Goal: Task Accomplishment & Management: Manage account settings

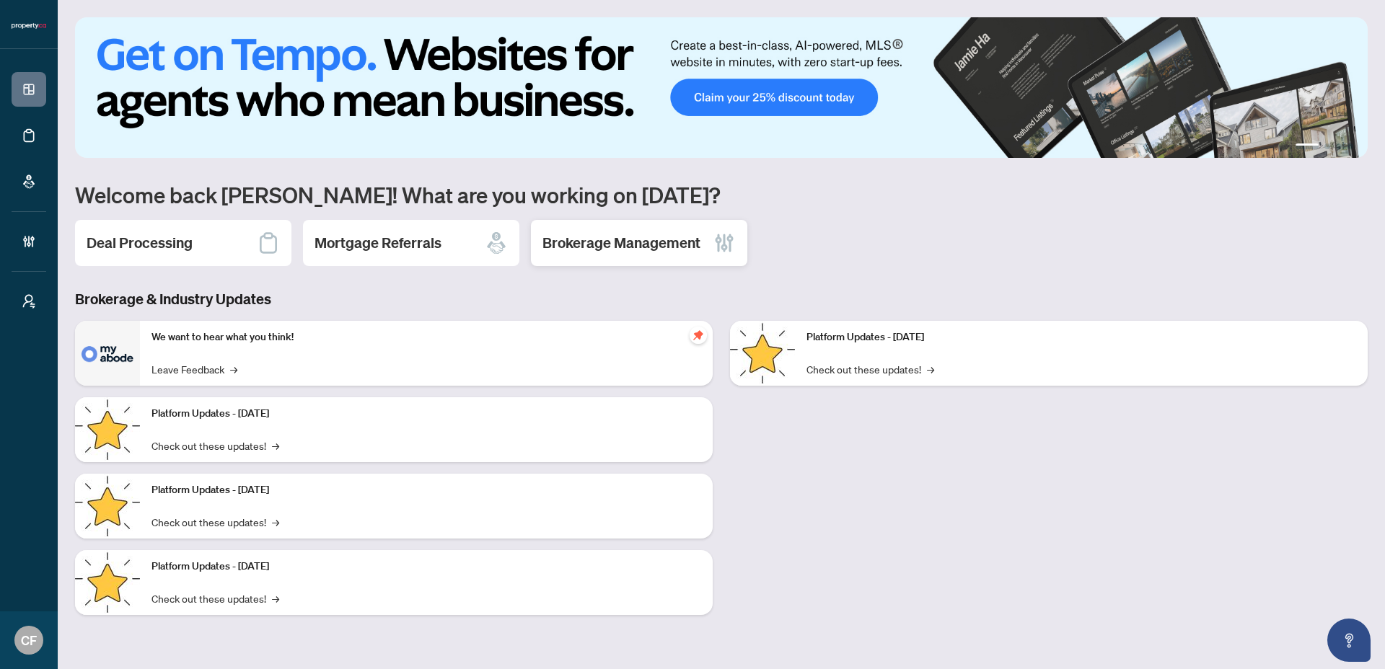
click at [697, 233] on h2 "Brokerage Management" at bounding box center [621, 243] width 158 height 20
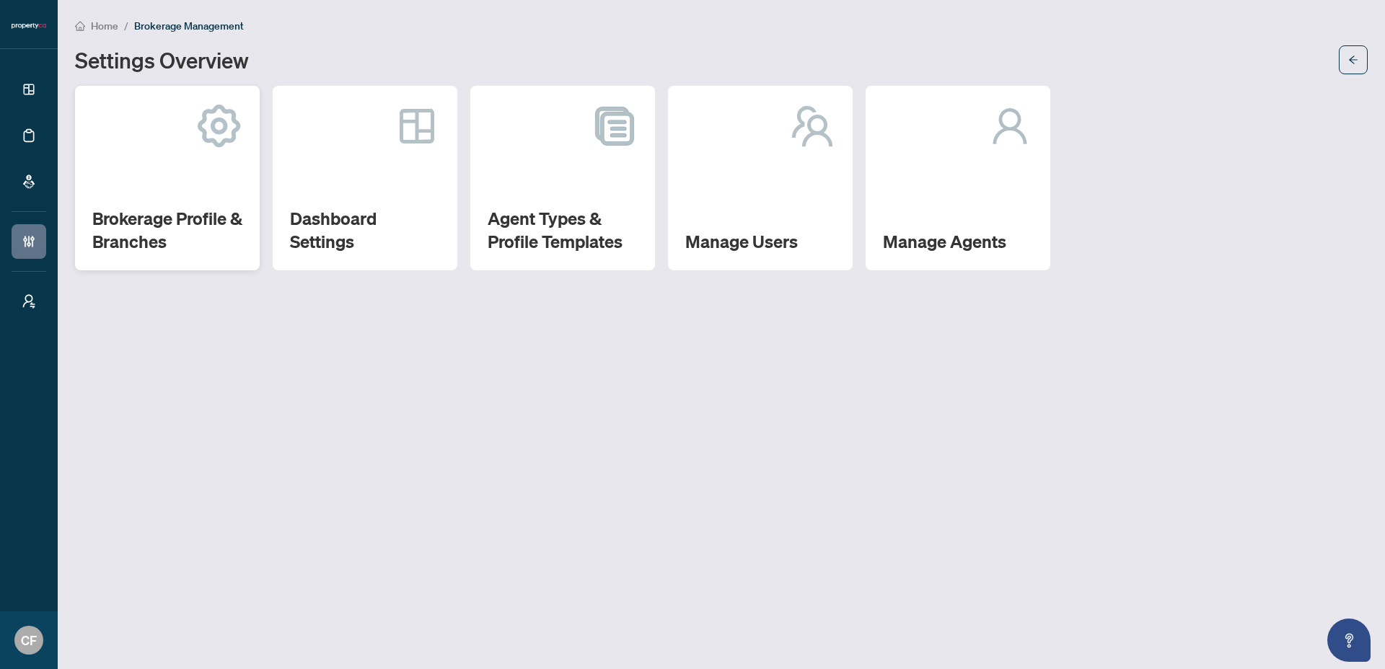
click at [241, 232] on h2 "Brokerage Profile & Branches" at bounding box center [167, 230] width 150 height 46
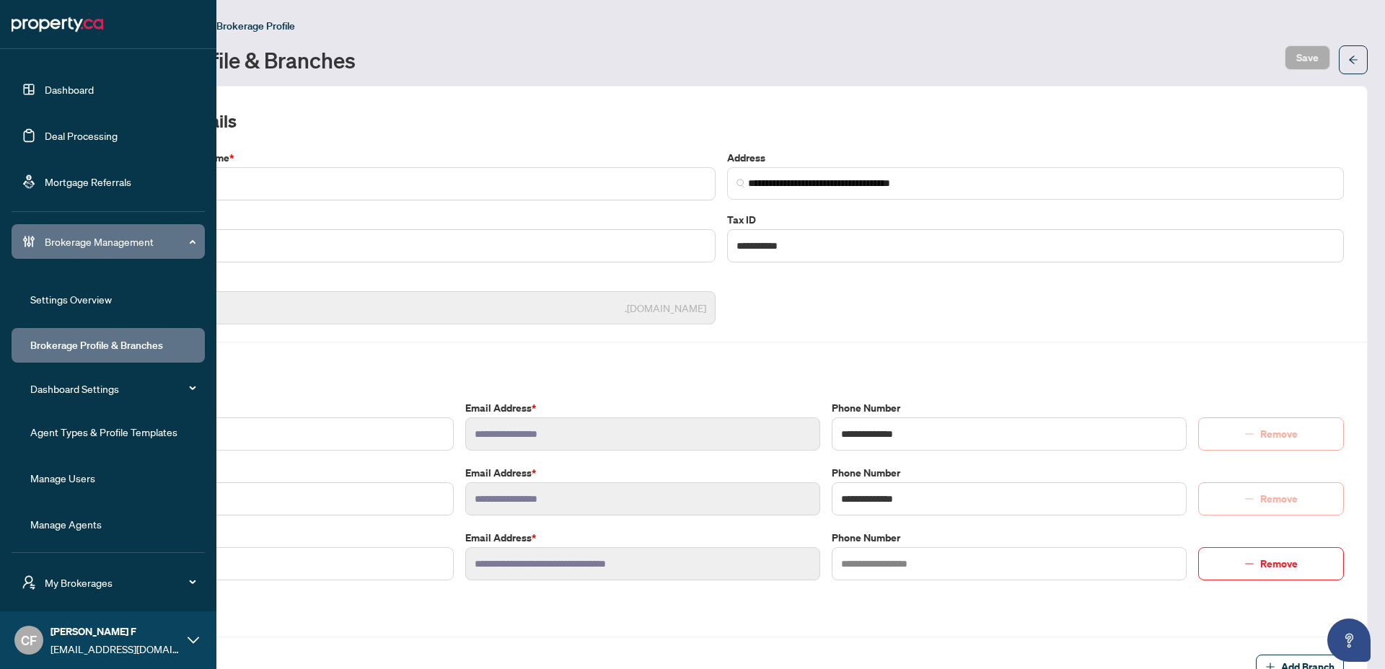
click at [114, 431] on link "Agent Types & Profile Templates" at bounding box center [103, 432] width 147 height 13
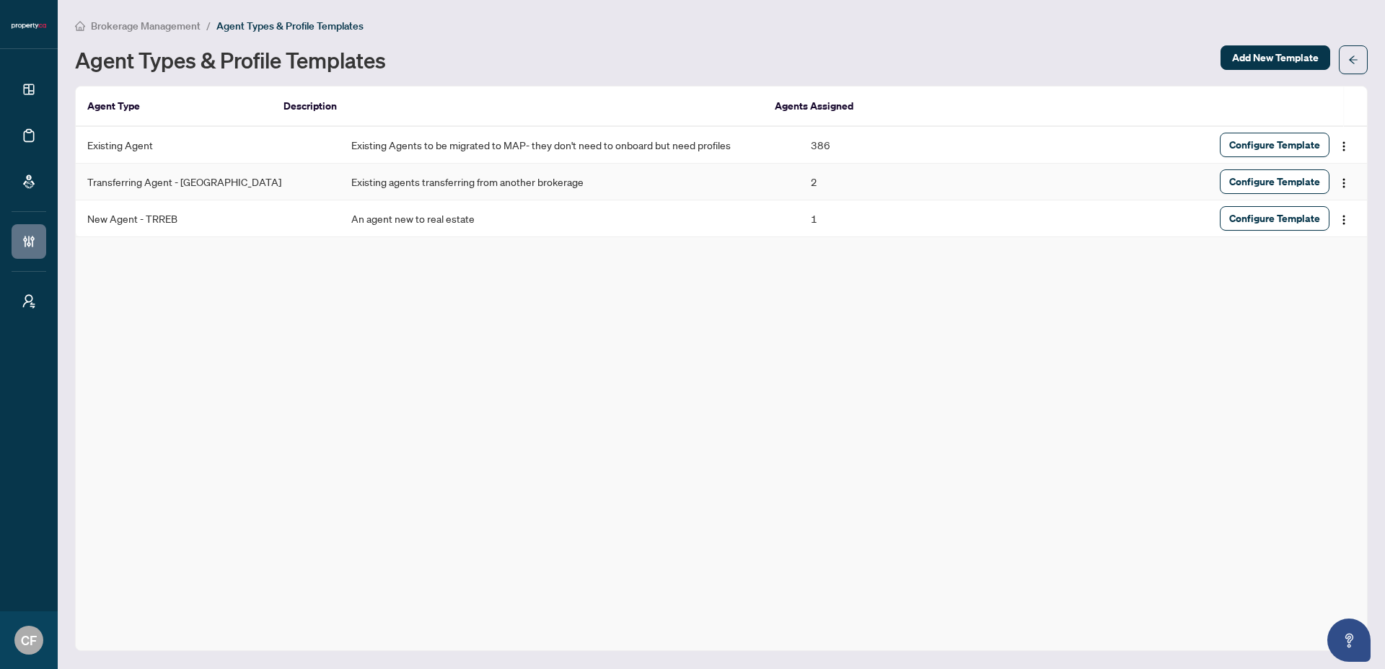
click at [500, 188] on td "Existing agents transferring from another brokerage" at bounding box center [570, 182] width 460 height 37
click at [1270, 182] on span "Configure Template" at bounding box center [1274, 181] width 91 height 23
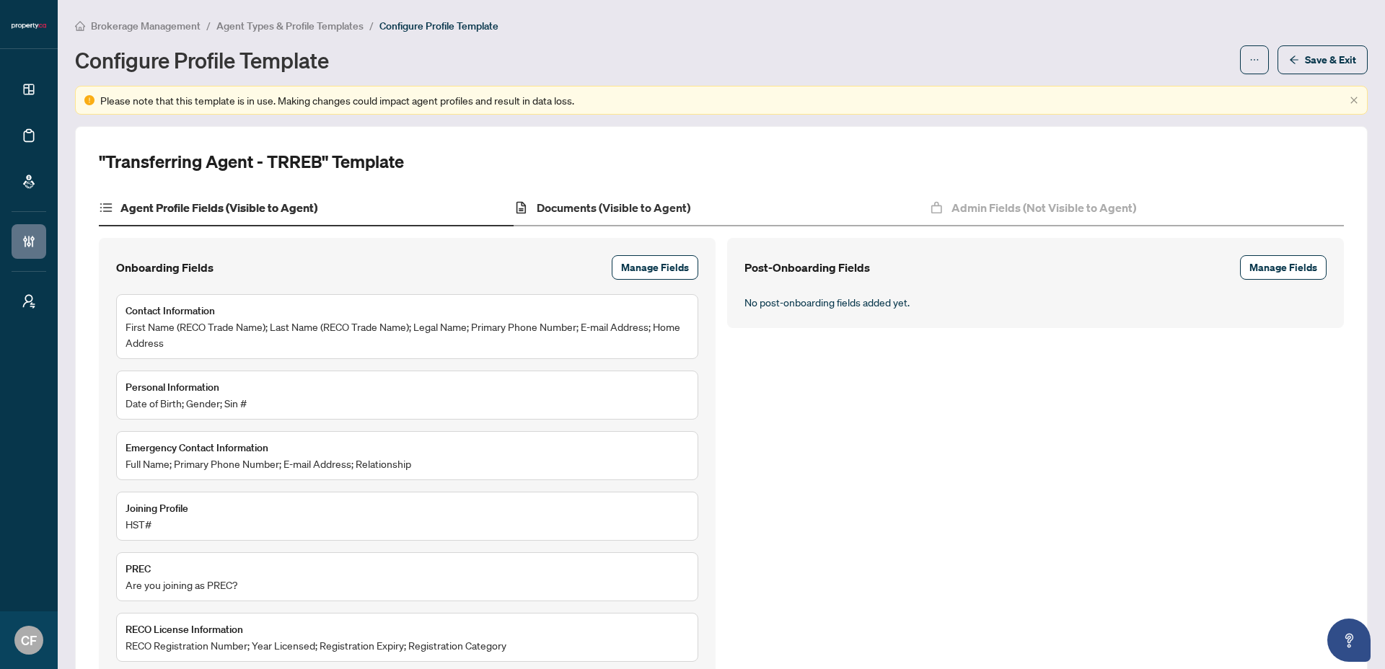
click at [713, 214] on div "Documents (Visible to Agent)" at bounding box center [721, 208] width 415 height 36
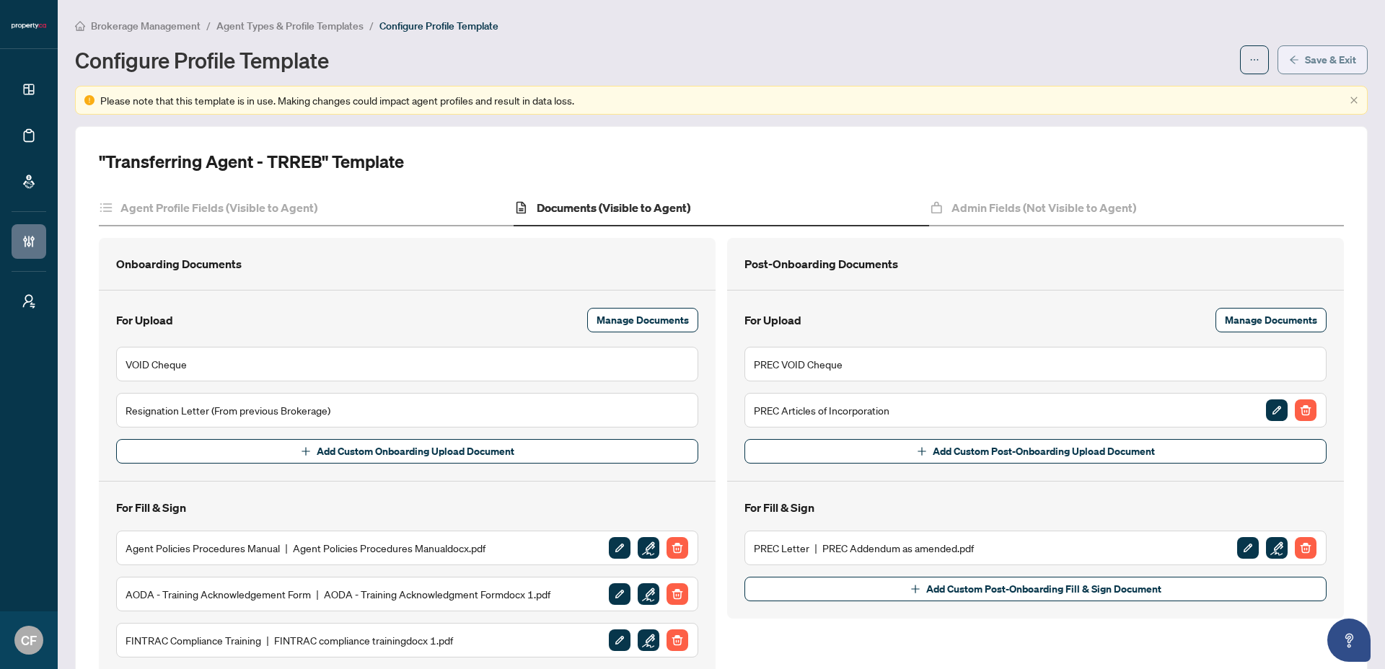
click at [1334, 60] on span "Save & Exit" at bounding box center [1330, 59] width 51 height 23
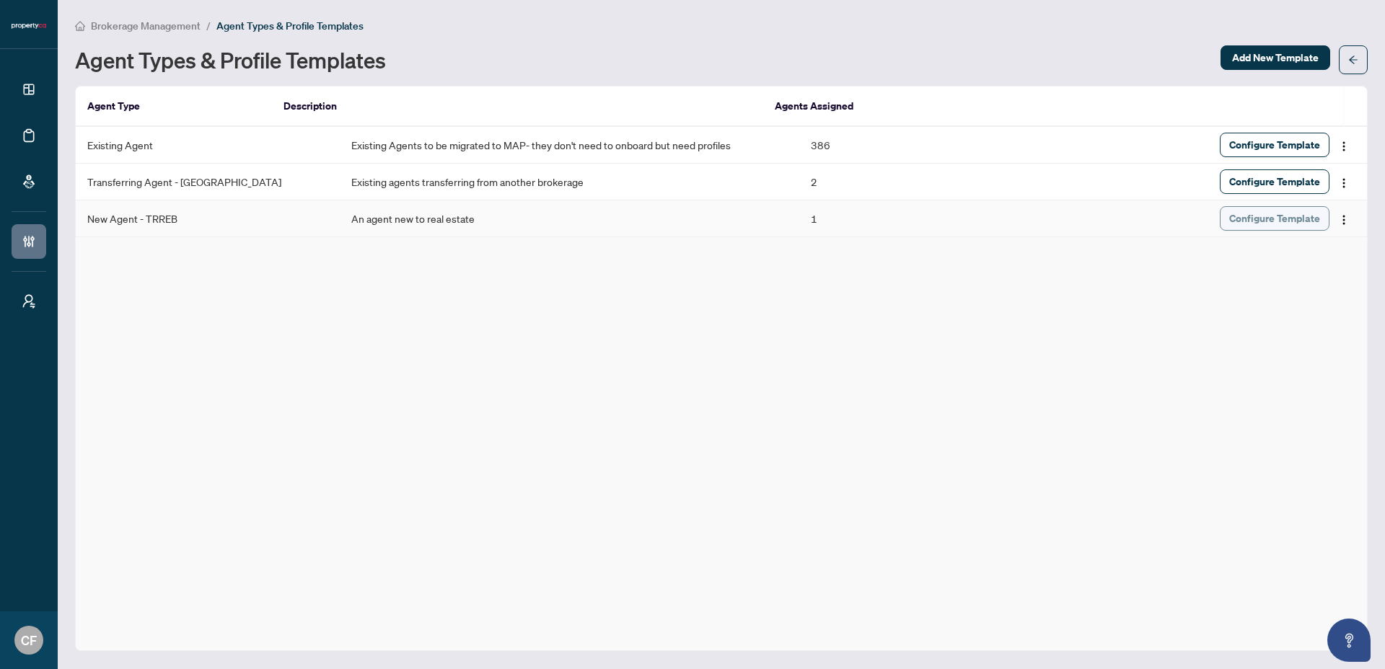
click at [1285, 222] on span "Configure Template" at bounding box center [1274, 218] width 91 height 23
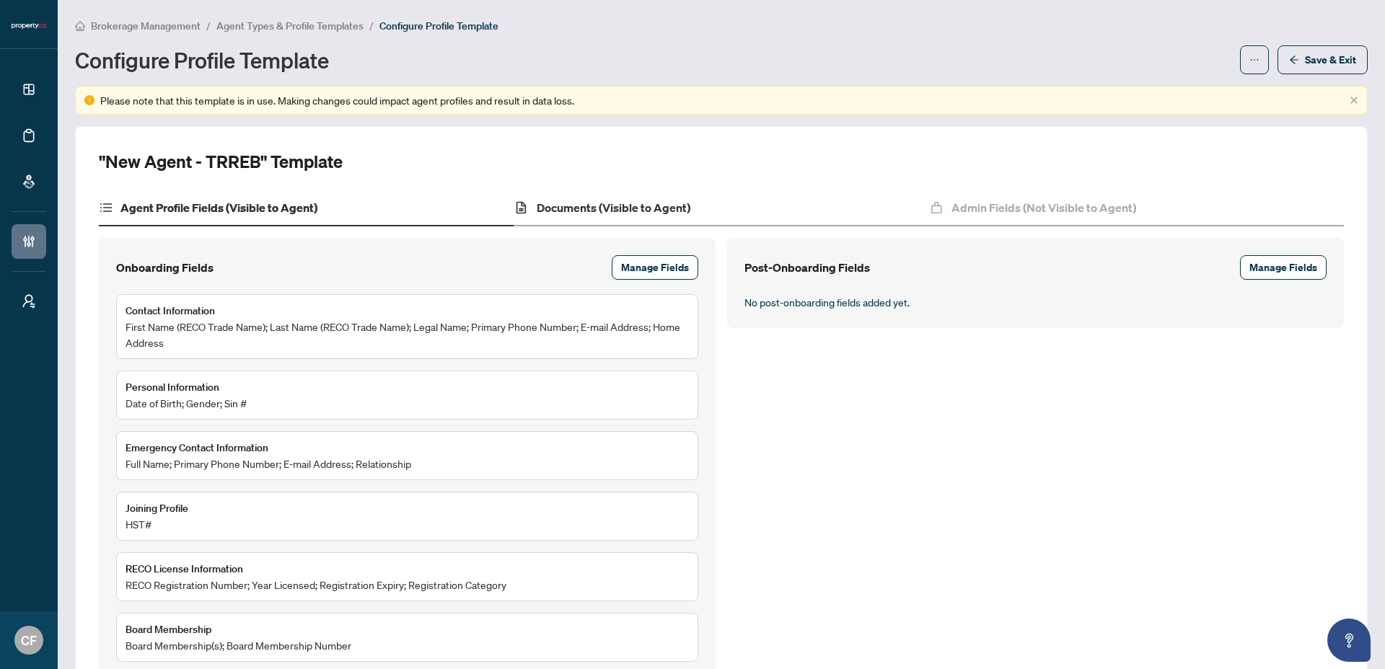
click at [737, 205] on div "Documents (Visible to Agent)" at bounding box center [721, 208] width 415 height 36
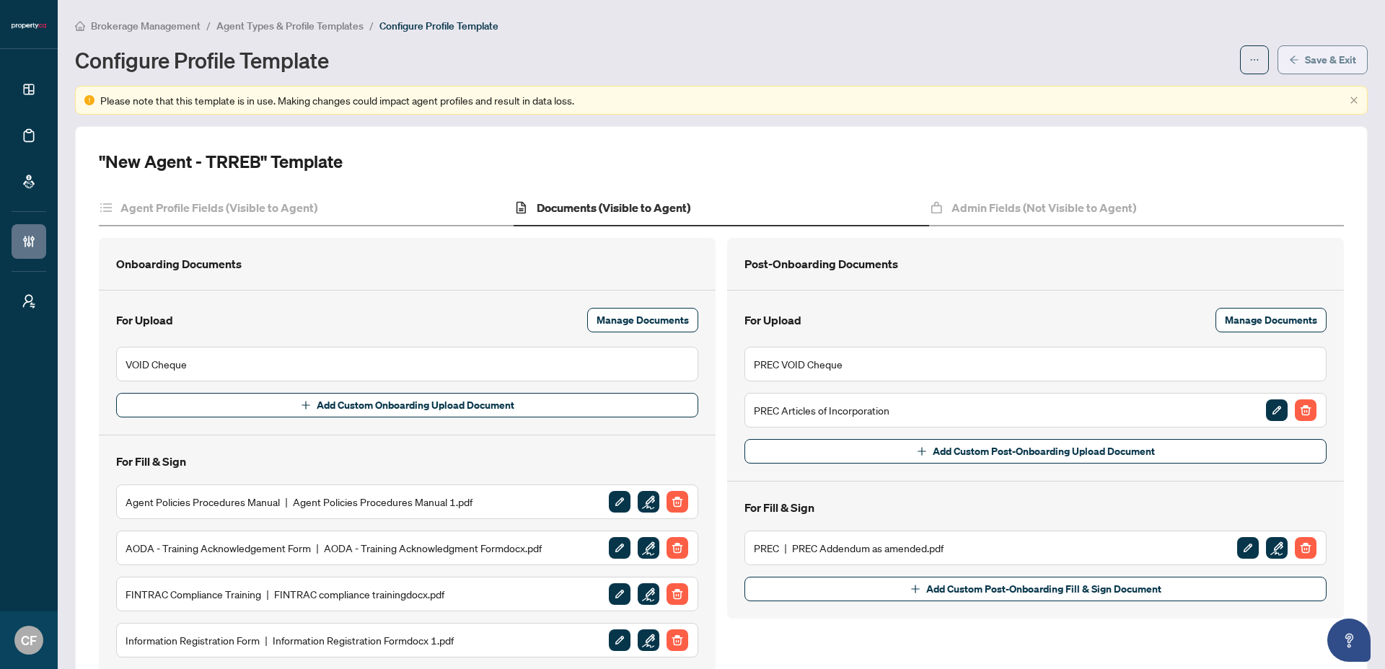
click at [1319, 59] on span "Save & Exit" at bounding box center [1330, 59] width 51 height 23
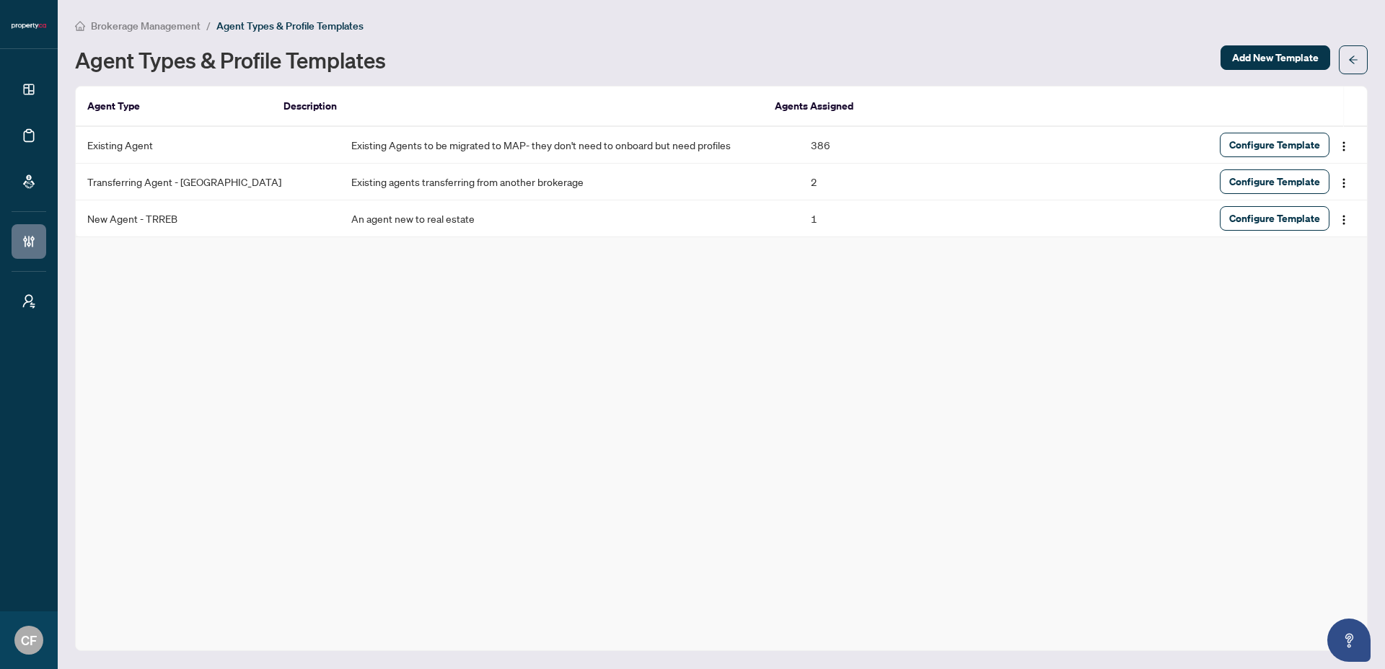
click at [172, 19] on span "Brokerage Management" at bounding box center [146, 25] width 110 height 13
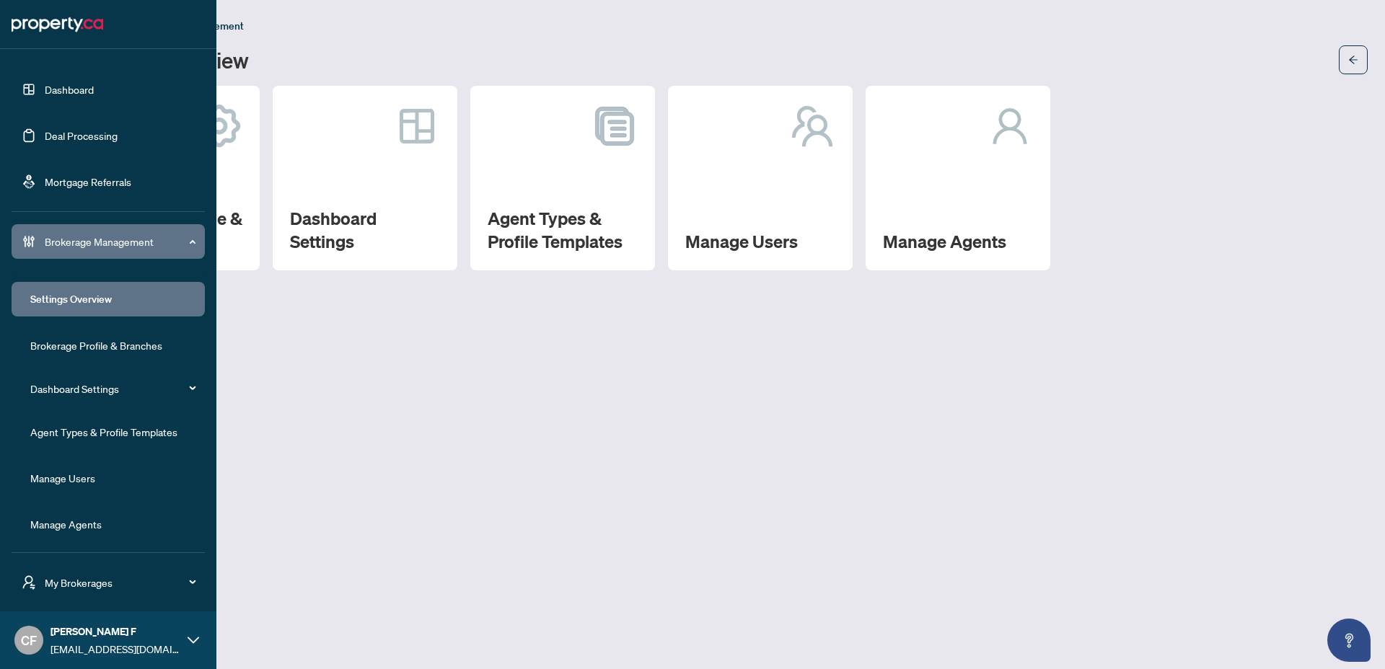
click at [70, 89] on link "Dashboard" at bounding box center [69, 89] width 49 height 13
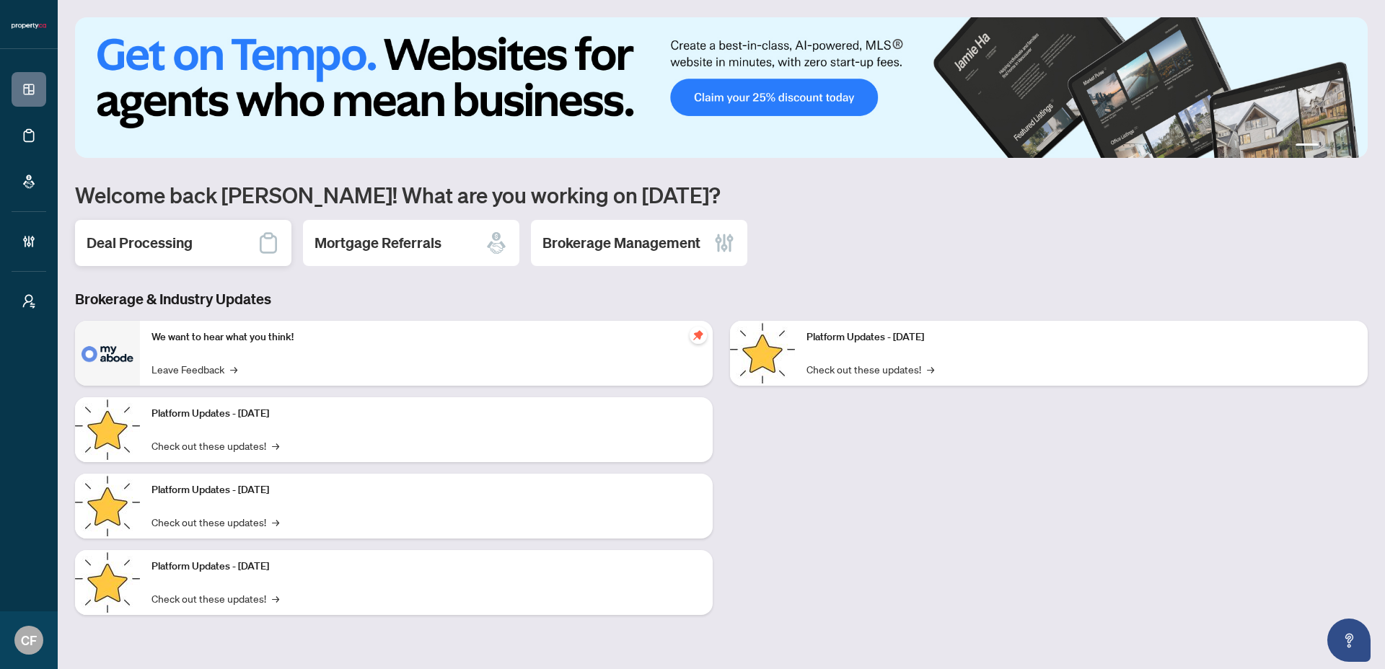
click at [258, 233] on icon at bounding box center [268, 243] width 23 height 23
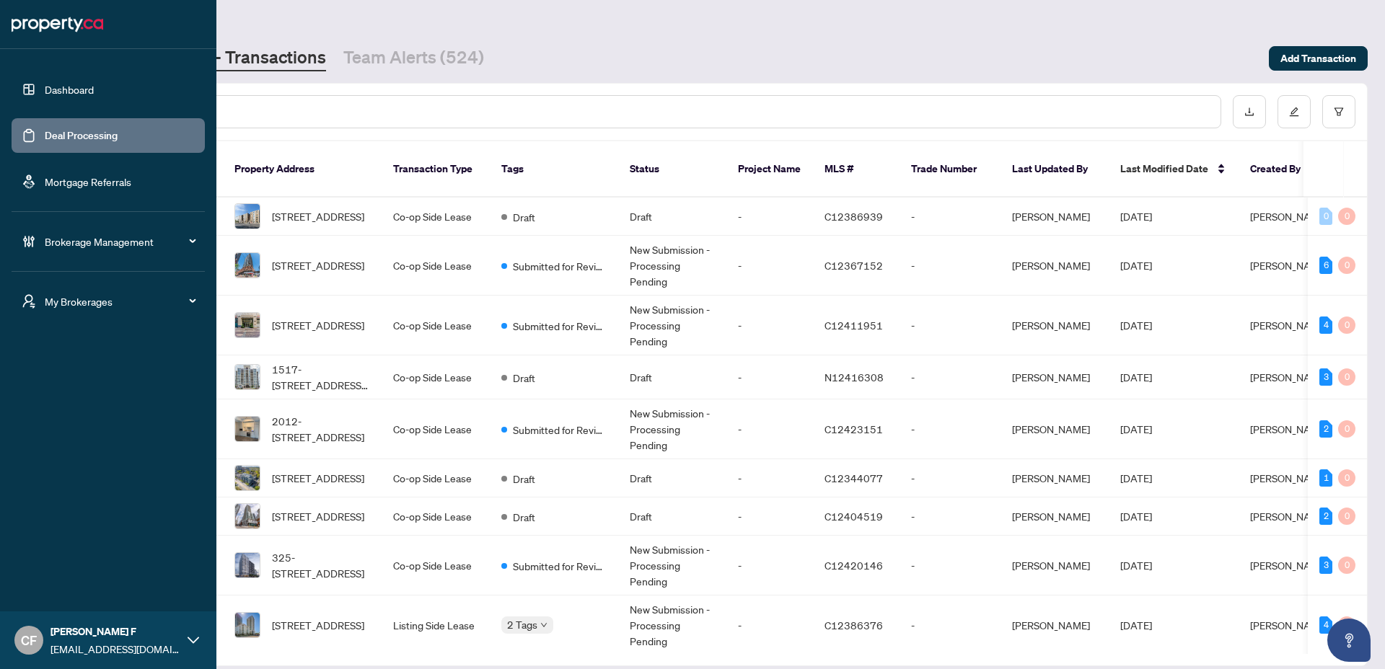
click at [95, 320] on li "My Brokerages" at bounding box center [108, 302] width 193 height 58
click at [102, 310] on div "My Brokerages" at bounding box center [108, 301] width 193 height 35
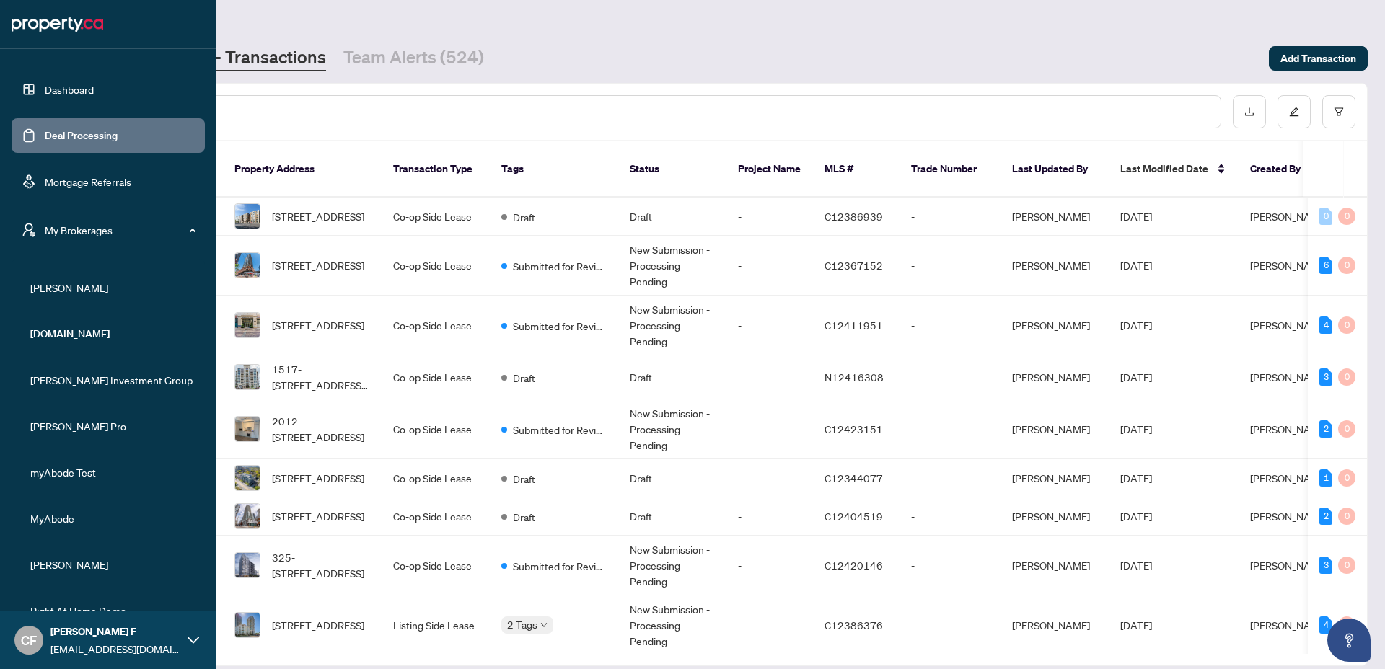
click at [48, 242] on div "My Brokerages" at bounding box center [108, 230] width 193 height 35
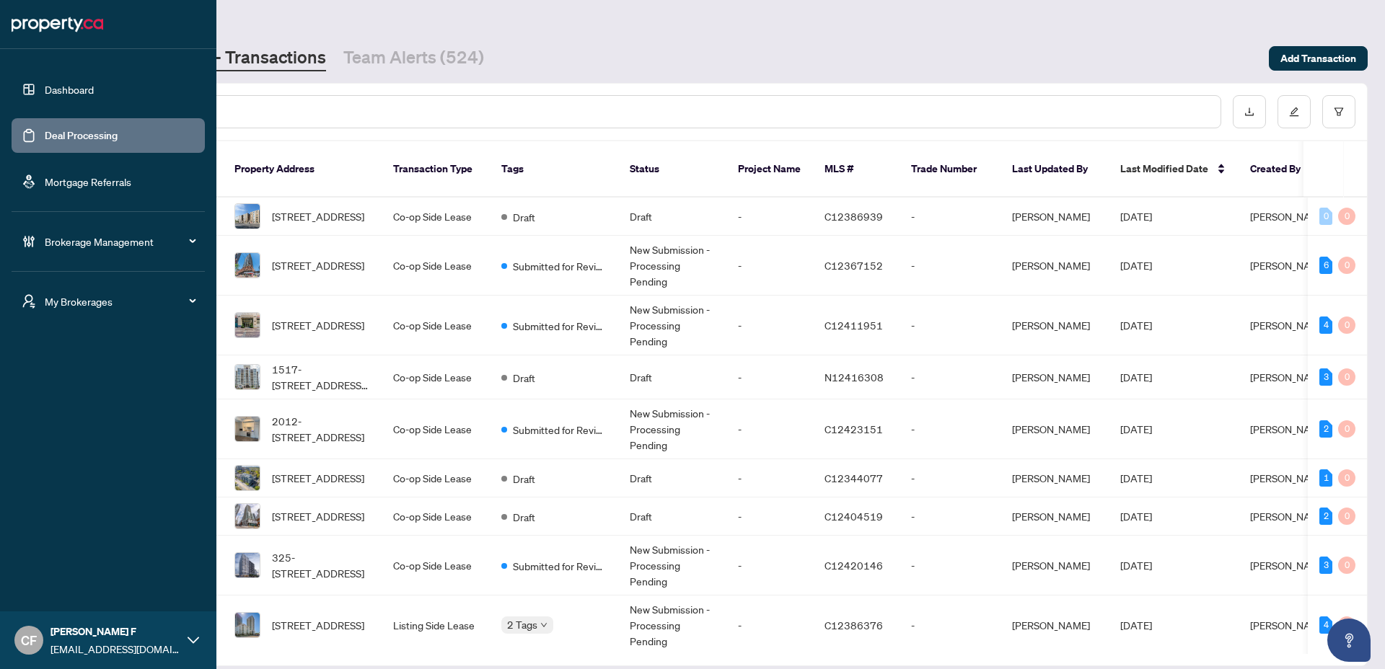
click at [64, 234] on span "Brokerage Management" at bounding box center [120, 242] width 150 height 16
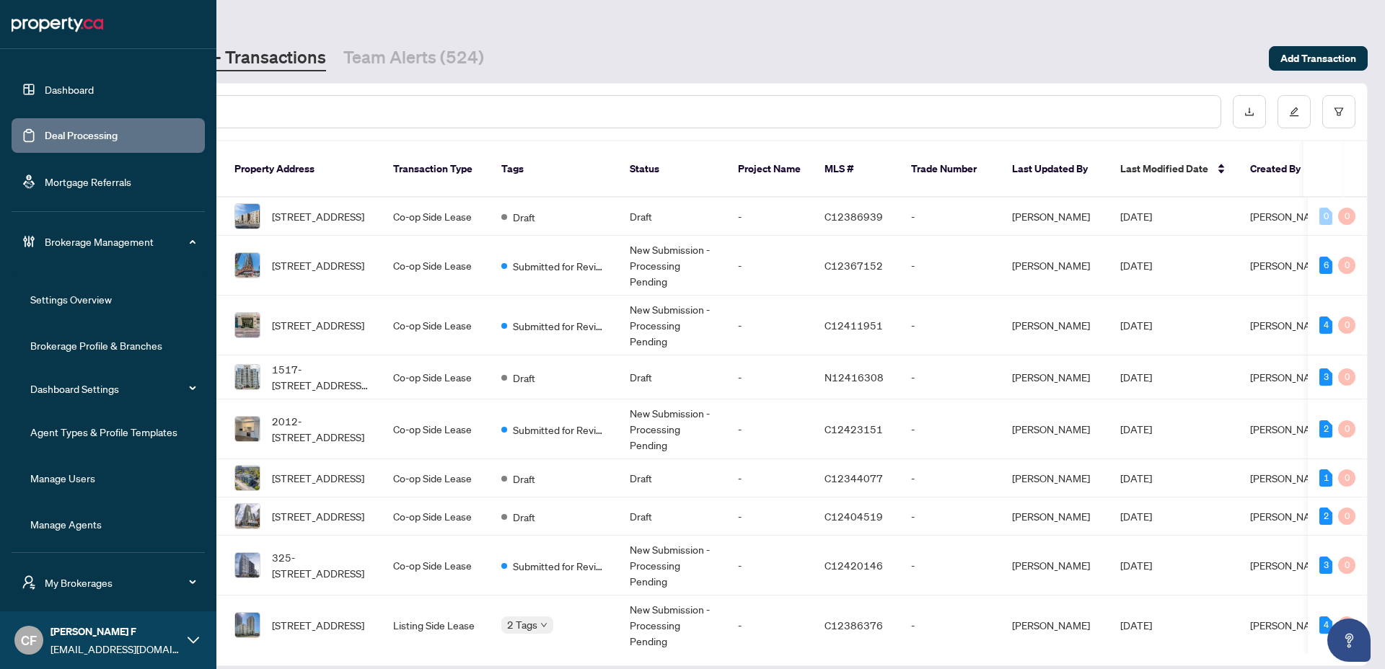
click at [94, 520] on link "Manage Agents" at bounding box center [65, 524] width 71 height 13
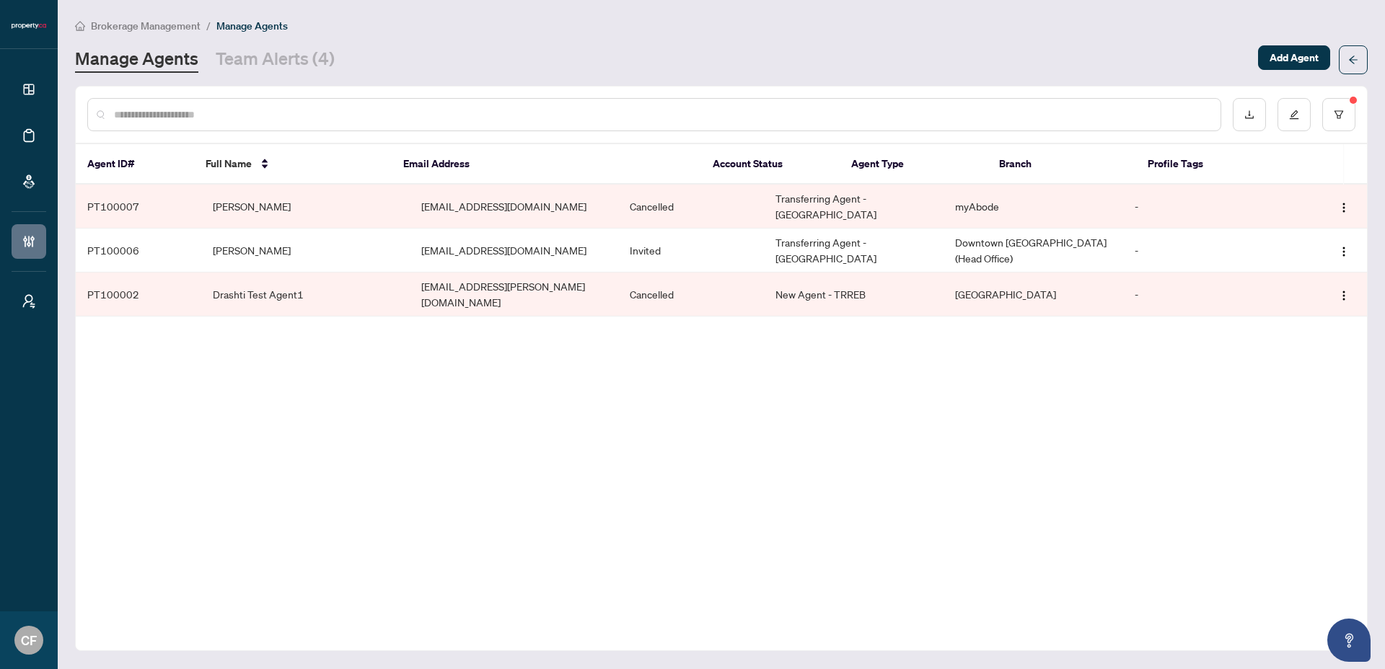
click at [868, 116] on input "text" at bounding box center [661, 115] width 1095 height 16
click at [1334, 105] on button "button" at bounding box center [1338, 114] width 33 height 33
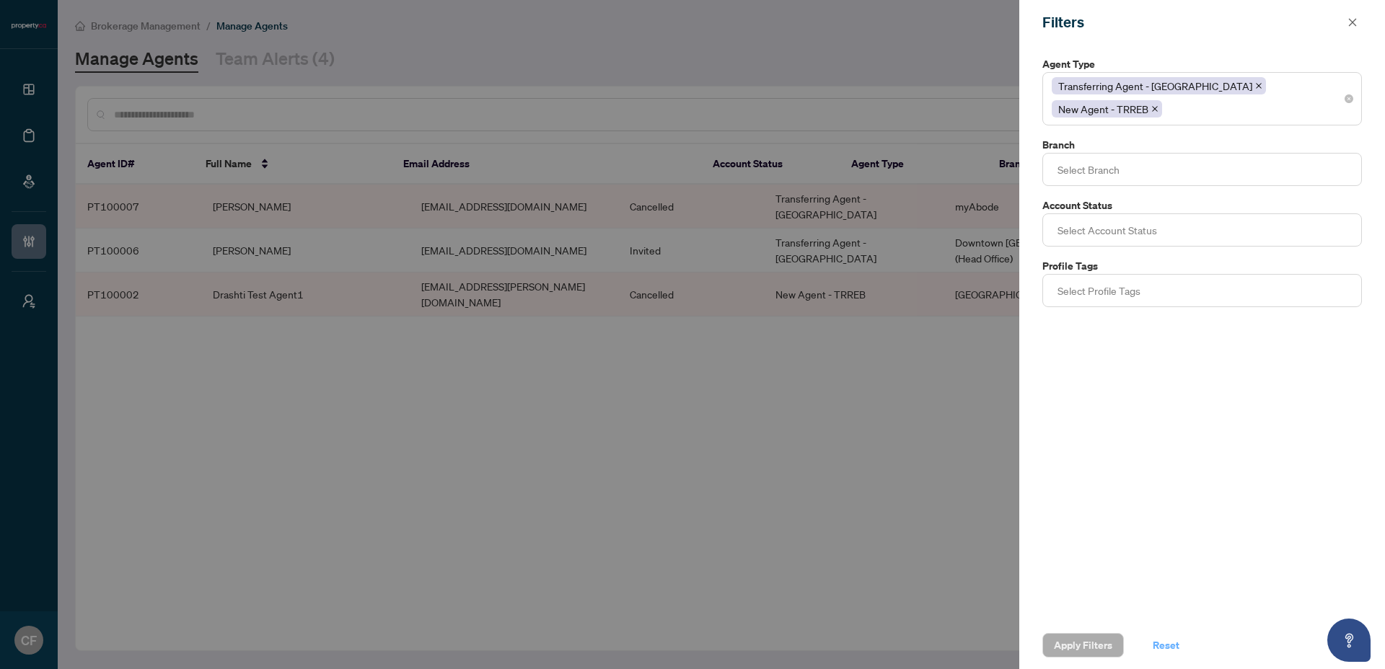
drag, startPoint x: 1165, startPoint y: 640, endPoint x: 1157, endPoint y: 643, distance: 8.7
click at [1157, 643] on span "Reset" at bounding box center [1166, 645] width 27 height 23
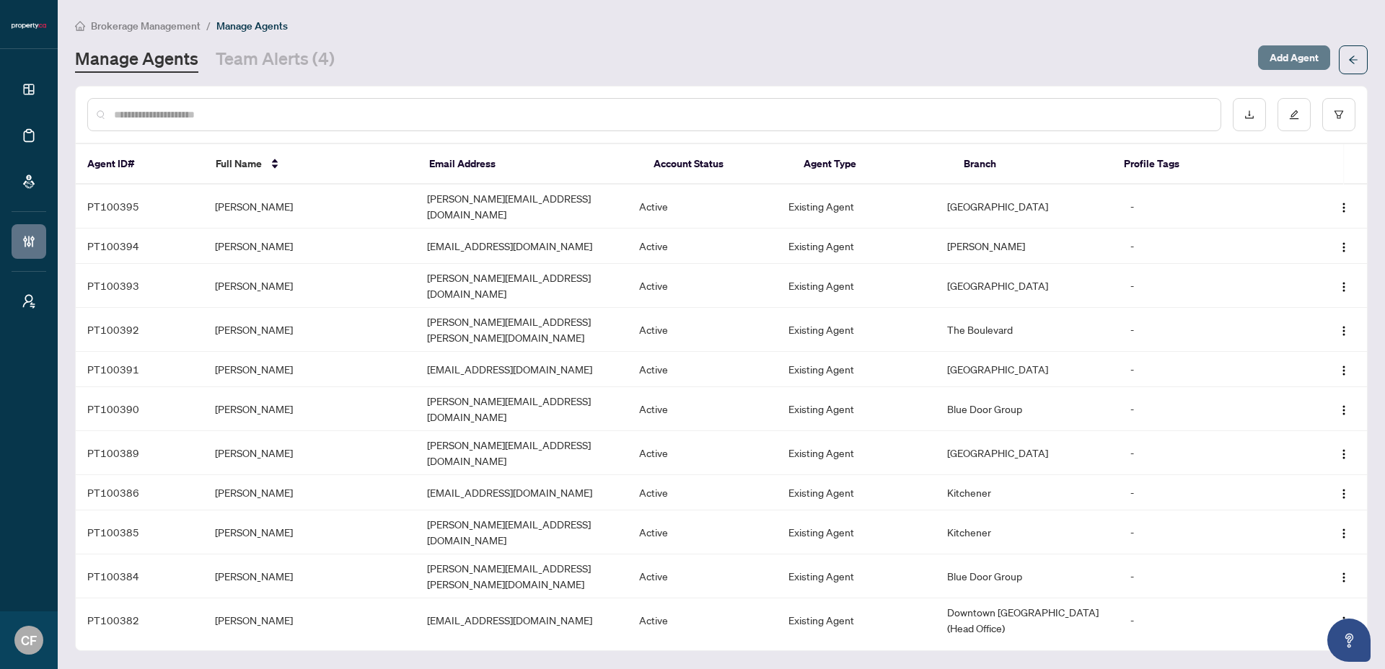
click at [1272, 53] on span "Add Agent" at bounding box center [1294, 57] width 49 height 23
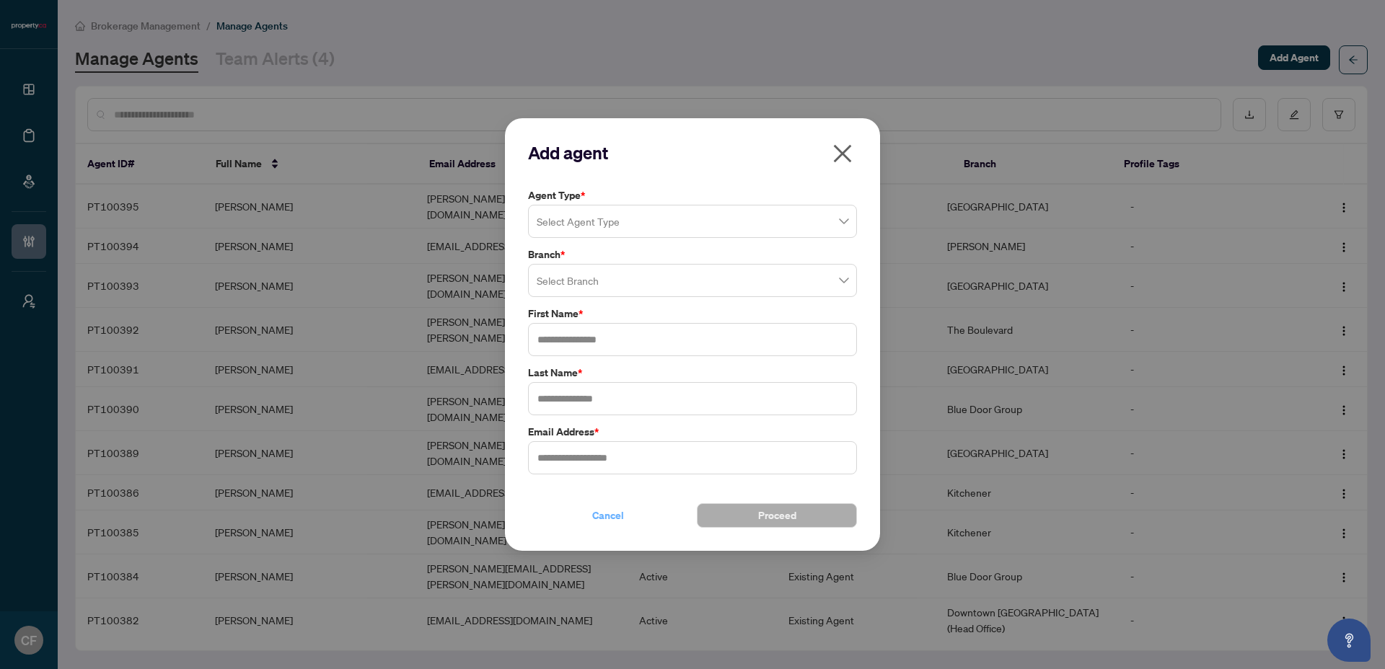
click at [633, 520] on button "Cancel" at bounding box center [608, 515] width 160 height 25
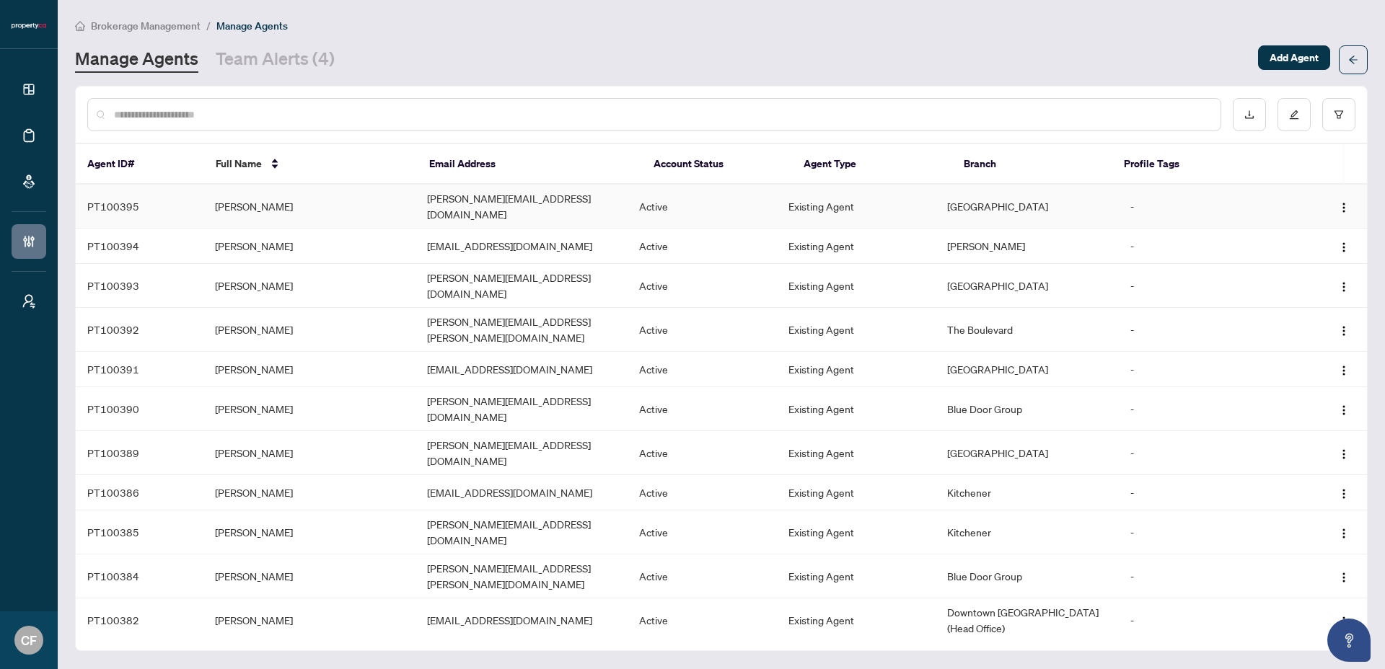
click at [695, 206] on td "Active" at bounding box center [702, 207] width 149 height 44
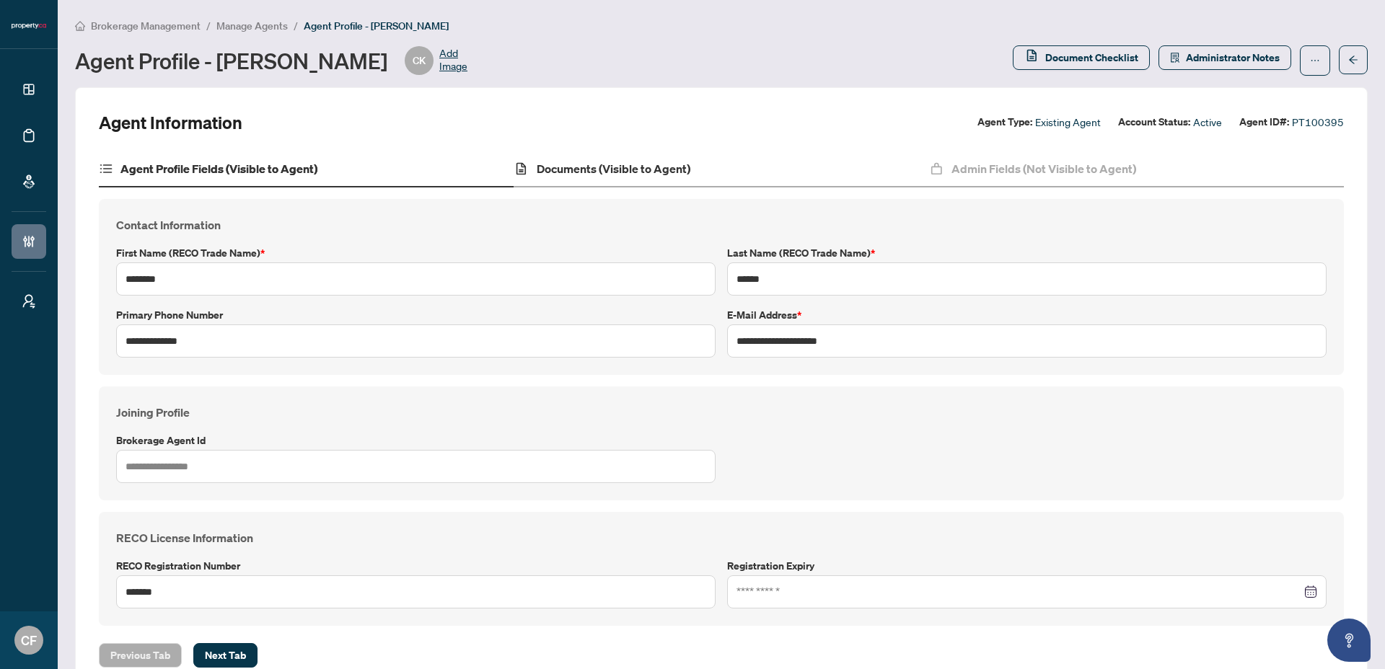
click at [642, 181] on div "Documents (Visible to Agent)" at bounding box center [721, 169] width 415 height 36
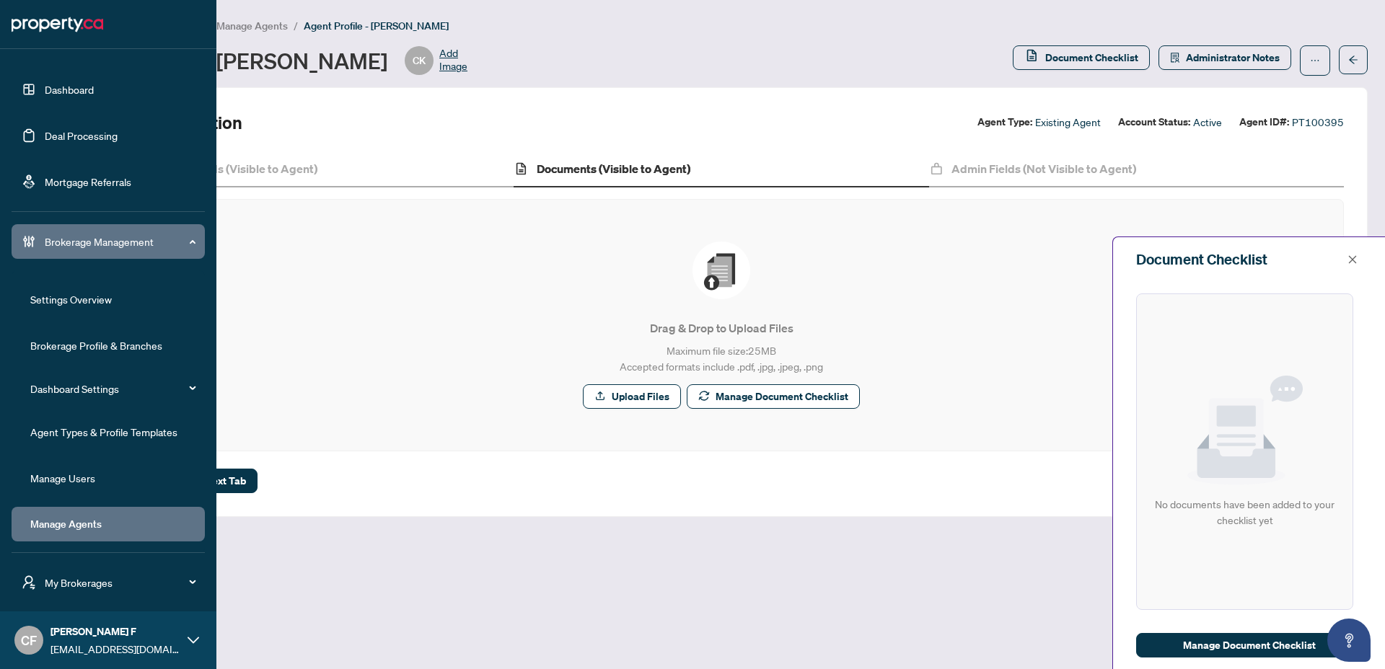
click at [58, 89] on link "Dashboard" at bounding box center [69, 89] width 49 height 13
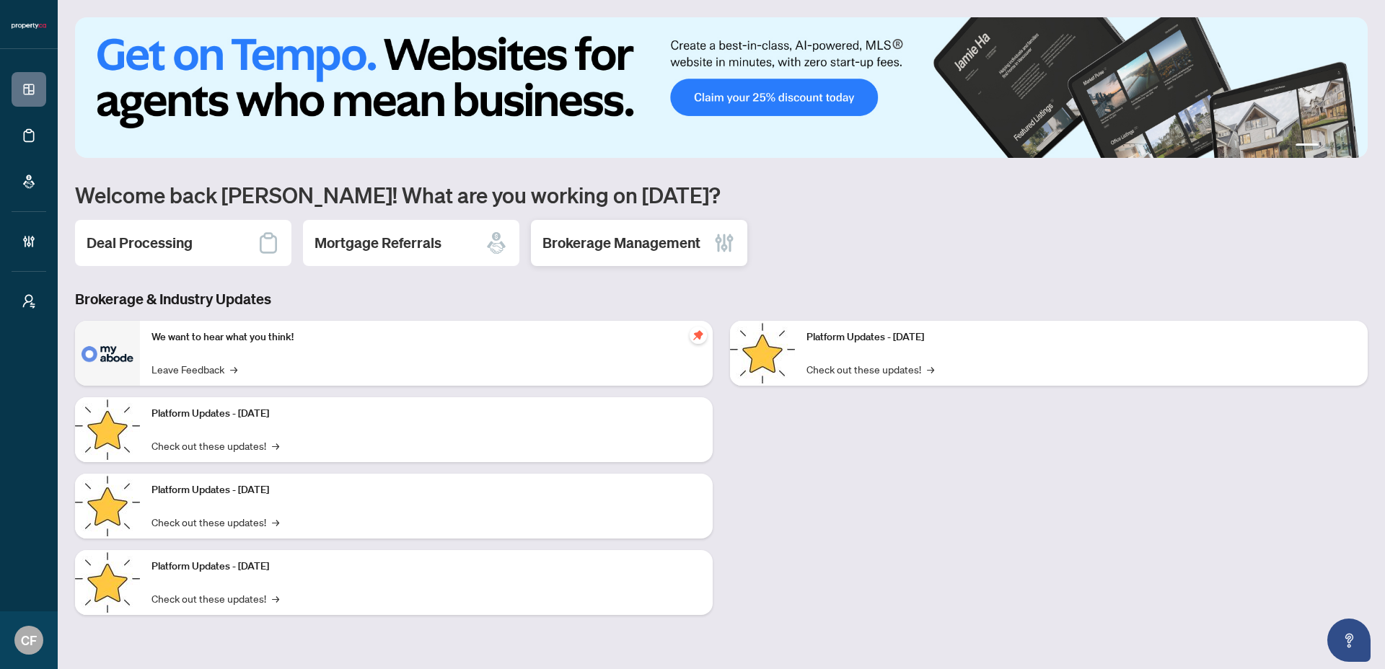
click at [605, 239] on h2 "Brokerage Management" at bounding box center [621, 243] width 158 height 20
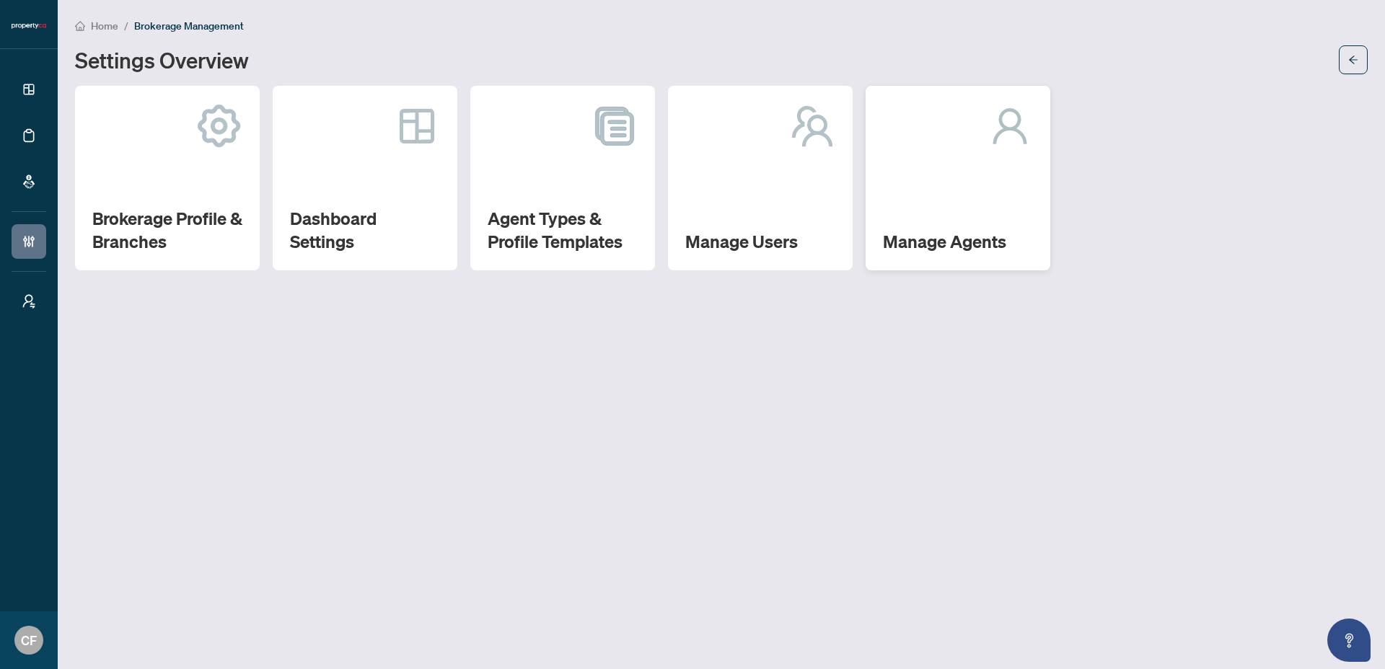
click at [883, 197] on div "Manage Agents" at bounding box center [958, 178] width 185 height 185
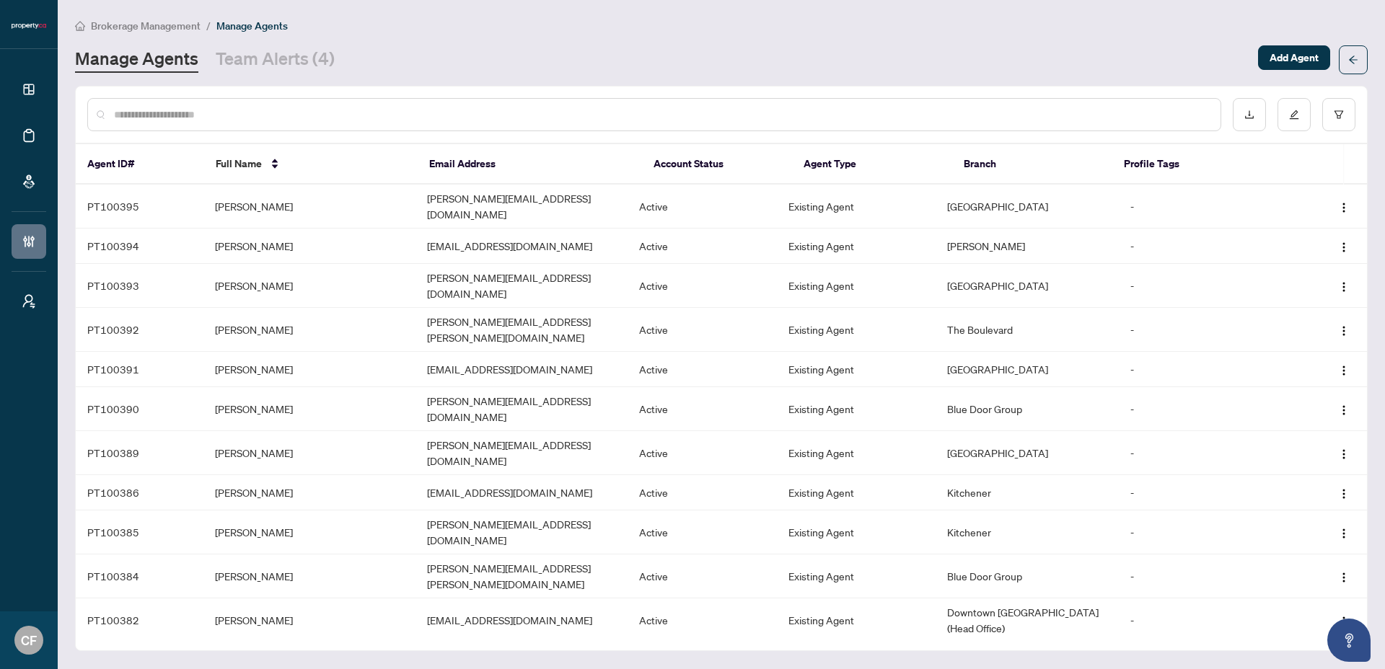
click at [110, 29] on span "Brokerage Management" at bounding box center [146, 25] width 110 height 13
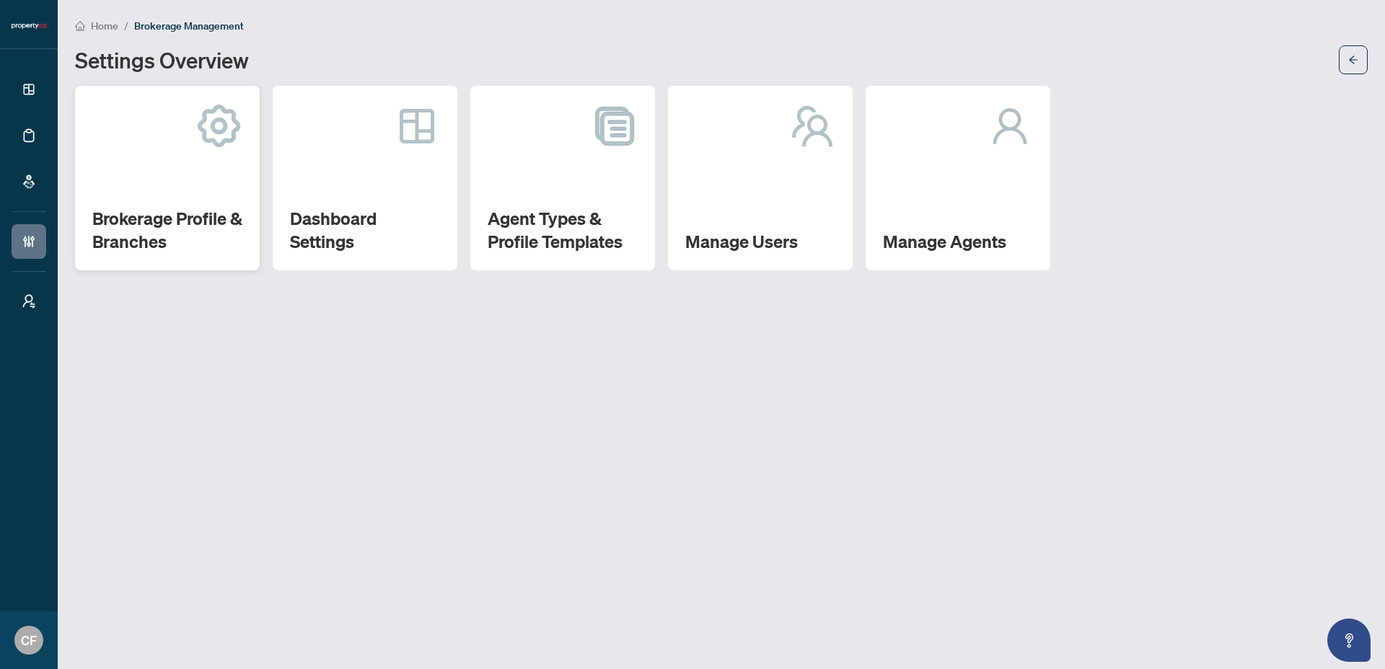
click at [179, 245] on h2 "Brokerage Profile & Branches" at bounding box center [167, 230] width 150 height 46
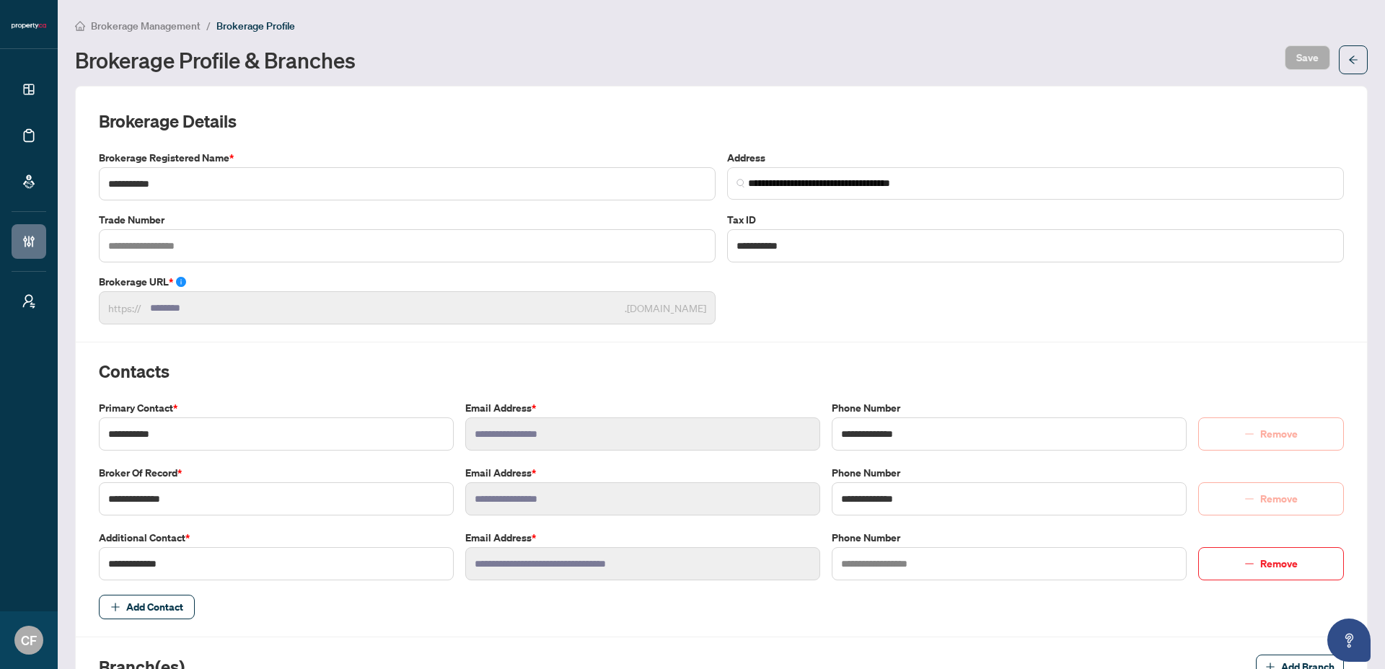
click at [178, 26] on span "Brokerage Management" at bounding box center [146, 25] width 110 height 13
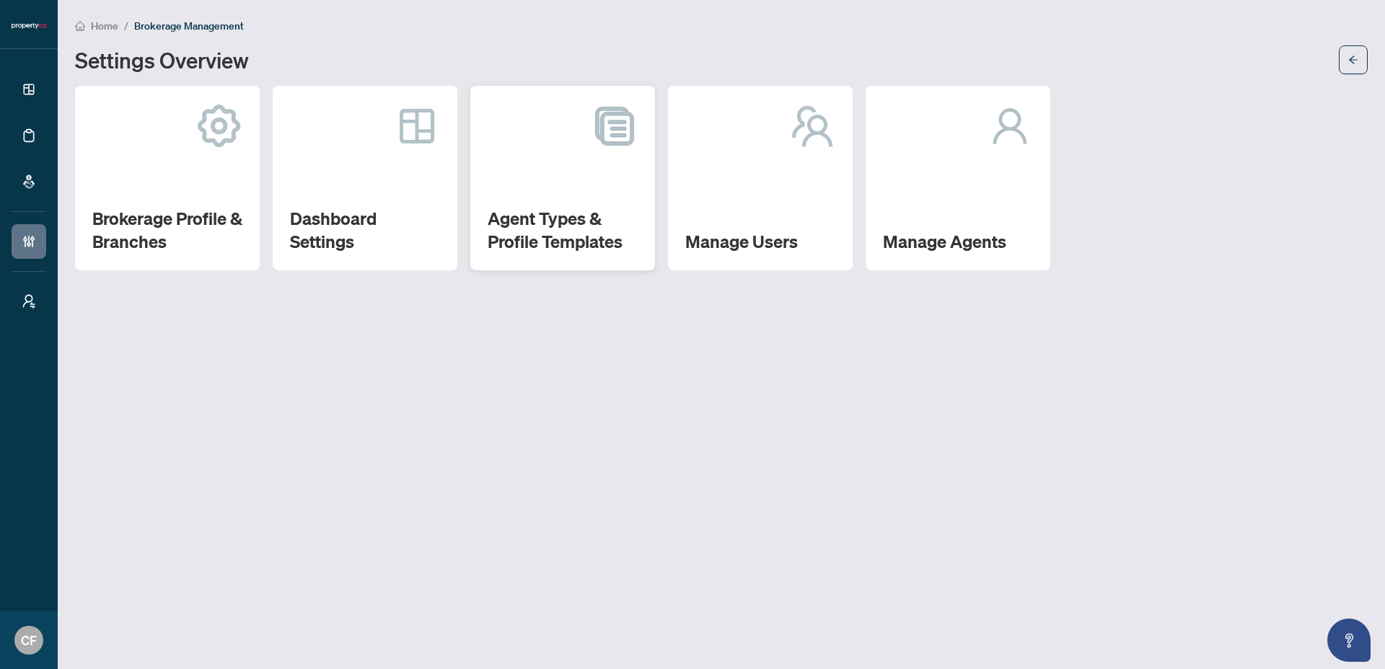
click at [557, 200] on div "Agent Types & Profile Templates" at bounding box center [562, 178] width 185 height 185
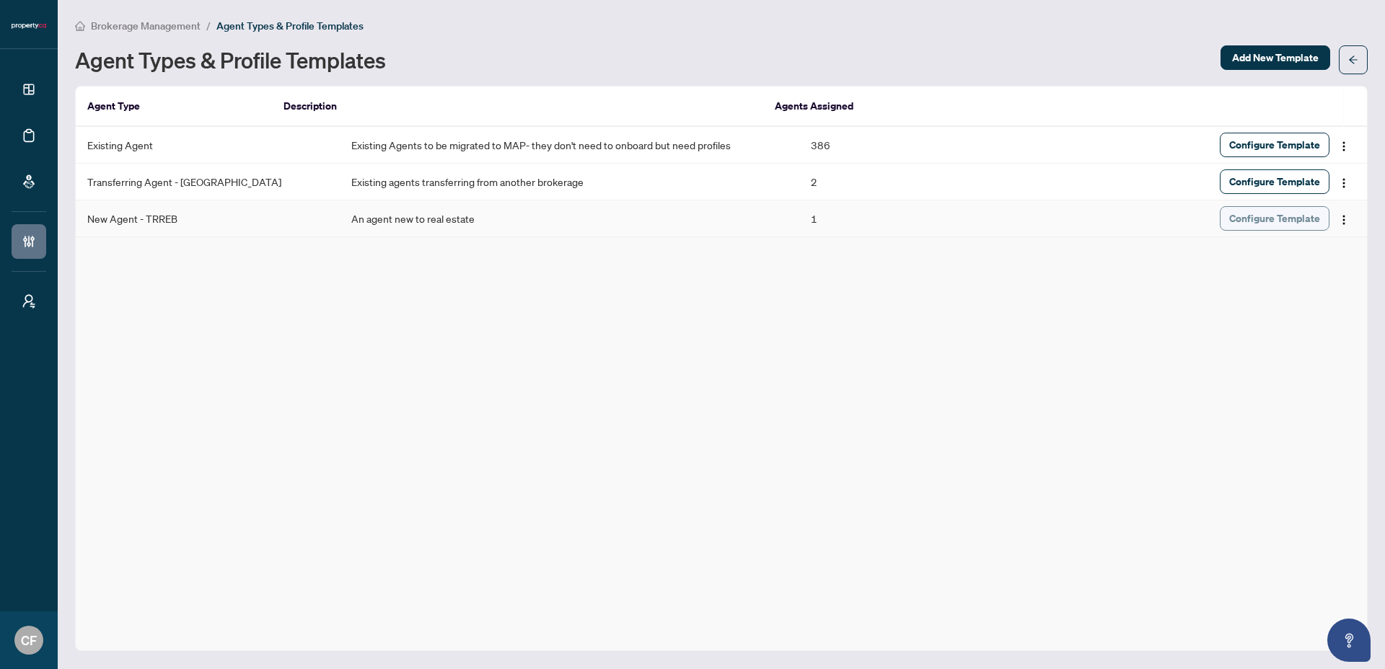
click at [1245, 216] on span "Configure Template" at bounding box center [1274, 218] width 91 height 23
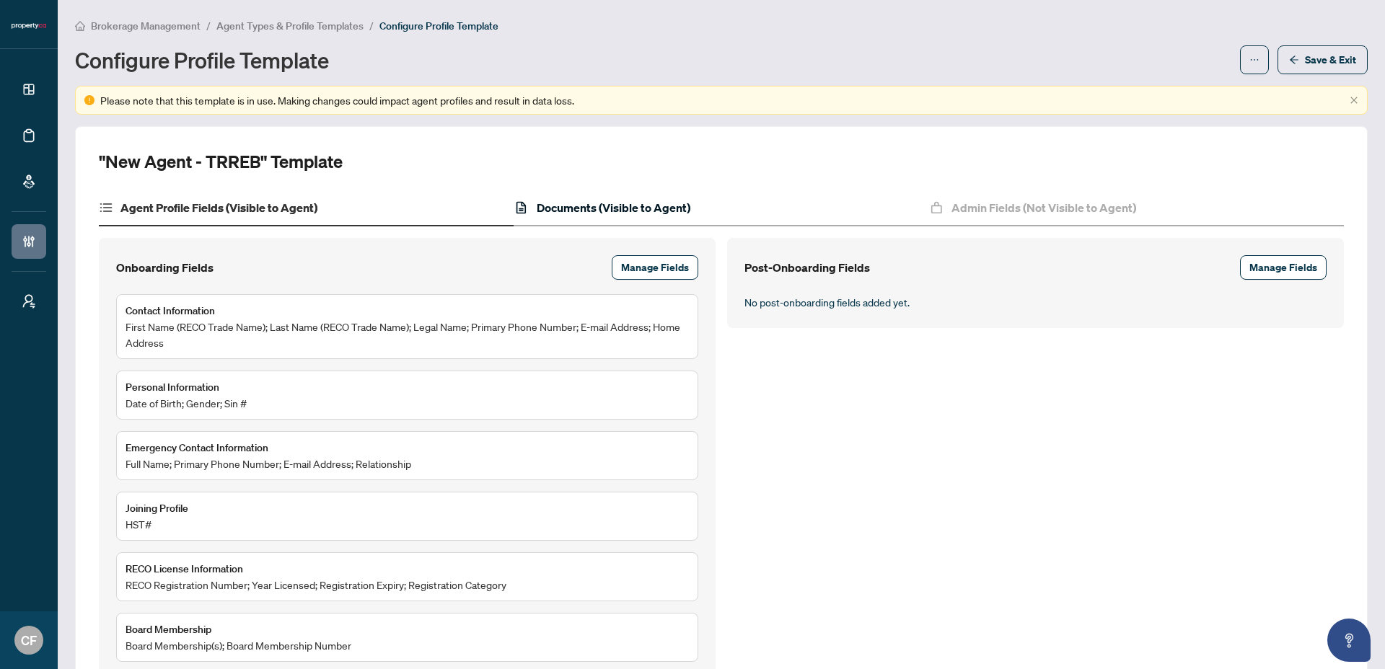
click at [681, 204] on h4 "Documents (Visible to Agent)" at bounding box center [614, 207] width 154 height 17
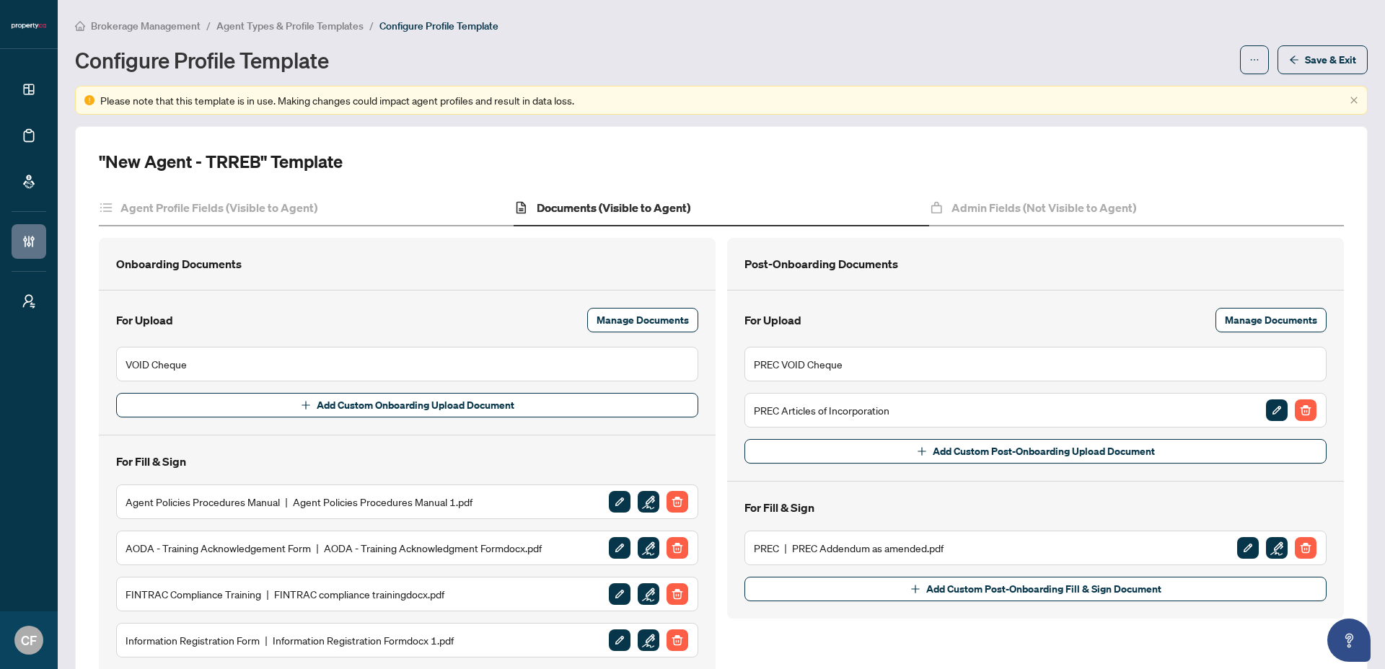
click at [311, 25] on span "Agent Types & Profile Templates" at bounding box center [289, 25] width 147 height 13
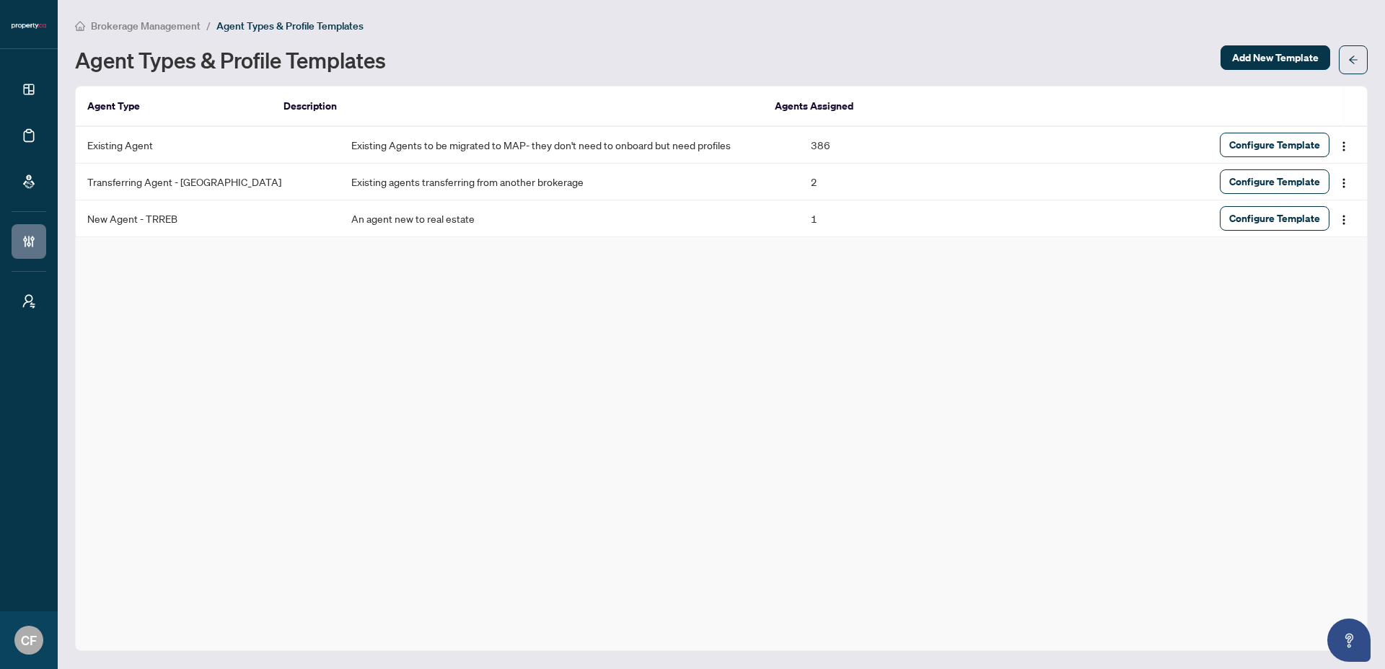
click at [195, 28] on span "Brokerage Management" at bounding box center [146, 25] width 110 height 13
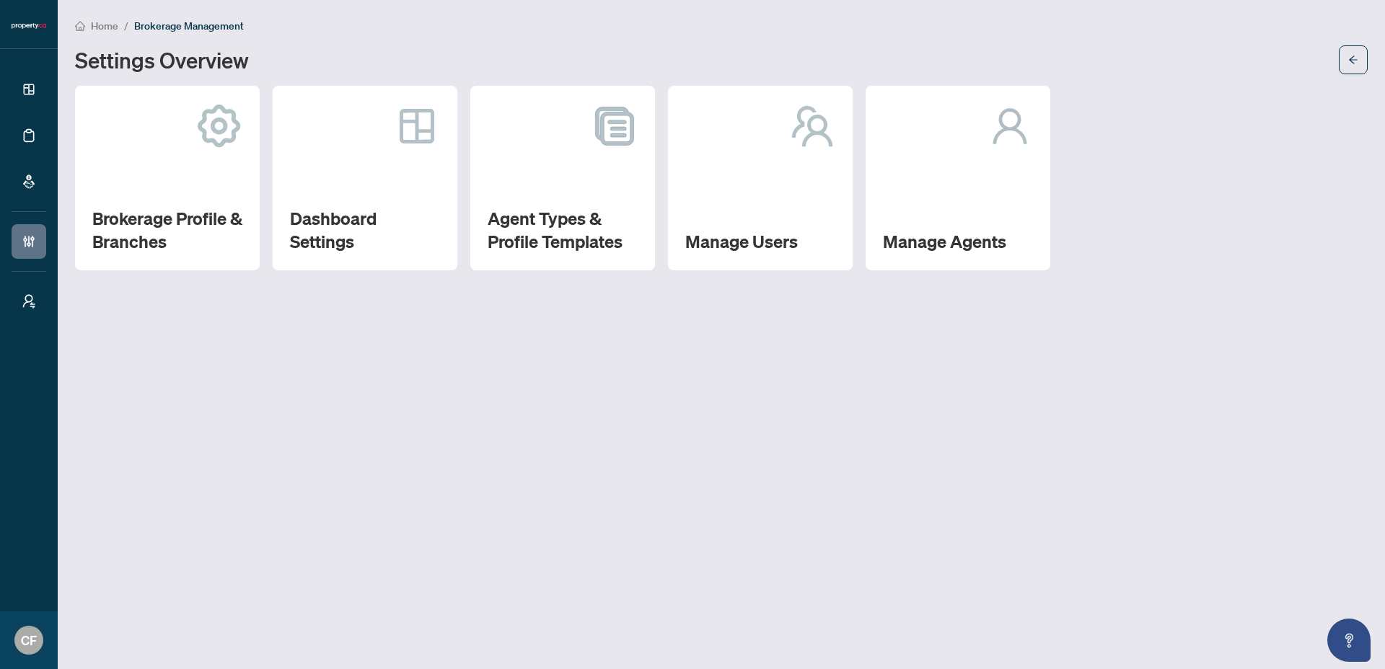
click at [557, 392] on main "Home / Brokerage Management Settings Overview Brokerage Profile & Branches Dash…" at bounding box center [721, 334] width 1327 height 669
click at [109, 30] on span "Home" at bounding box center [104, 25] width 27 height 13
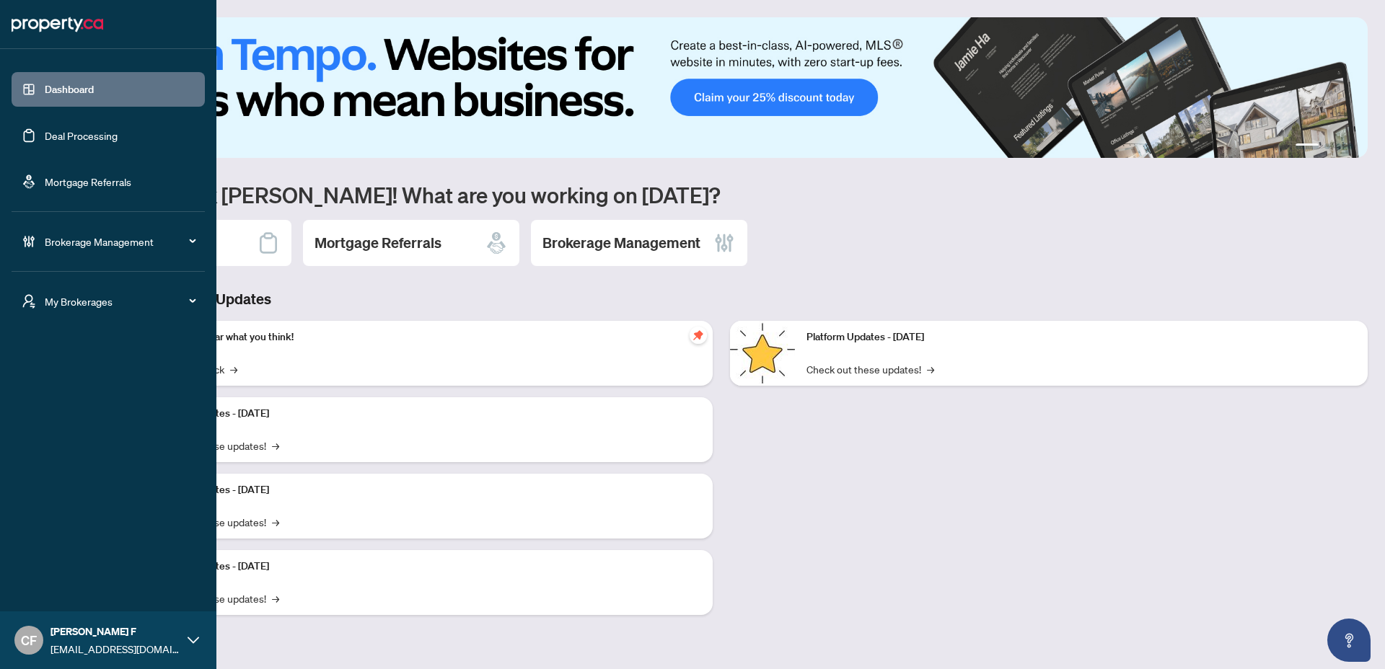
click at [104, 643] on span "chantelf@myabode.ca" at bounding box center [115, 649] width 130 height 16
click at [77, 586] on button "Logout" at bounding box center [108, 585] width 193 height 25
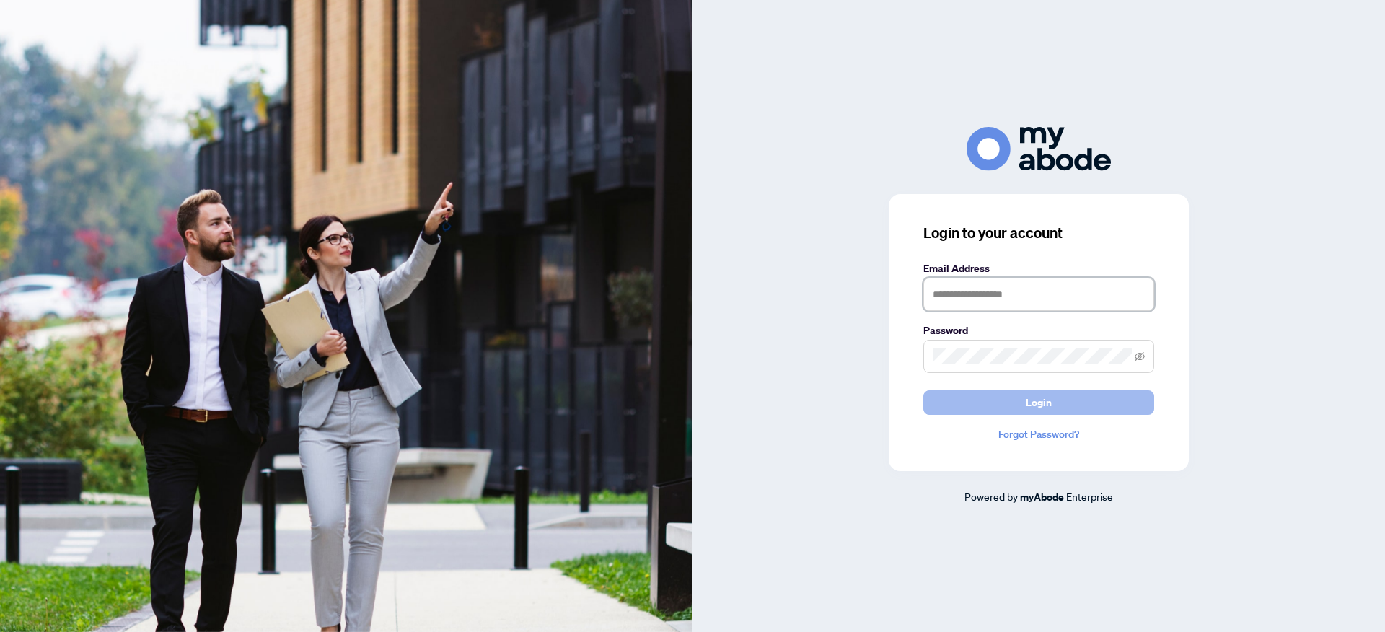
type input "**********"
click at [1012, 402] on button "Login" at bounding box center [1038, 402] width 231 height 25
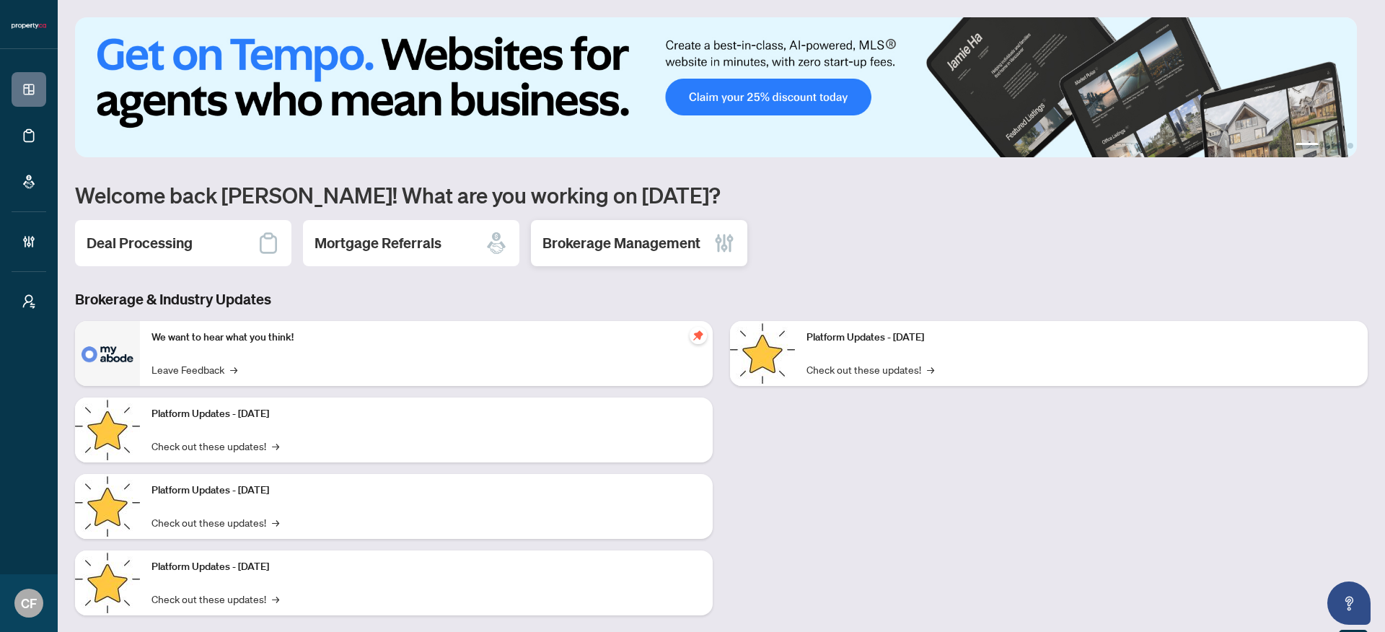
click at [643, 254] on div "Brokerage Management" at bounding box center [639, 243] width 216 height 46
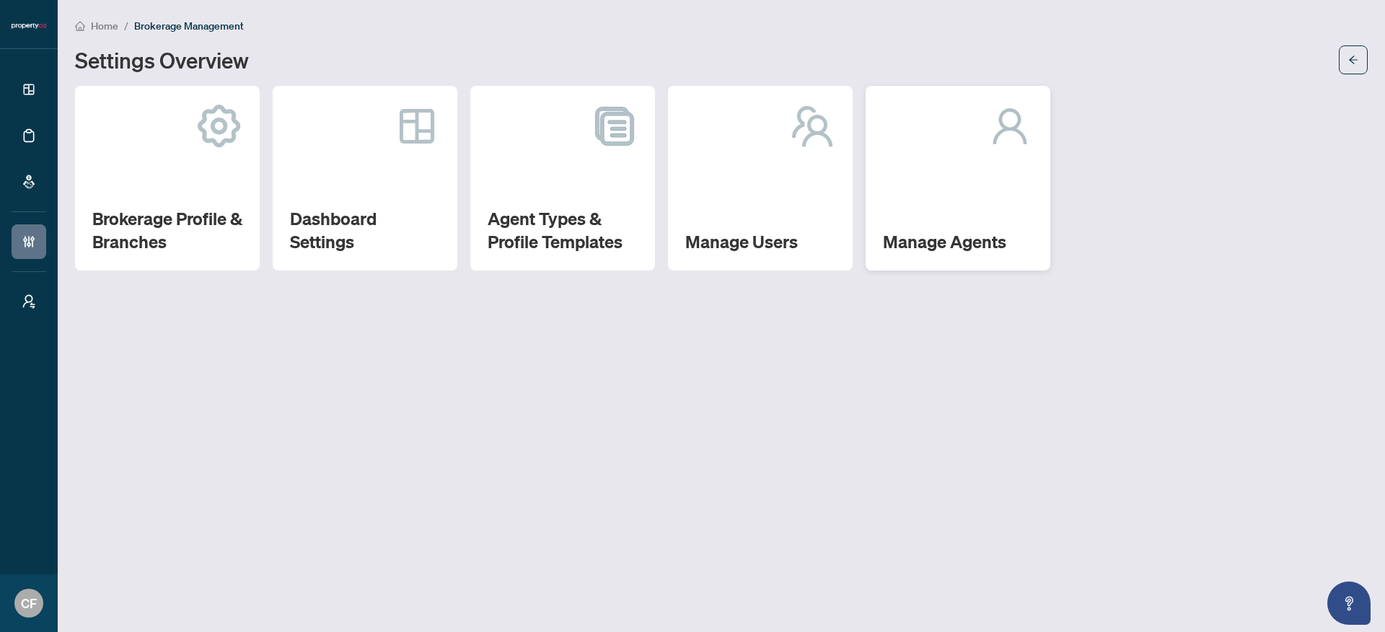
click at [918, 201] on div "Manage Agents" at bounding box center [958, 178] width 185 height 185
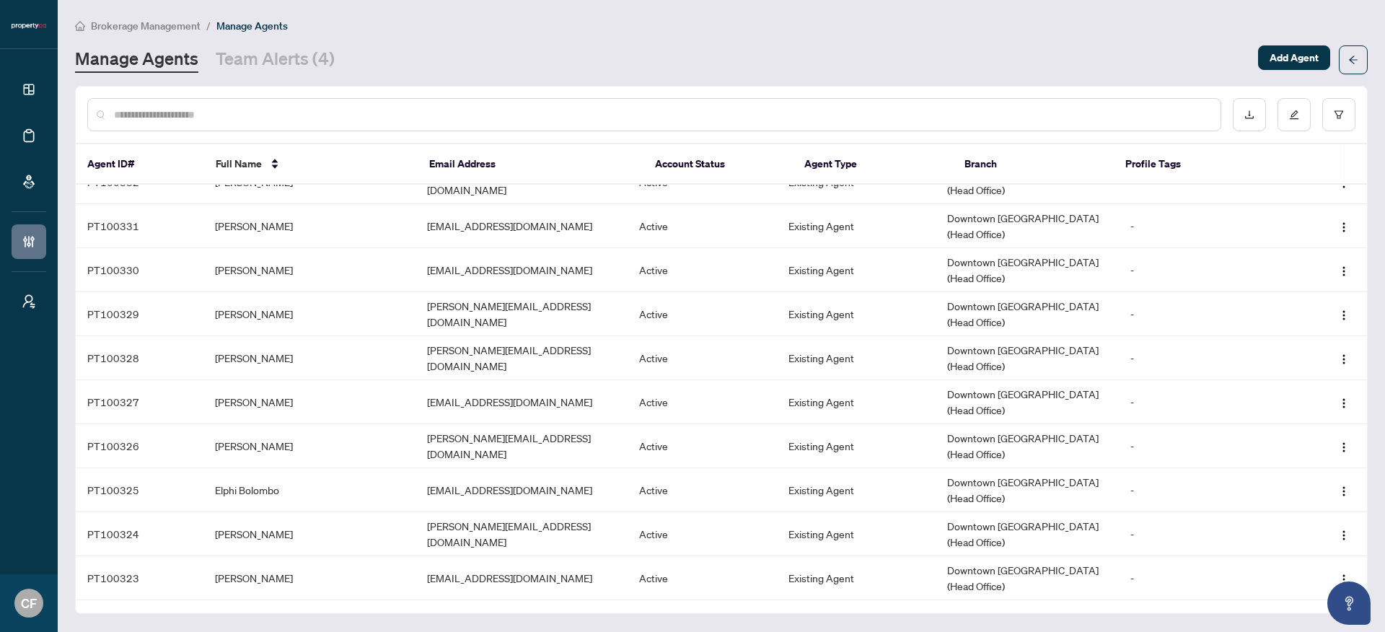
scroll to position [2971, 0]
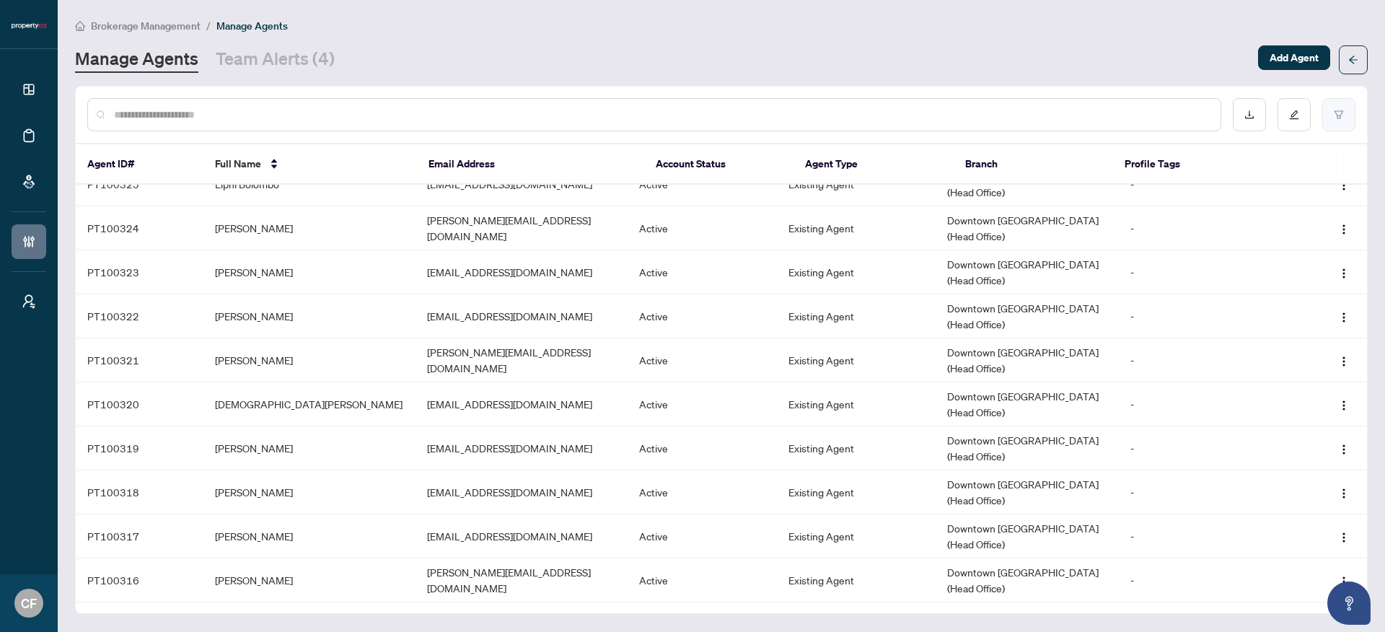
click at [1332, 115] on button "button" at bounding box center [1338, 114] width 33 height 33
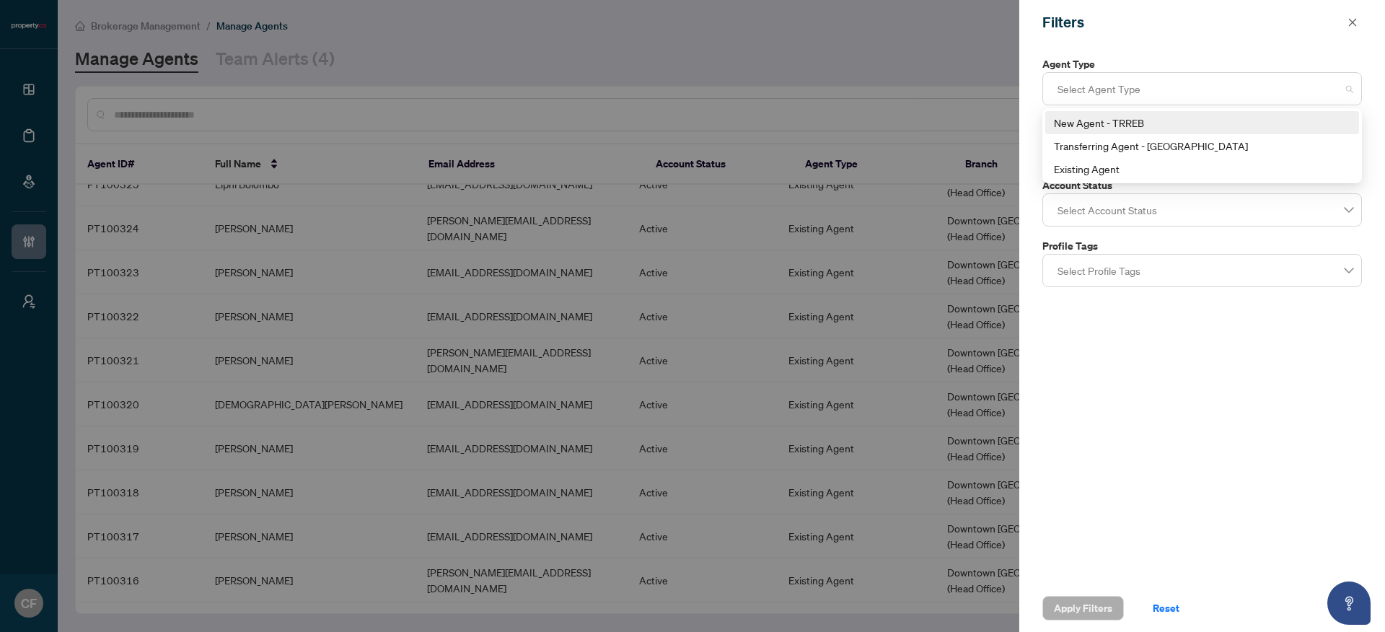
click at [1104, 87] on div at bounding box center [1202, 89] width 301 height 26
click at [1112, 62] on label "Agent Type" at bounding box center [1202, 64] width 320 height 16
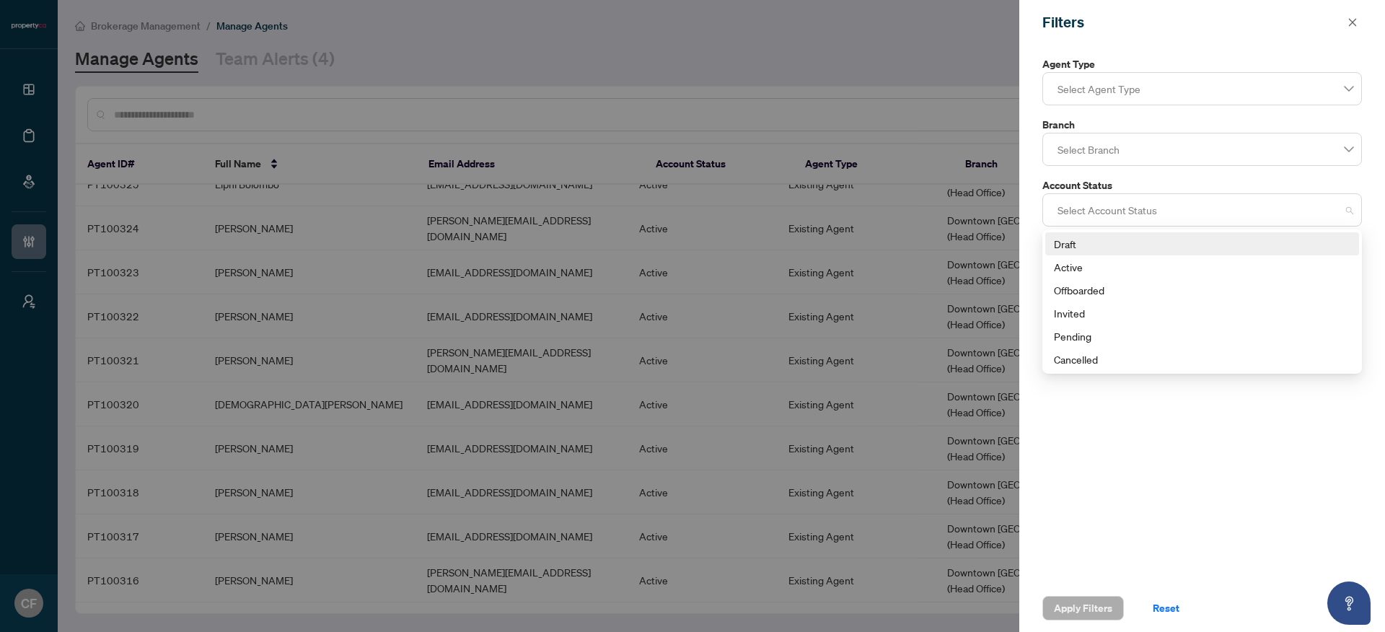
click at [1099, 207] on div at bounding box center [1202, 210] width 301 height 26
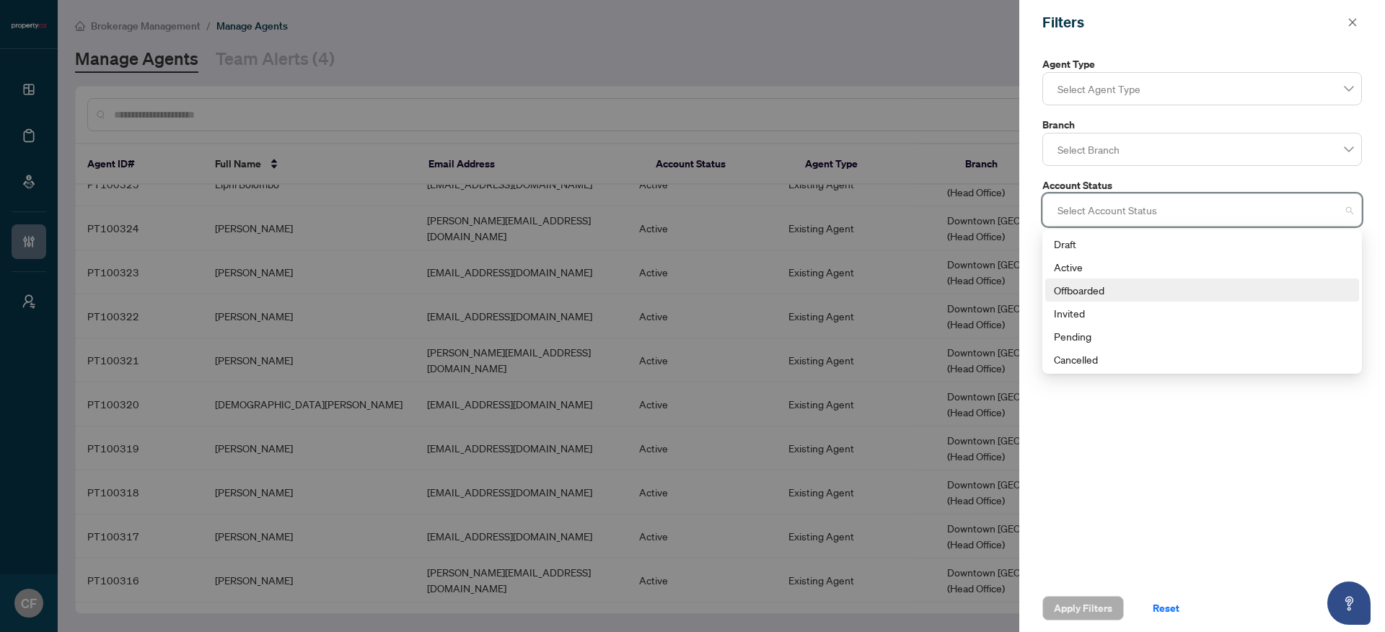
click at [1092, 294] on div "Offboarded" at bounding box center [1202, 290] width 296 height 16
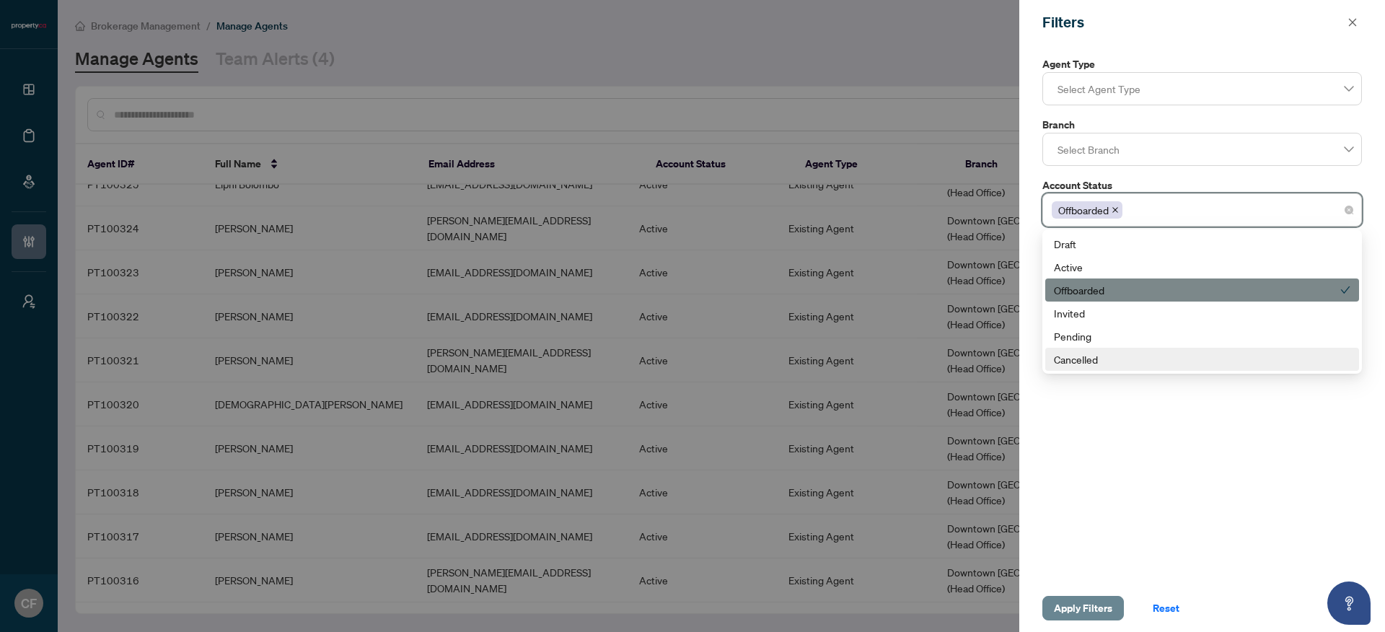
click at [1092, 604] on span "Apply Filters" at bounding box center [1083, 608] width 58 height 23
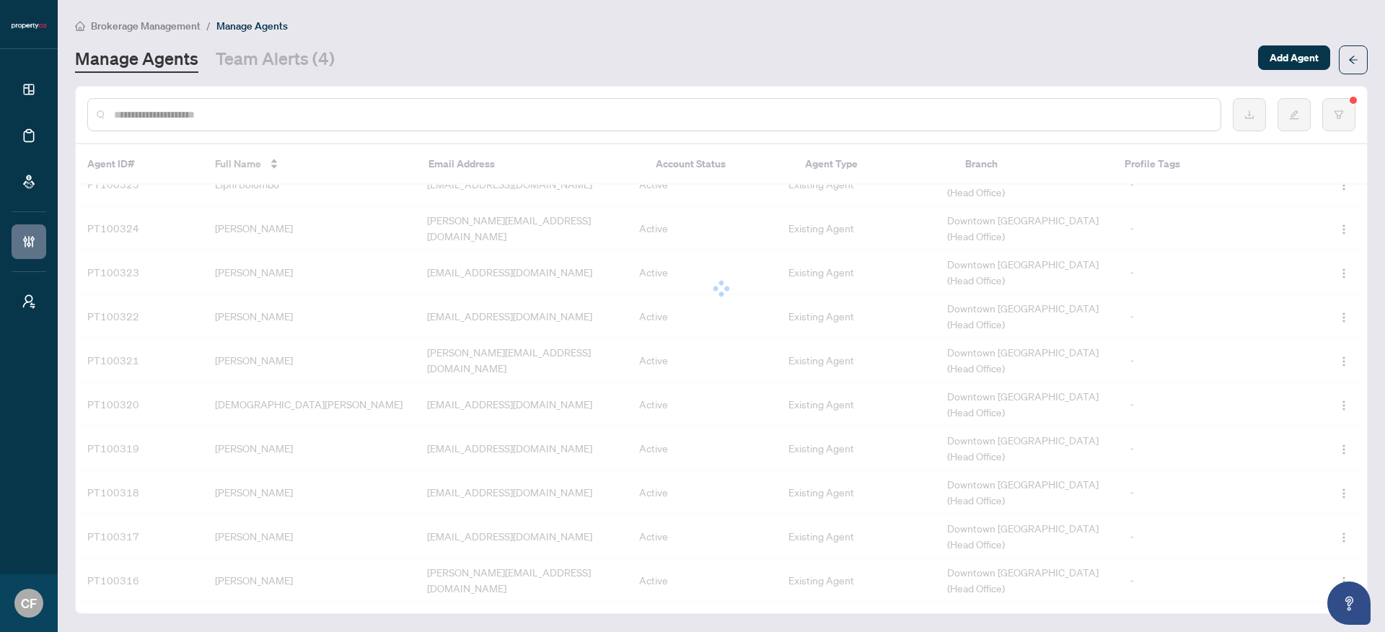
scroll to position [0, 0]
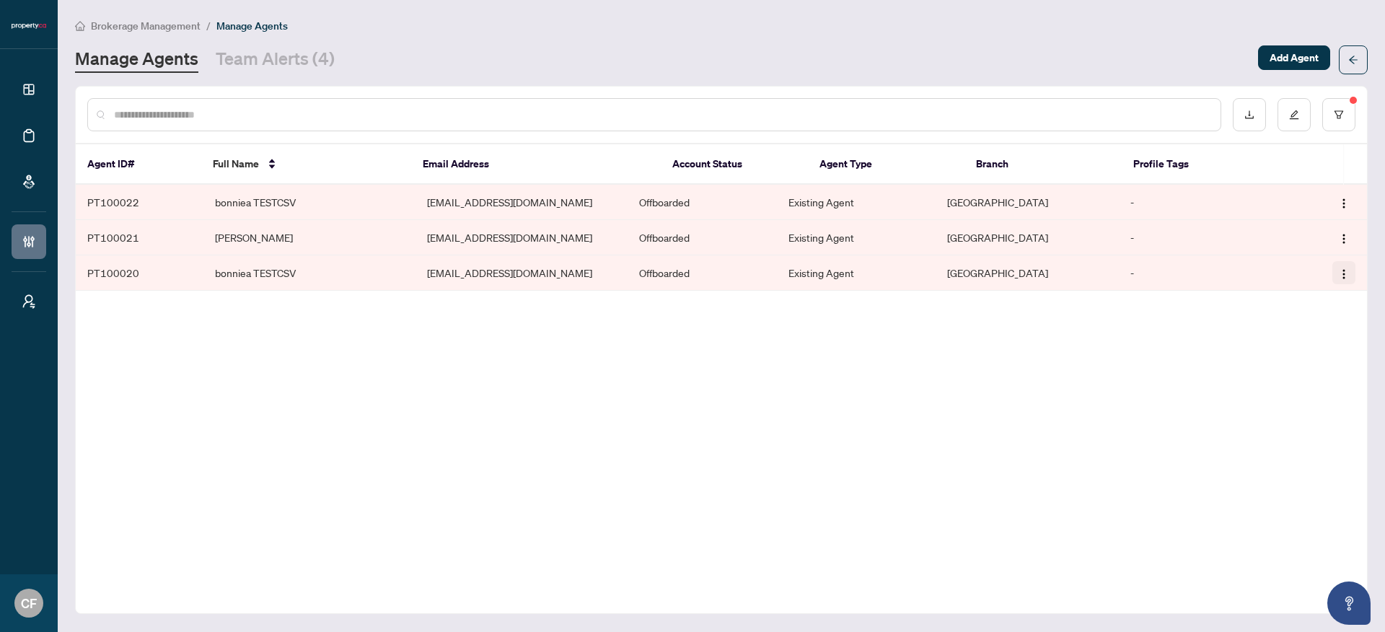
click at [1347, 276] on img "button" at bounding box center [1344, 274] width 12 height 12
click at [1138, 277] on td "-" at bounding box center [1209, 272] width 180 height 35
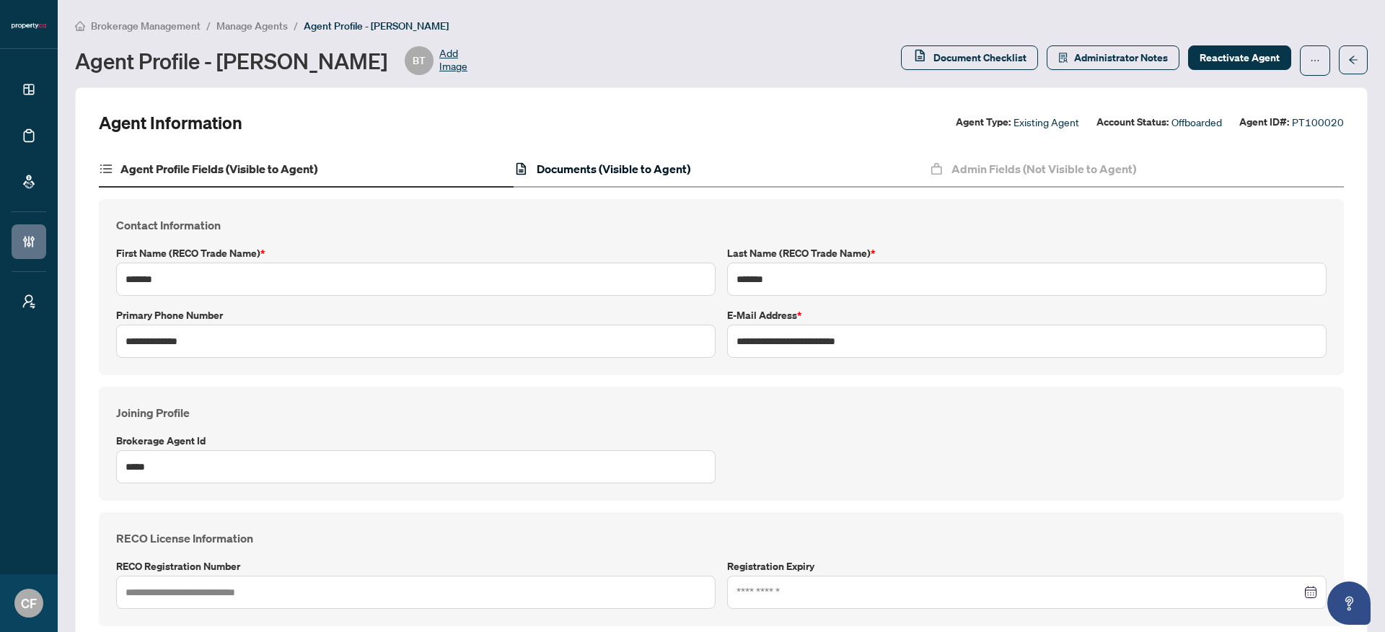
click at [644, 173] on h4 "Documents (Visible to Agent)" at bounding box center [614, 168] width 154 height 17
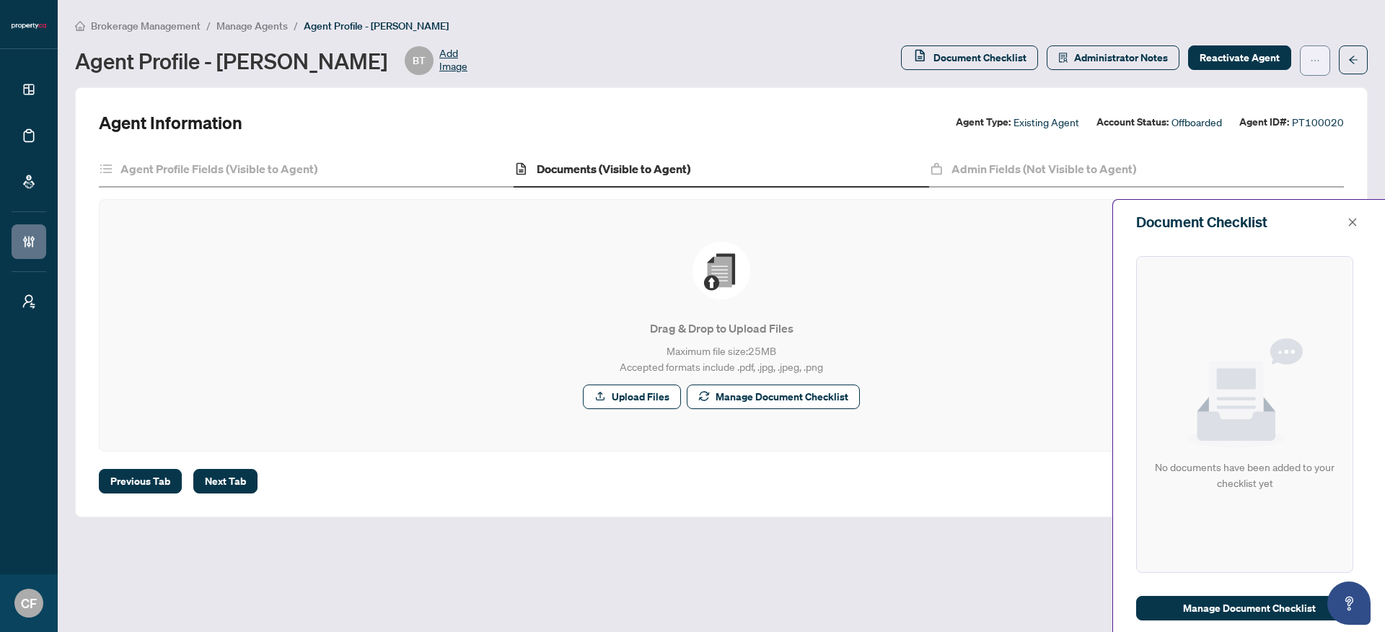
click at [1311, 58] on icon "ellipsis" at bounding box center [1315, 61] width 10 height 10
click at [1288, 138] on span "Document Archive" at bounding box center [1269, 139] width 99 height 16
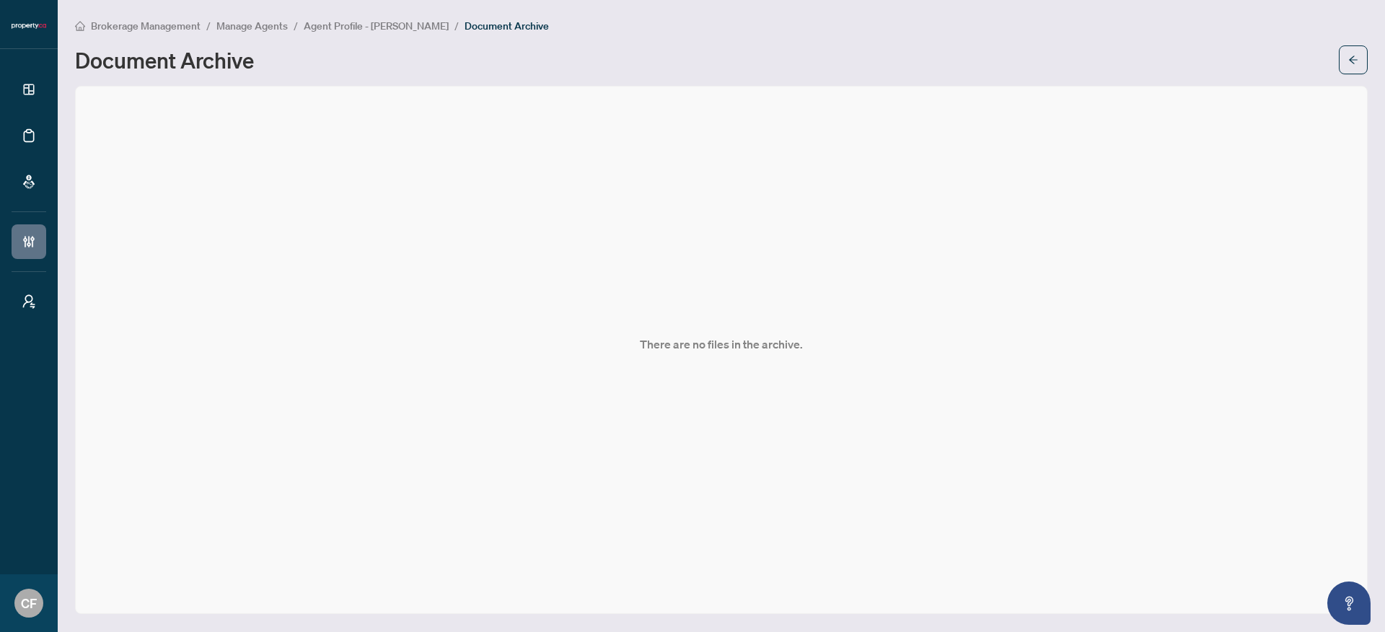
click at [351, 28] on span "Agent Profile - bonniea TESTCSV" at bounding box center [376, 25] width 145 height 13
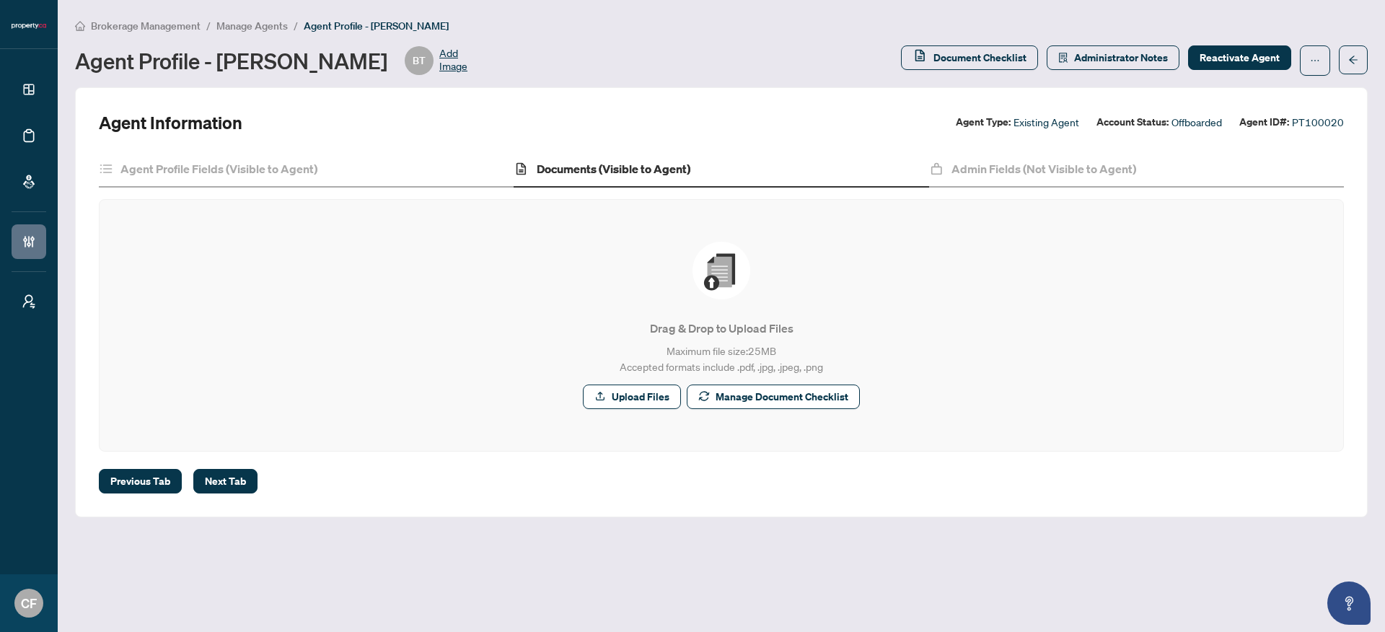
click at [237, 22] on span "Manage Agents" at bounding box center [251, 25] width 71 height 13
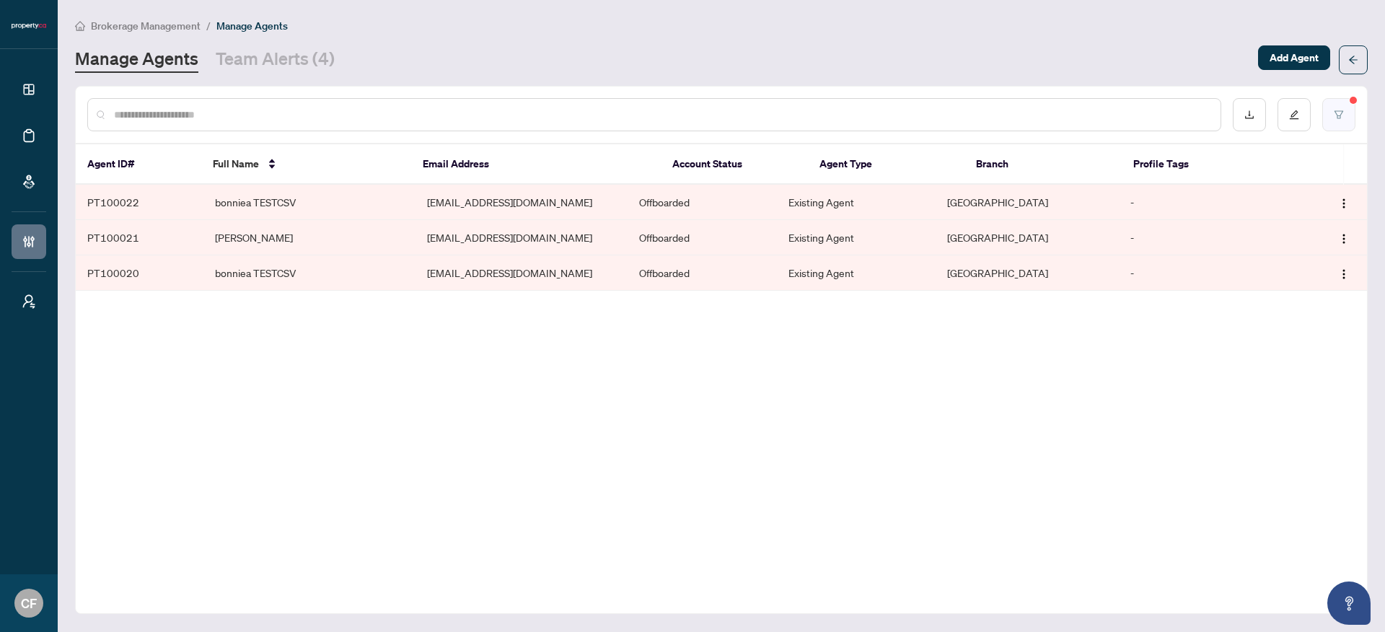
click at [1334, 118] on icon "filter" at bounding box center [1339, 115] width 10 height 10
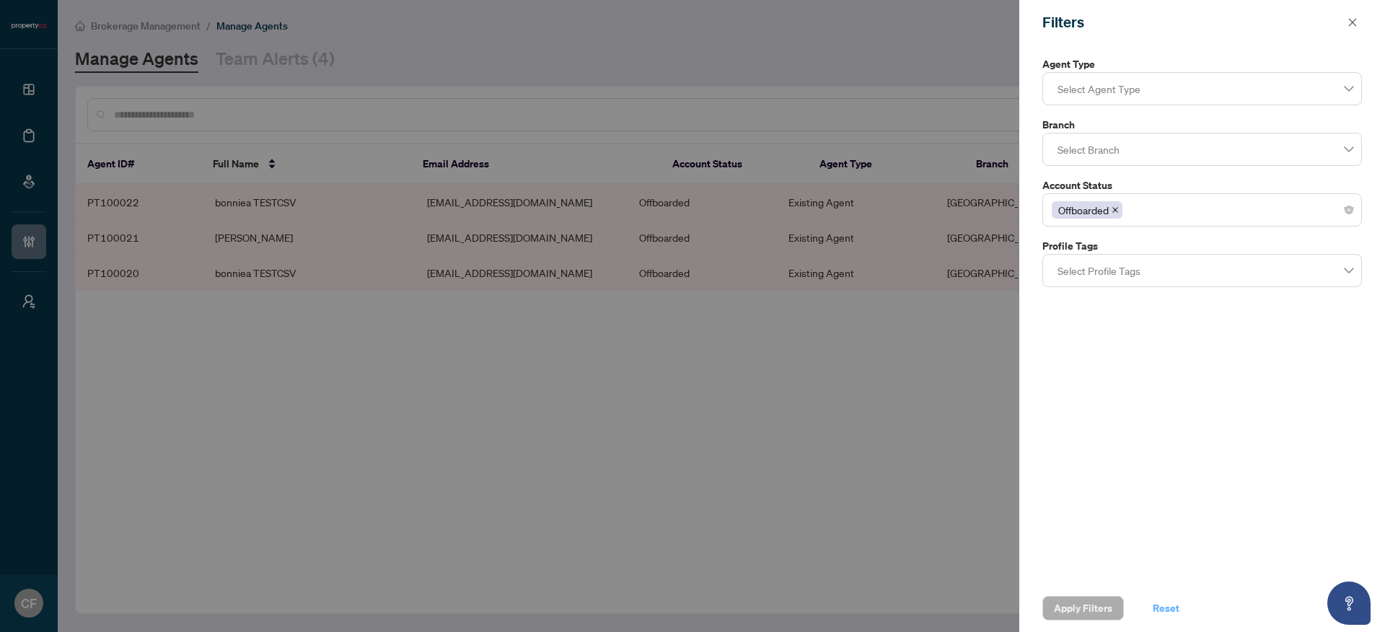
click at [1161, 617] on span "Reset" at bounding box center [1166, 608] width 27 height 23
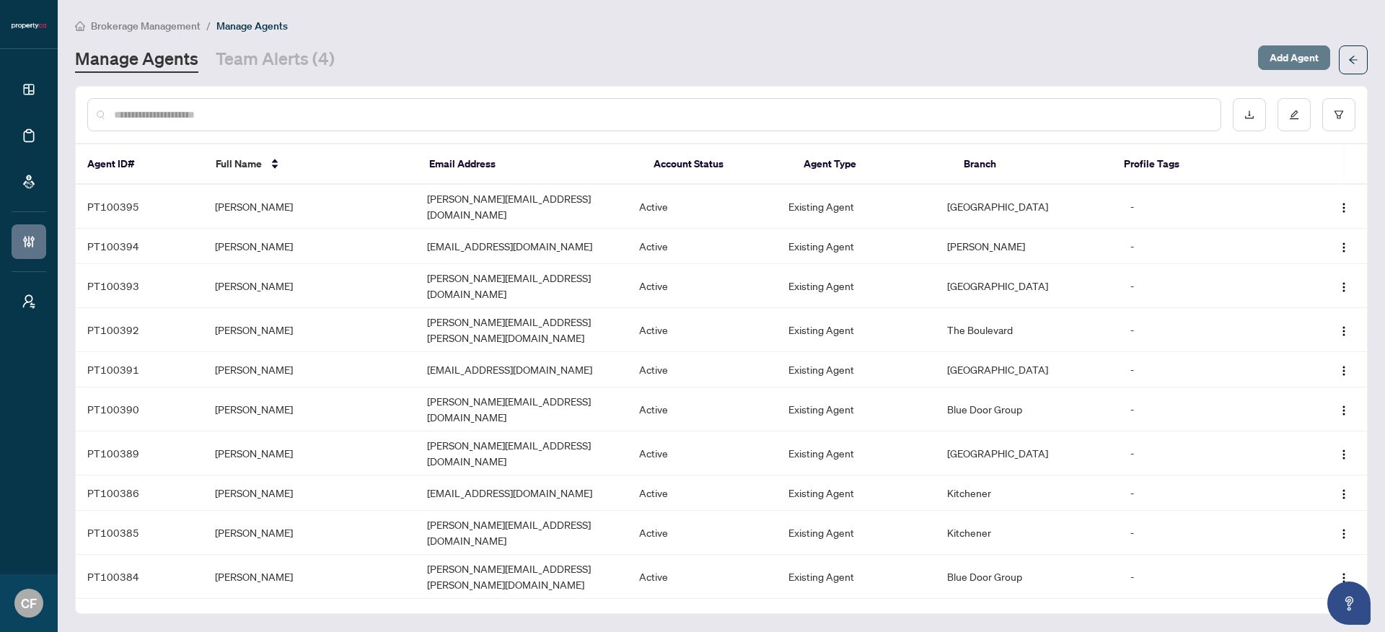
click at [1293, 66] on span "Add Agent" at bounding box center [1294, 57] width 49 height 23
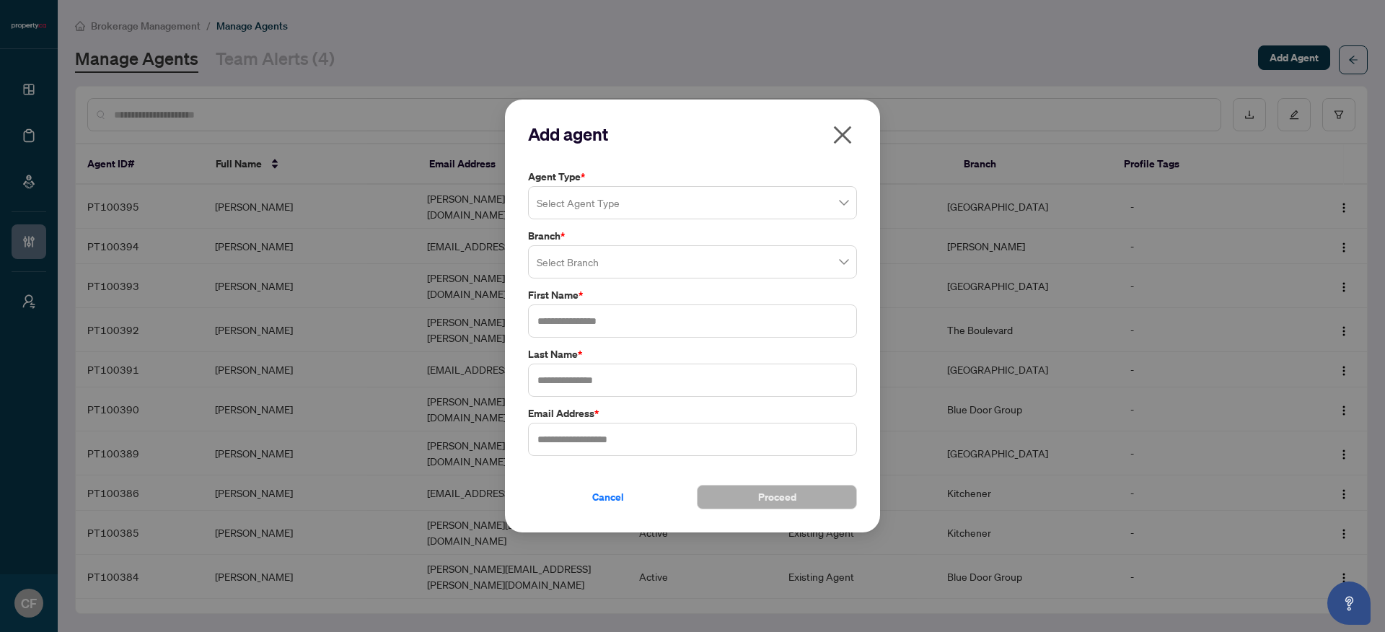
click at [624, 207] on input "search" at bounding box center [686, 205] width 299 height 32
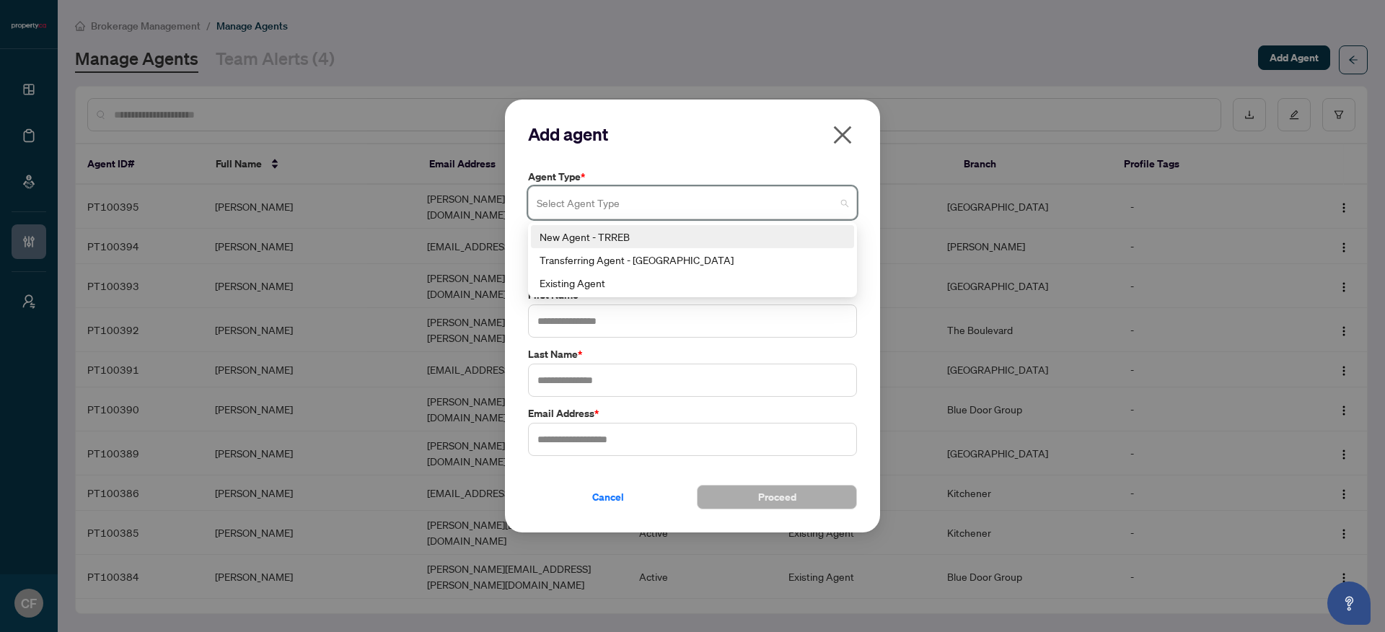
click at [611, 243] on div "New Agent - TRREB" at bounding box center [693, 237] width 306 height 16
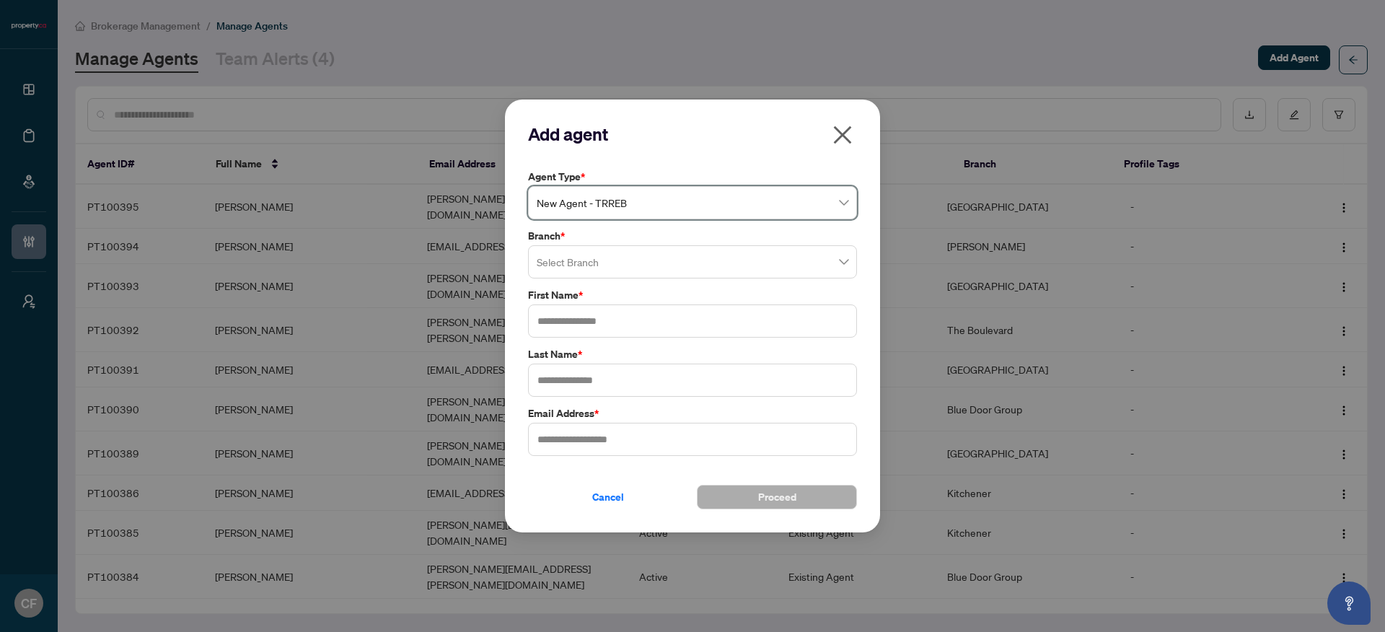
click at [604, 267] on input "search" at bounding box center [686, 264] width 299 height 32
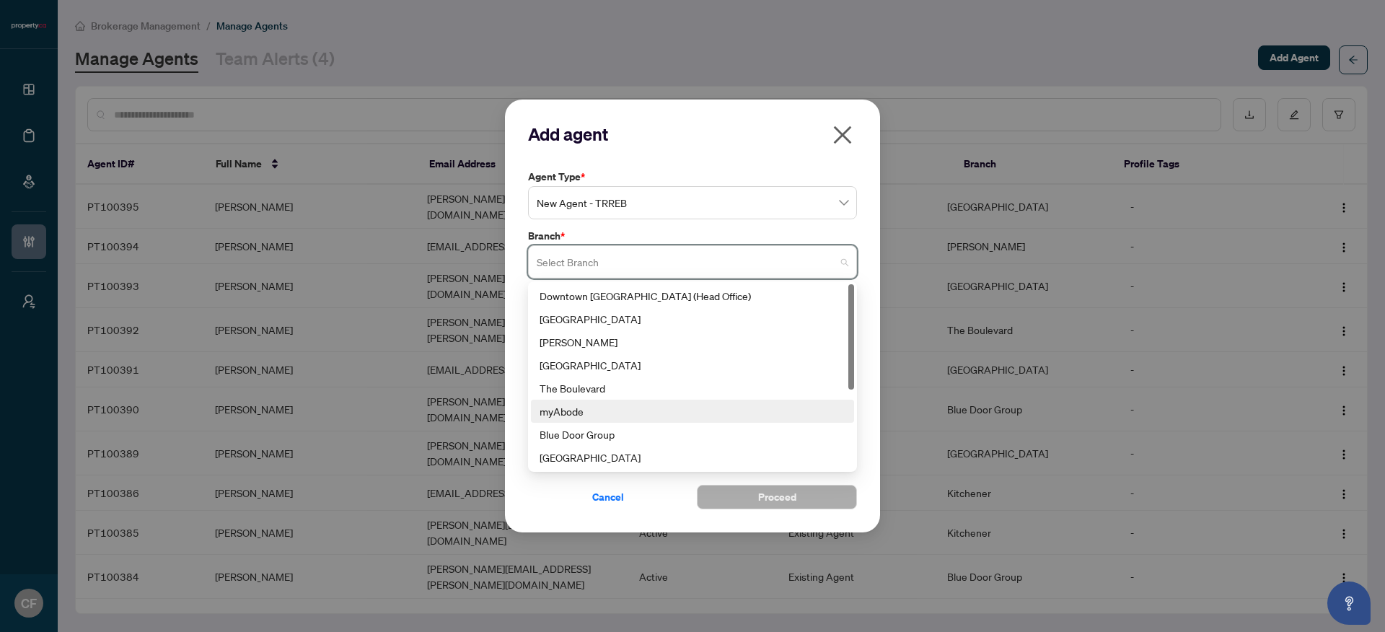
click at [592, 411] on div "myAbode" at bounding box center [693, 411] width 306 height 16
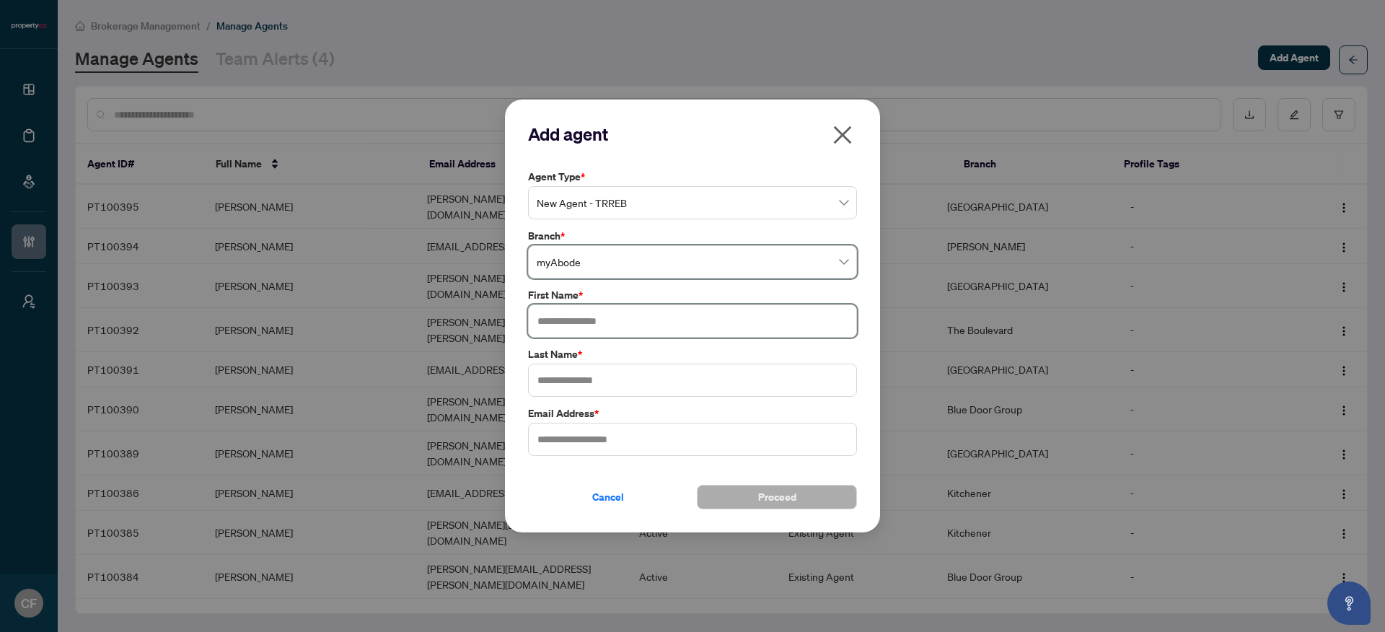
click at [586, 320] on input "text" at bounding box center [692, 320] width 329 height 33
type input "*******"
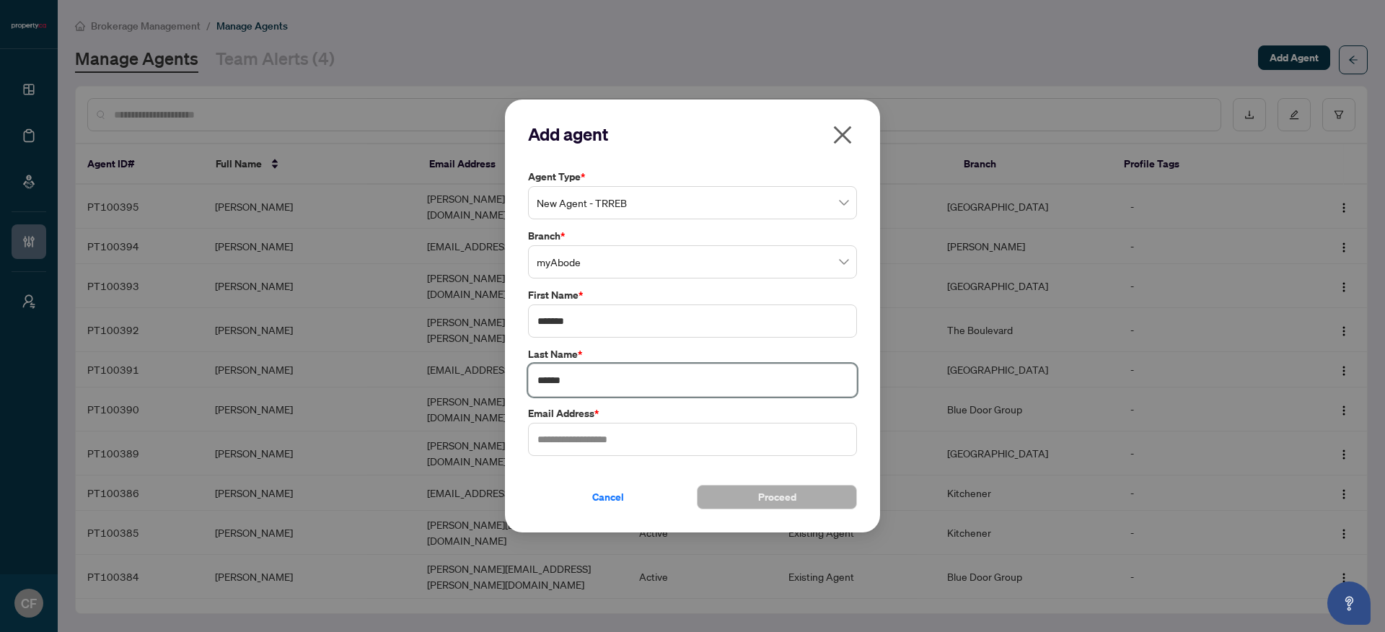
type input "******"
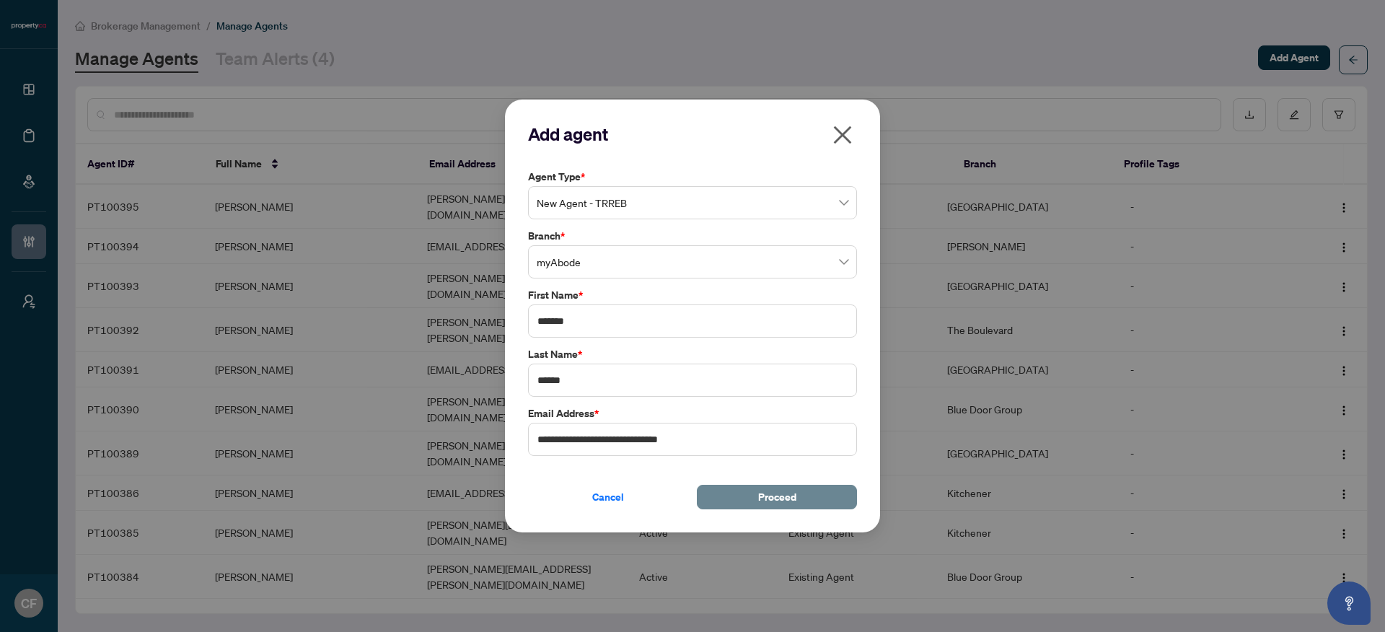
click at [762, 502] on span "Proceed" at bounding box center [777, 496] width 38 height 23
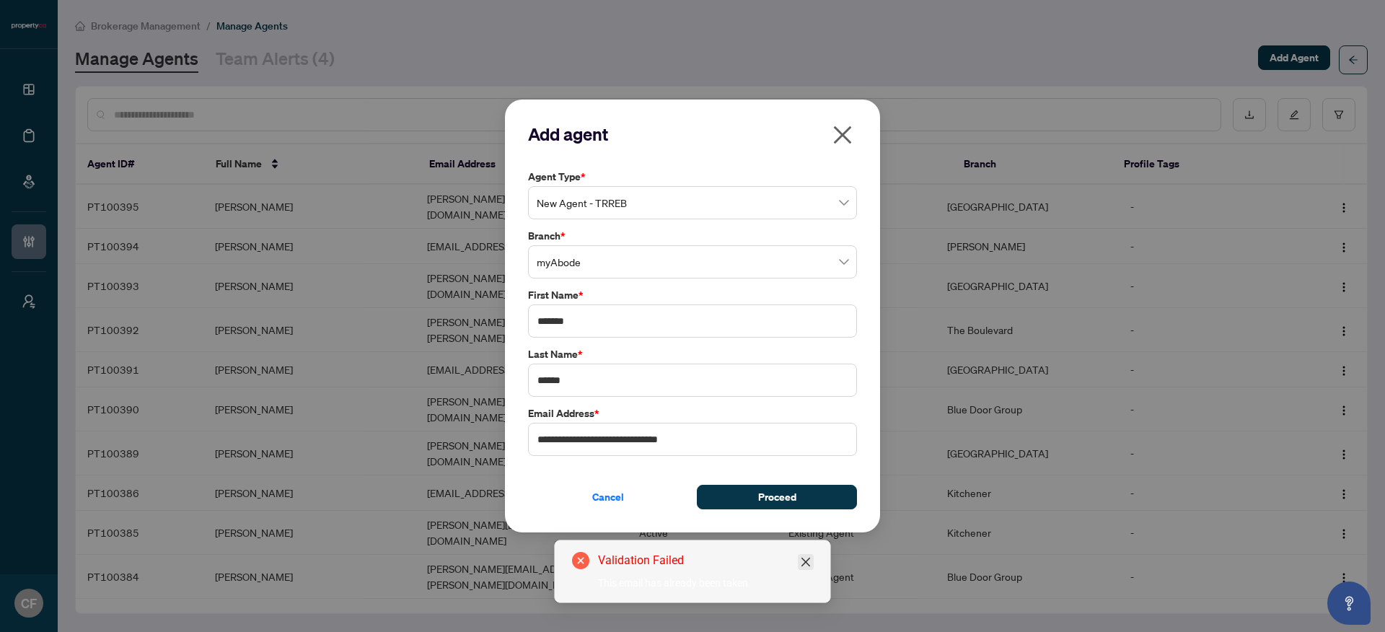
click at [809, 566] on icon "close" at bounding box center [806, 562] width 12 height 12
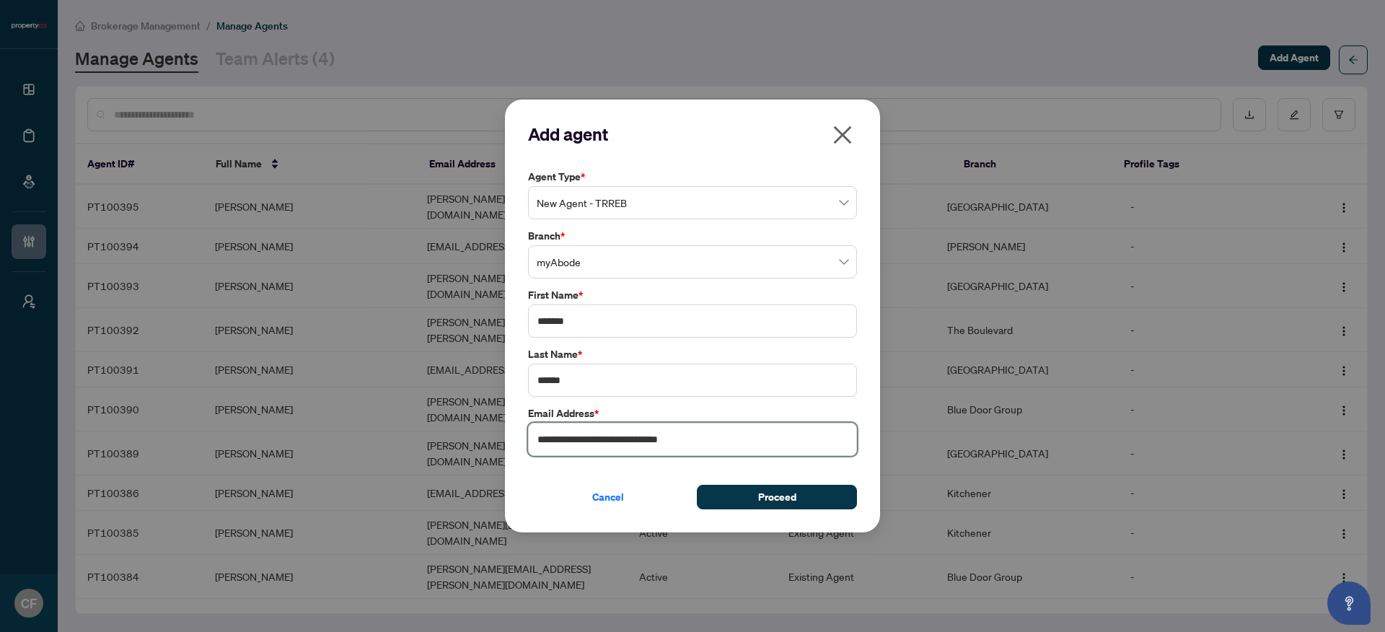
click at [643, 441] on input "**********" at bounding box center [692, 439] width 329 height 33
type input "**********"
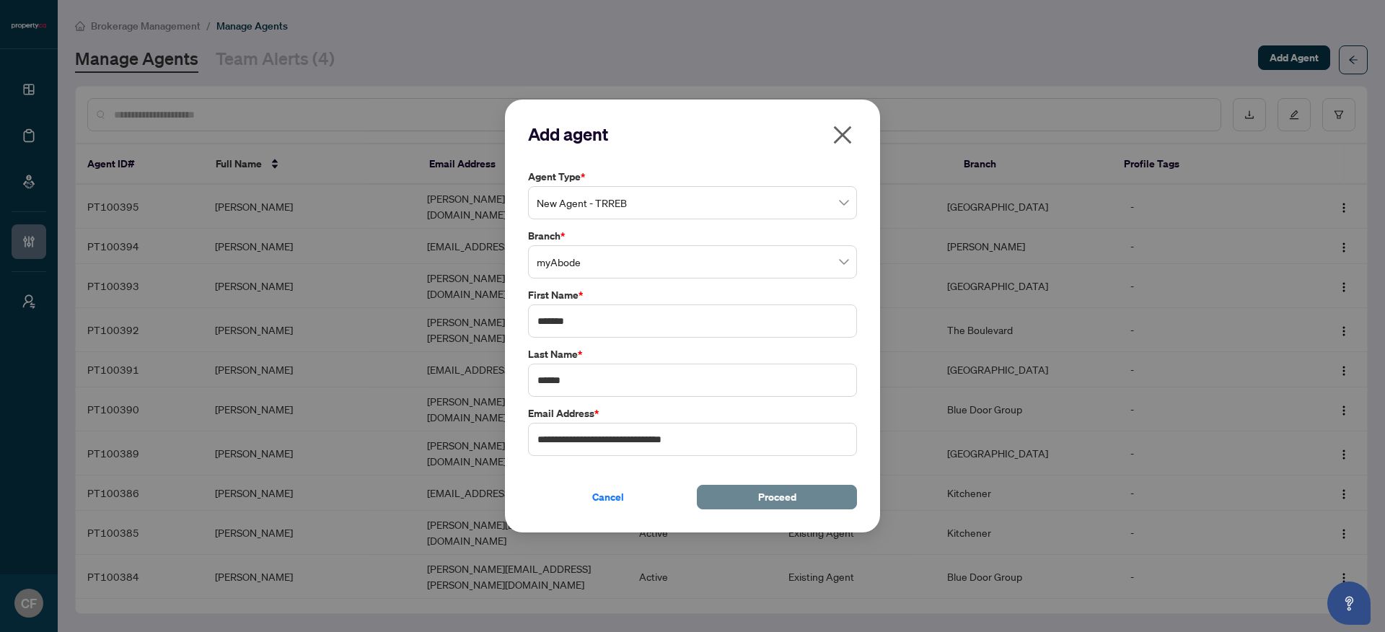
click at [843, 494] on button "Proceed" at bounding box center [777, 497] width 160 height 25
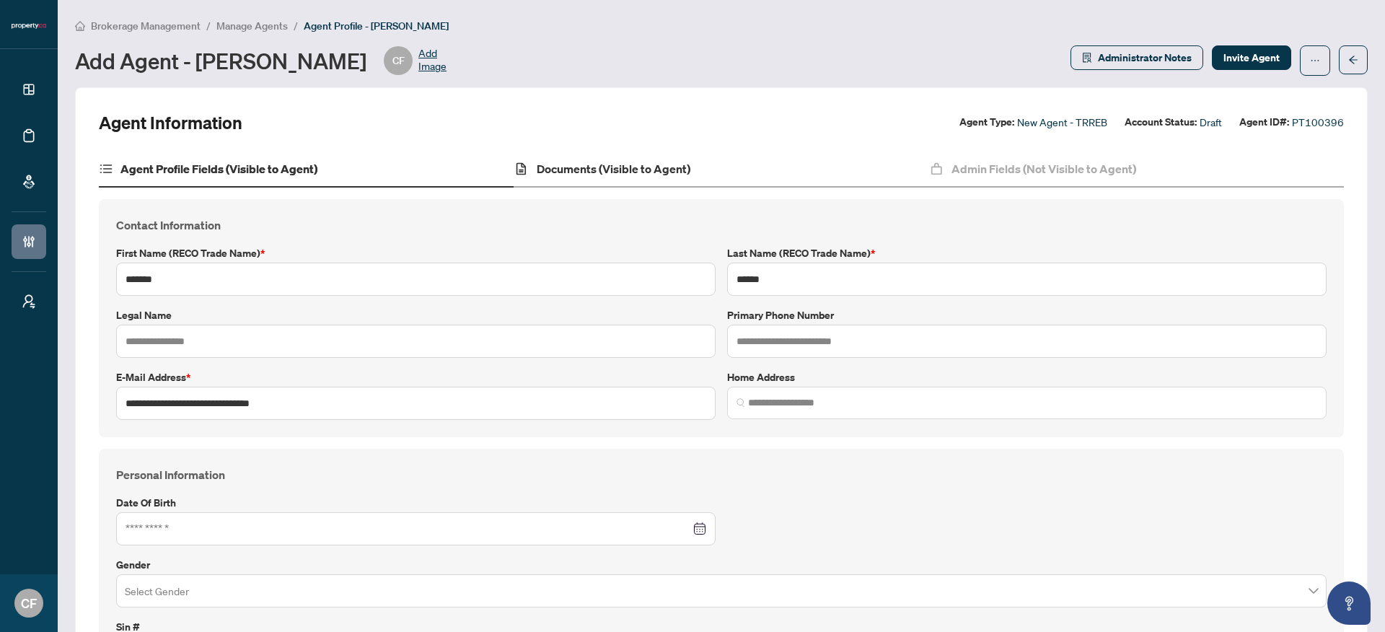
click at [682, 180] on div "Documents (Visible to Agent)" at bounding box center [721, 169] width 415 height 36
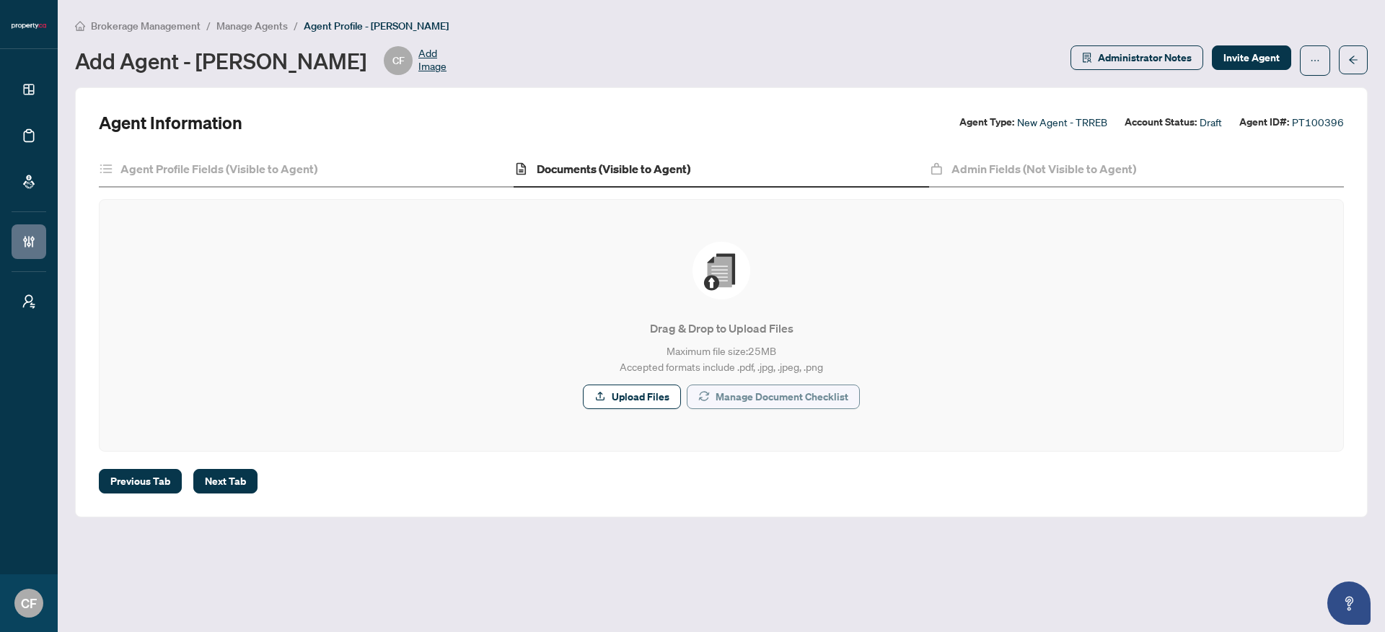
click at [823, 392] on span "Manage Document Checklist" at bounding box center [782, 396] width 133 height 23
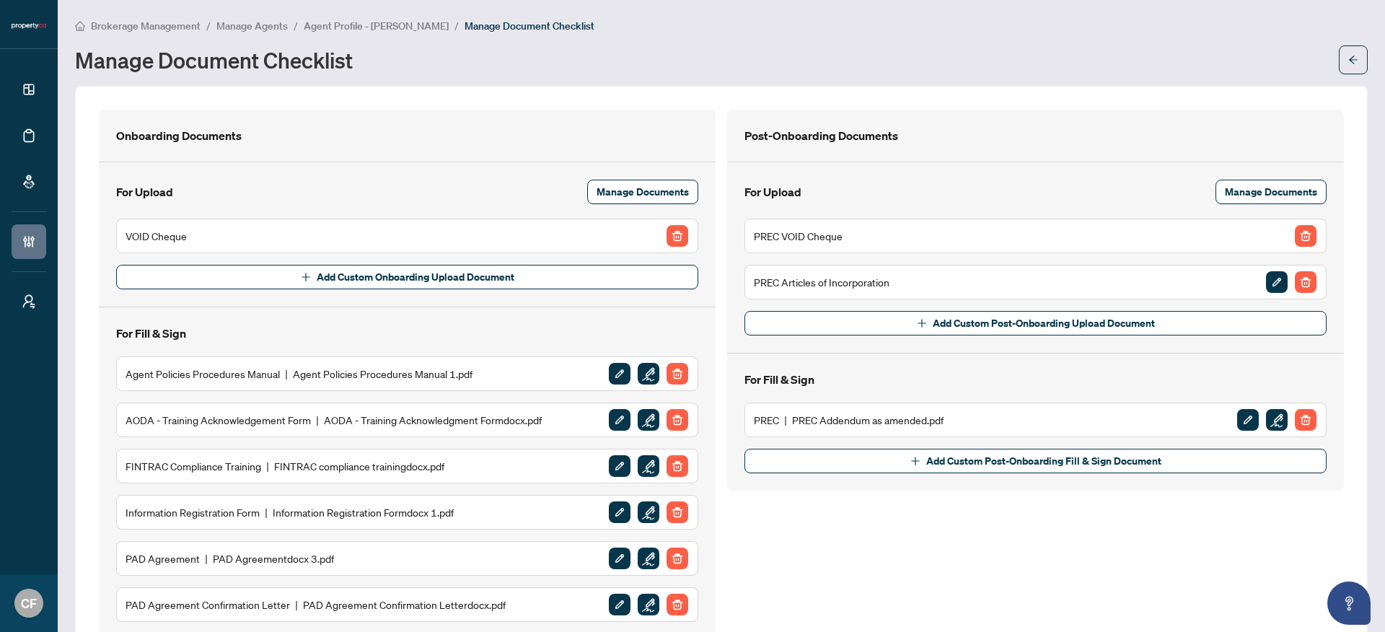
click at [419, 27] on span "Agent Profile - Chantel Franks" at bounding box center [376, 25] width 145 height 13
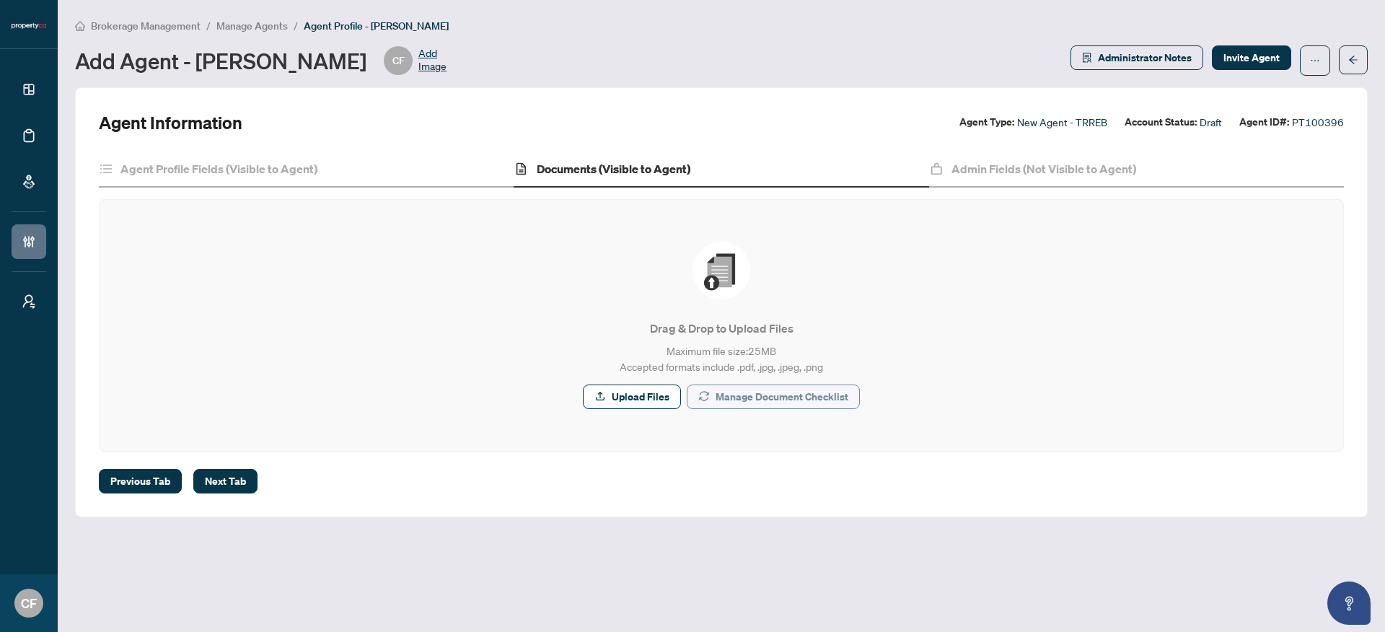
click at [757, 402] on span "Manage Document Checklist" at bounding box center [782, 396] width 133 height 23
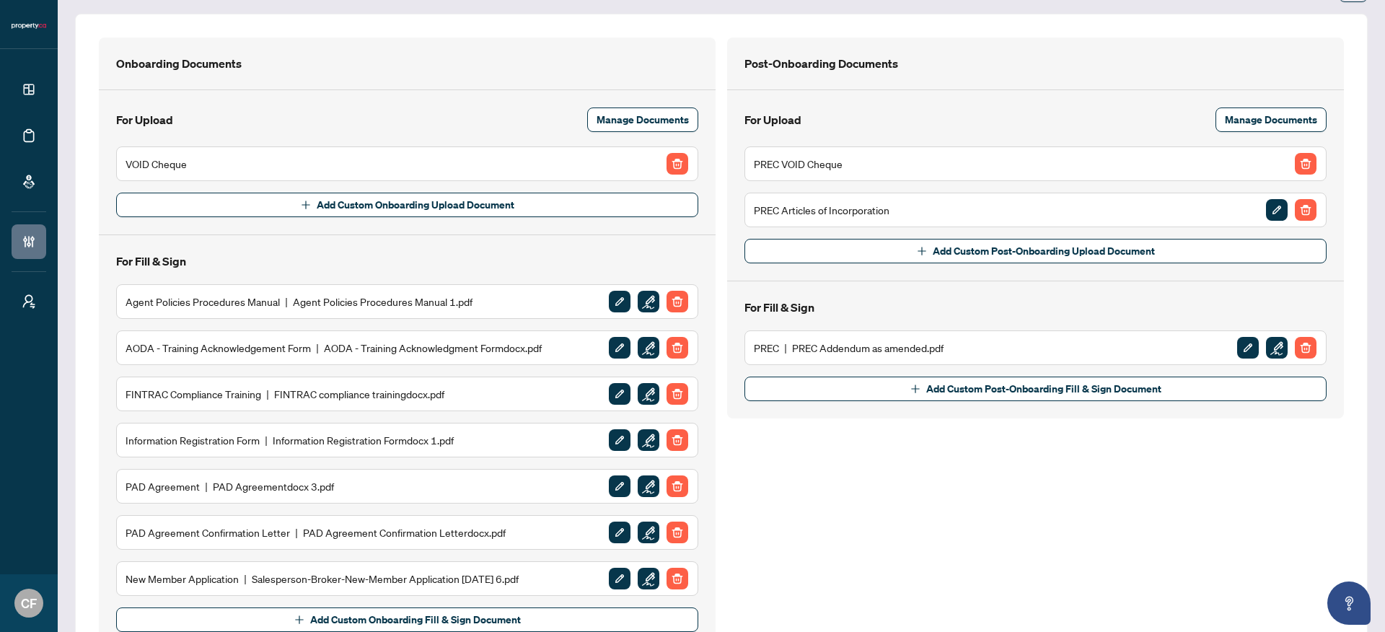
scroll to position [130, 0]
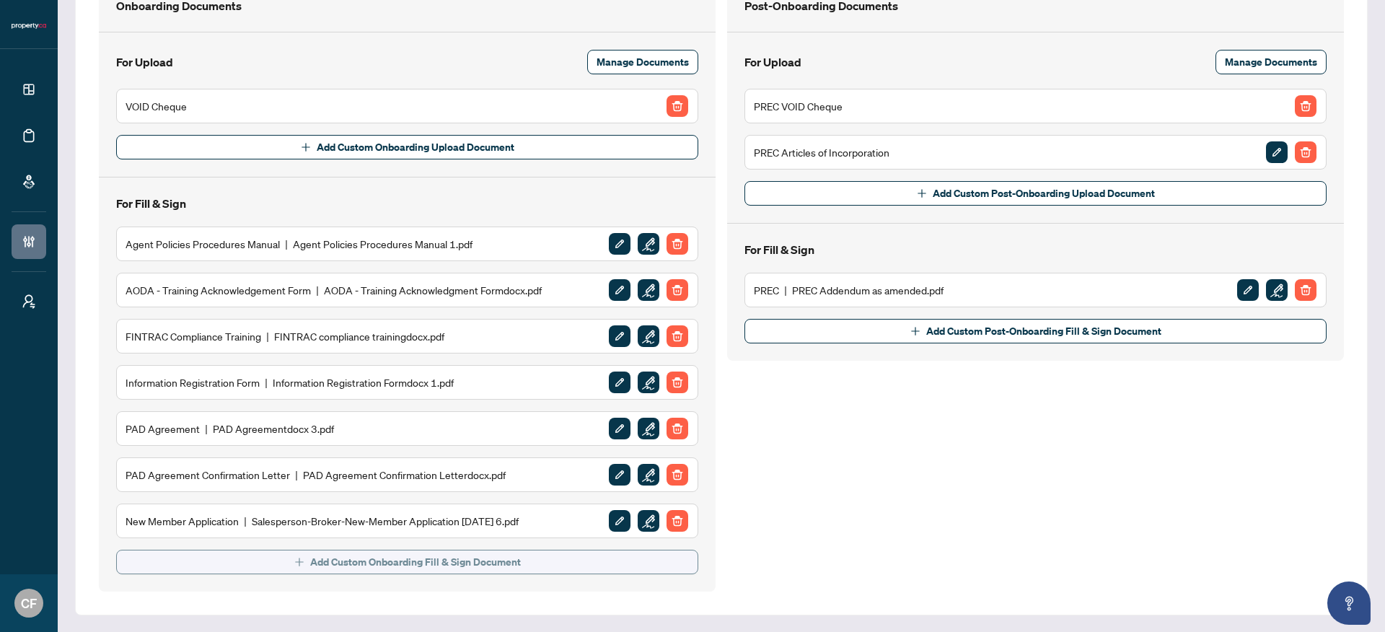
click at [348, 568] on span "Add Custom Onboarding Fill & Sign Document" at bounding box center [415, 561] width 211 height 23
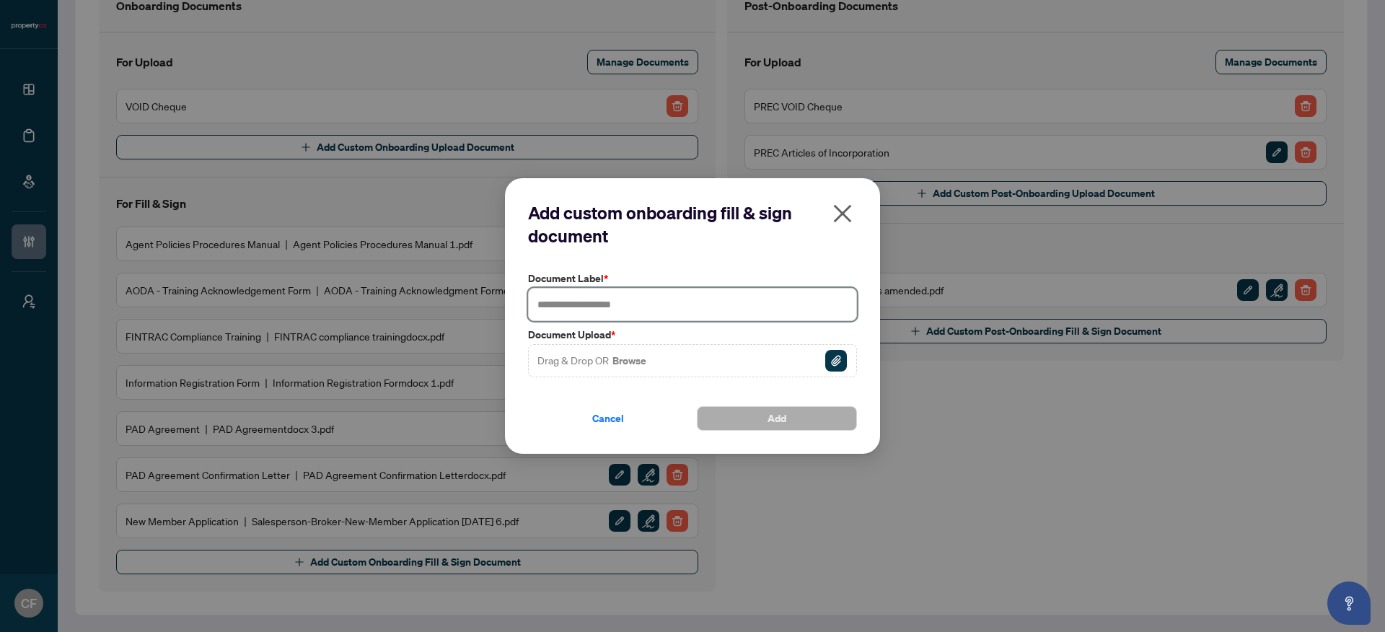
click at [593, 300] on input "text" at bounding box center [692, 304] width 329 height 33
click at [608, 421] on span "Cancel" at bounding box center [608, 418] width 32 height 23
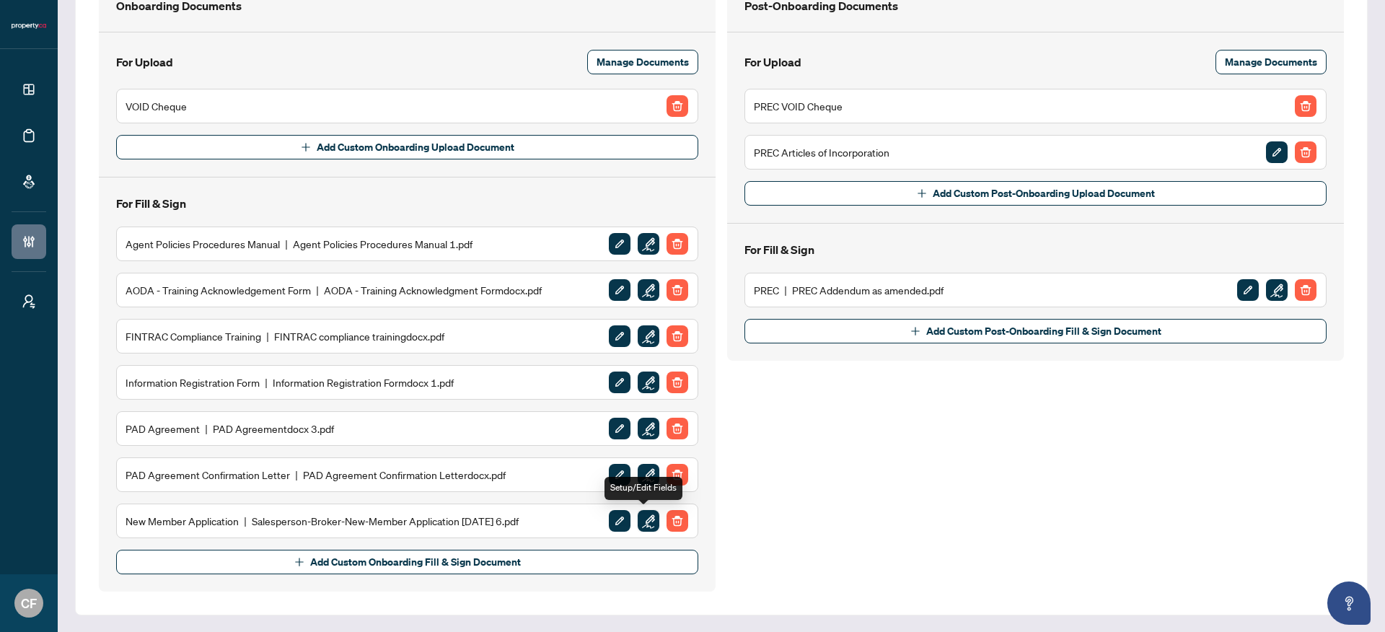
click at [648, 519] on img "button" at bounding box center [649, 521] width 22 height 22
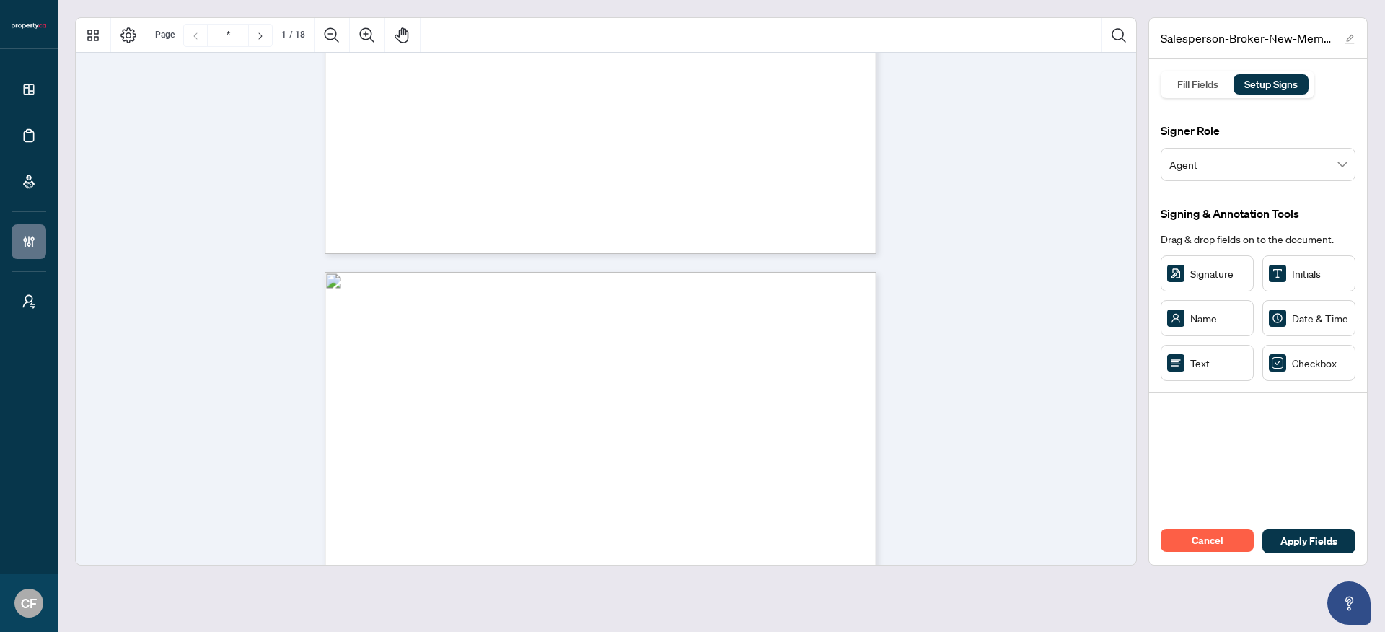
type input "*"
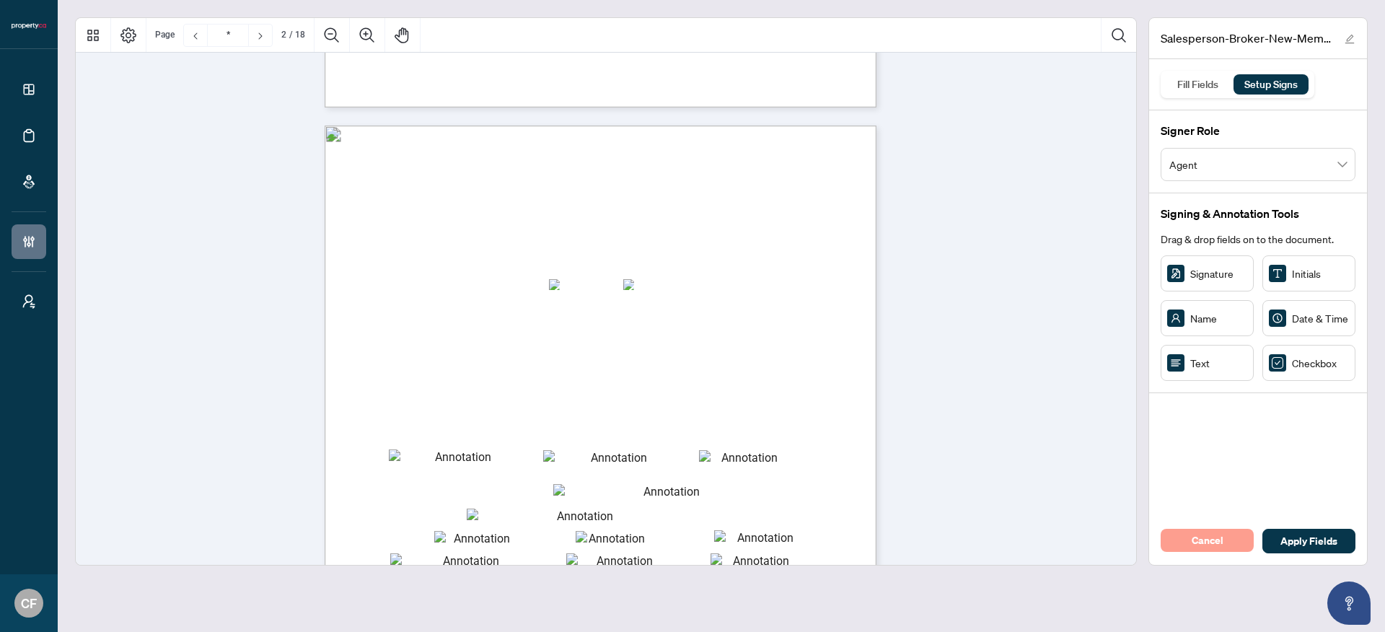
click at [1243, 537] on button "Cancel" at bounding box center [1207, 540] width 93 height 23
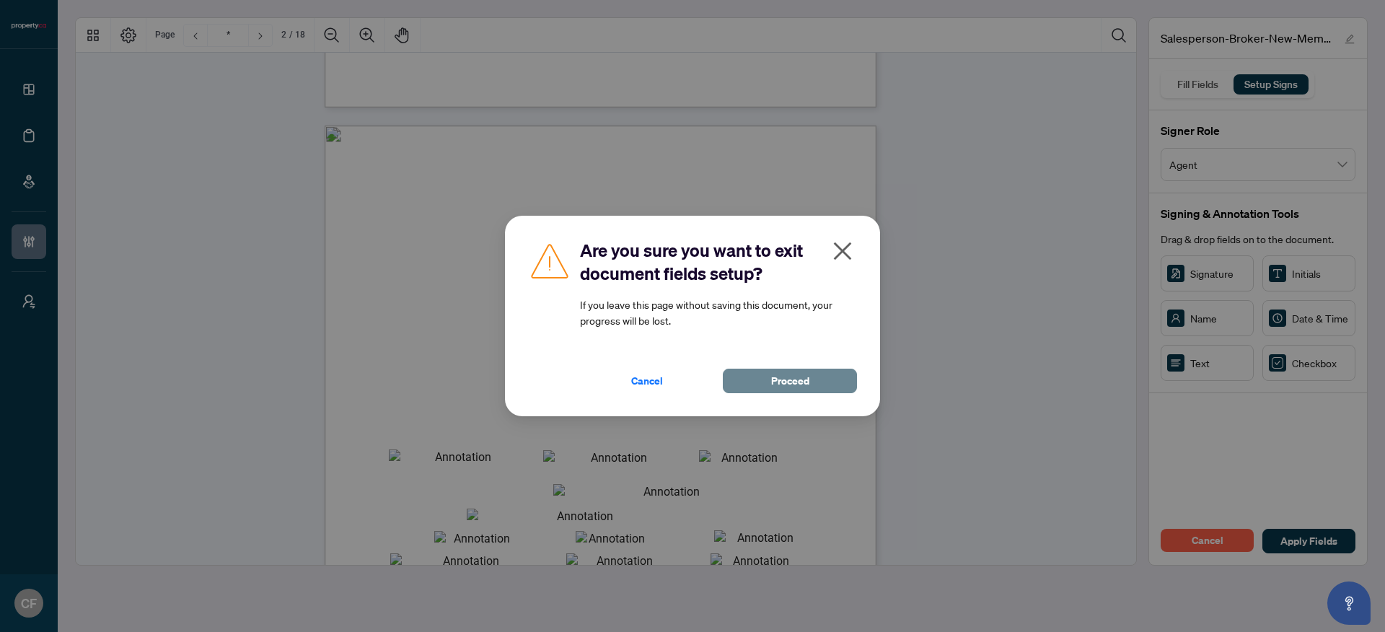
click at [826, 380] on button "Proceed" at bounding box center [790, 381] width 134 height 25
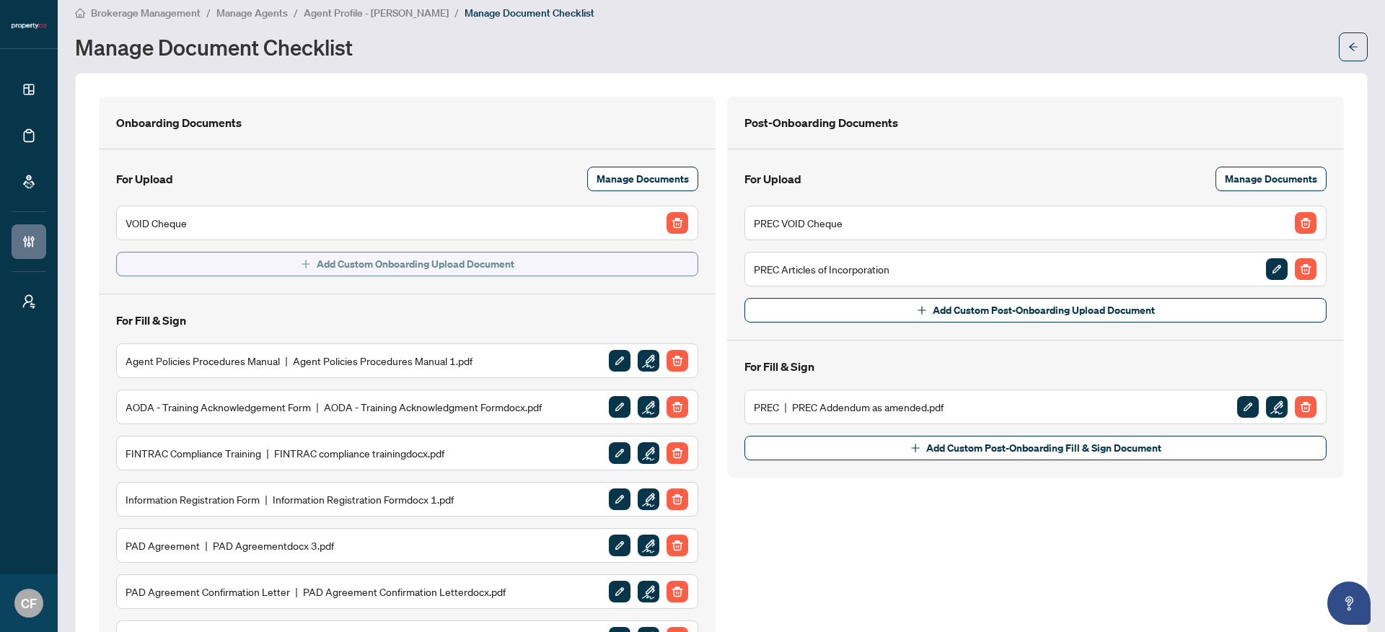
scroll to position [12, 0]
click at [642, 180] on span "Manage Documents" at bounding box center [643, 179] width 92 height 23
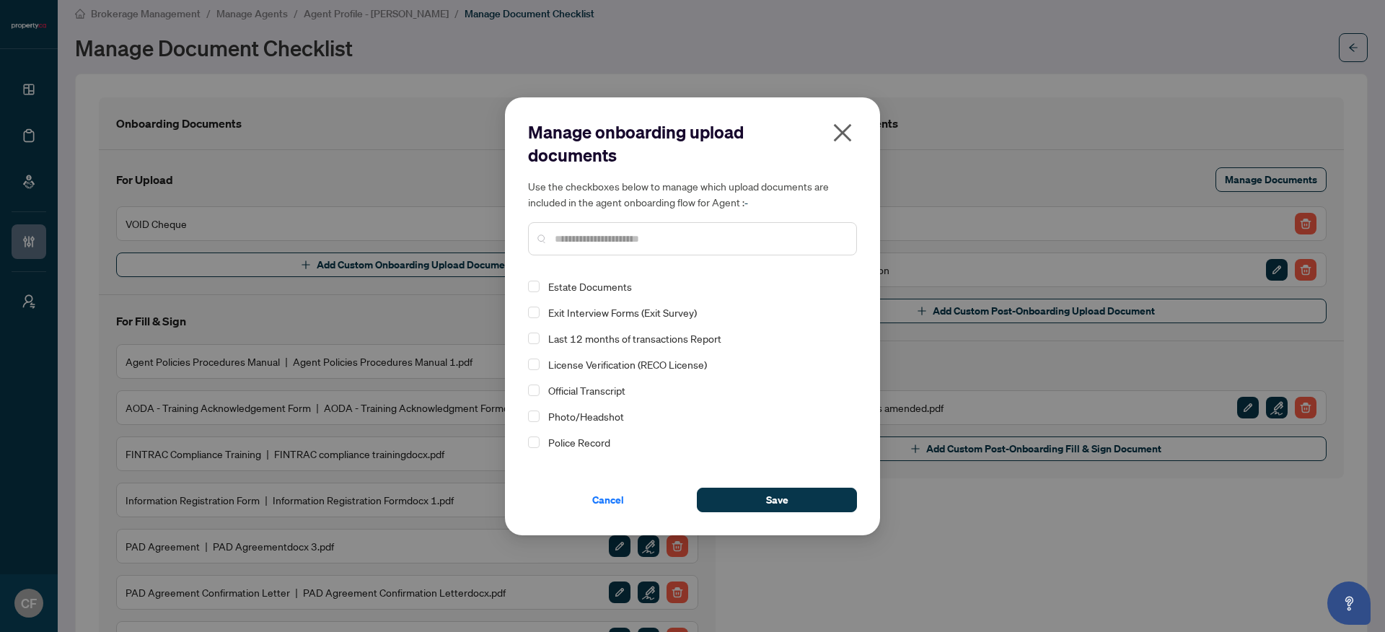
scroll to position [52, 0]
click at [622, 498] on span "Cancel" at bounding box center [608, 499] width 32 height 23
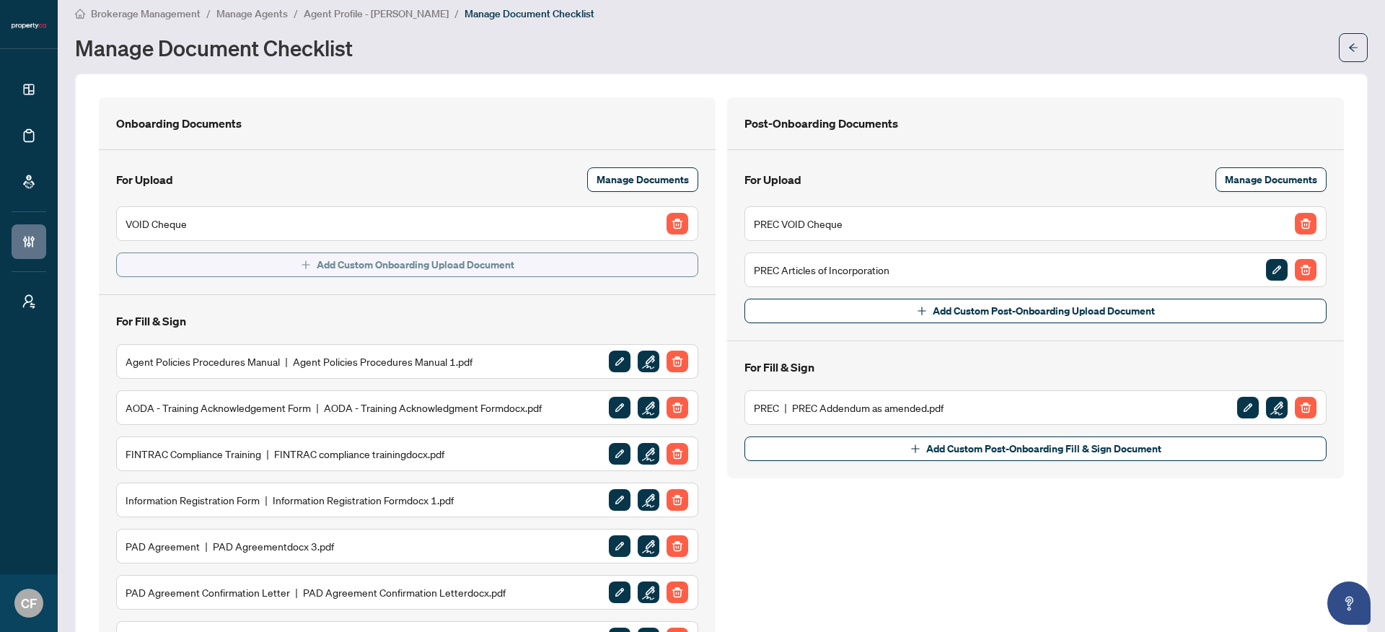
click at [353, 266] on span "Add Custom Onboarding Upload Document" at bounding box center [416, 264] width 198 height 23
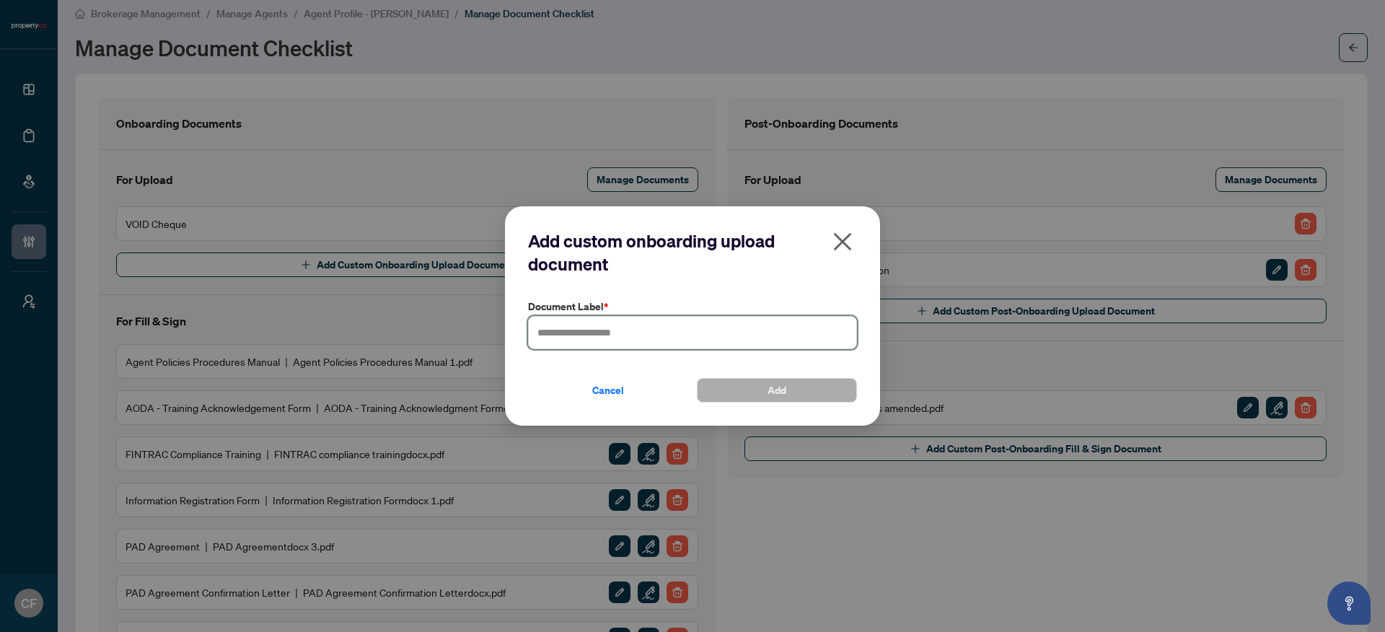
click at [647, 330] on input "text" at bounding box center [692, 332] width 329 height 33
type input "****"
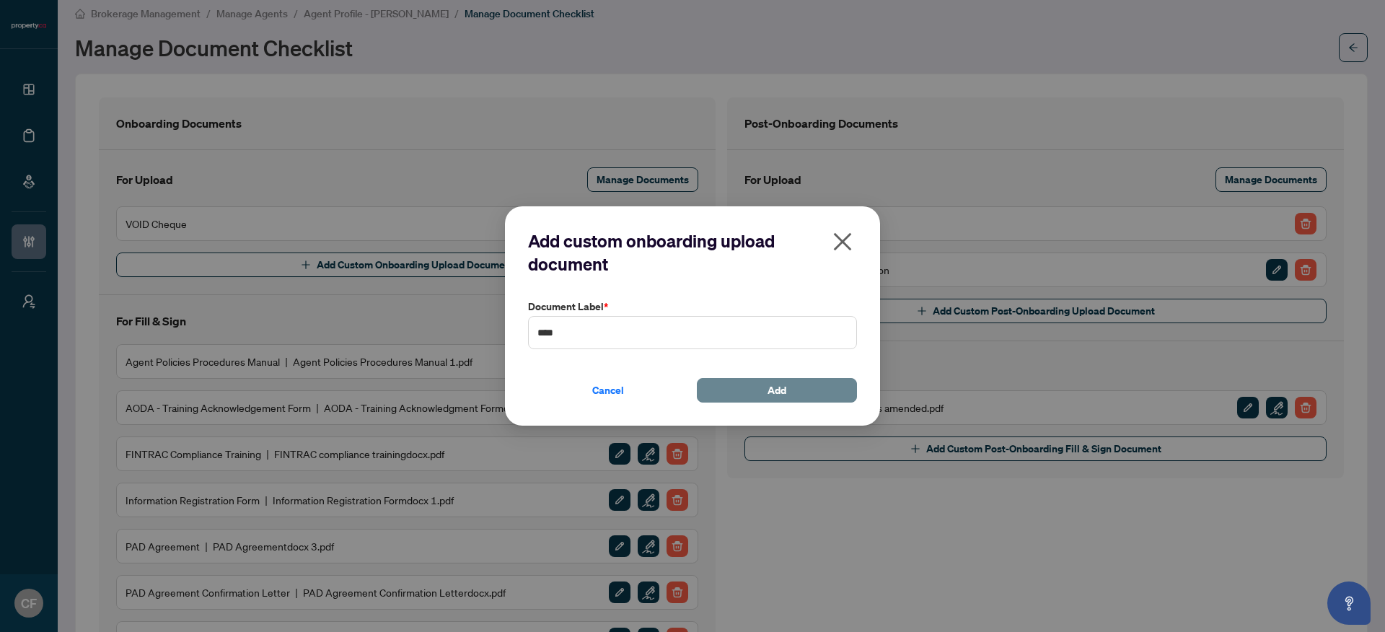
click at [783, 382] on span "Add" at bounding box center [776, 390] width 19 height 23
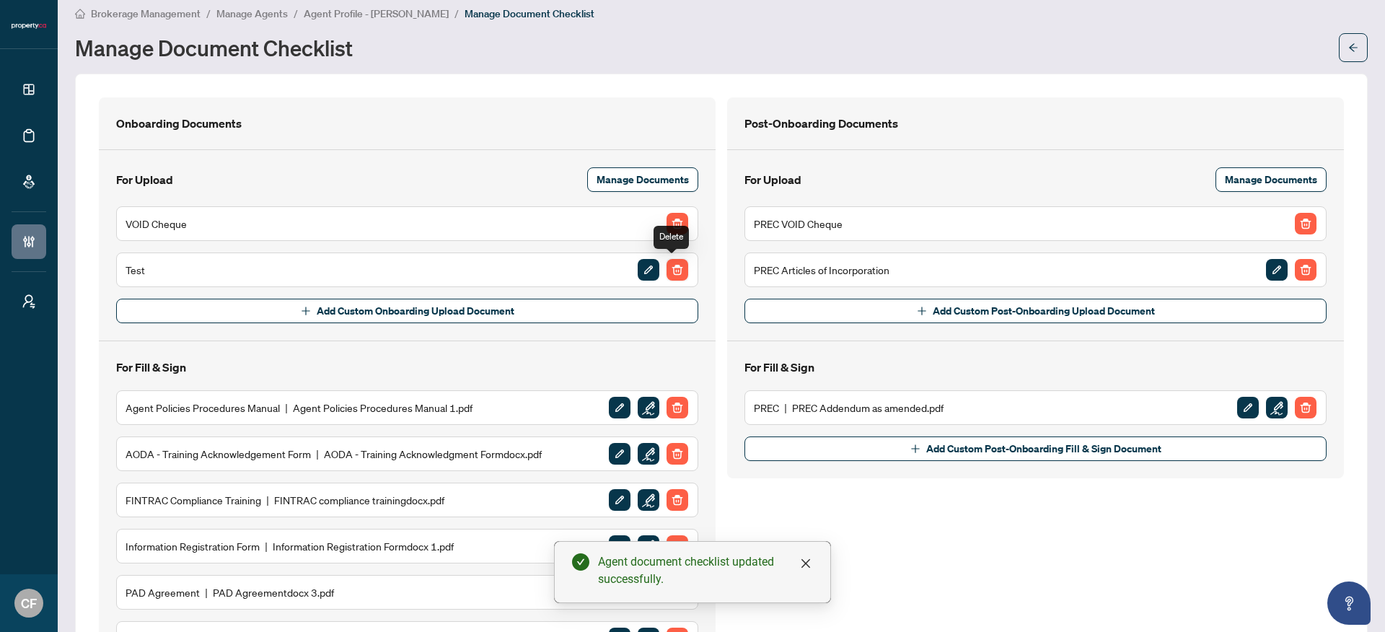
click at [667, 273] on img "button" at bounding box center [678, 270] width 22 height 22
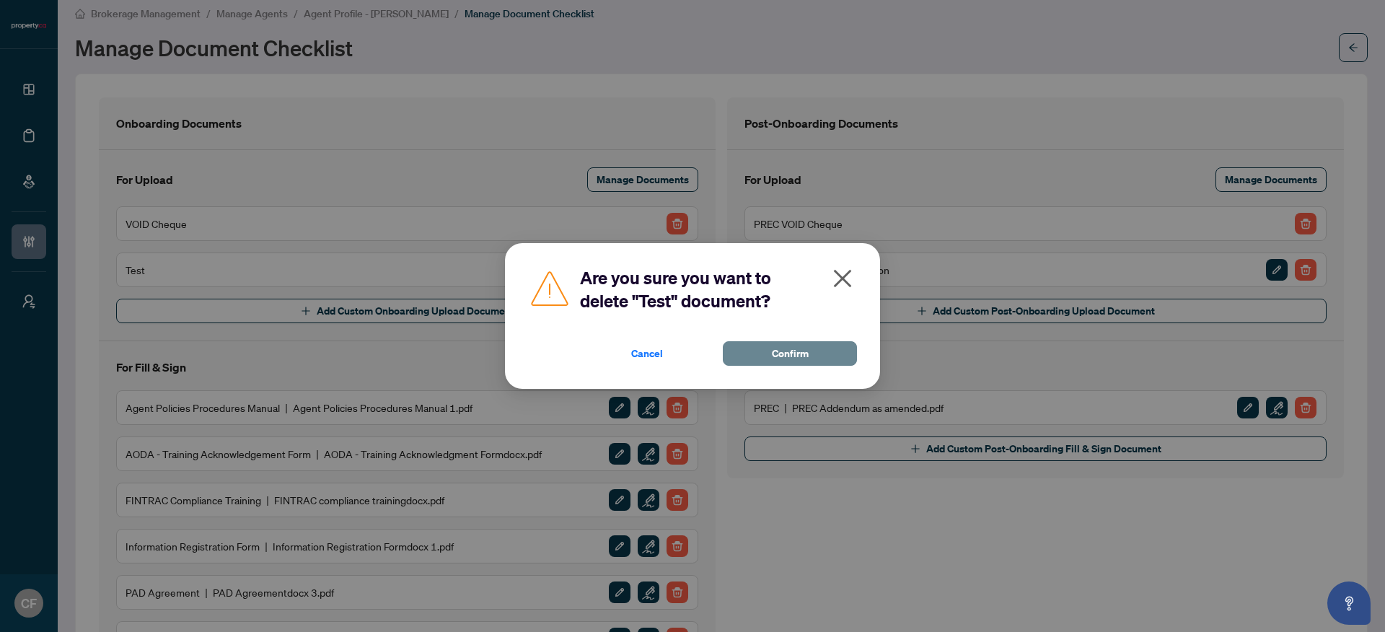
click at [834, 358] on button "Confirm" at bounding box center [790, 353] width 134 height 25
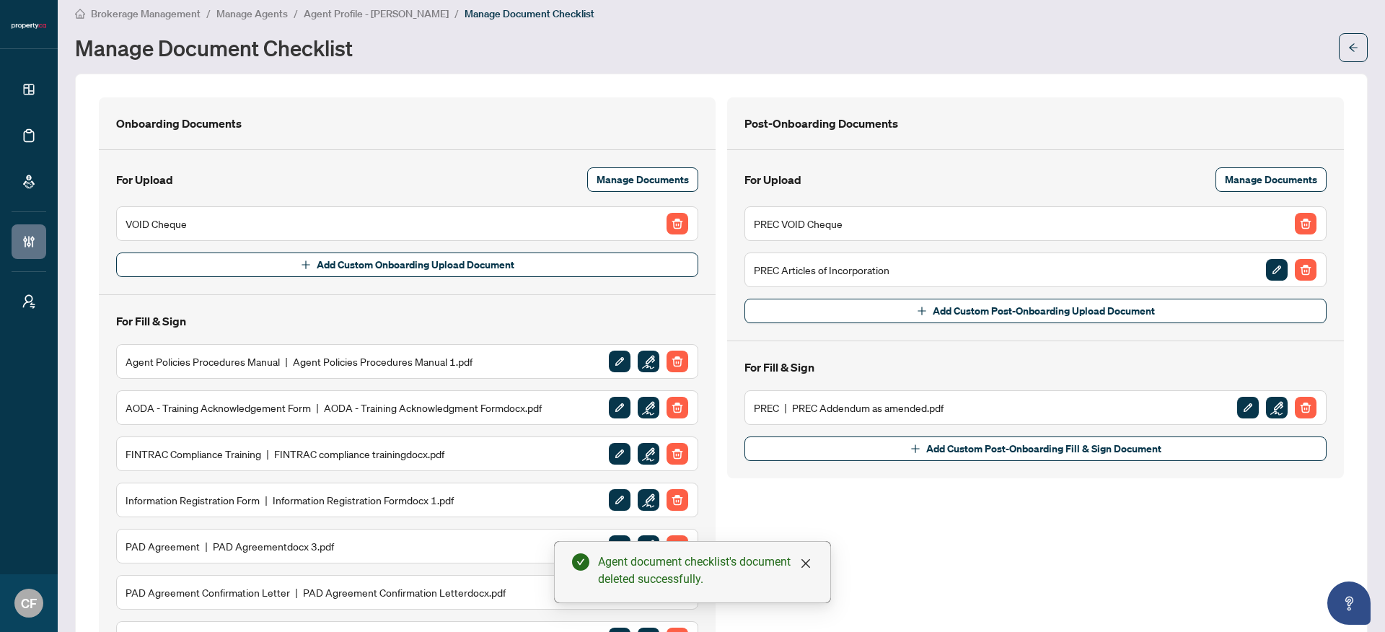
click at [381, 14] on span "Agent Profile - Chantel Franks" at bounding box center [376, 13] width 145 height 13
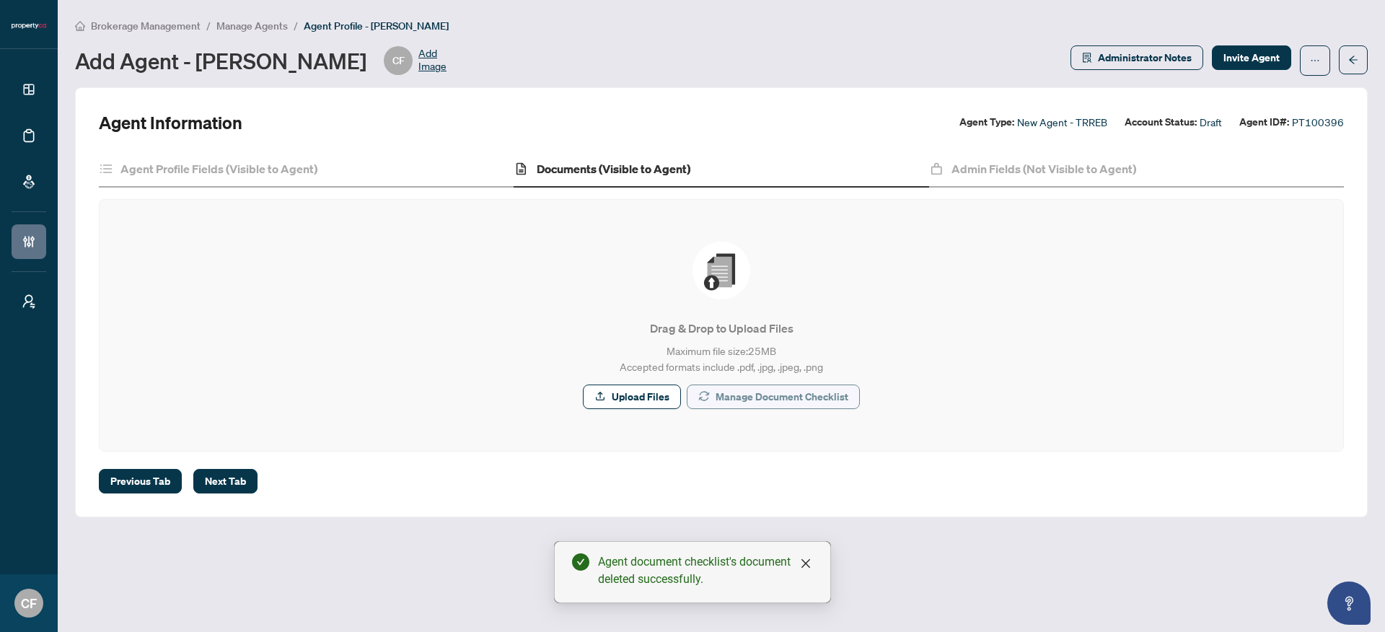
click at [788, 396] on span "Manage Document Checklist" at bounding box center [782, 396] width 133 height 23
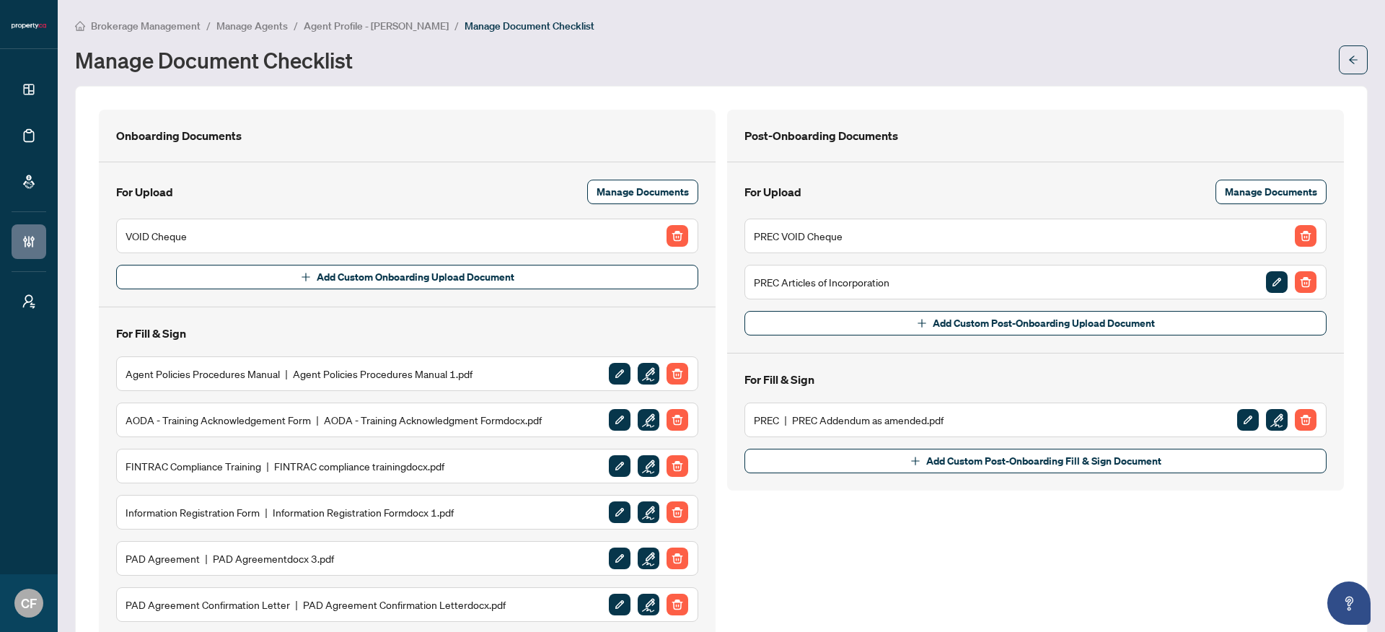
click at [420, 30] on span "Agent Profile - Chantel Franks" at bounding box center [376, 25] width 145 height 13
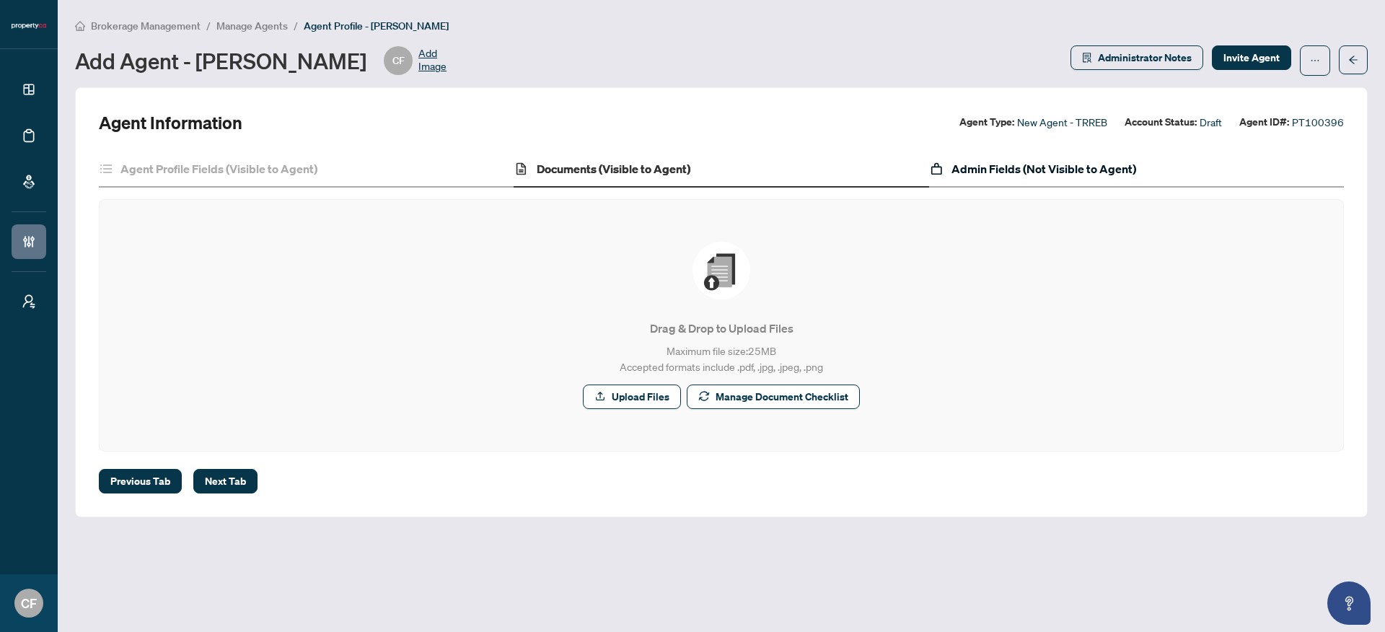
click at [1050, 172] on h4 "Admin Fields (Not Visible to Agent)" at bounding box center [1043, 168] width 185 height 17
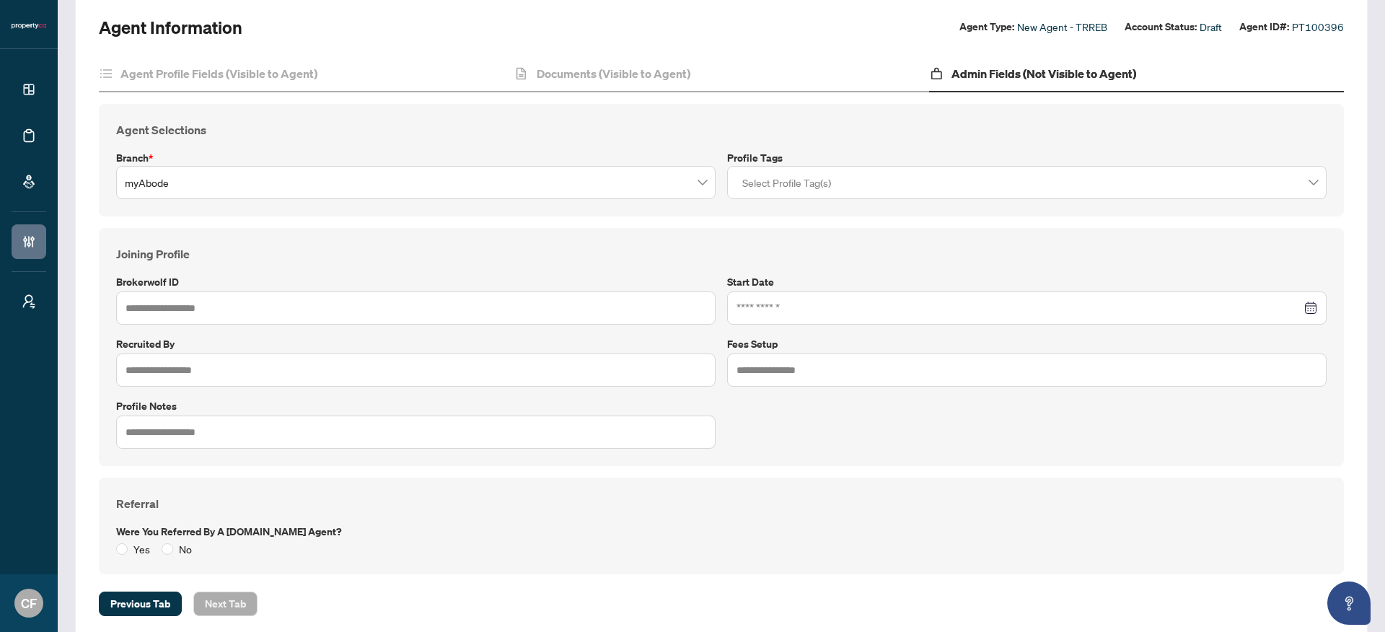
scroll to position [120, 0]
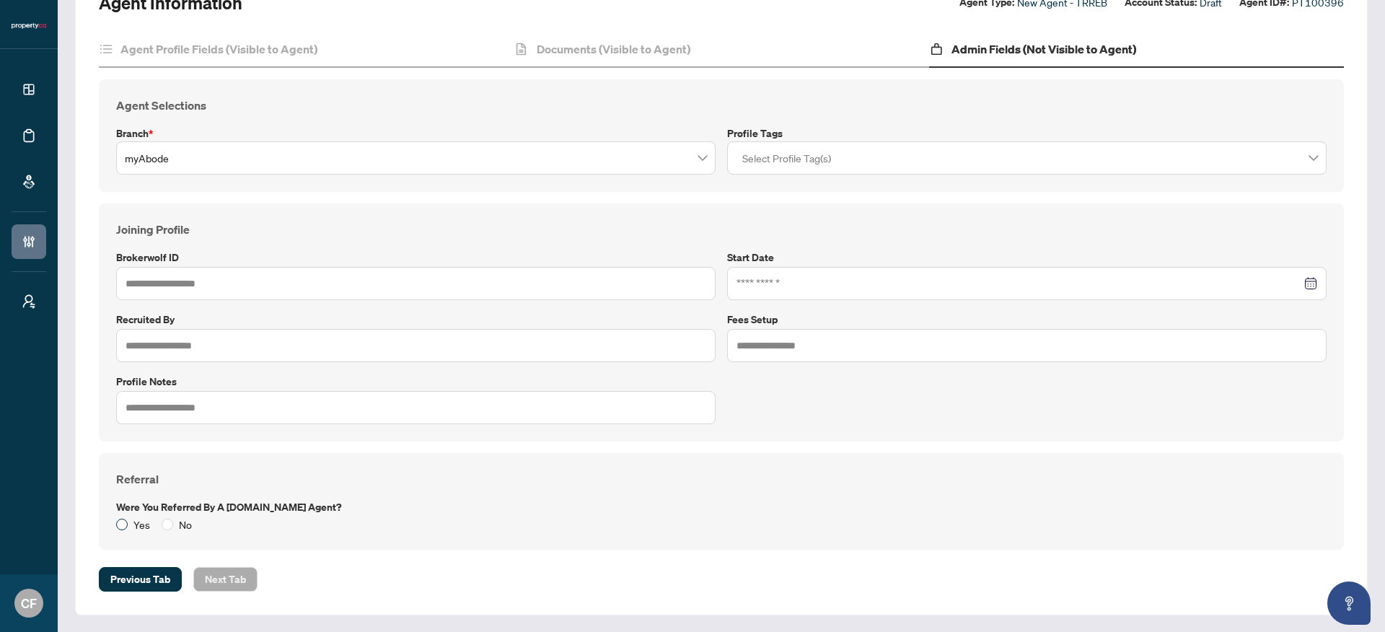
click at [134, 525] on span "Yes" at bounding box center [142, 524] width 28 height 16
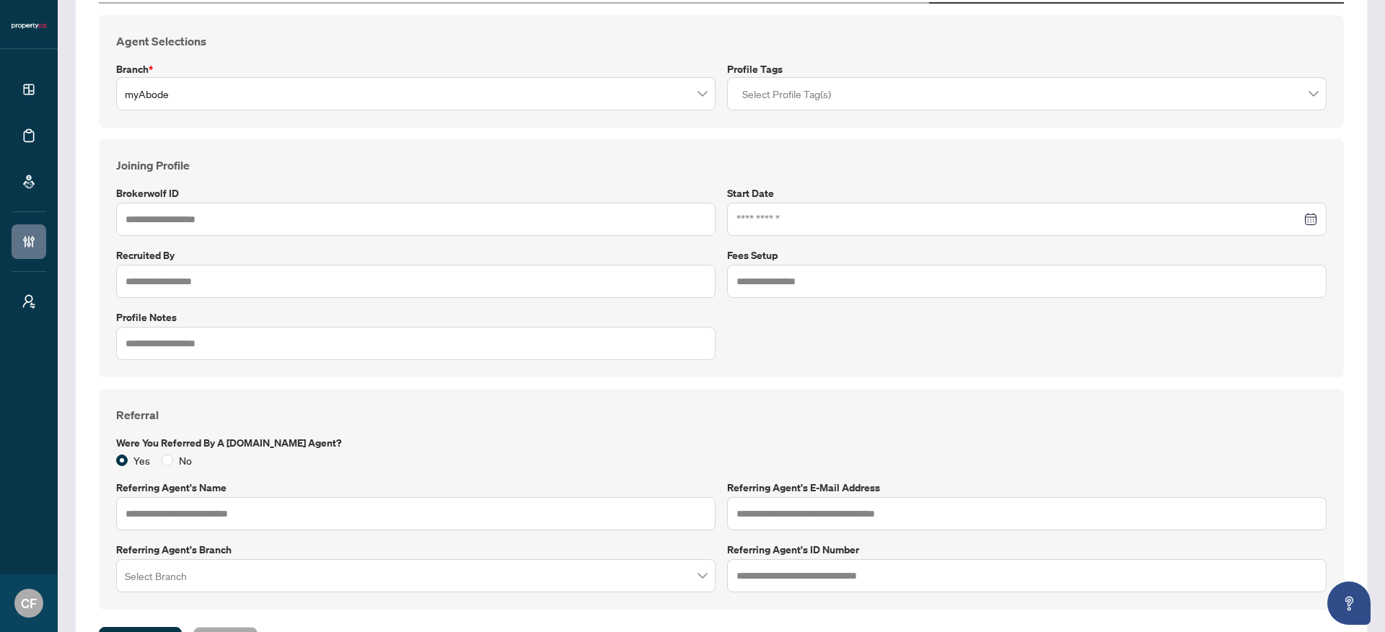
scroll to position [244, 0]
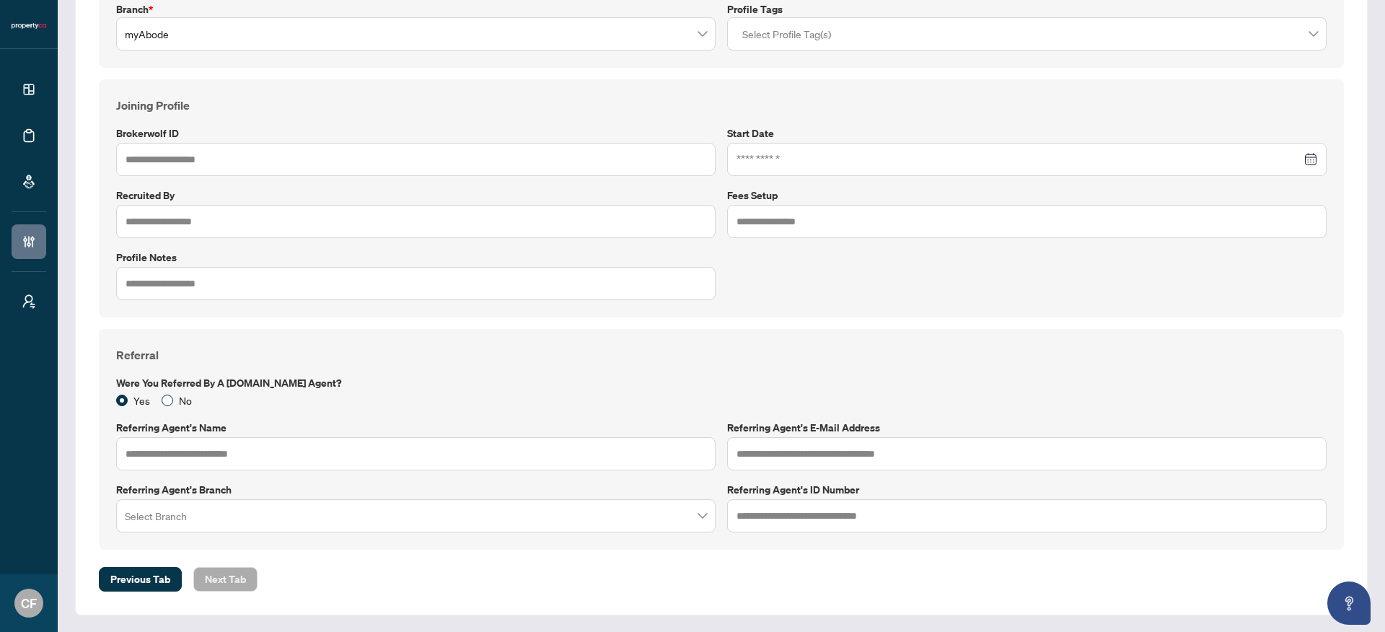
click at [181, 402] on span "No" at bounding box center [185, 400] width 25 height 16
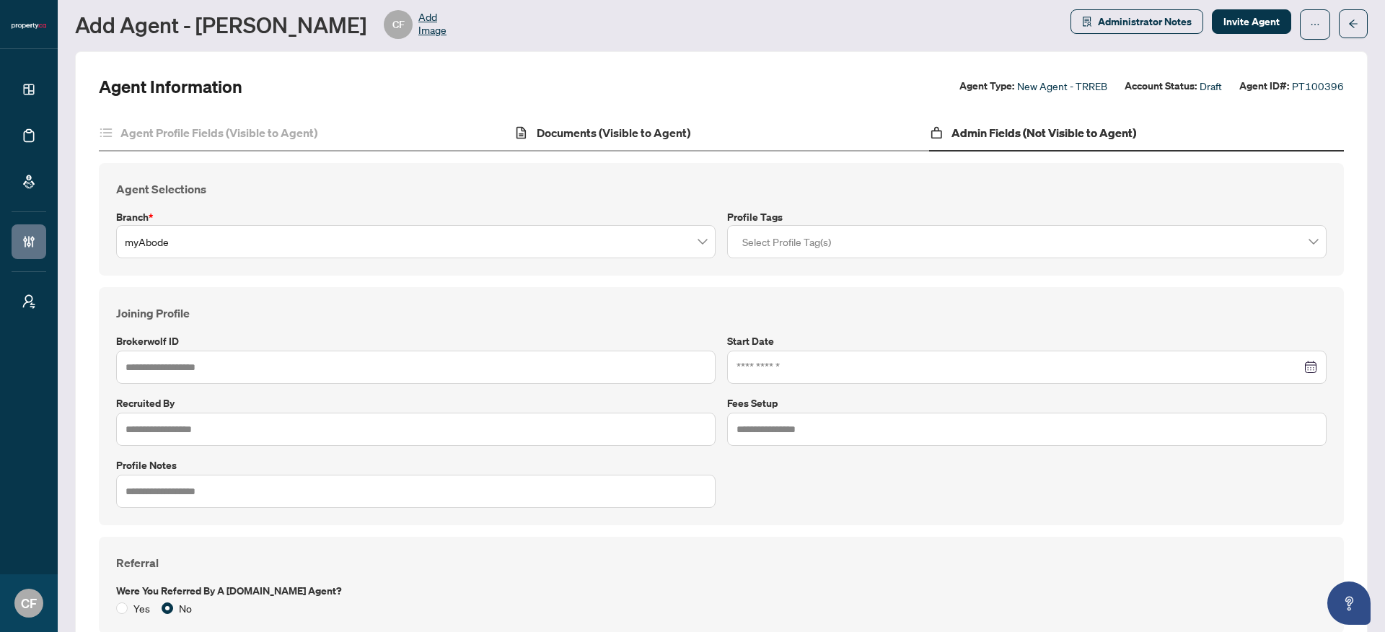
scroll to position [0, 0]
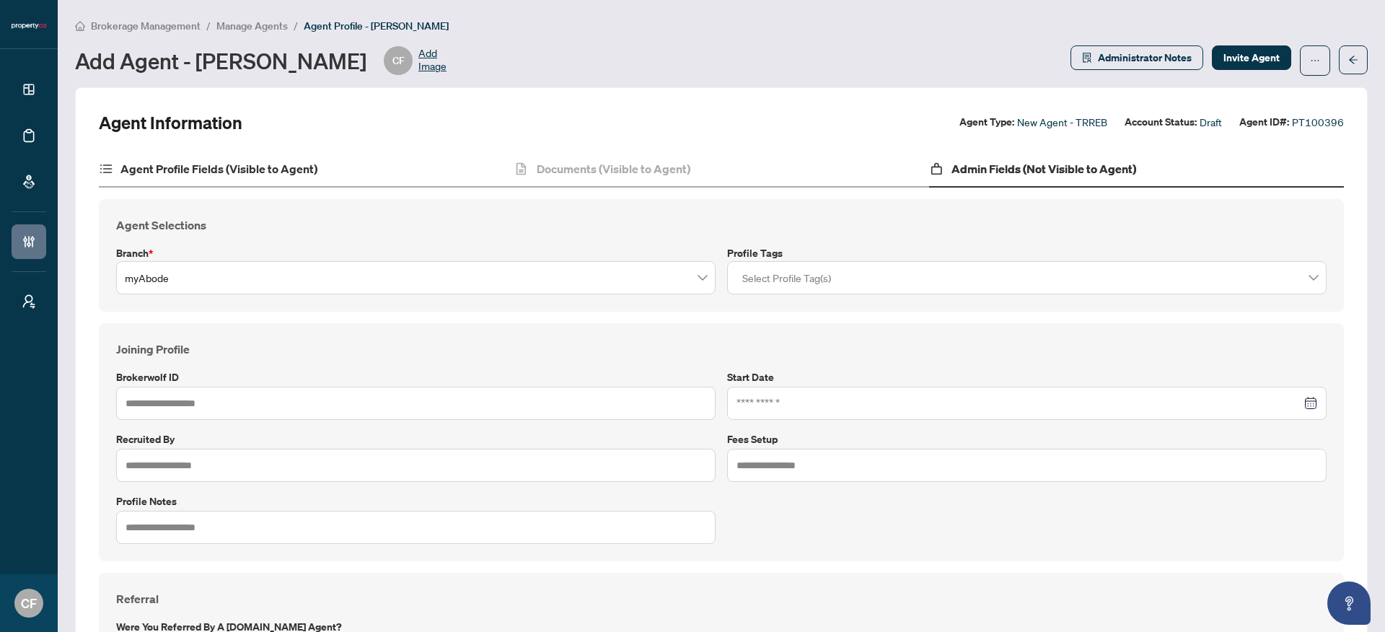
click at [375, 177] on div "Agent Profile Fields (Visible to Agent)" at bounding box center [306, 169] width 415 height 36
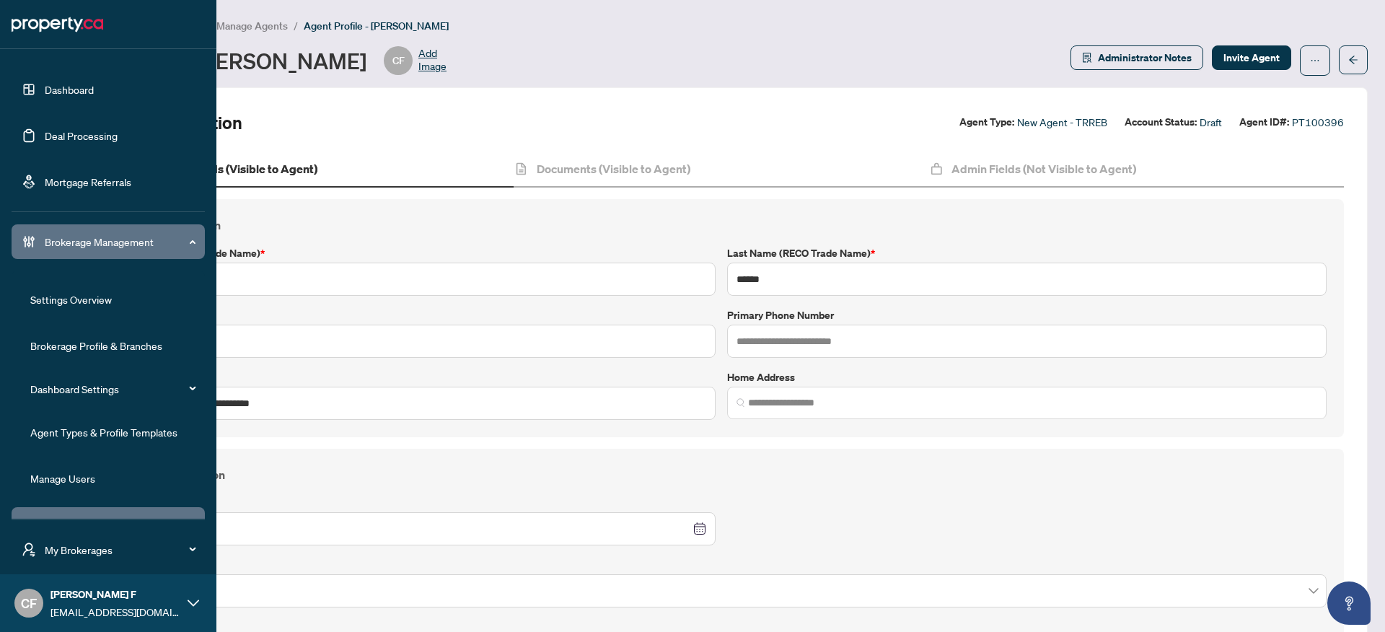
click at [78, 351] on link "Brokerage Profile & Branches" at bounding box center [96, 345] width 132 height 13
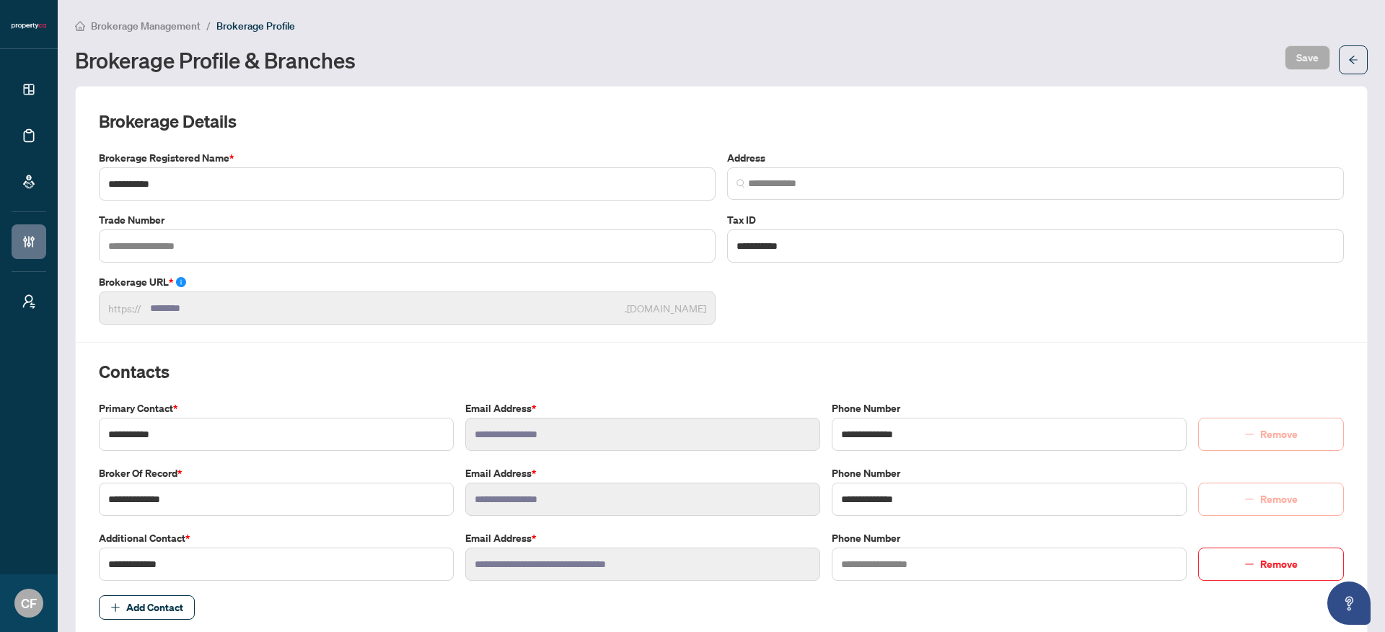
type input "**********"
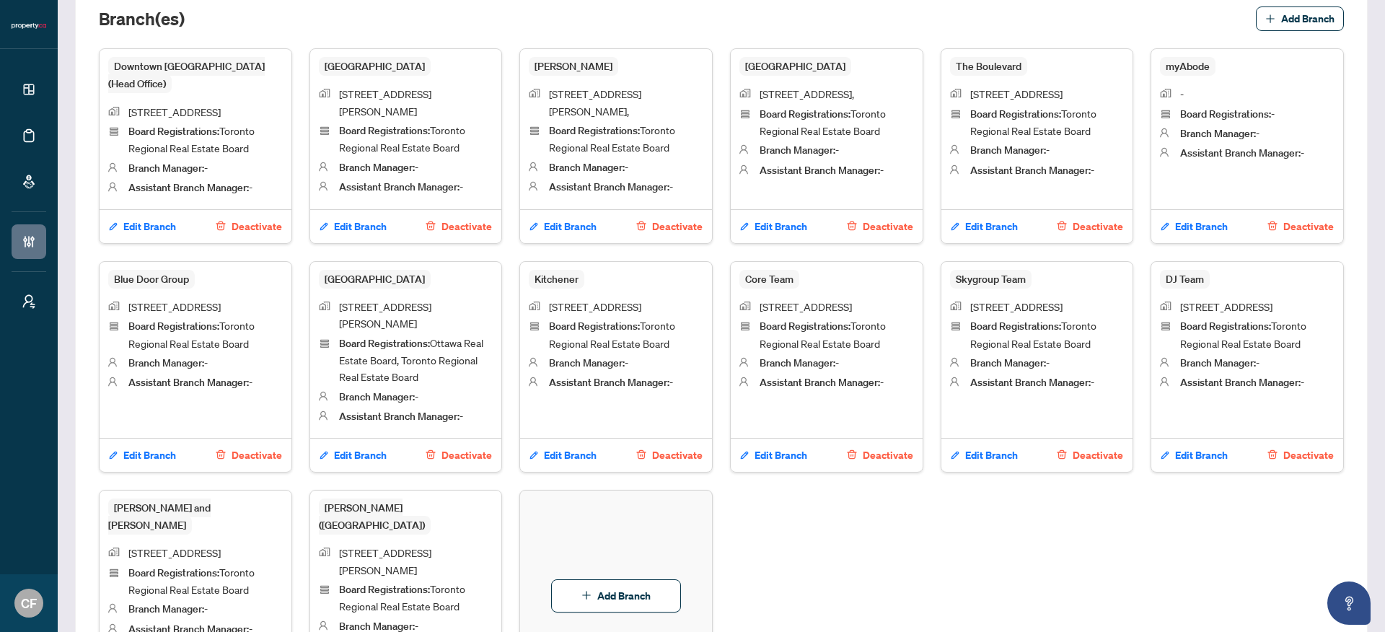
scroll to position [648, 0]
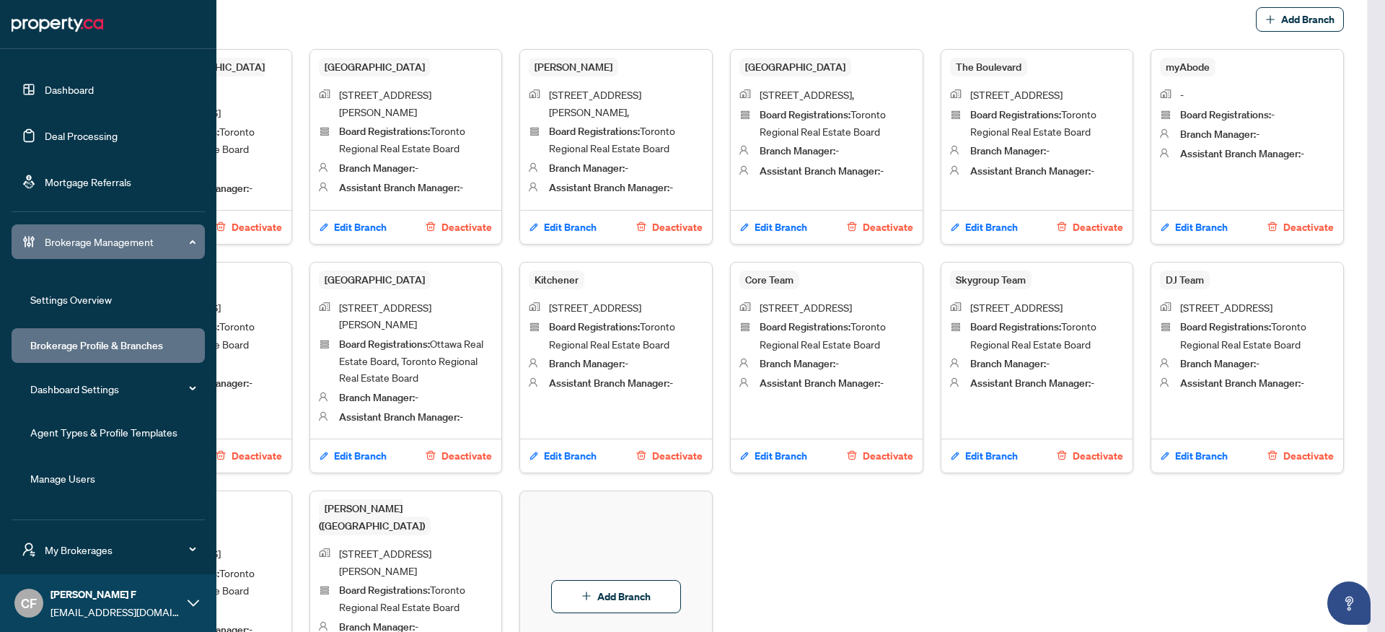
click at [103, 438] on link "Agent Types & Profile Templates" at bounding box center [103, 432] width 147 height 13
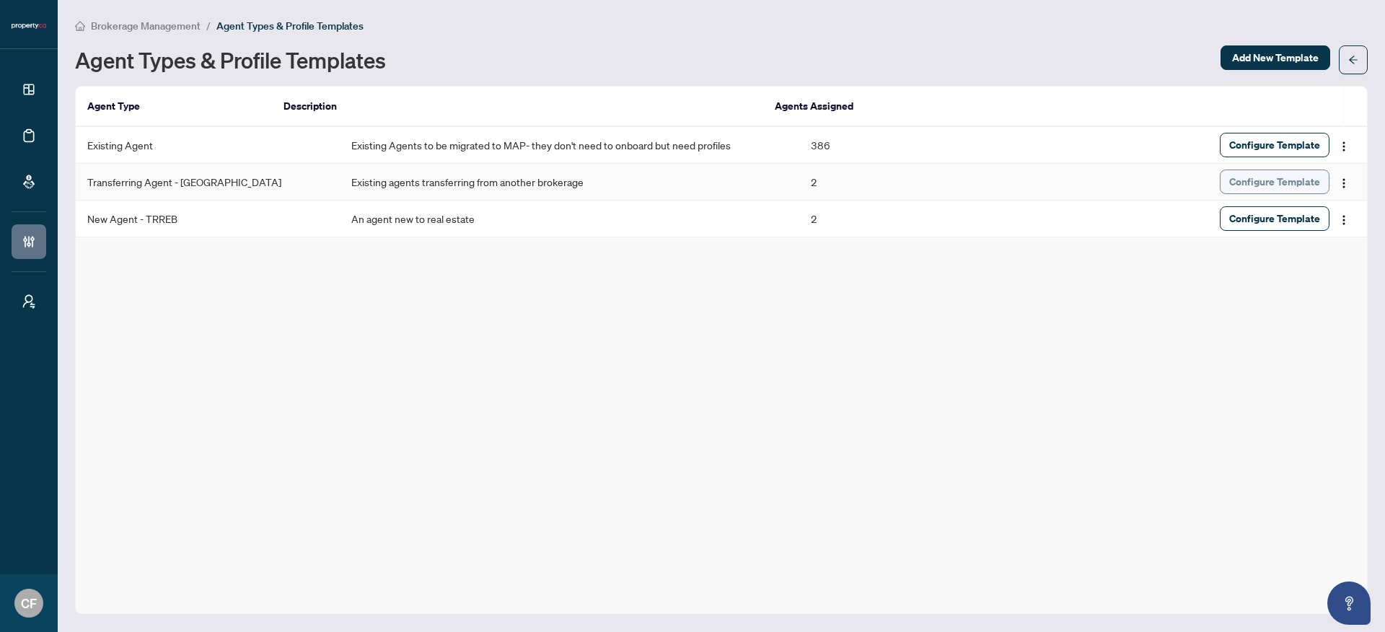
click at [1307, 184] on span "Configure Template" at bounding box center [1274, 181] width 91 height 23
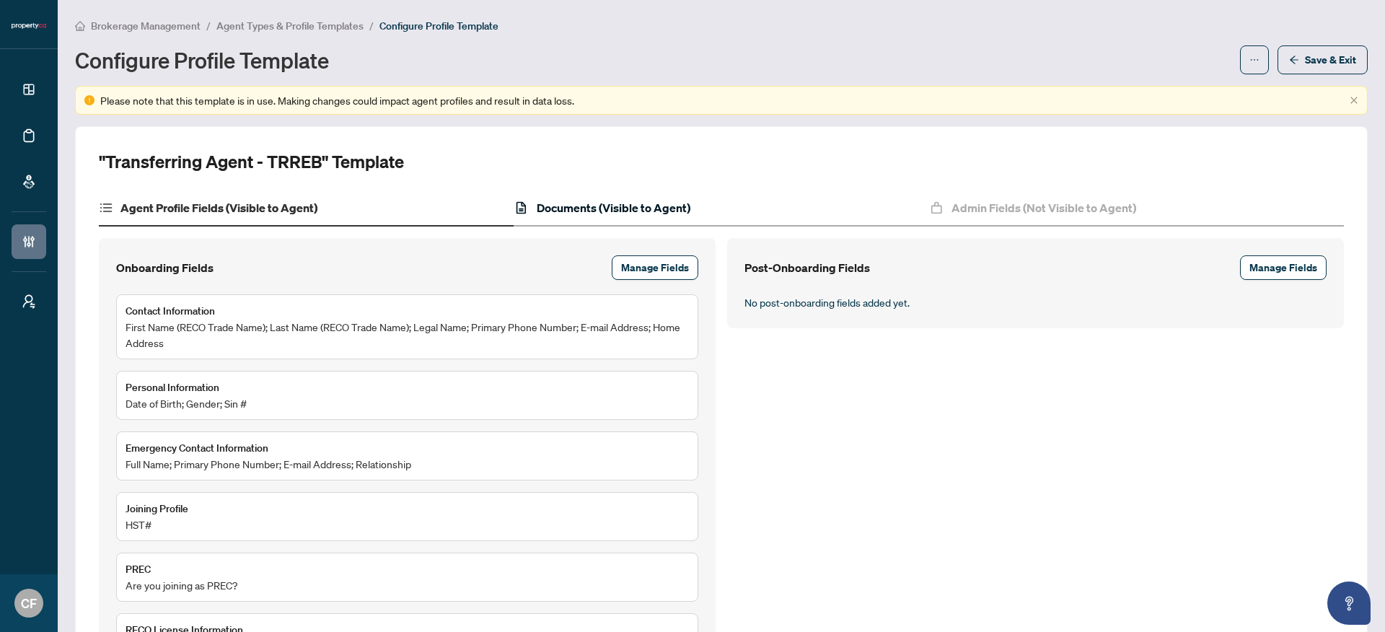
click at [587, 214] on h4 "Documents (Visible to Agent)" at bounding box center [614, 207] width 154 height 17
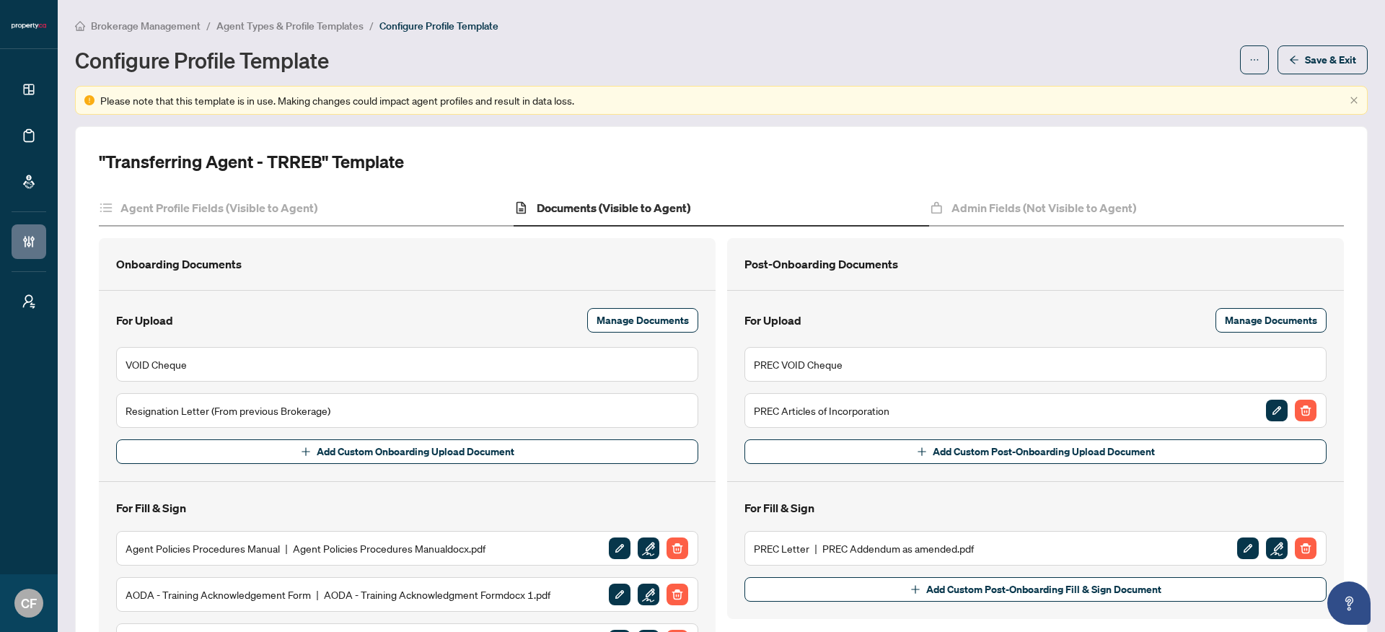
click at [181, 22] on span "Brokerage Management" at bounding box center [146, 25] width 110 height 13
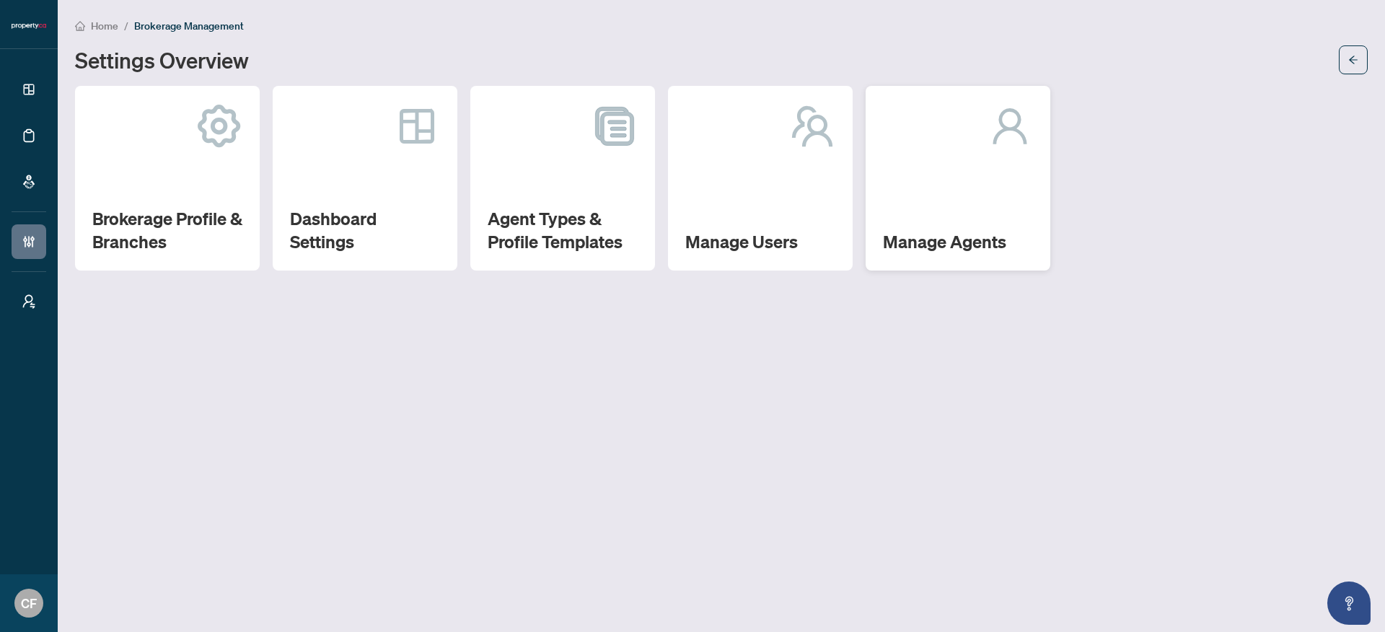
click at [1009, 214] on div "Manage Agents" at bounding box center [958, 178] width 185 height 185
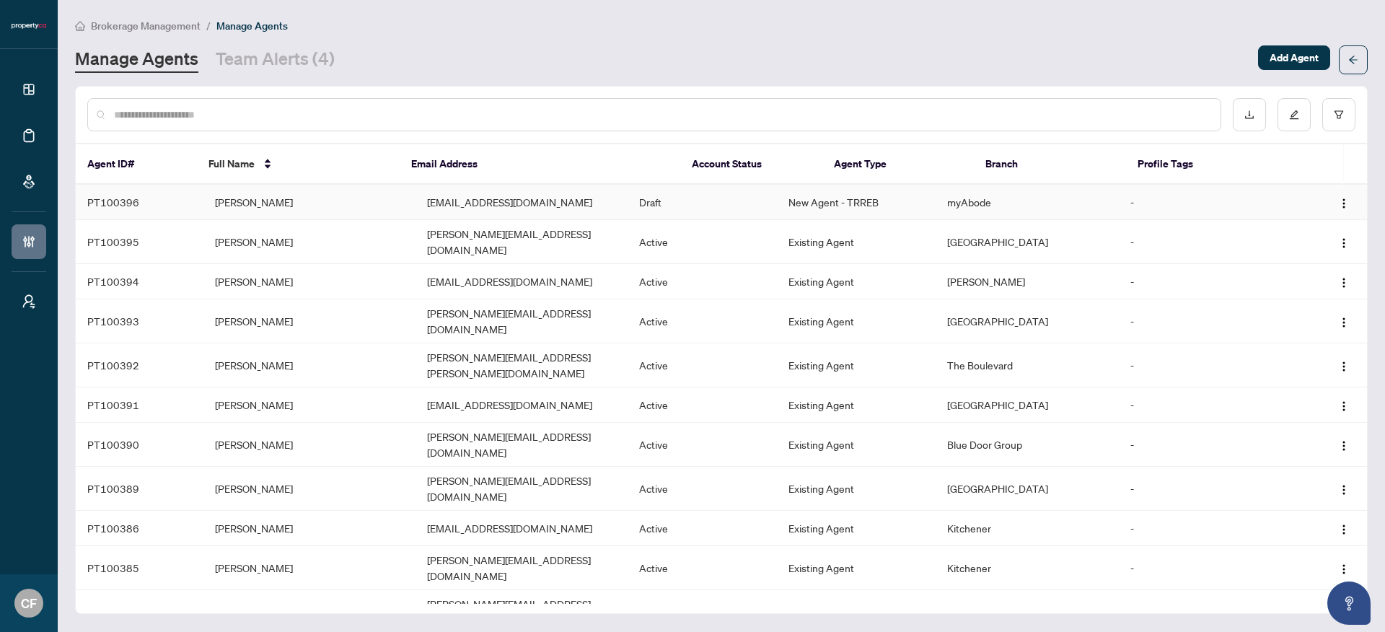
click at [985, 204] on td "myAbode" at bounding box center [1027, 202] width 182 height 35
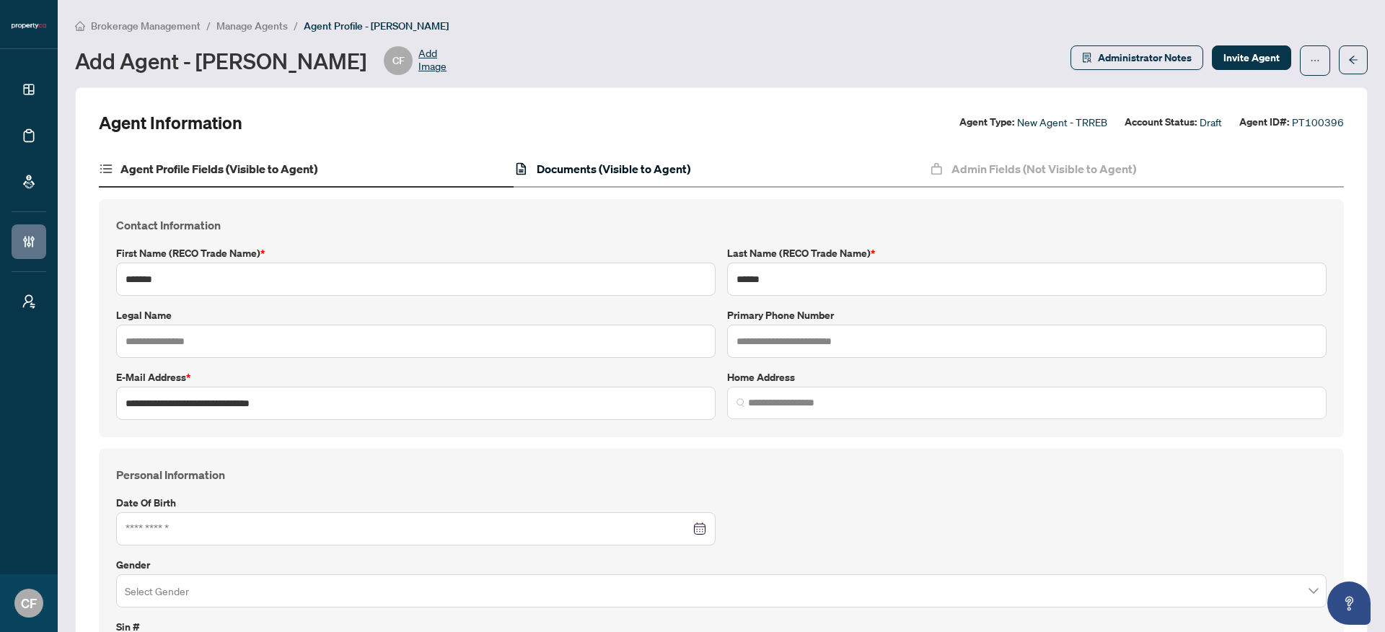
click at [602, 173] on h4 "Documents (Visible to Agent)" at bounding box center [614, 168] width 154 height 17
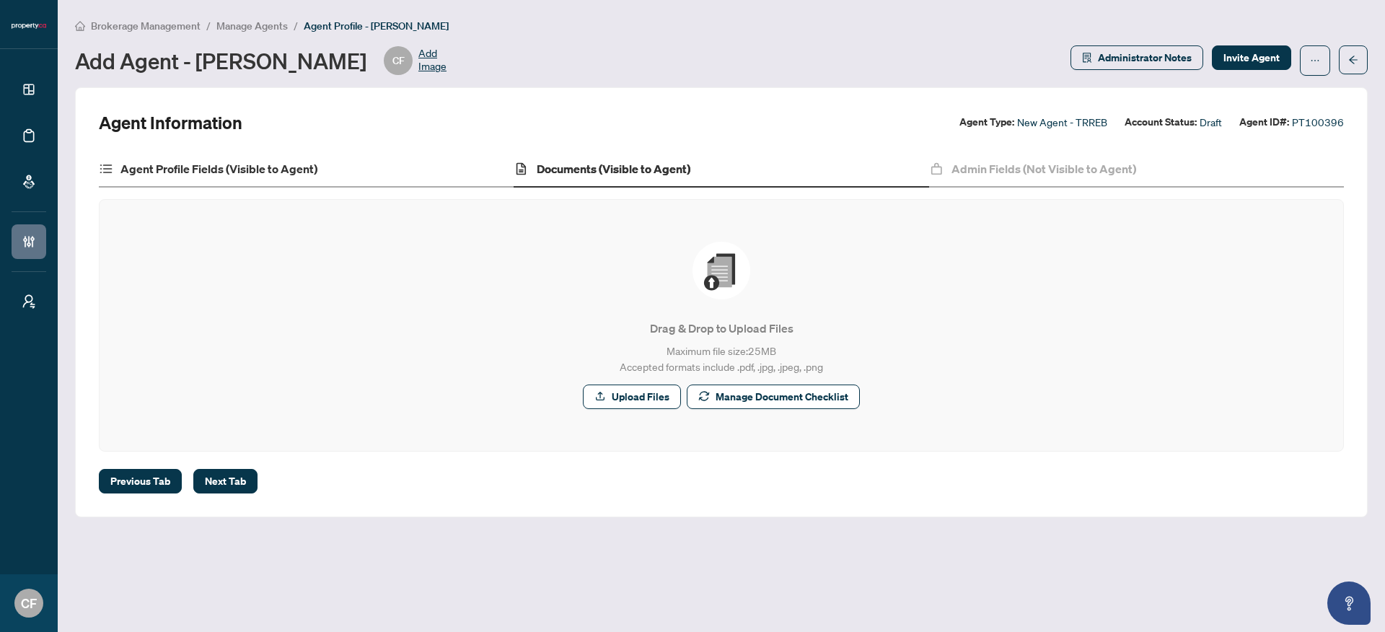
click at [422, 170] on div "Agent Profile Fields (Visible to Agent)" at bounding box center [306, 169] width 415 height 36
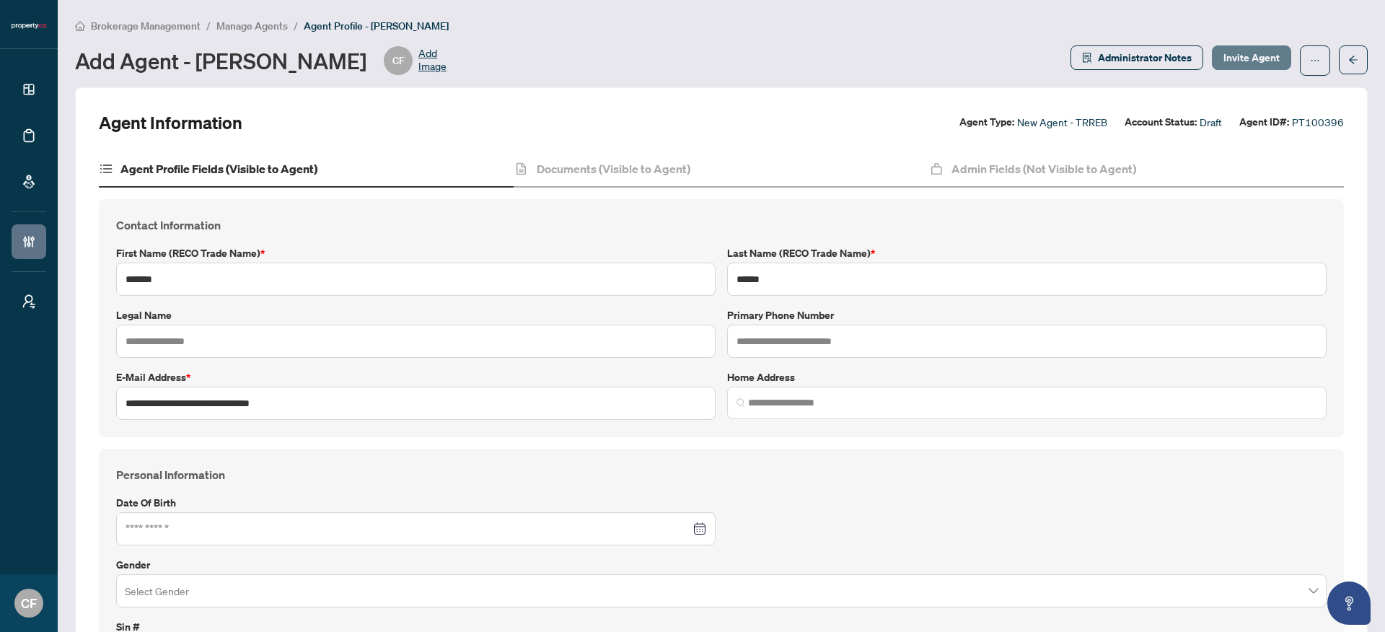
click at [1243, 65] on span "Invite Agent" at bounding box center [1251, 57] width 56 height 23
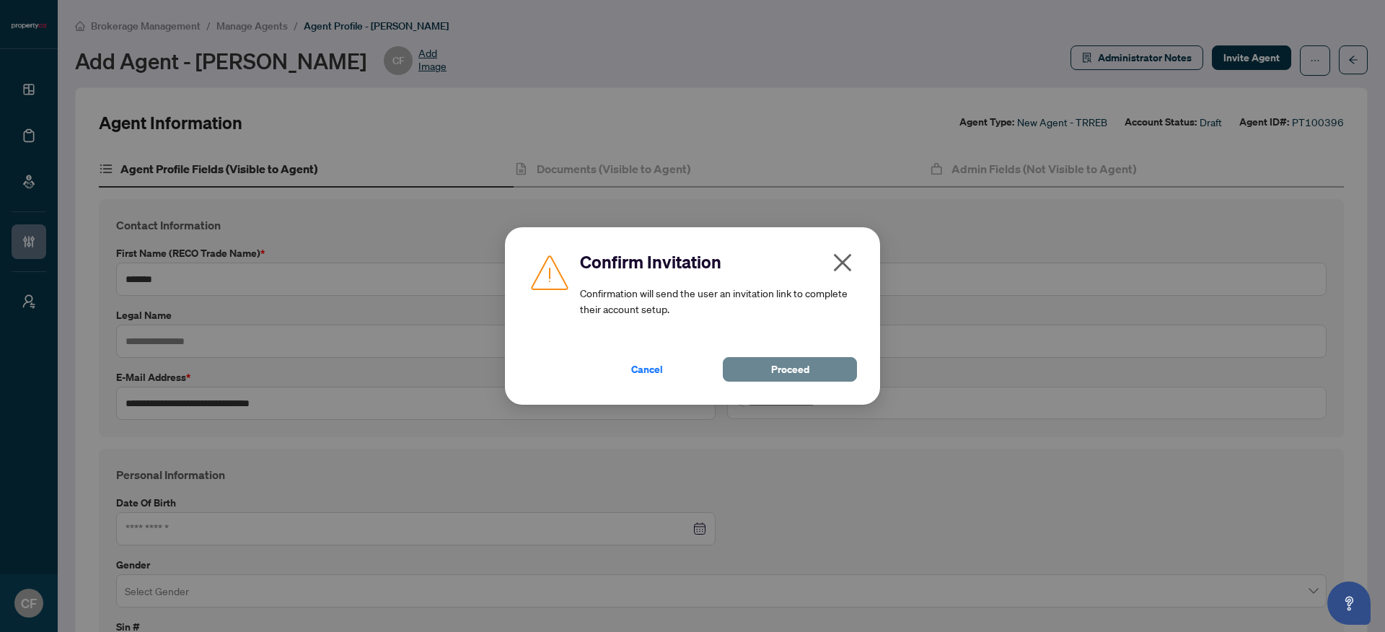
click at [779, 374] on span "Proceed" at bounding box center [790, 369] width 38 height 23
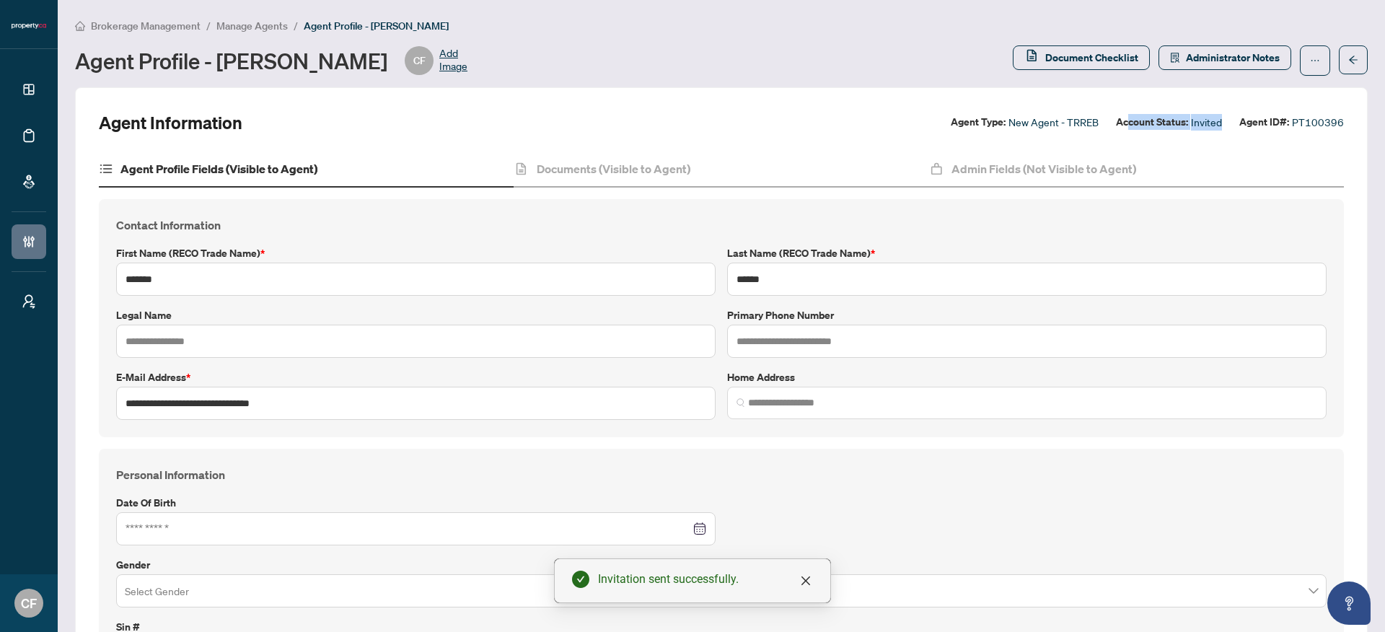
drag, startPoint x: 1222, startPoint y: 121, endPoint x: 1122, endPoint y: 126, distance: 99.6
click at [1122, 126] on div "Agent Type: New Agent - TRREB Account Status: Invited Agent ID#: PT100396" at bounding box center [1147, 122] width 393 height 17
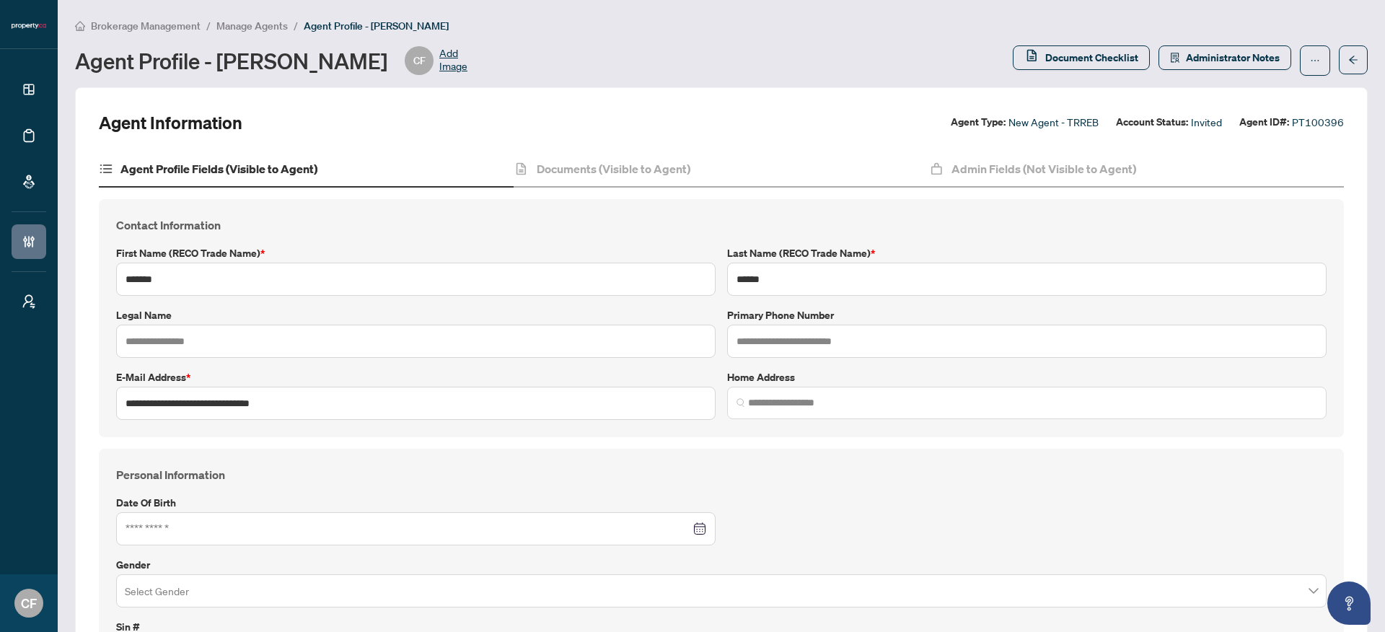
click at [1215, 61] on span "Administrator Notes" at bounding box center [1233, 57] width 94 height 23
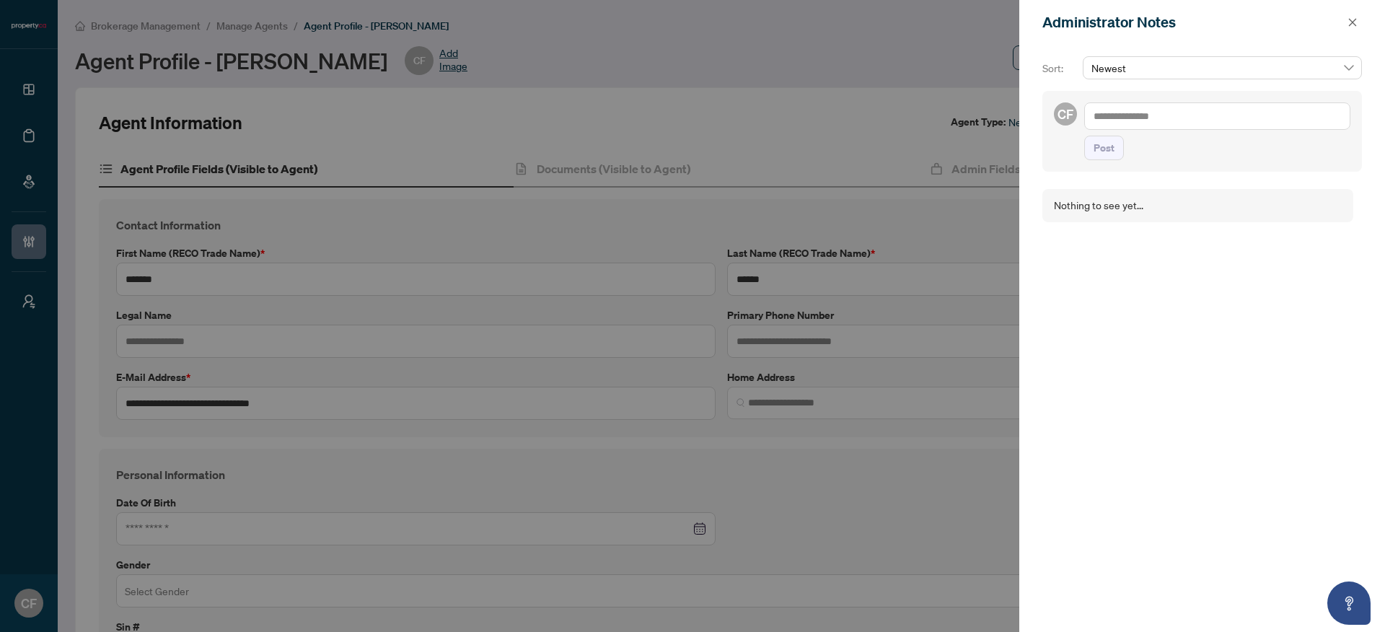
click at [1211, 117] on textarea at bounding box center [1217, 115] width 266 height 27
click at [1347, 19] on icon "close" at bounding box center [1352, 22] width 10 height 10
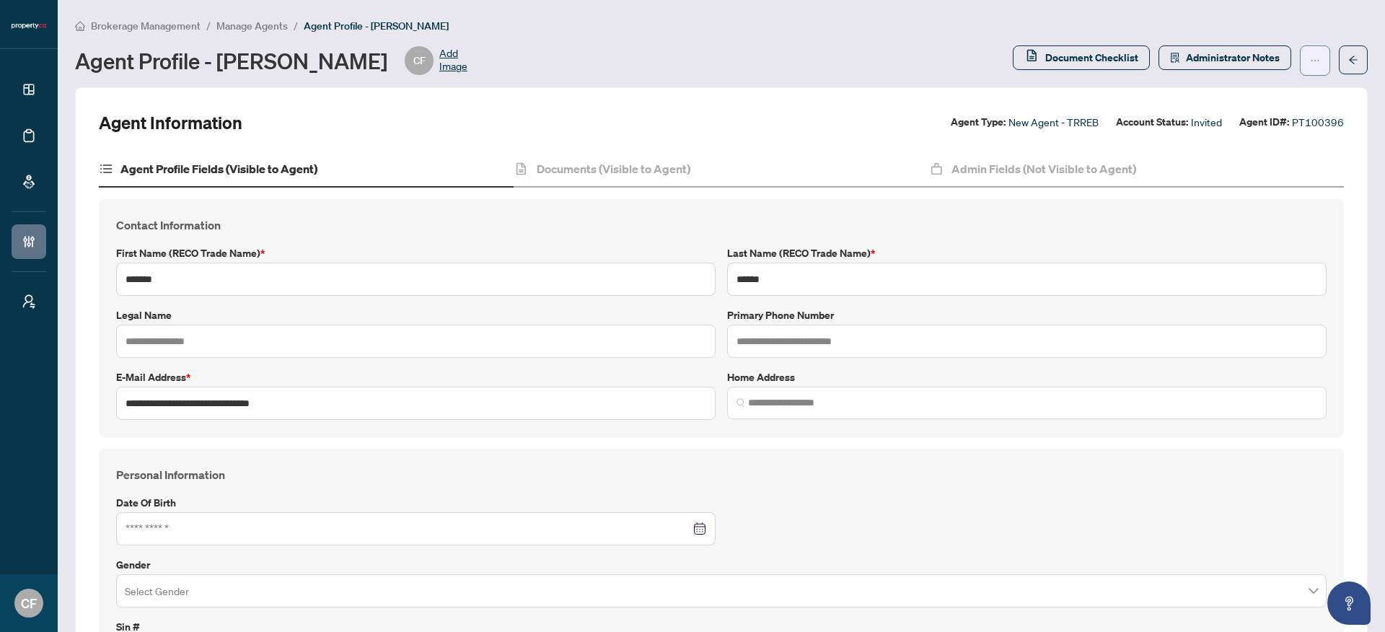
click at [1310, 54] on span "button" at bounding box center [1315, 60] width 10 height 23
click at [284, 28] on span "Manage Agents" at bounding box center [251, 25] width 71 height 13
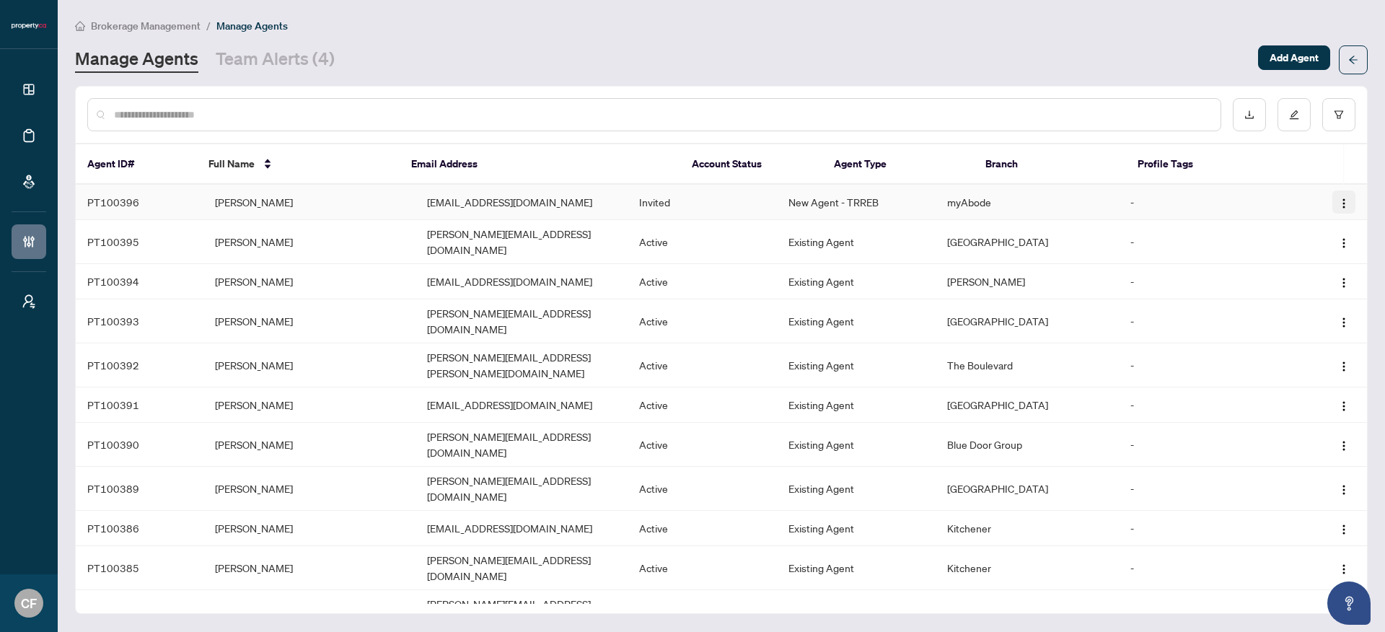
click at [1345, 202] on button "button" at bounding box center [1343, 201] width 23 height 23
click at [1045, 206] on td "myAbode" at bounding box center [1027, 202] width 182 height 35
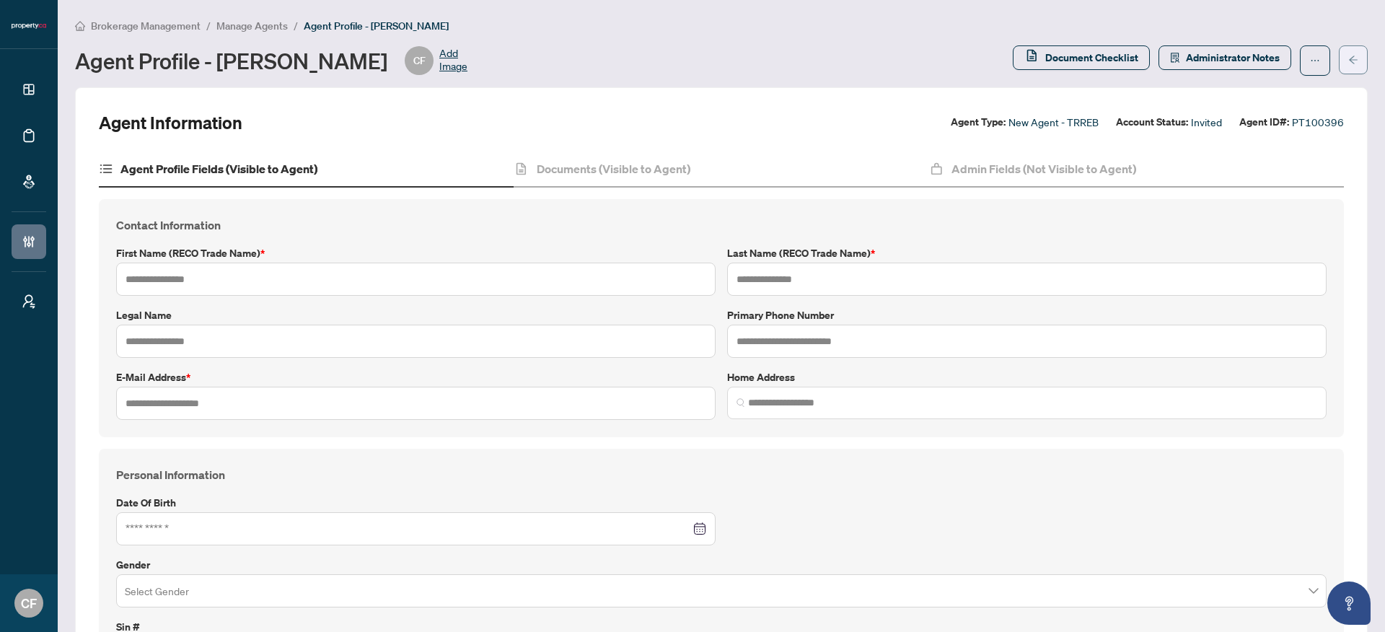
type input "*******"
type input "******"
type input "**********"
click at [1311, 58] on button "button" at bounding box center [1315, 60] width 30 height 30
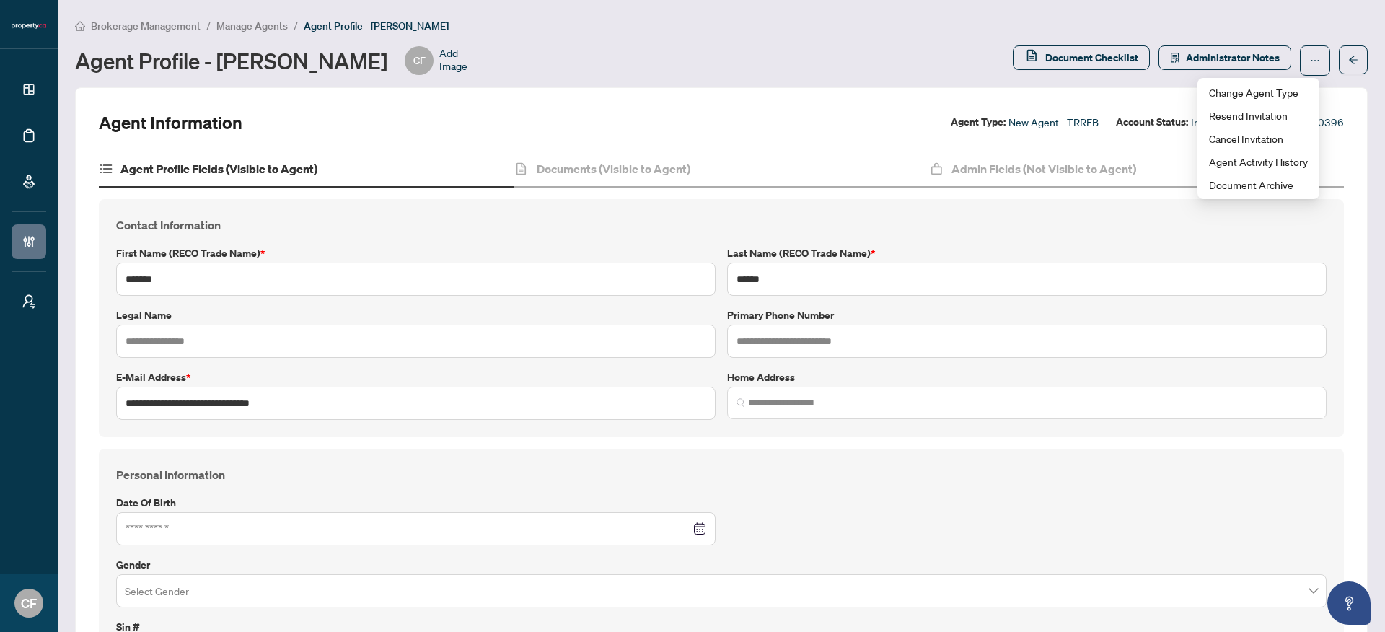
click at [1310, 51] on span "button" at bounding box center [1315, 60] width 10 height 23
click at [1258, 99] on span "Change Agent Type" at bounding box center [1258, 92] width 99 height 16
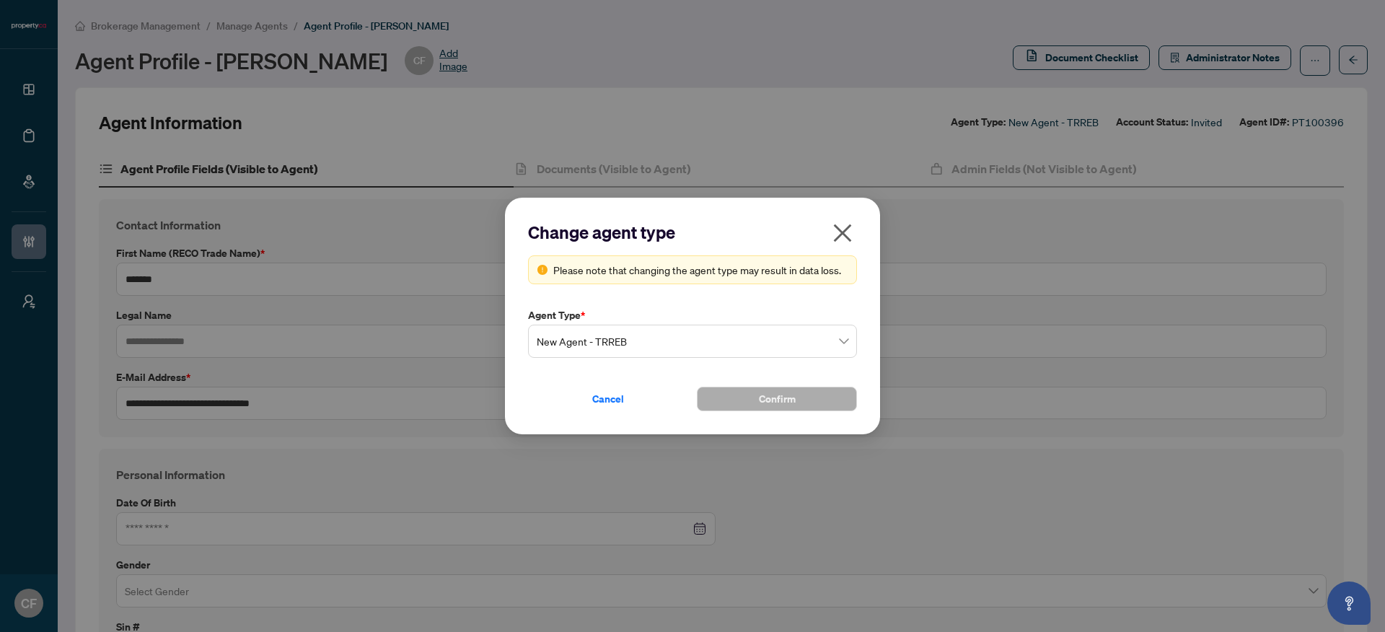
click at [661, 346] on span "New Agent - TRREB" at bounding box center [693, 340] width 312 height 27
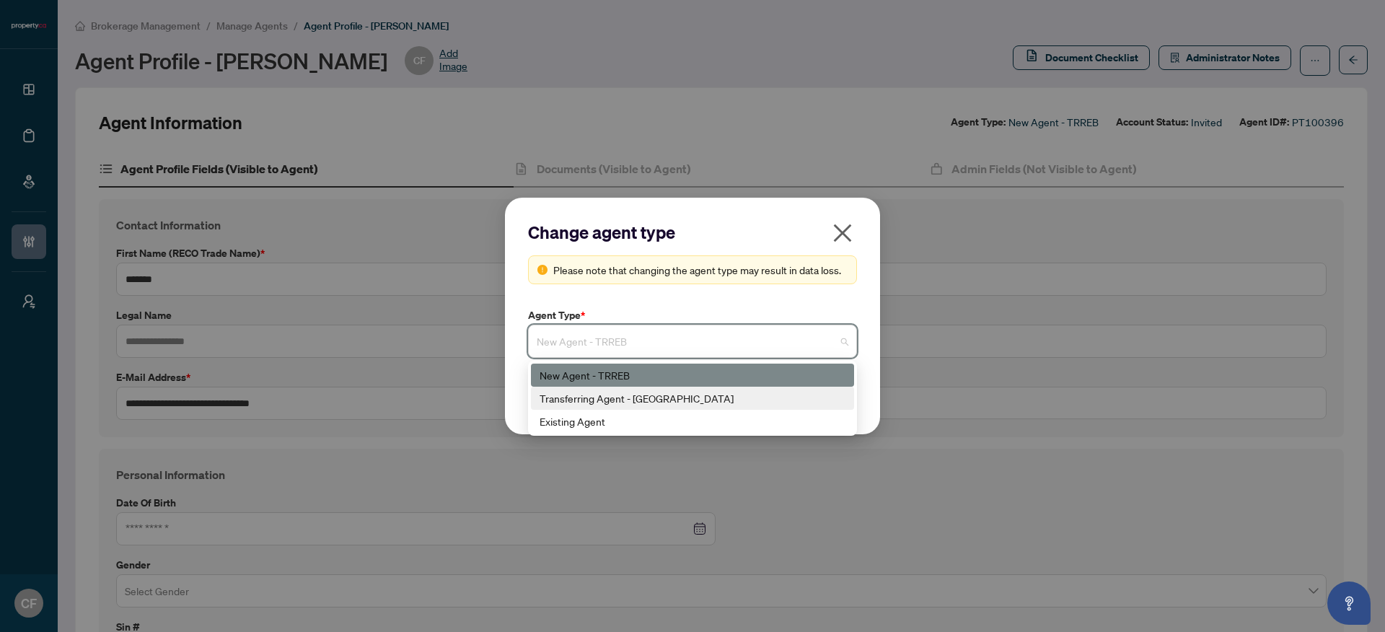
click at [640, 400] on div "Transferring Agent - TRREB" at bounding box center [693, 398] width 306 height 16
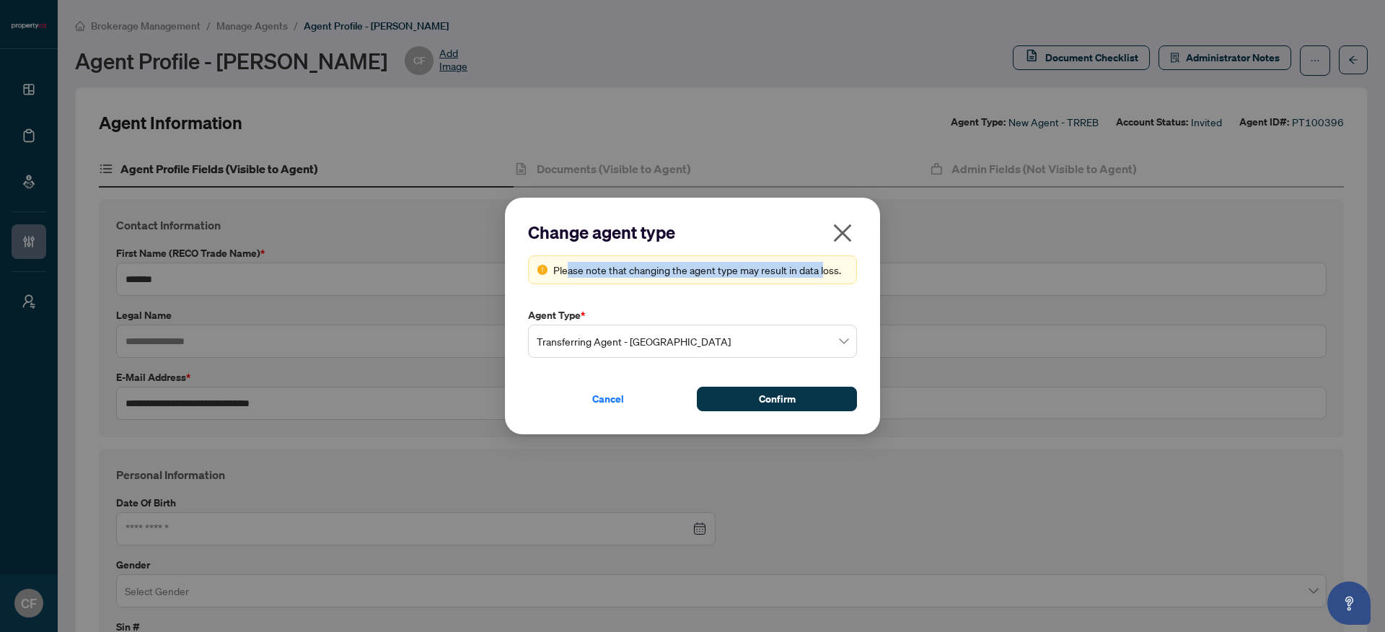
drag, startPoint x: 566, startPoint y: 273, endPoint x: 832, endPoint y: 274, distance: 265.5
click at [828, 273] on div "Please note that changing the agent type may result in data loss." at bounding box center [700, 270] width 294 height 16
click at [841, 274] on div "Please note that changing the agent type may result in data loss." at bounding box center [700, 270] width 294 height 16
click at [664, 338] on span "Transferring Agent - TRREB" at bounding box center [693, 340] width 312 height 27
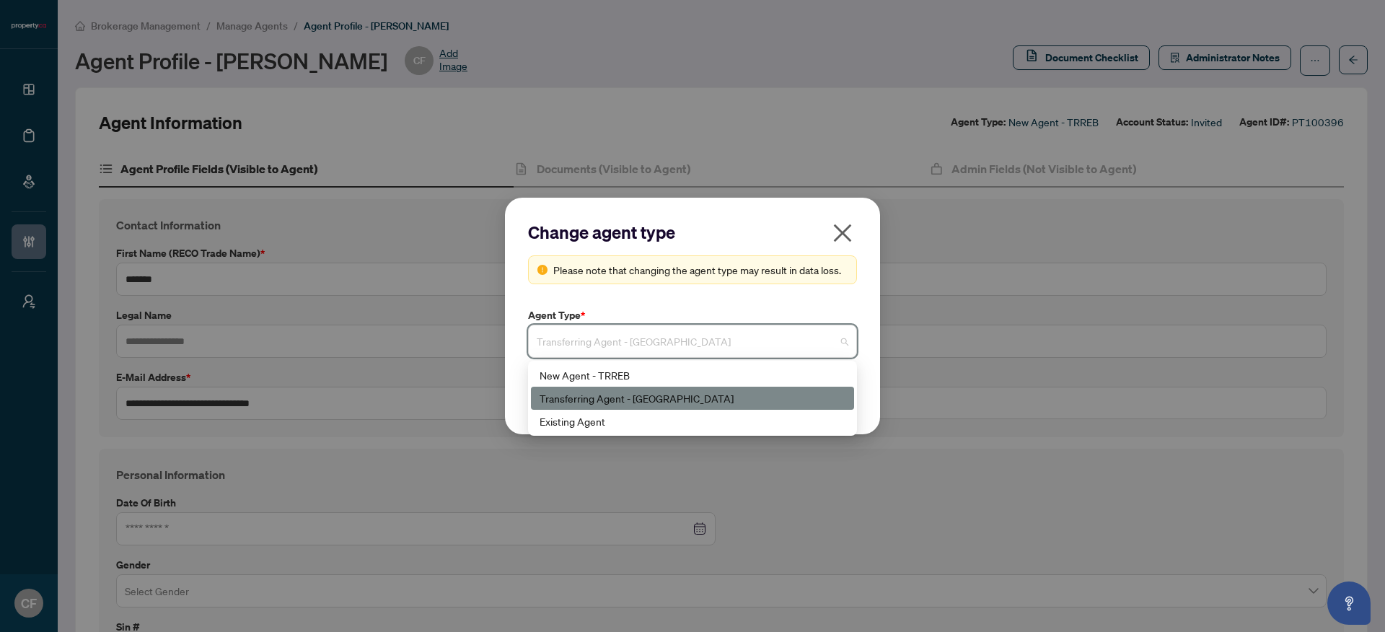
click at [666, 401] on div "Transferring Agent - TRREB" at bounding box center [693, 398] width 306 height 16
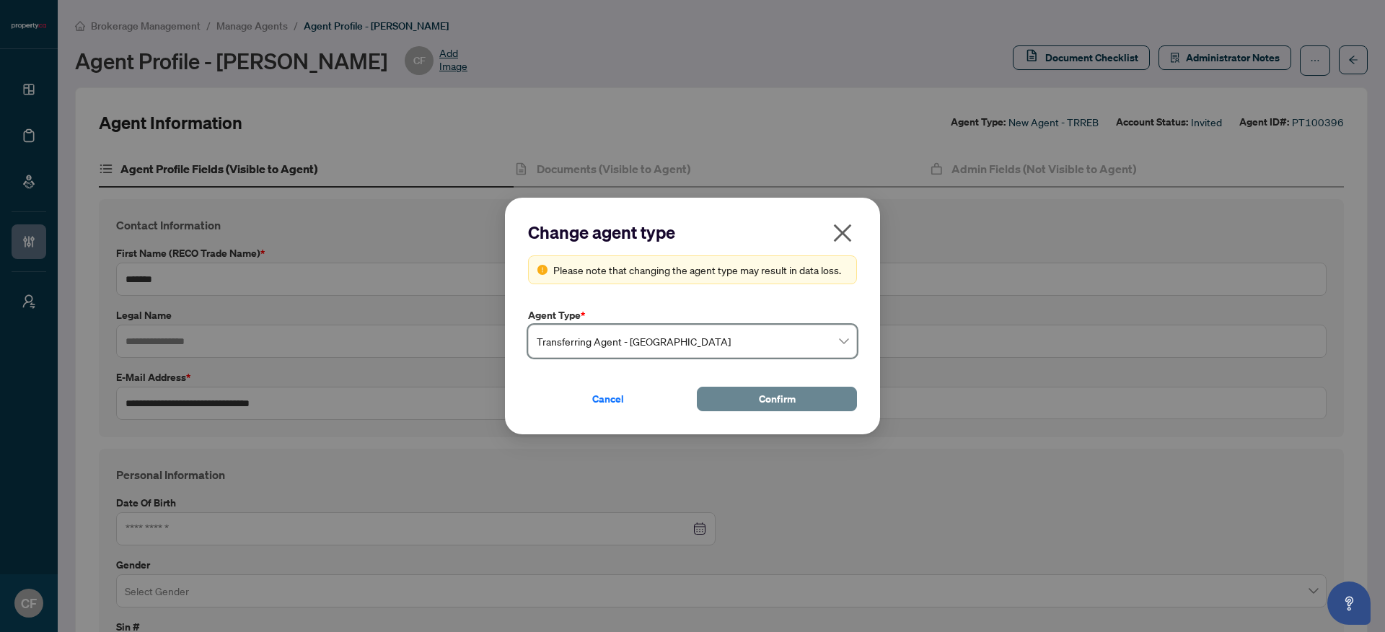
click at [760, 399] on span "Confirm" at bounding box center [777, 398] width 37 height 23
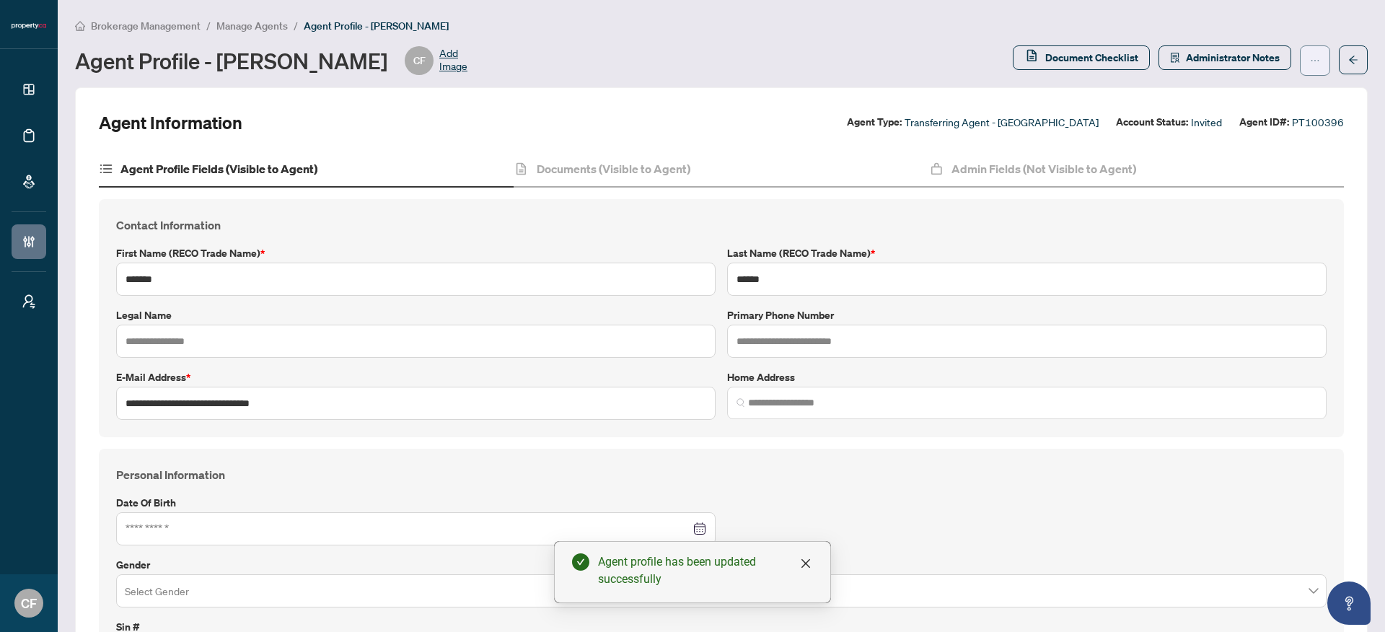
click at [1300, 63] on button "button" at bounding box center [1315, 60] width 30 height 30
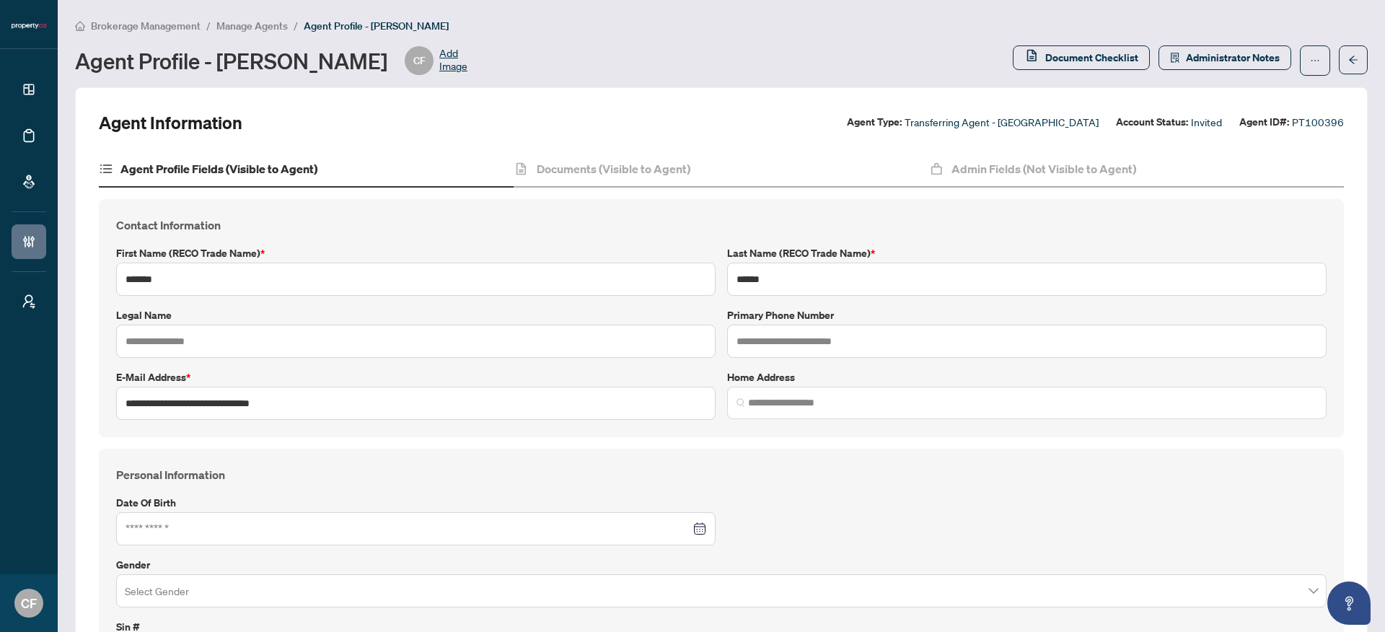
click at [878, 111] on div "Agent Information Agent Type: Transferring Agent - TRREB Account Status: Invite…" at bounding box center [721, 122] width 1245 height 23
click at [1300, 69] on button "button" at bounding box center [1315, 60] width 30 height 30
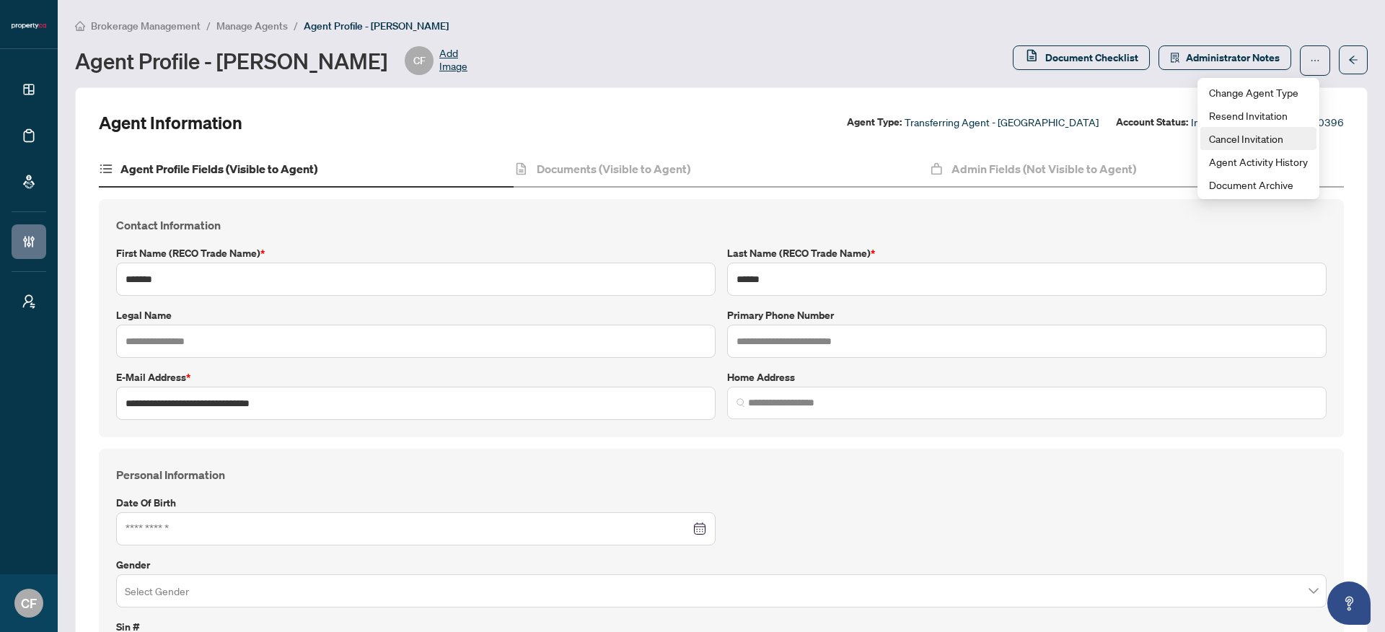
click at [1231, 145] on span "Cancel Invitation" at bounding box center [1258, 139] width 99 height 16
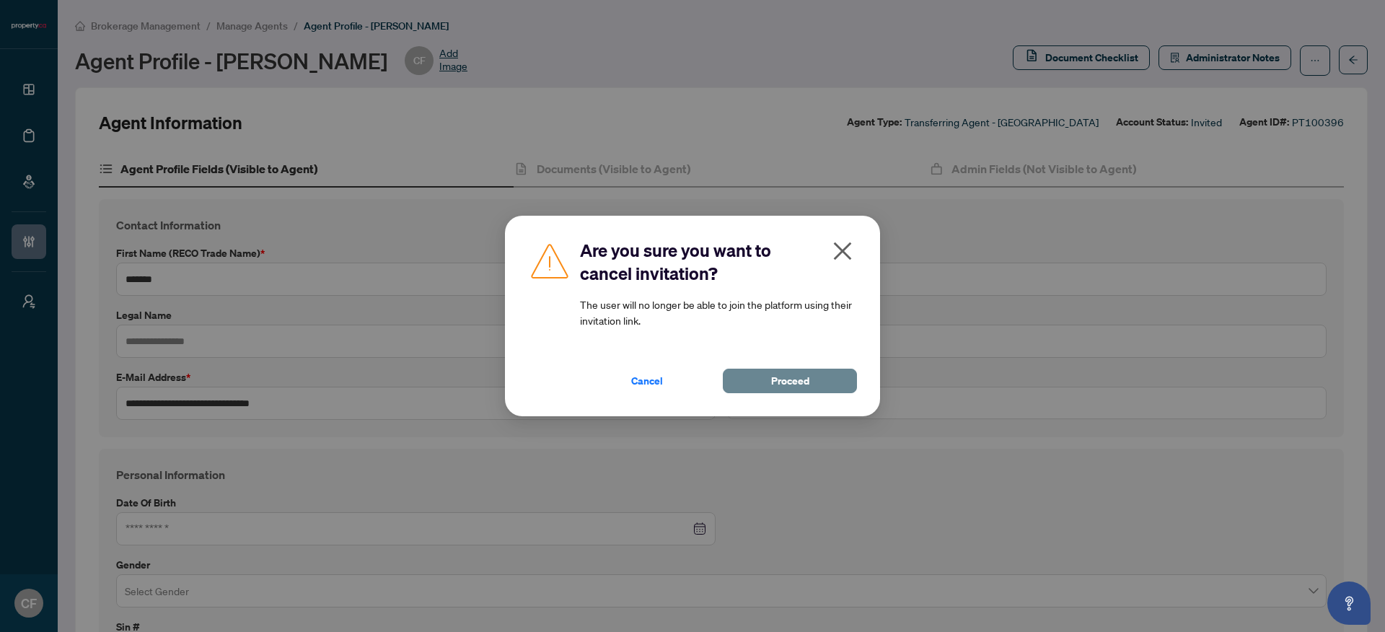
click at [755, 387] on button "Proceed" at bounding box center [790, 381] width 134 height 25
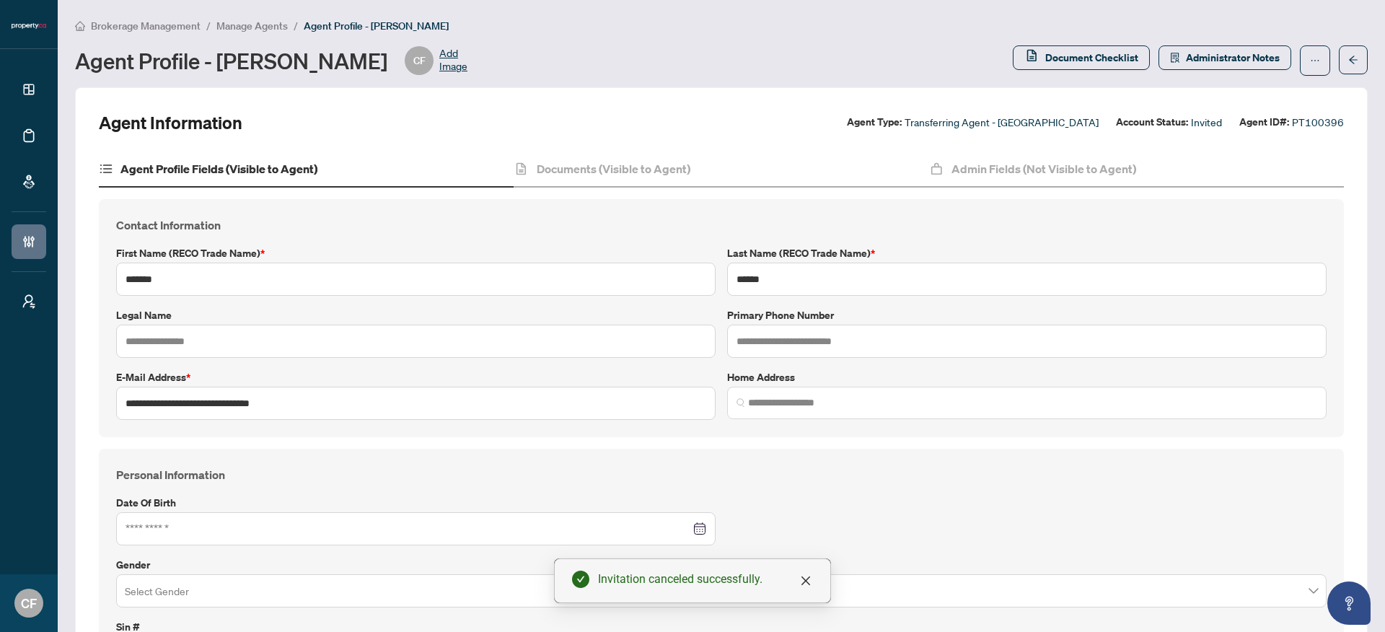
click at [250, 32] on li "Manage Agents" at bounding box center [251, 25] width 71 height 17
click at [252, 27] on span "Manage Agents" at bounding box center [251, 25] width 71 height 13
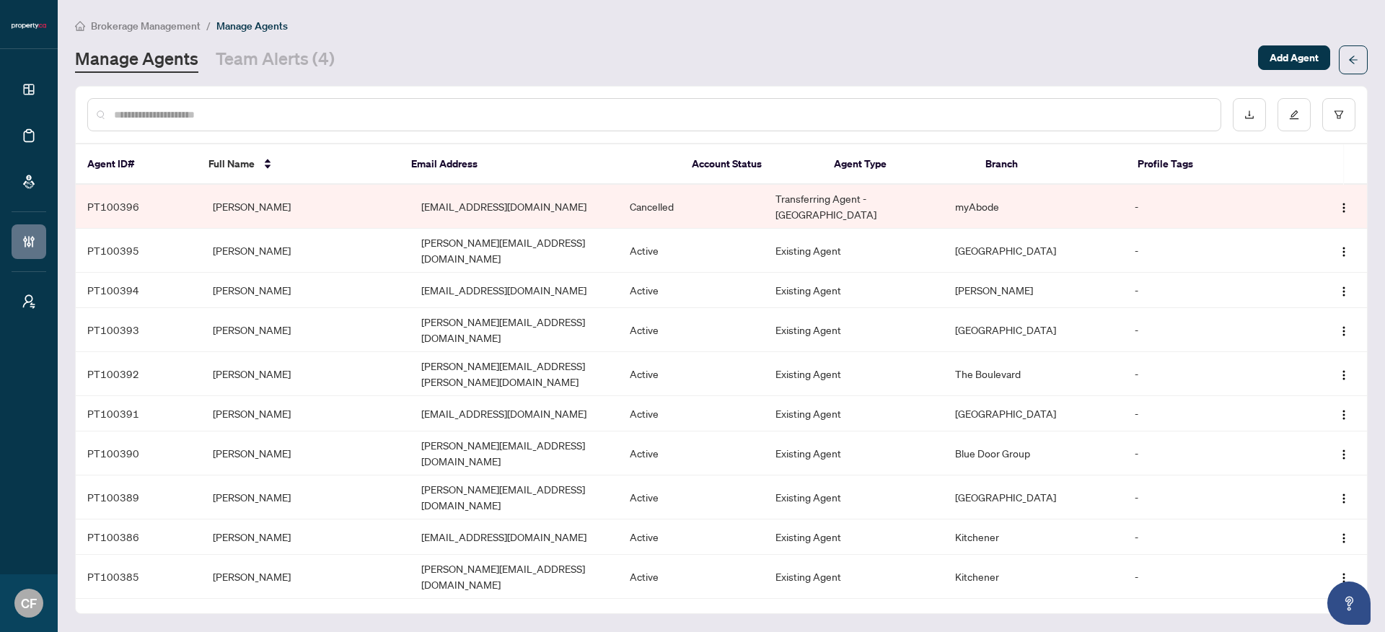
click at [742, 198] on td "Cancelled" at bounding box center [691, 207] width 146 height 44
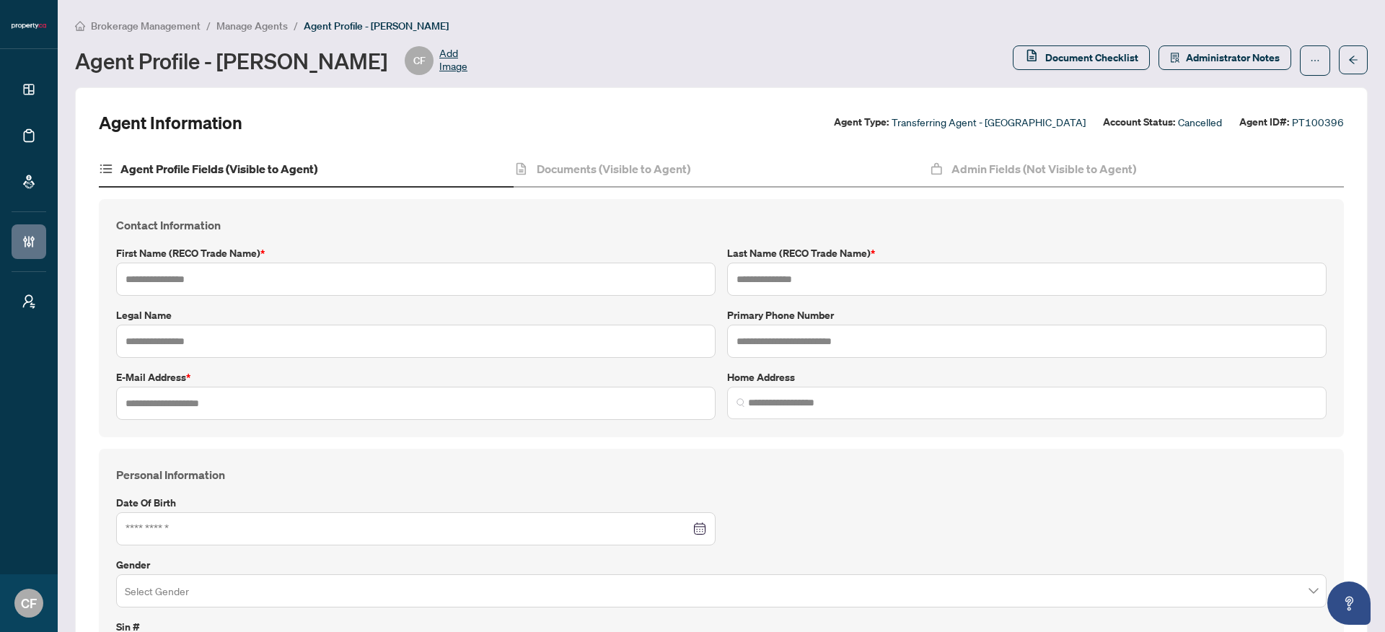
type input "*******"
type input "******"
type input "**********"
click at [1300, 55] on button "button" at bounding box center [1315, 60] width 30 height 30
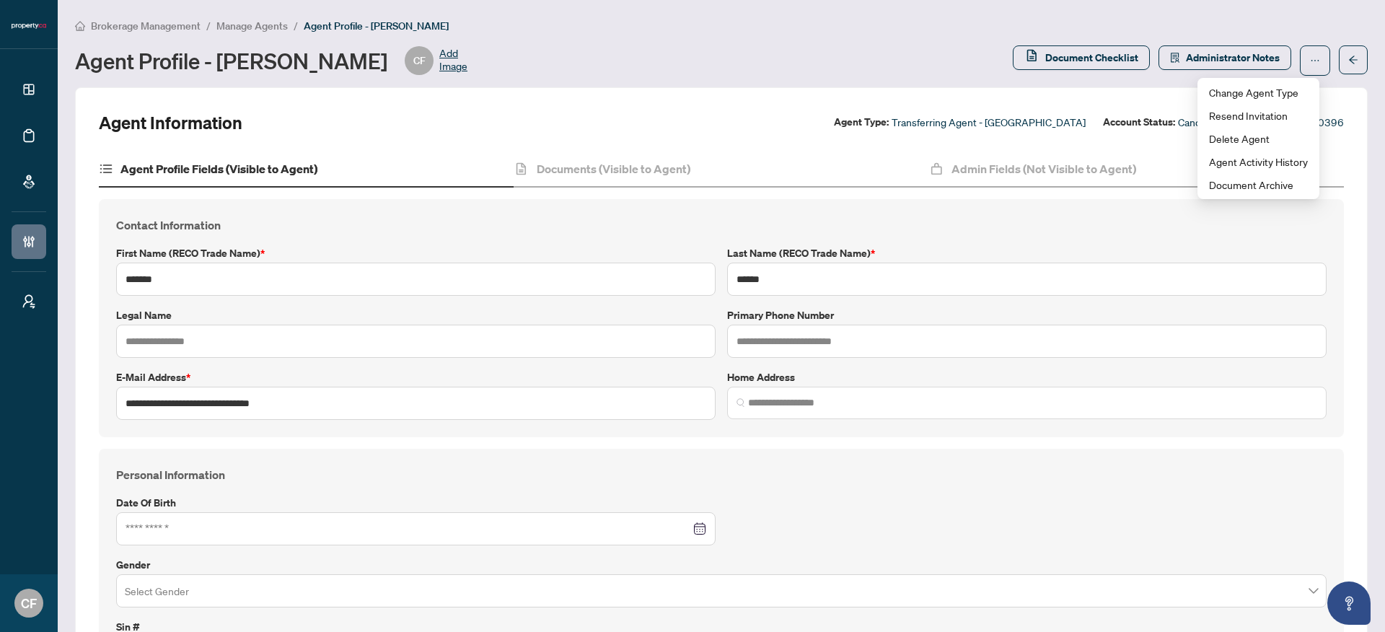
click at [858, 69] on div "Agent Profile - Chantel Franks CF Add Image" at bounding box center [539, 60] width 929 height 29
click at [1310, 61] on icon "ellipsis" at bounding box center [1315, 61] width 10 height 10
click at [1288, 120] on span "Resend Invitation" at bounding box center [1258, 115] width 99 height 16
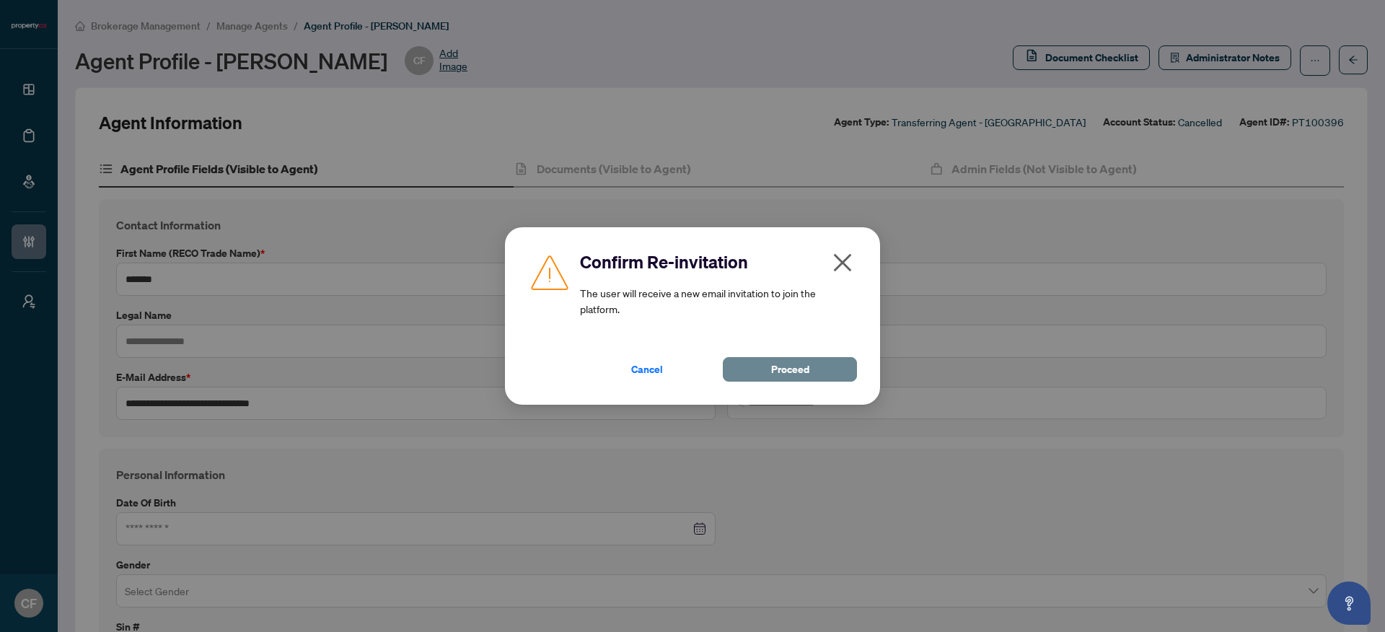
click at [771, 368] on span "Proceed" at bounding box center [790, 369] width 38 height 23
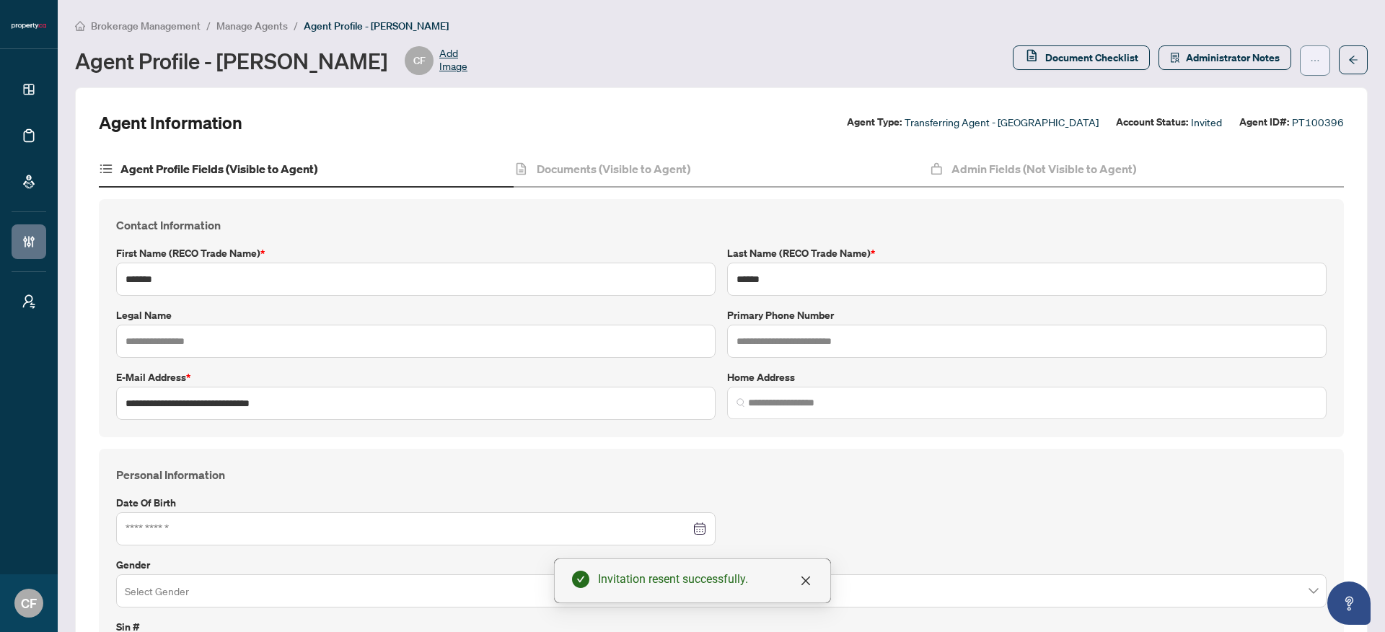
click at [1311, 64] on button "button" at bounding box center [1315, 60] width 30 height 30
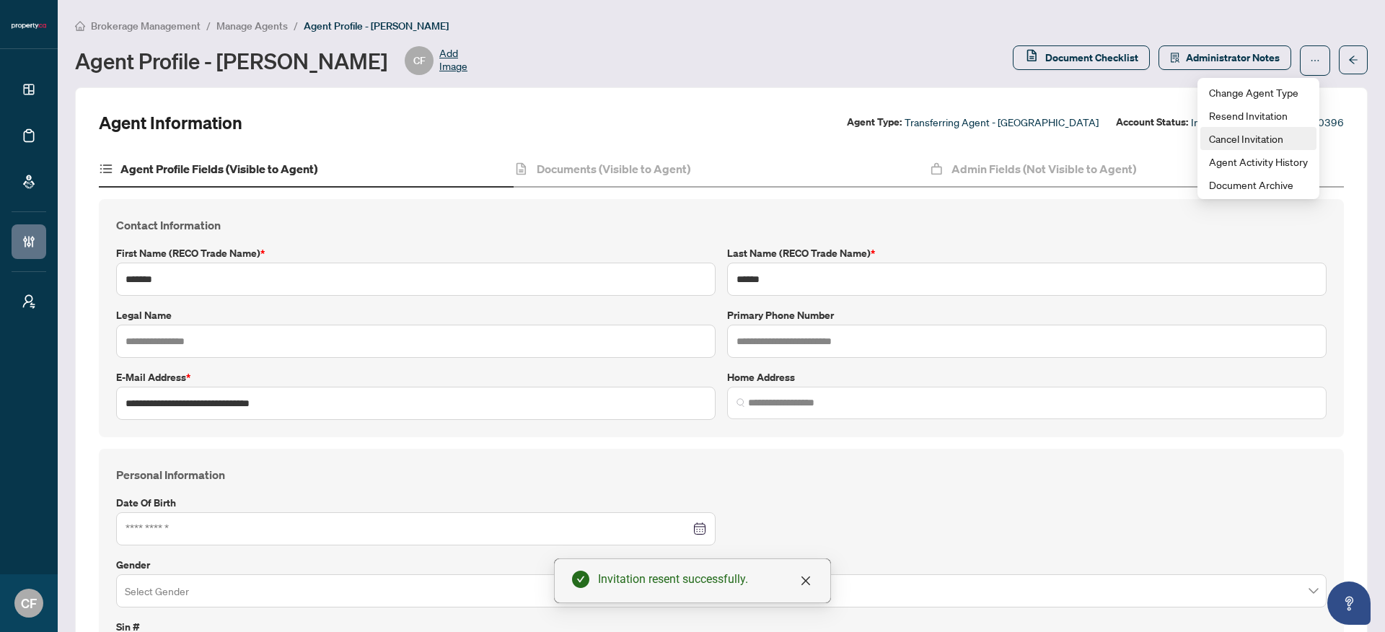
click at [1252, 144] on span "Cancel Invitation" at bounding box center [1258, 139] width 99 height 16
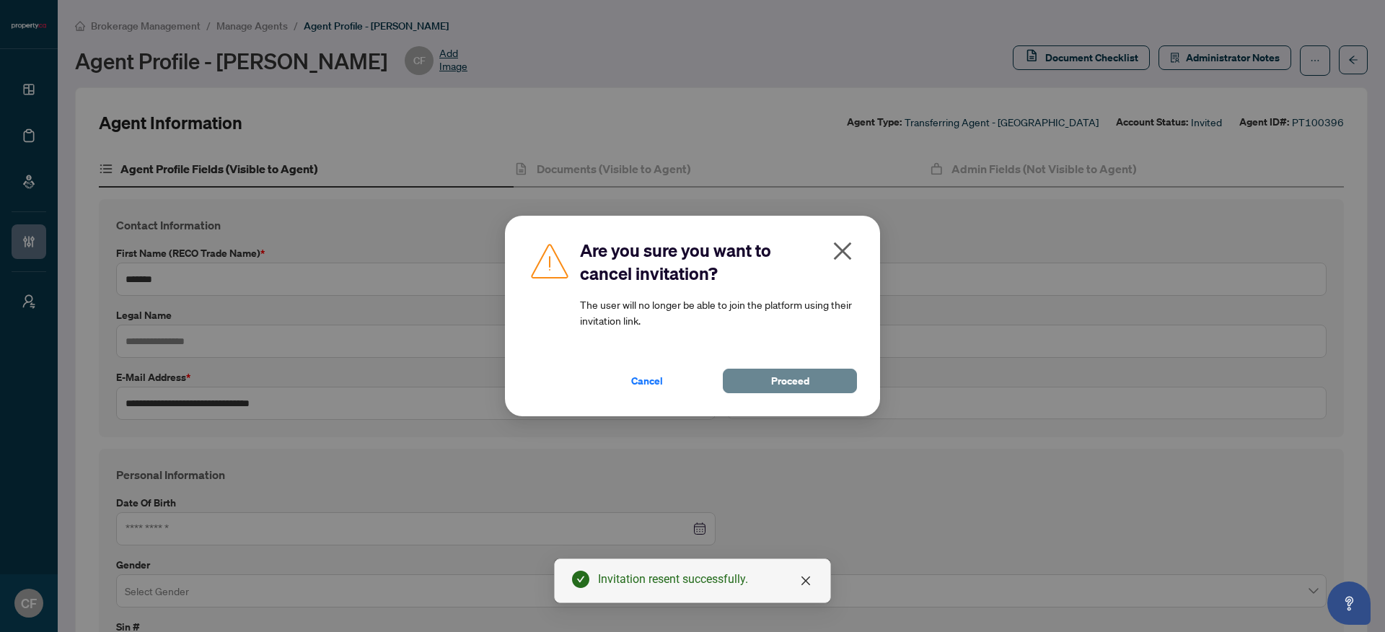
click at [812, 378] on button "Proceed" at bounding box center [790, 381] width 134 height 25
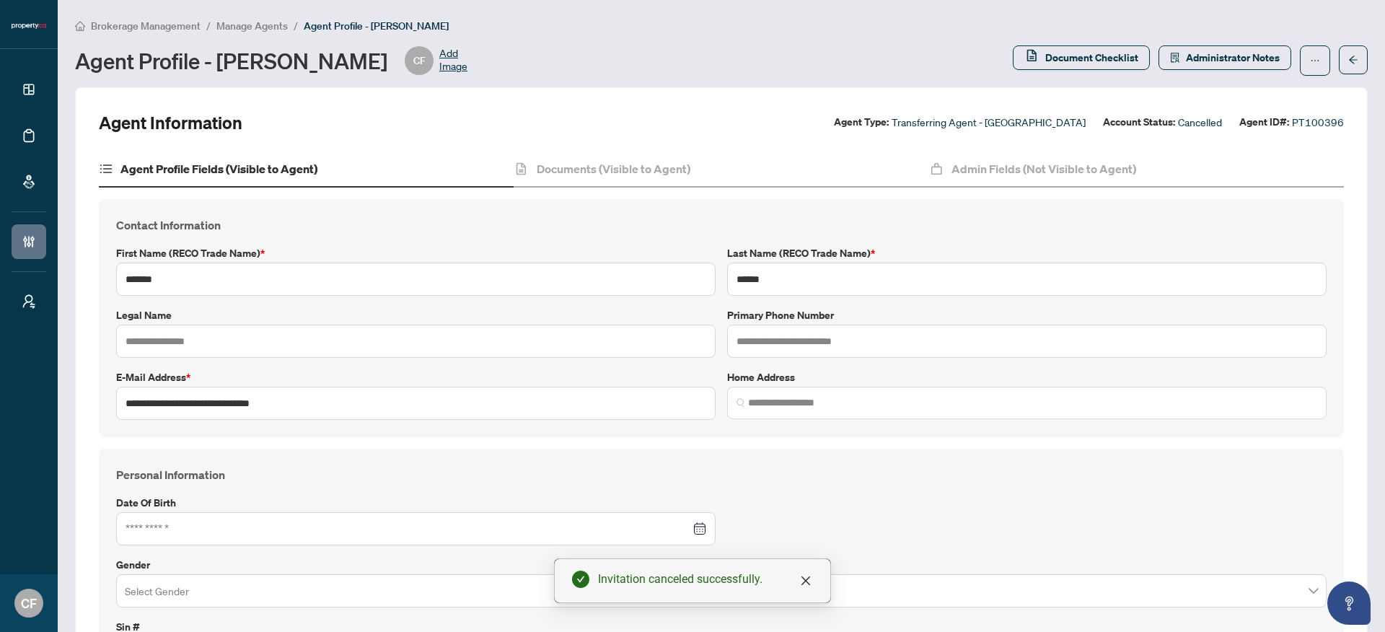
click at [239, 25] on span "Manage Agents" at bounding box center [251, 25] width 71 height 13
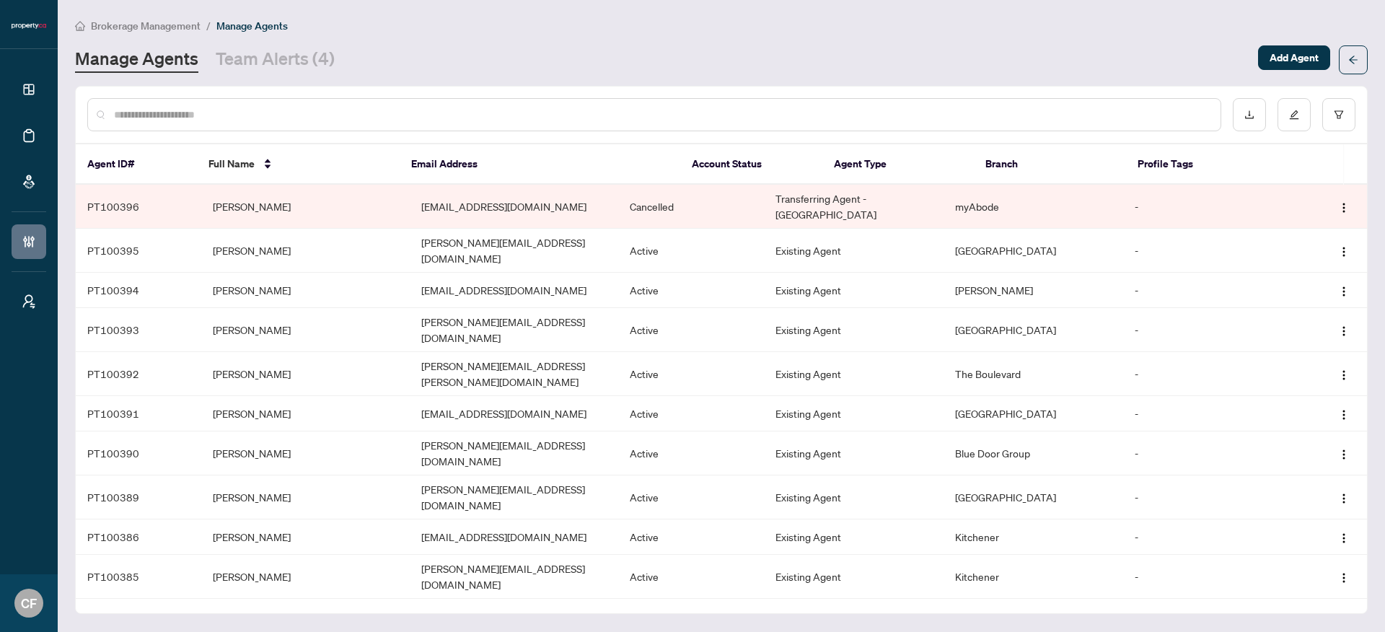
click at [1344, 202] on img "button" at bounding box center [1344, 208] width 12 height 12
click at [1081, 195] on td "myAbode" at bounding box center [1033, 207] width 180 height 44
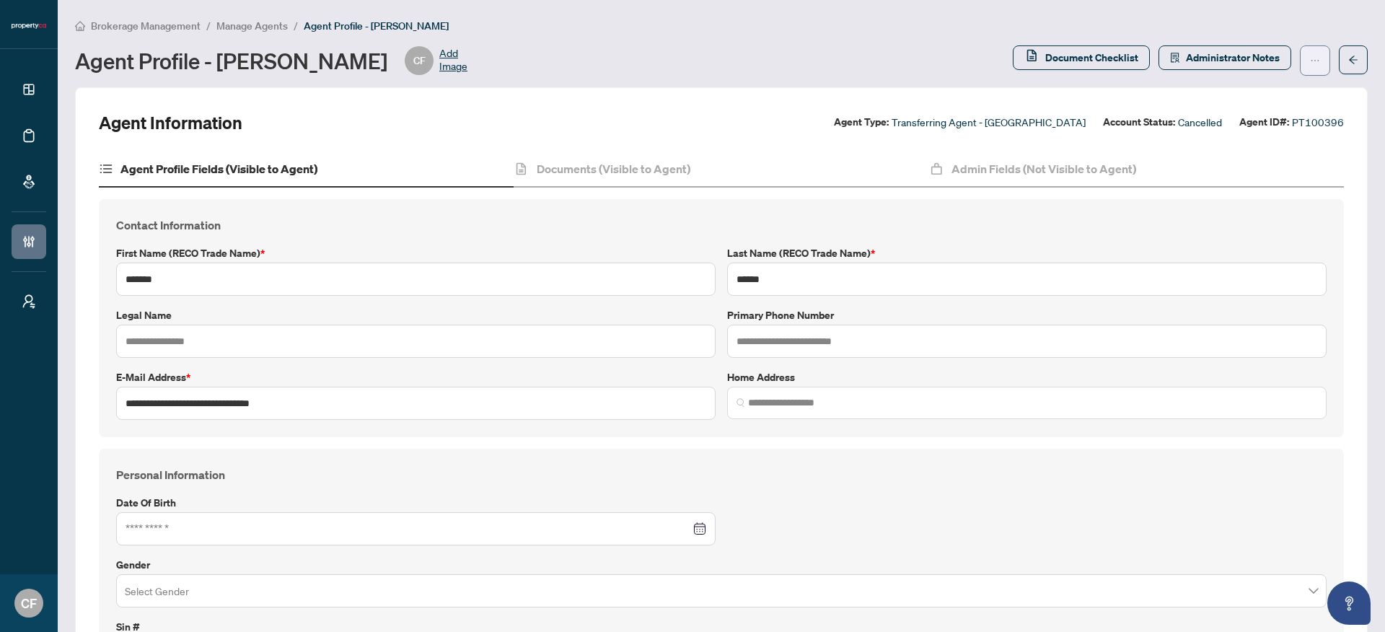
click at [1300, 63] on button "button" at bounding box center [1315, 60] width 30 height 30
click at [1255, 116] on span "Resend Invitation" at bounding box center [1258, 115] width 99 height 16
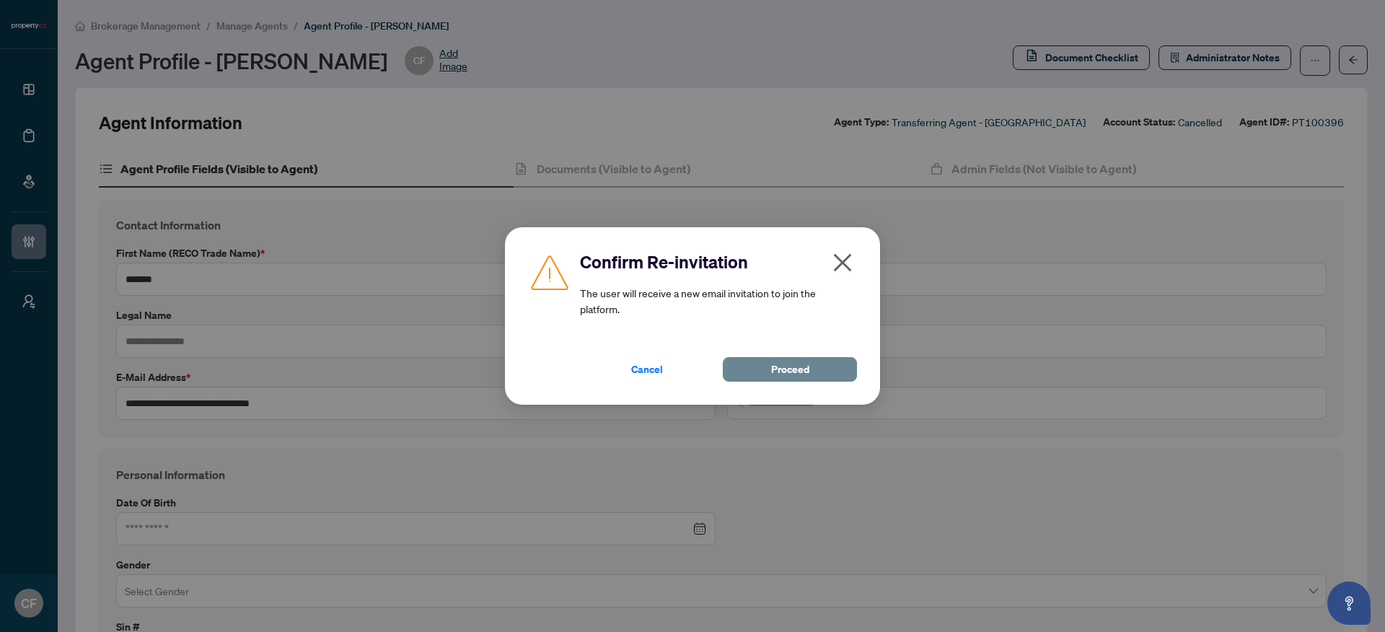
click at [800, 372] on span "Proceed" at bounding box center [790, 369] width 38 height 23
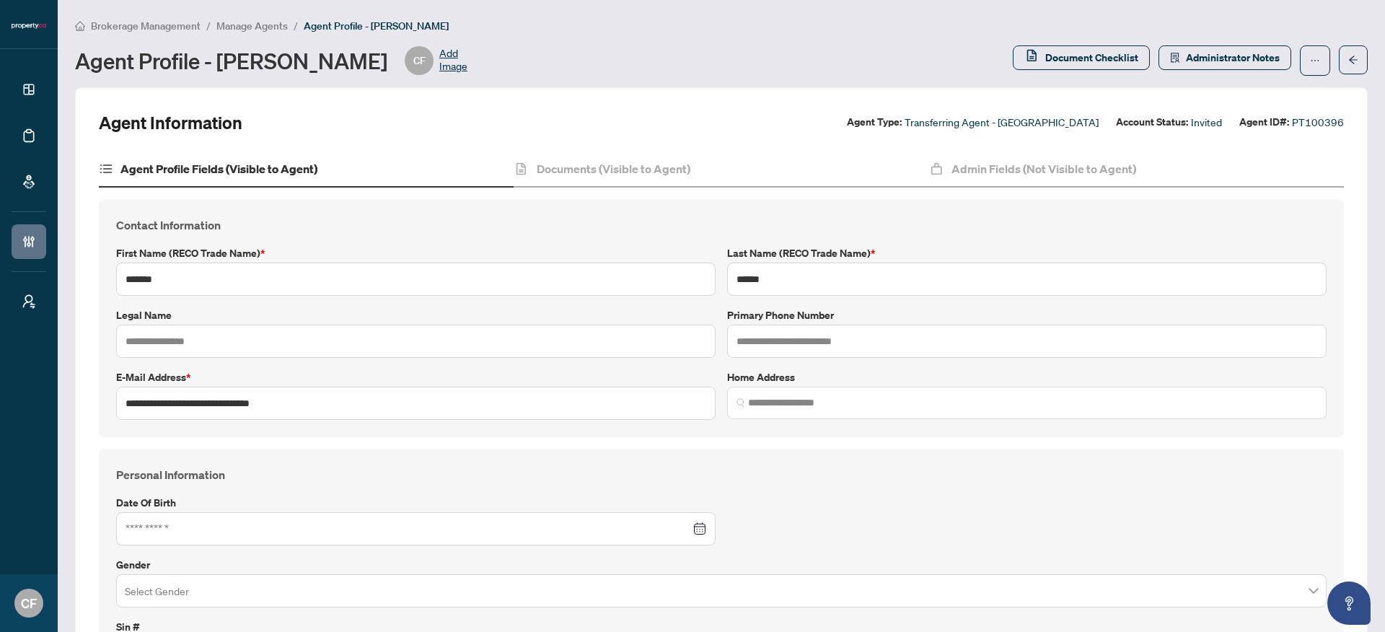
click at [257, 27] on span "Manage Agents" at bounding box center [251, 25] width 71 height 13
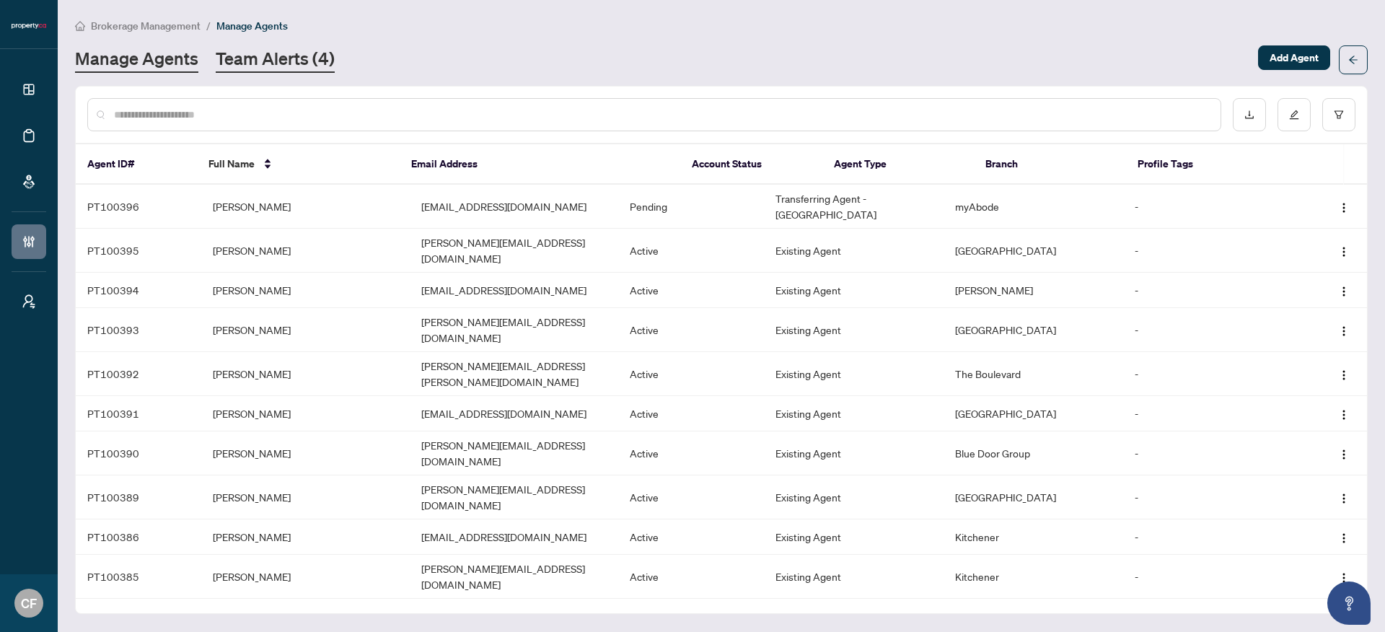
click at [302, 58] on link "Team Alerts (4)" at bounding box center [275, 60] width 119 height 26
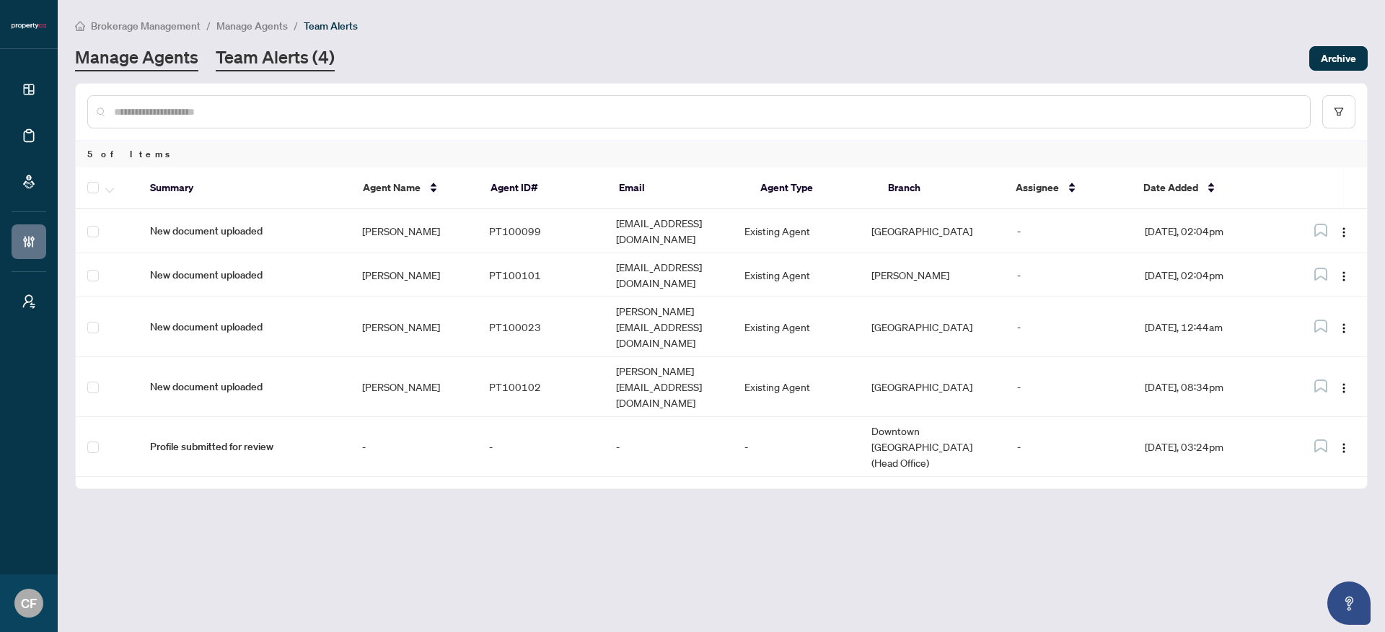
click at [177, 61] on link "Manage Agents" at bounding box center [136, 58] width 123 height 26
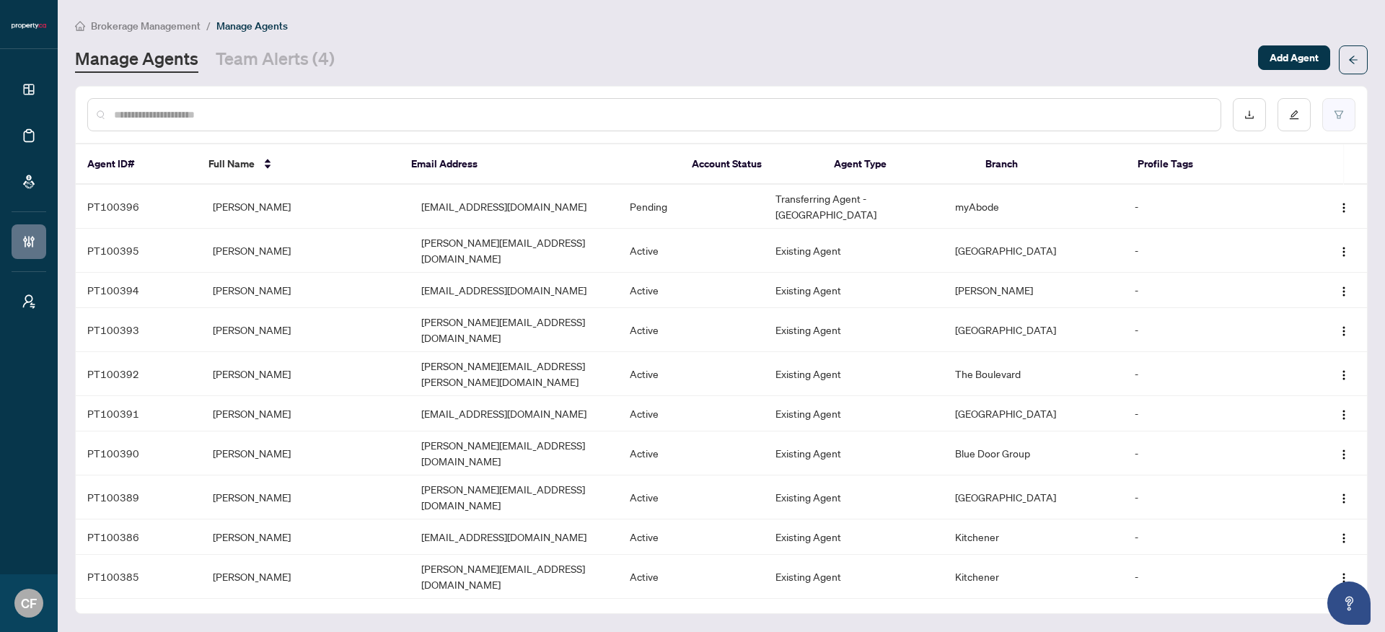
click at [1345, 124] on button "button" at bounding box center [1338, 114] width 33 height 33
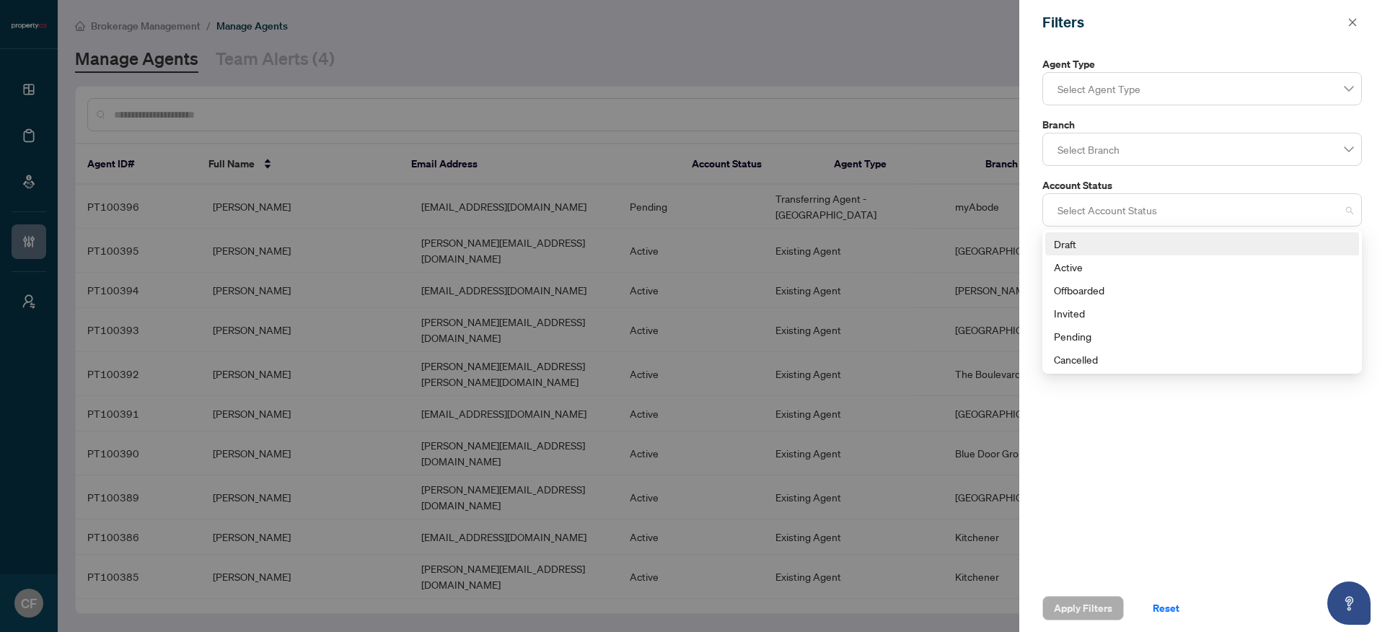
click at [1100, 209] on div at bounding box center [1202, 210] width 301 height 26
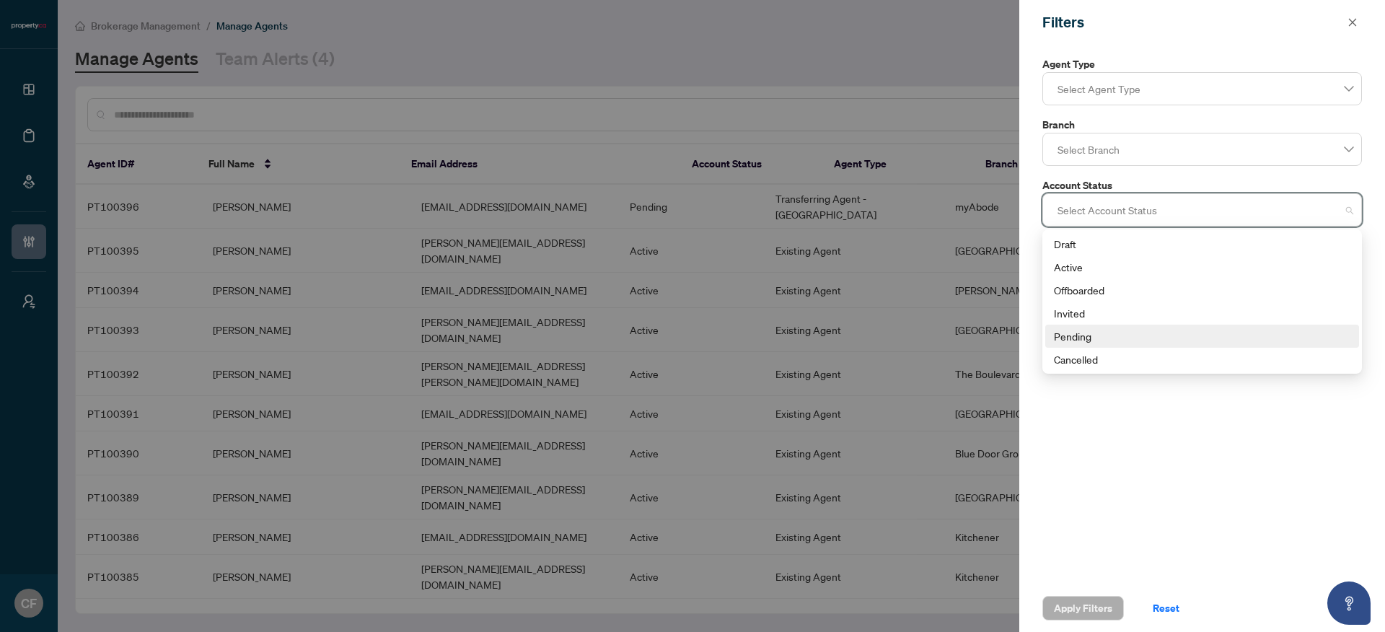
click at [1088, 334] on div "Pending" at bounding box center [1202, 336] width 296 height 16
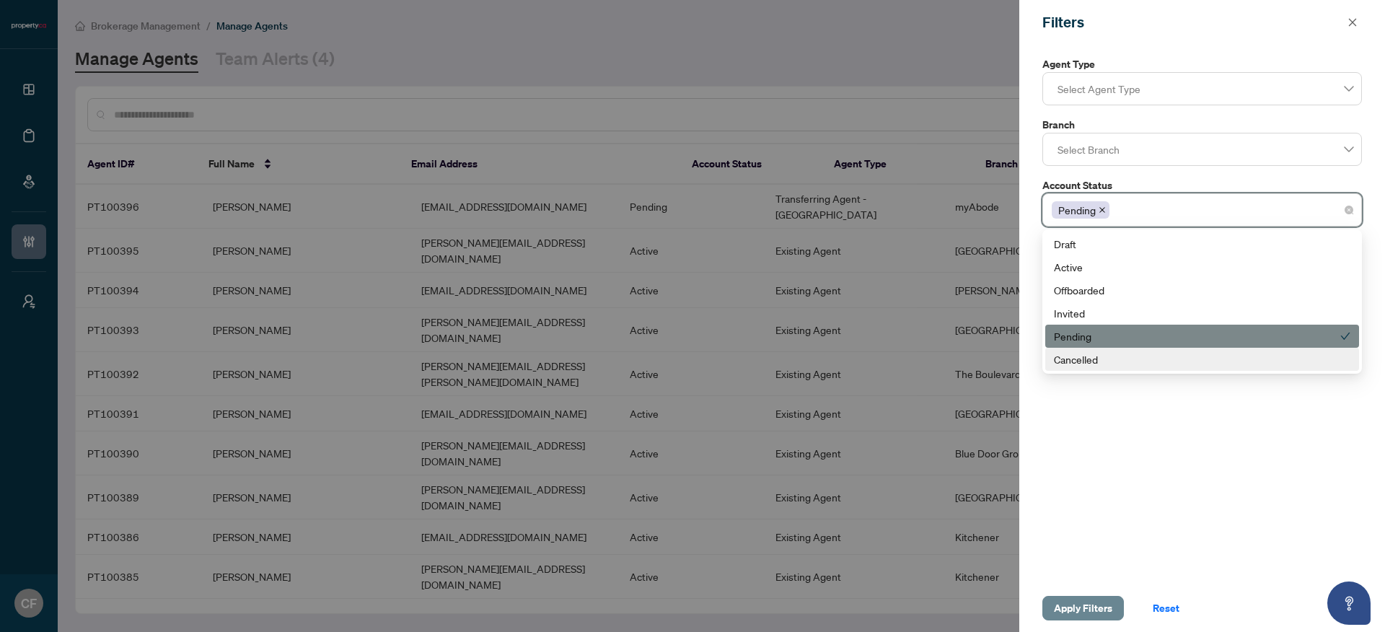
click at [1099, 604] on span "Apply Filters" at bounding box center [1083, 608] width 58 height 23
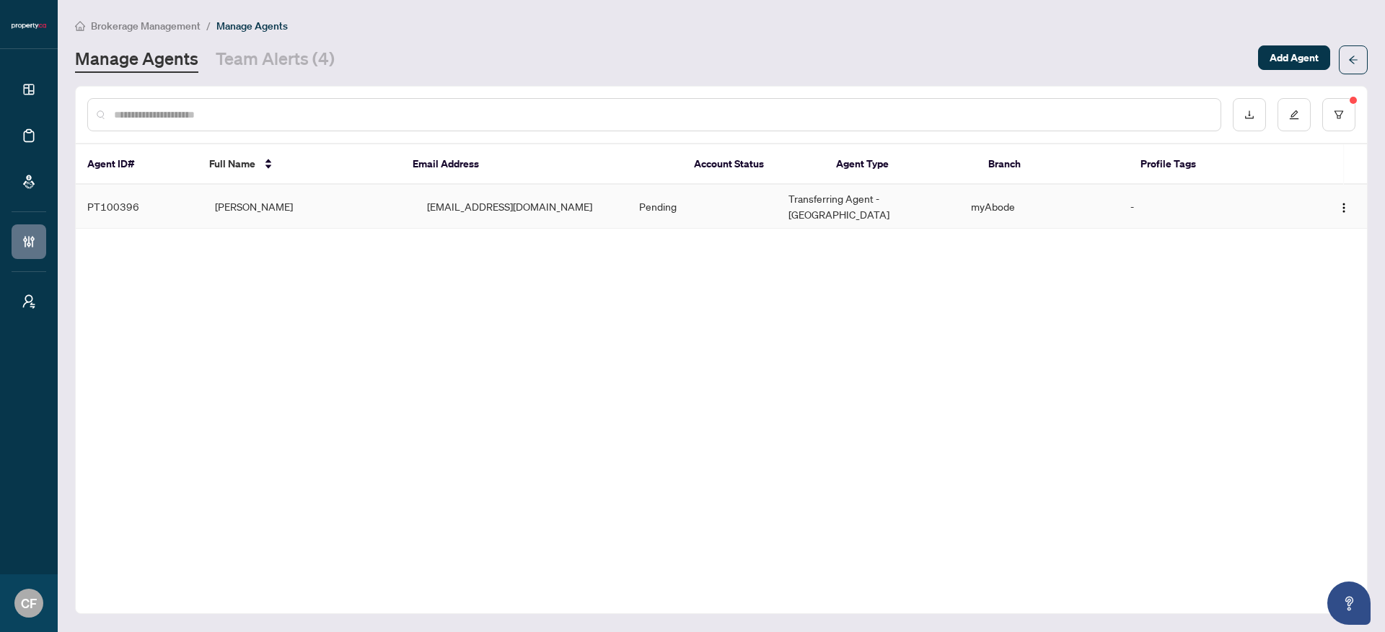
click at [537, 205] on td "chantelf+propertyagent1@myabode.ca" at bounding box center [521, 207] width 212 height 44
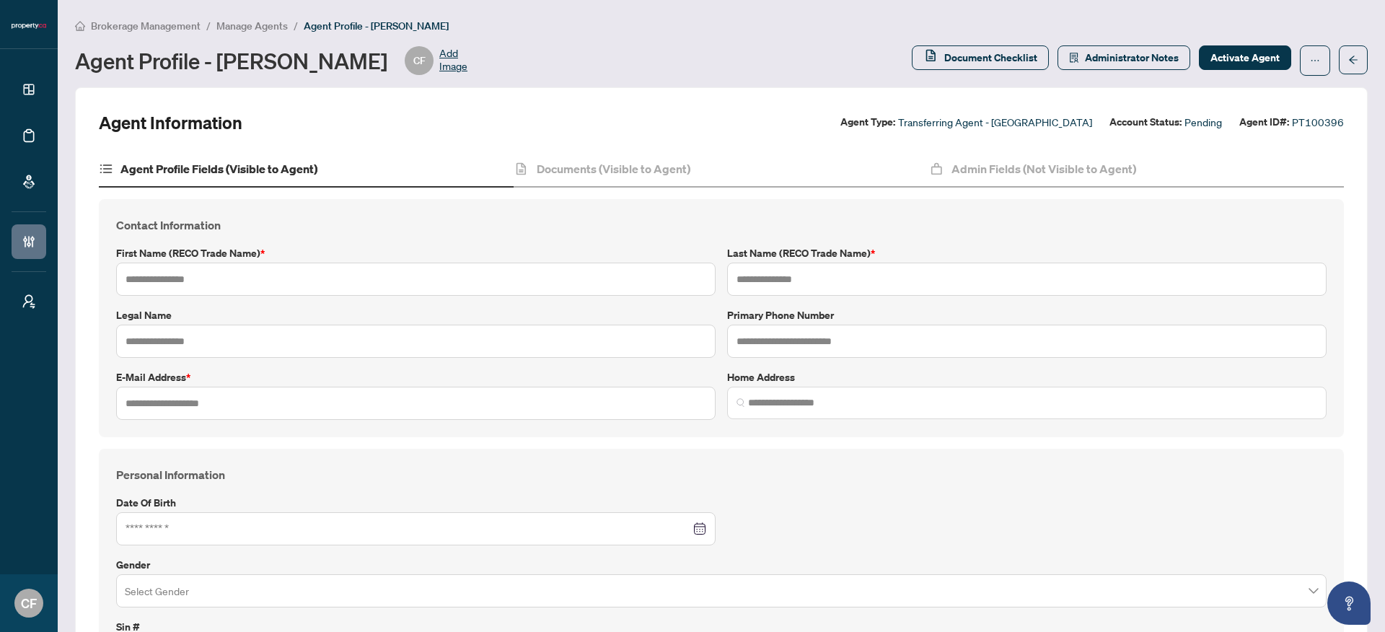
type input "*******"
type input "******"
type input "**********"
click at [563, 165] on h4 "Documents (Visible to Agent)" at bounding box center [614, 168] width 154 height 17
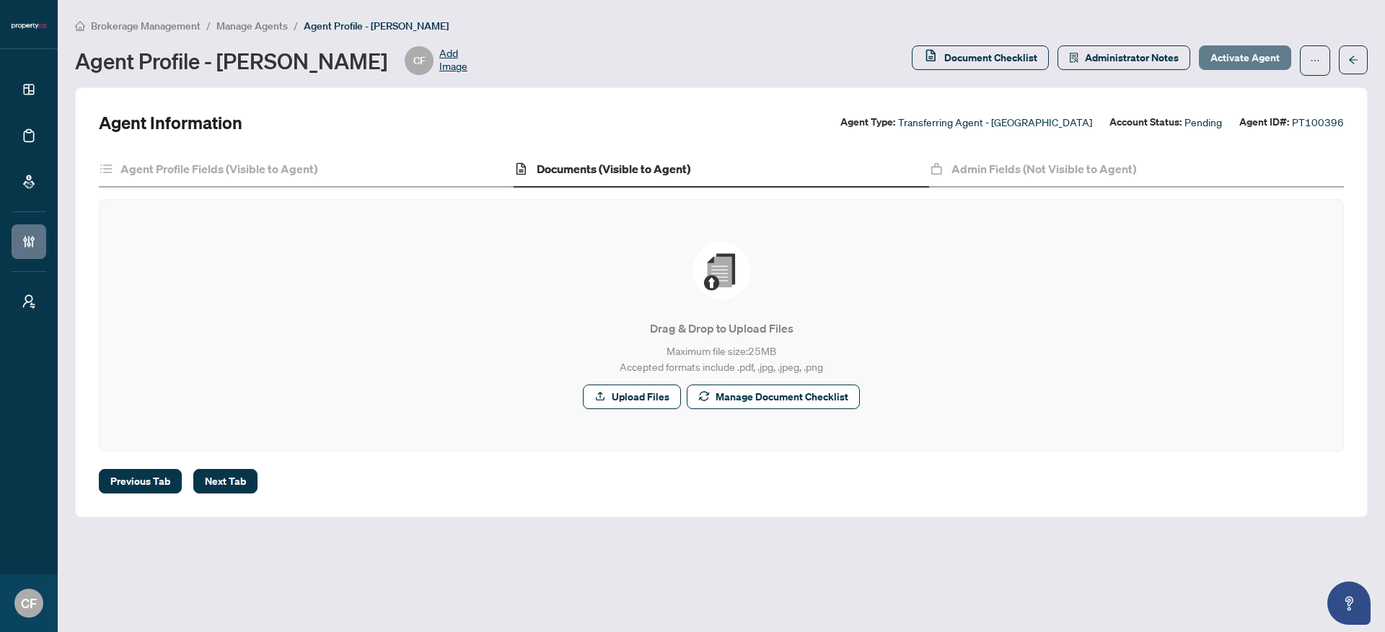
click at [1235, 61] on span "Activate Agent" at bounding box center [1244, 57] width 69 height 23
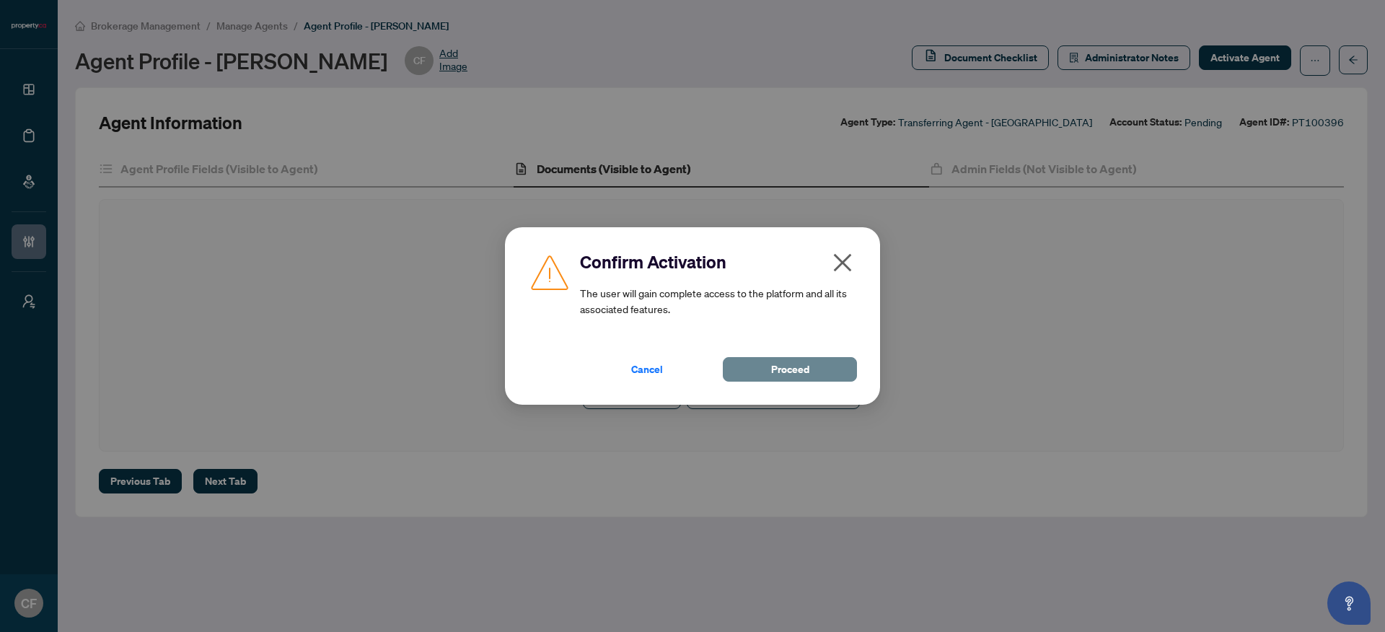
click at [833, 375] on button "Proceed" at bounding box center [790, 369] width 134 height 25
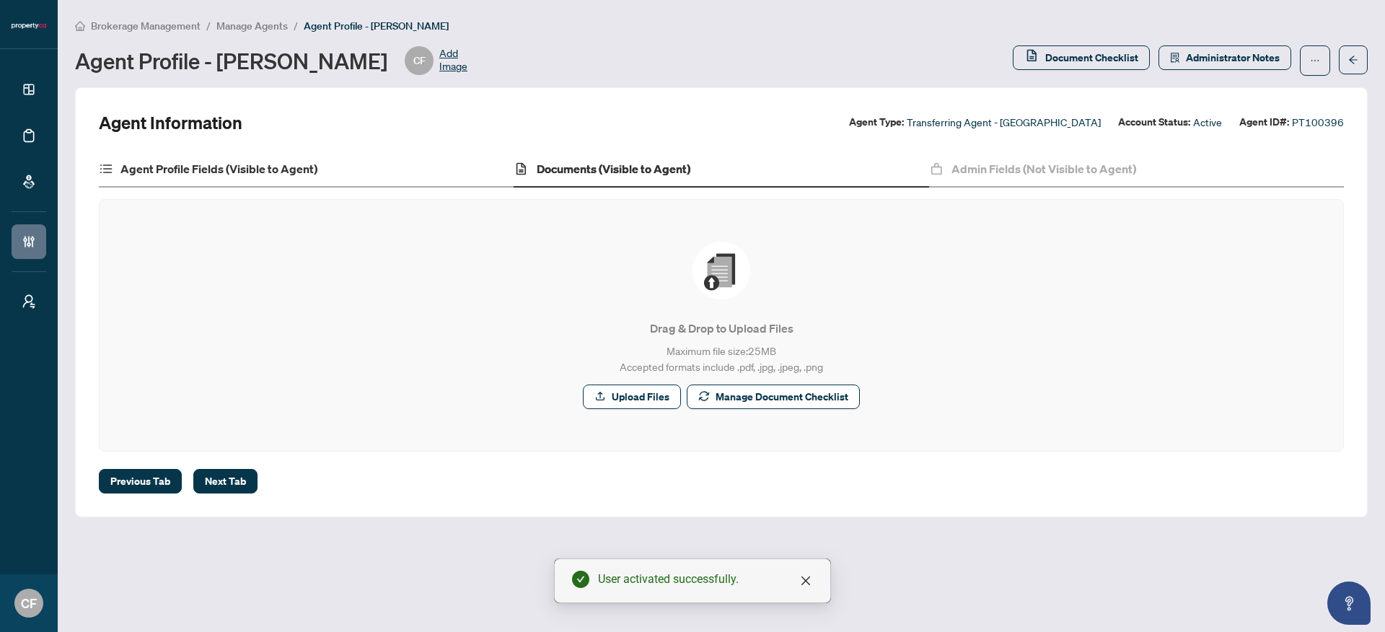
click at [408, 170] on div "Agent Profile Fields (Visible to Agent)" at bounding box center [306, 169] width 415 height 36
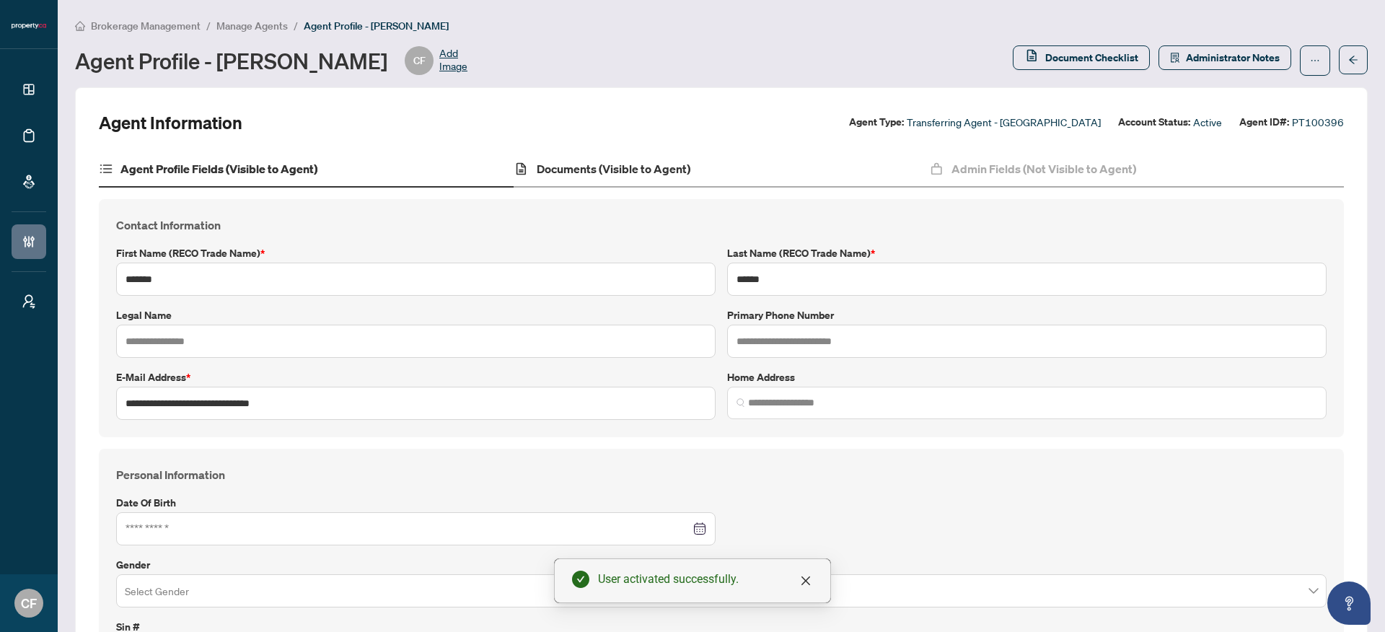
click at [796, 174] on div "Documents (Visible to Agent)" at bounding box center [721, 169] width 415 height 36
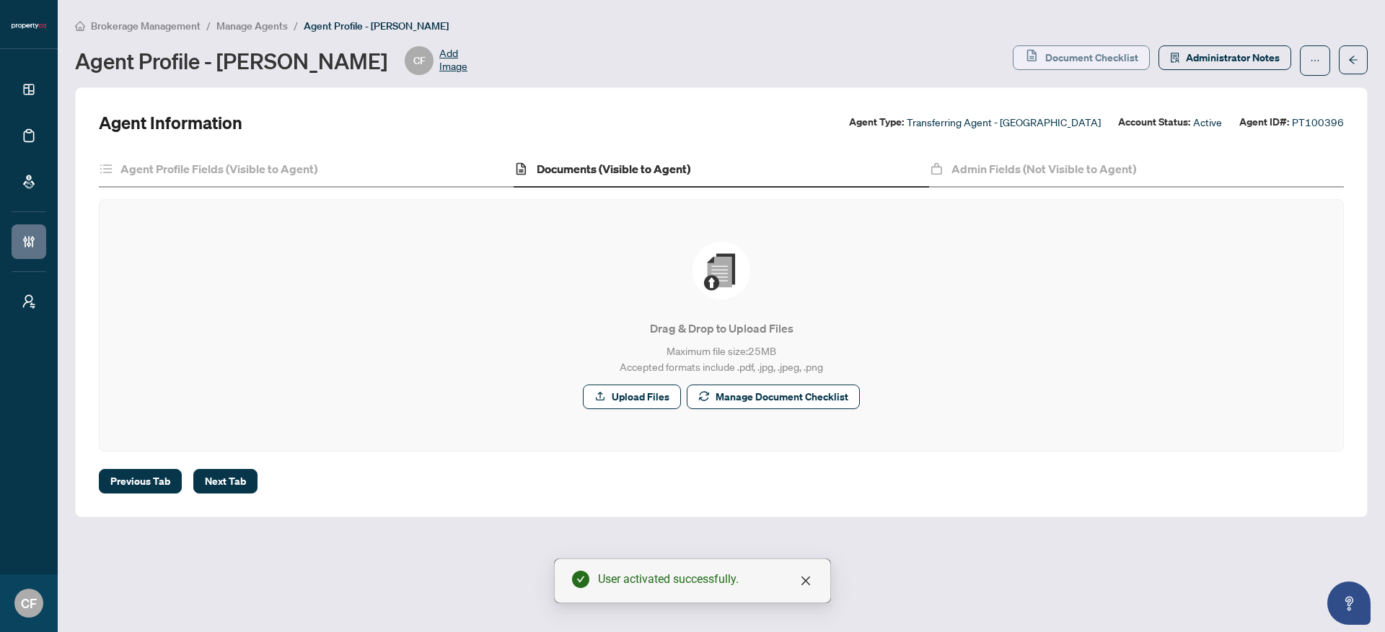
click at [1084, 65] on span "Document Checklist" at bounding box center [1091, 57] width 93 height 23
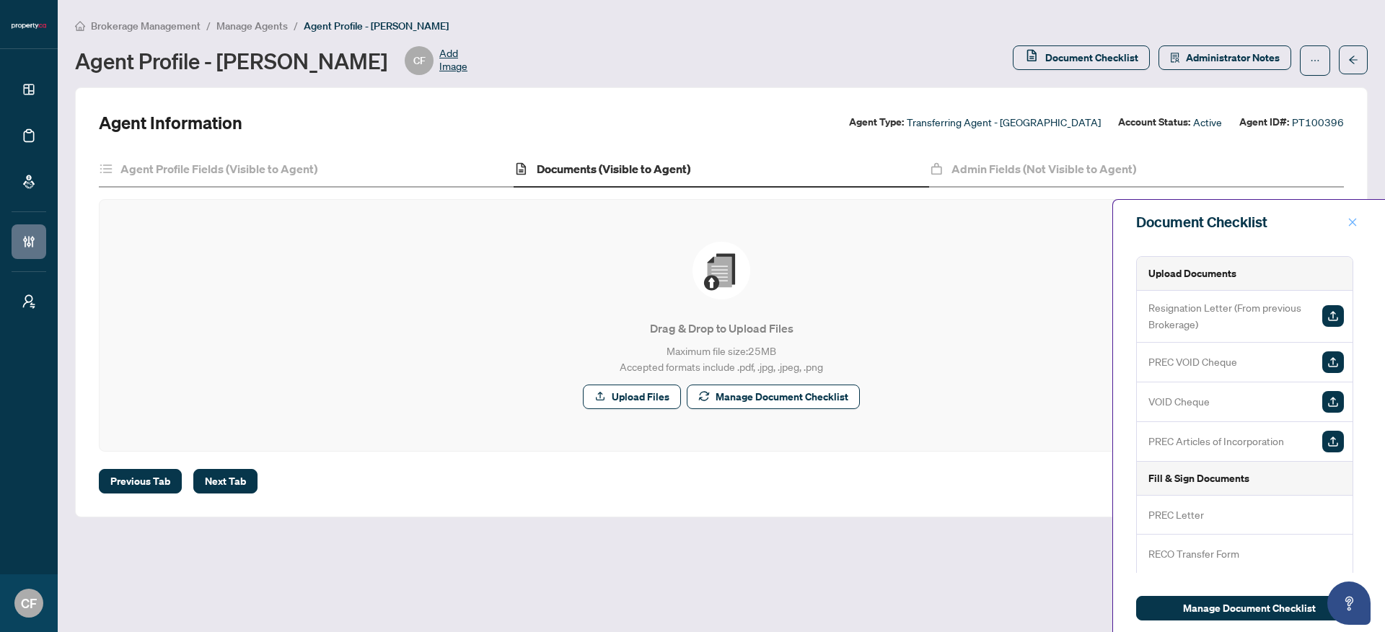
click at [1351, 223] on icon "close" at bounding box center [1352, 222] width 10 height 10
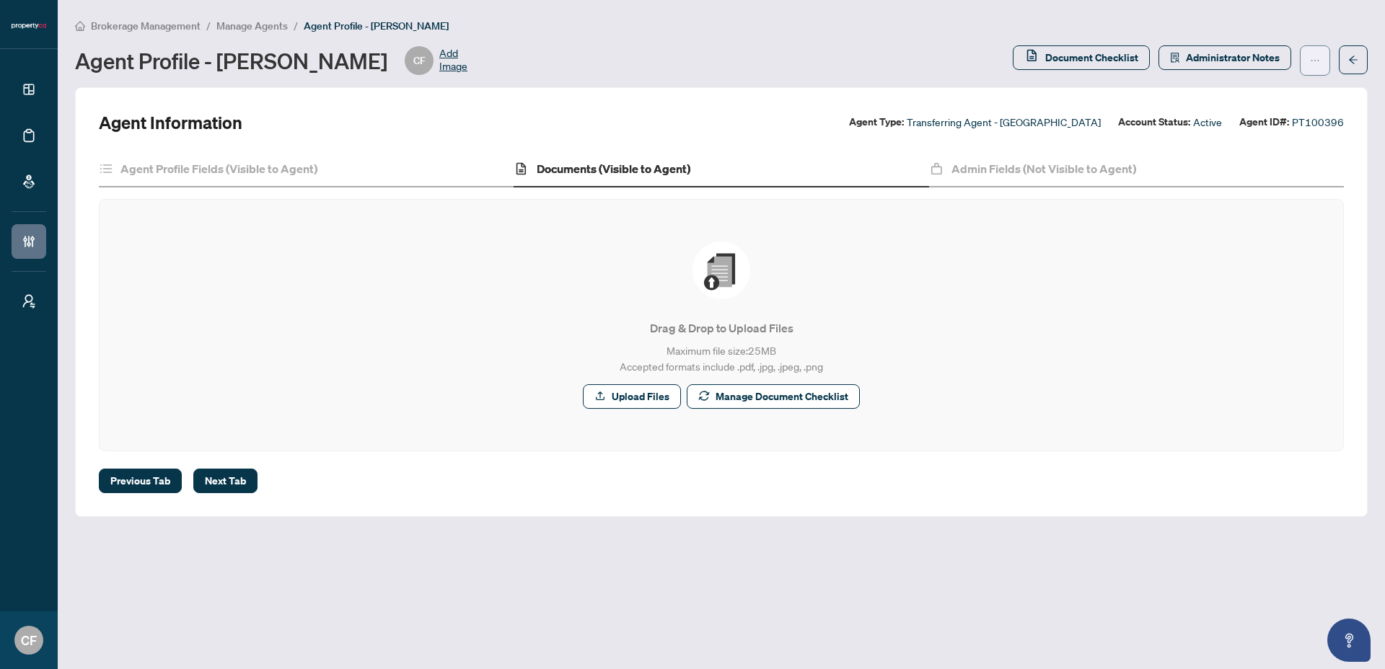
click at [1316, 59] on icon "ellipsis" at bounding box center [1315, 61] width 10 height 10
click at [1282, 135] on span "Offboard Agent" at bounding box center [1269, 139] width 99 height 16
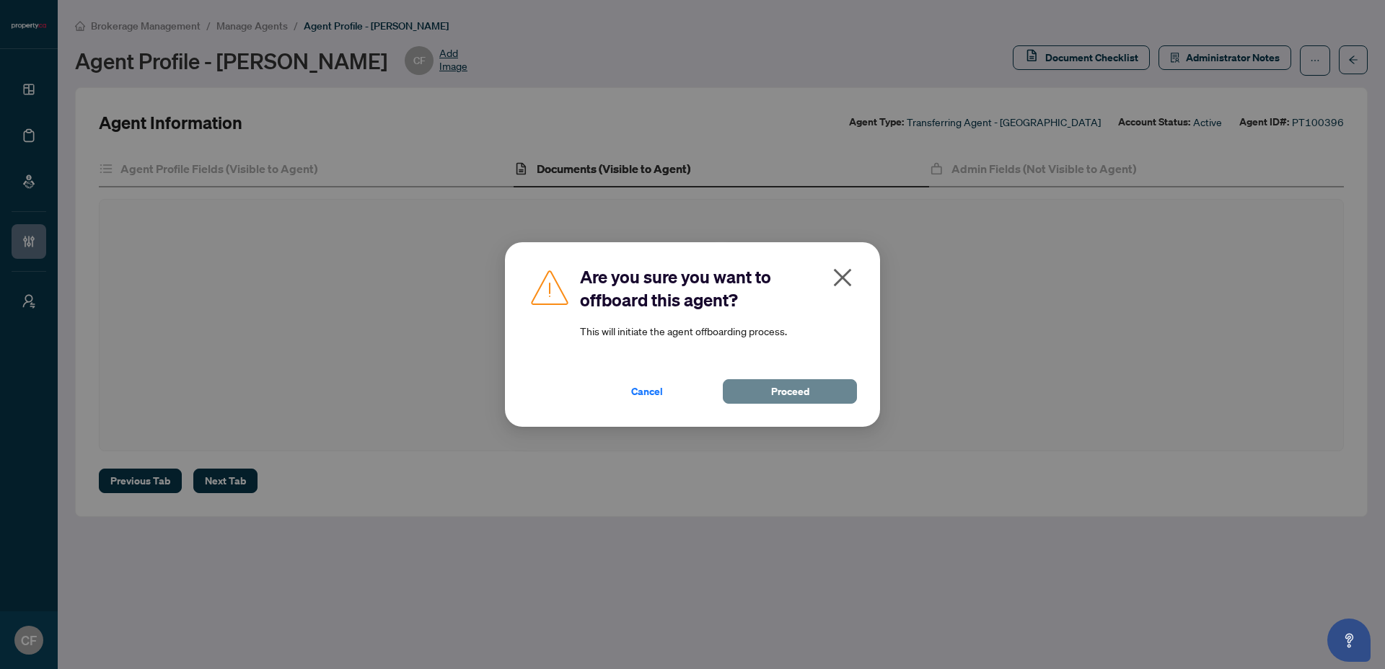
click at [793, 390] on span "Proceed" at bounding box center [790, 391] width 38 height 23
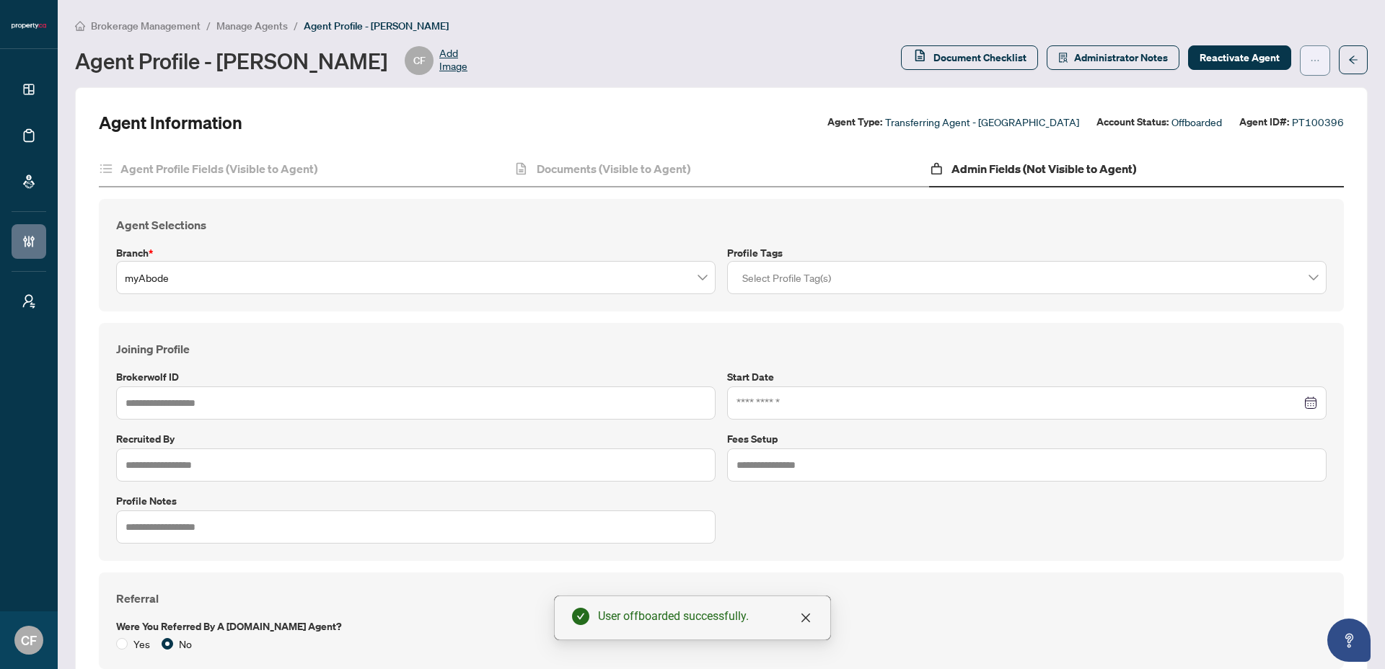
click at [1310, 65] on button "button" at bounding box center [1315, 60] width 30 height 30
click at [247, 30] on span "Manage Agents" at bounding box center [251, 25] width 71 height 13
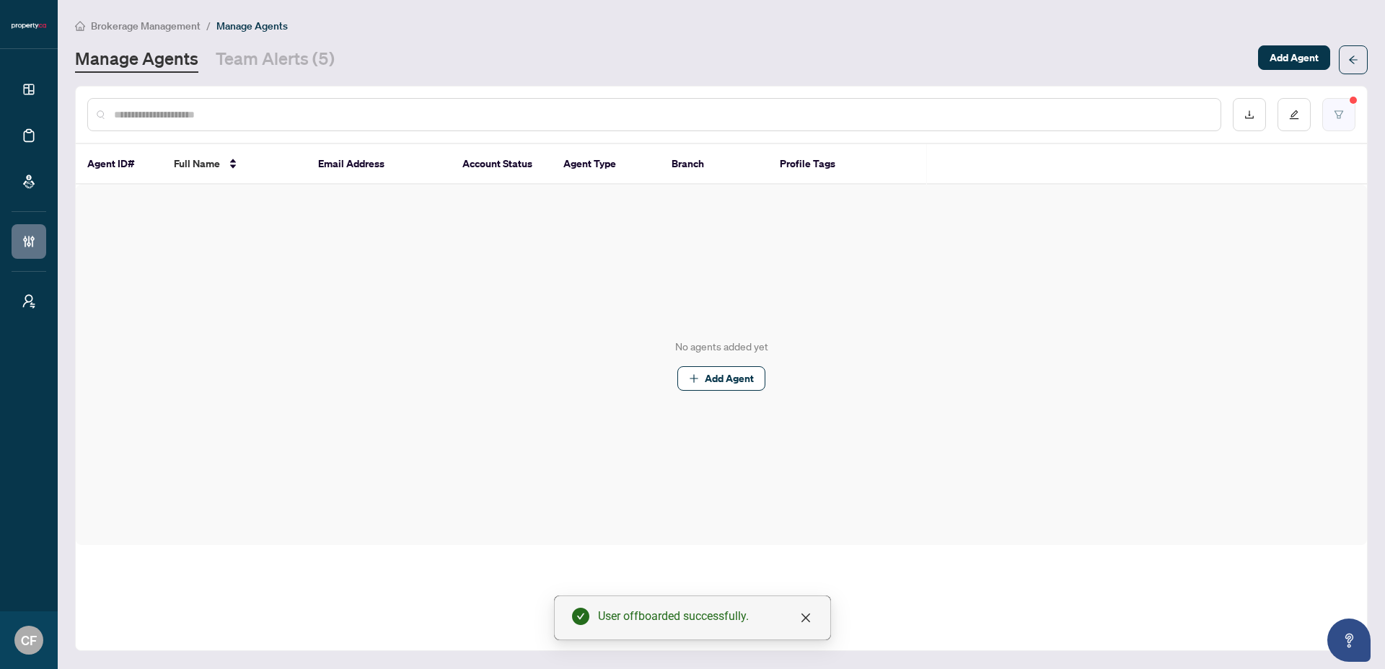
click at [1342, 120] on button "button" at bounding box center [1338, 114] width 33 height 33
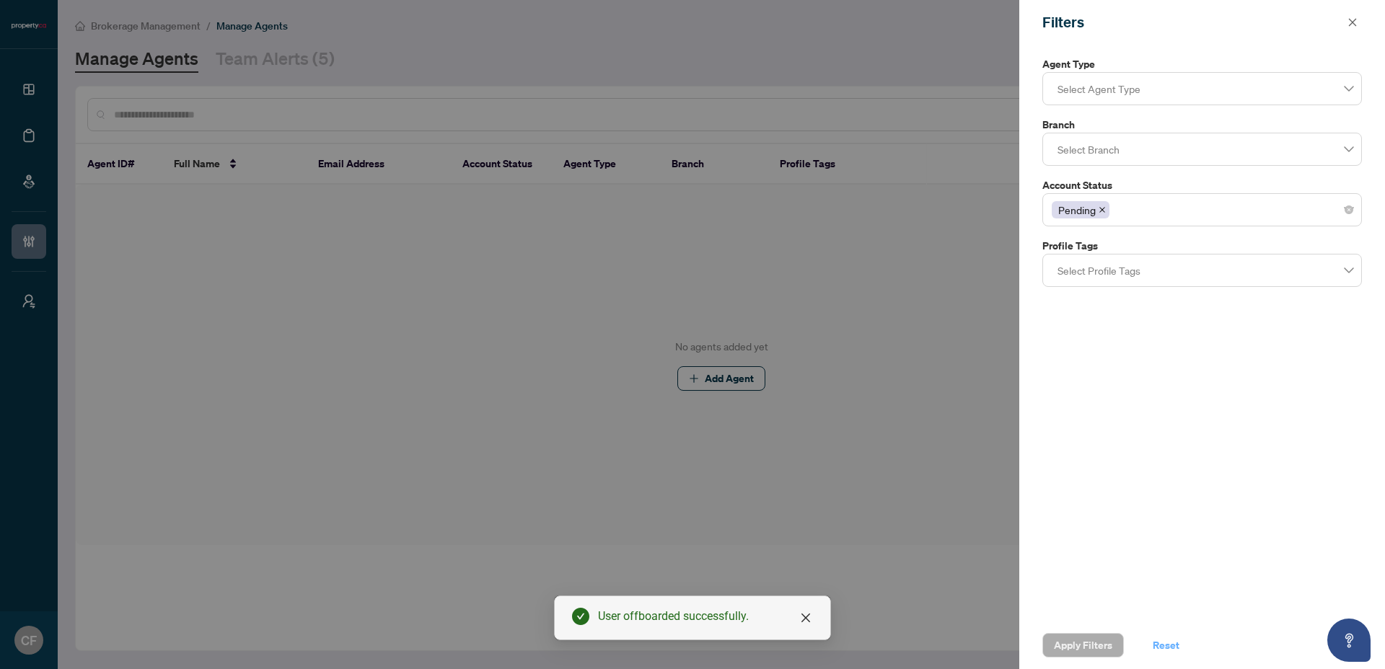
click at [1159, 631] on span "Reset" at bounding box center [1166, 645] width 27 height 23
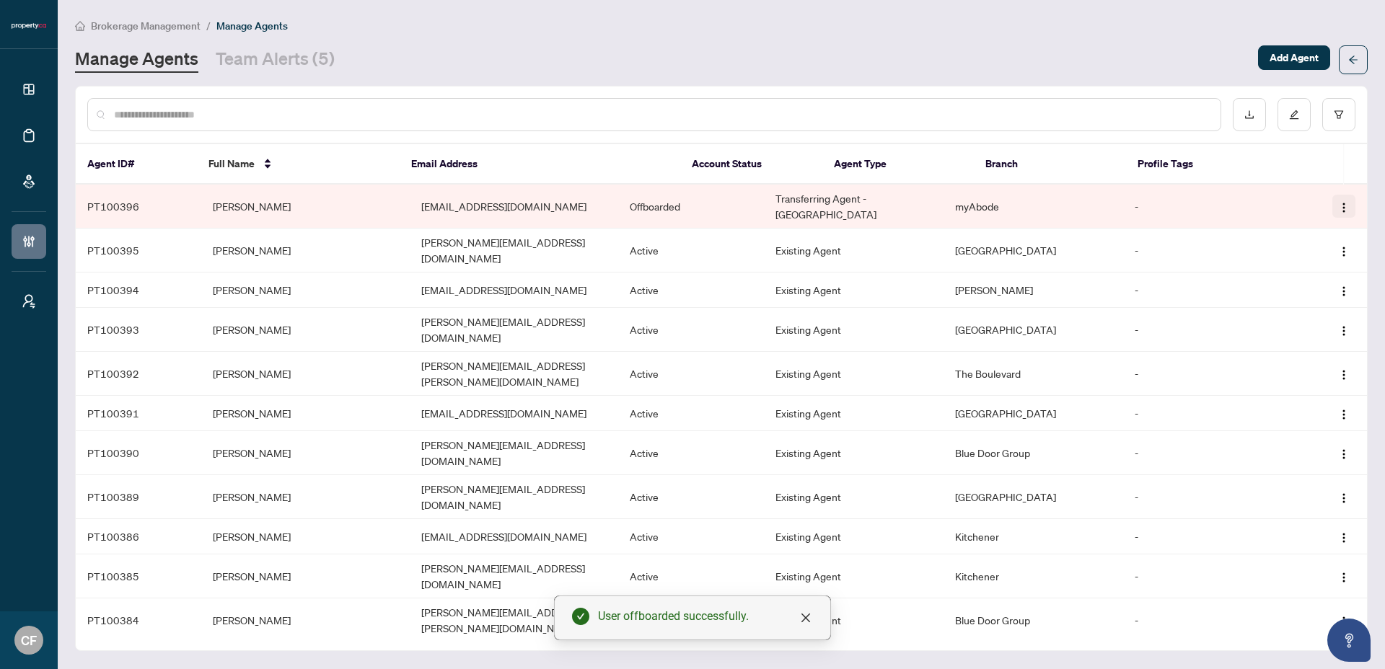
click at [1342, 204] on img "button" at bounding box center [1344, 208] width 12 height 12
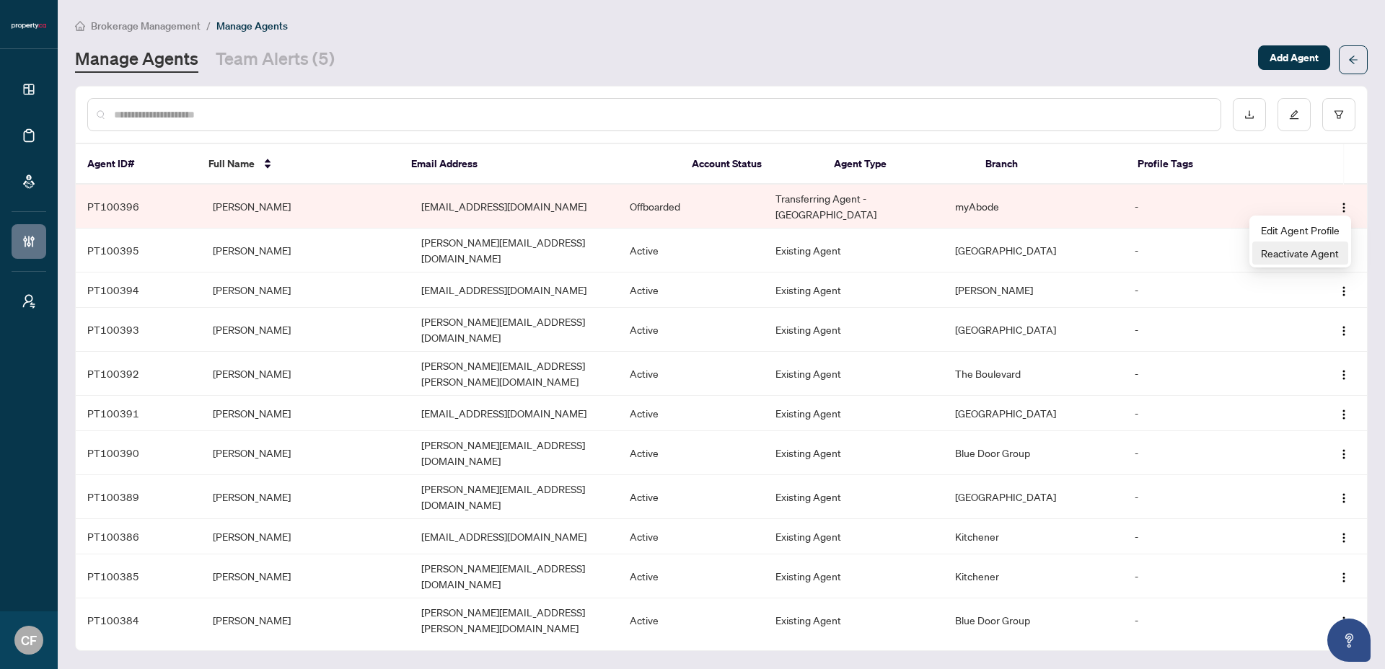
click at [1331, 251] on span "Reactivate Agent" at bounding box center [1300, 253] width 79 height 16
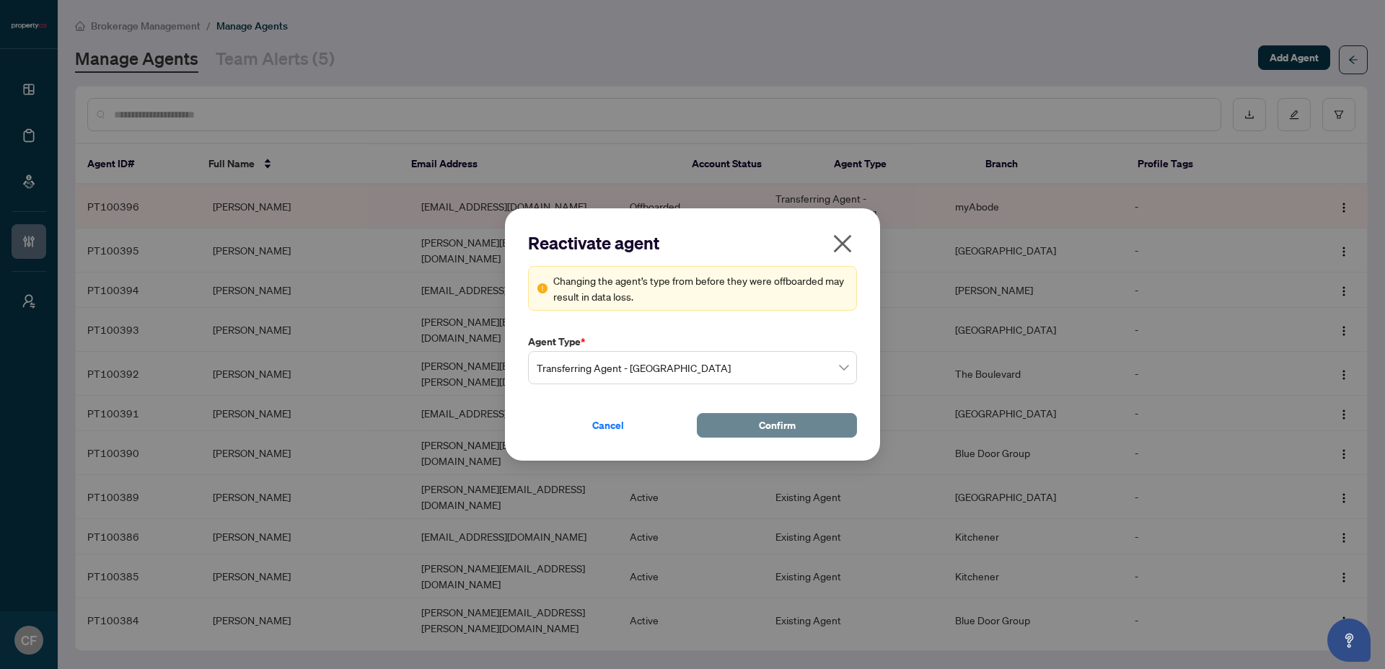
click at [759, 425] on span "Confirm" at bounding box center [777, 425] width 37 height 23
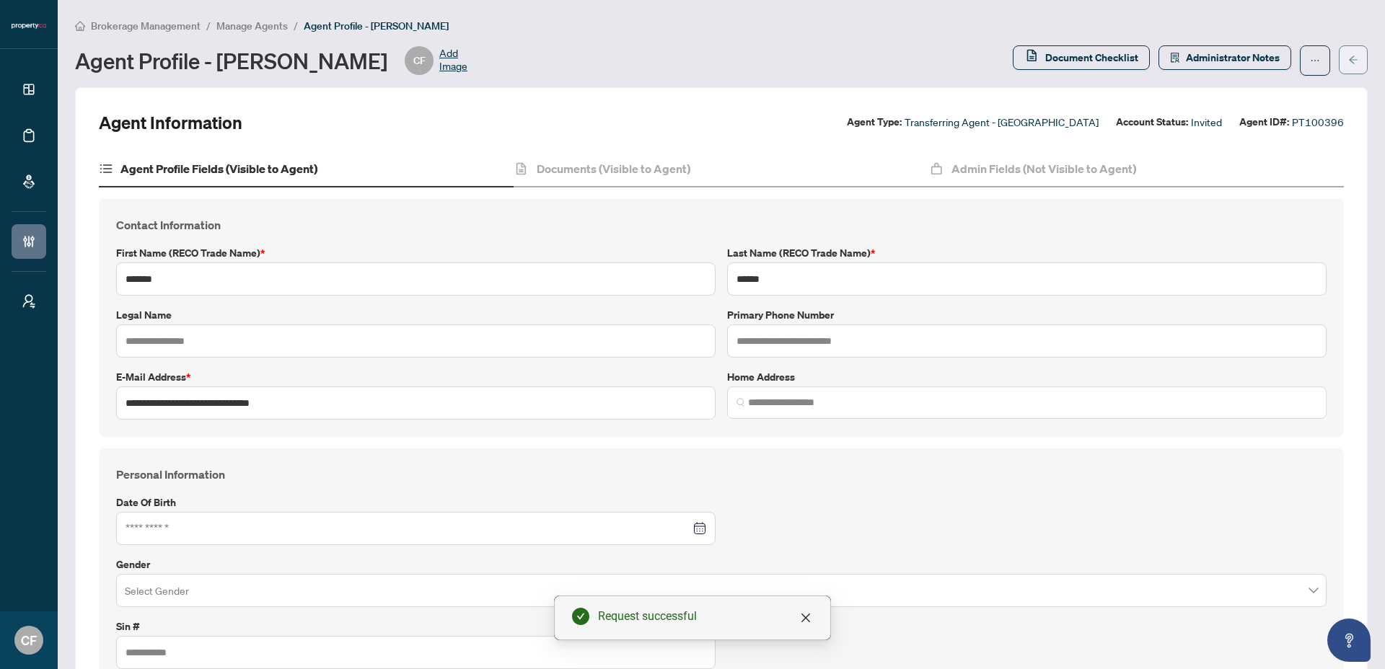
click at [1348, 66] on span "button" at bounding box center [1353, 59] width 10 height 23
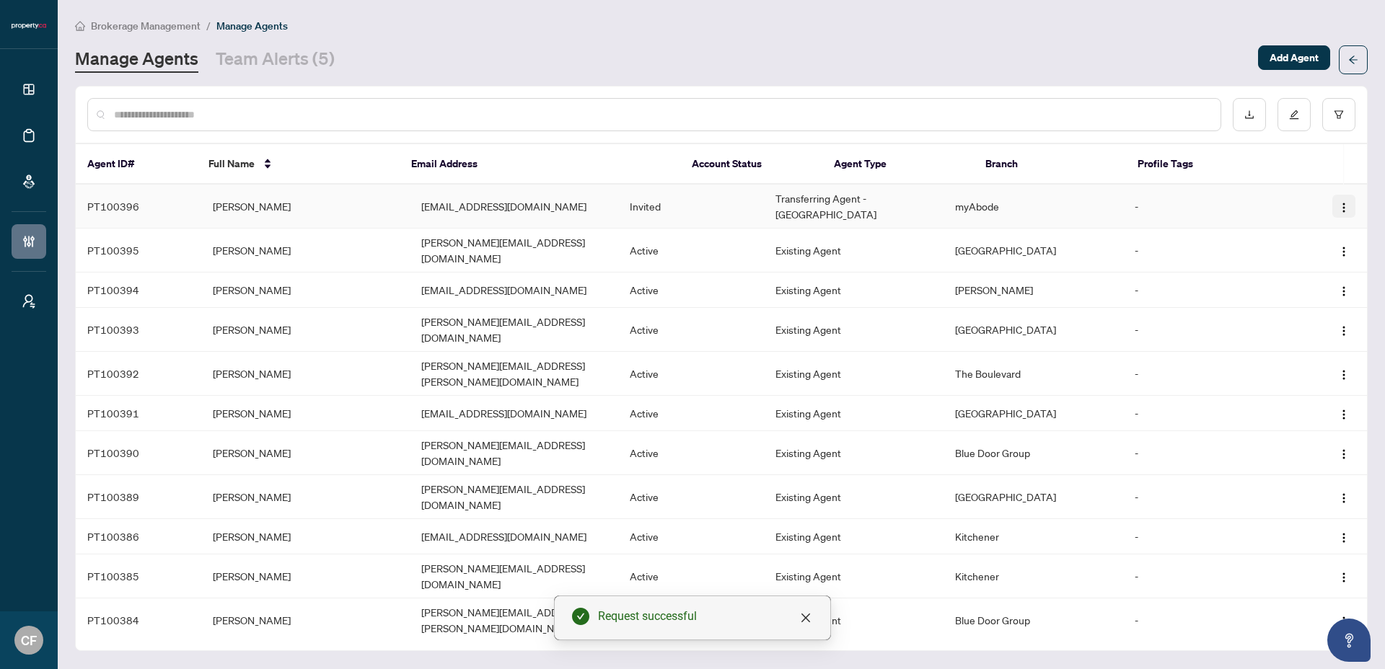
click at [1343, 205] on img "button" at bounding box center [1344, 208] width 12 height 12
click at [1312, 279] on span "Cancel Invitation" at bounding box center [1300, 276] width 79 height 16
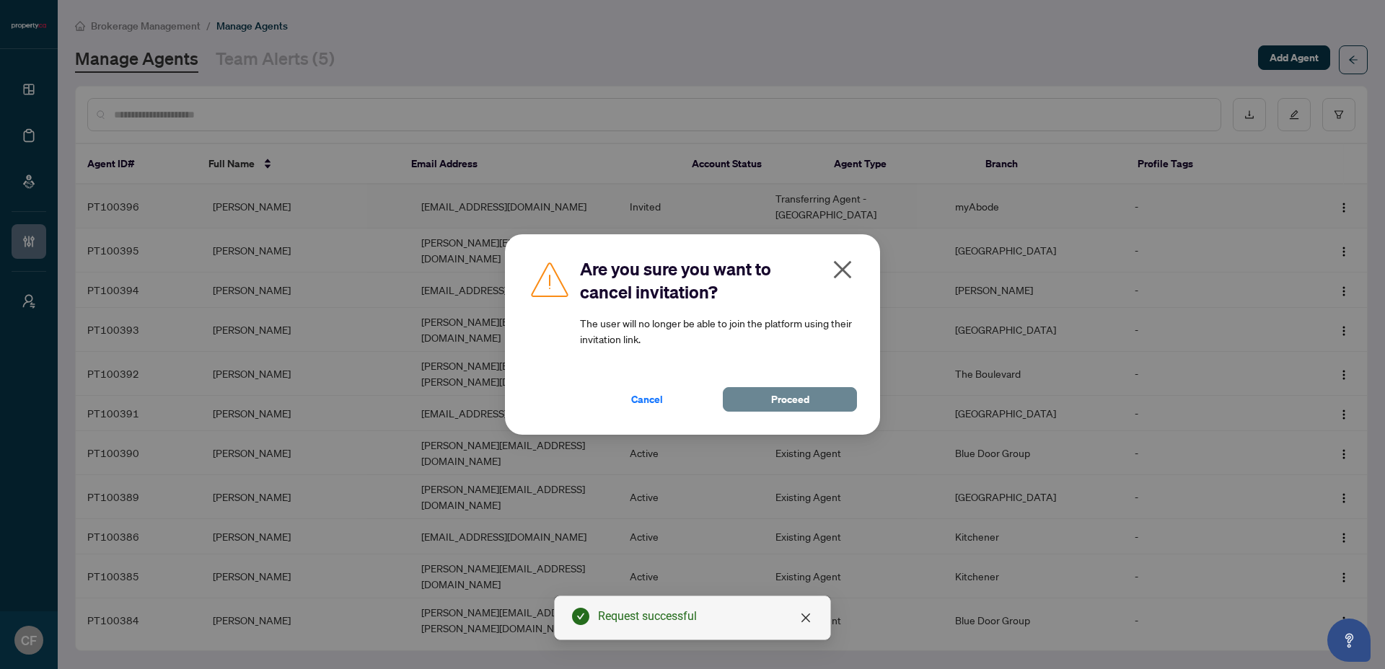
click at [835, 403] on button "Proceed" at bounding box center [790, 399] width 134 height 25
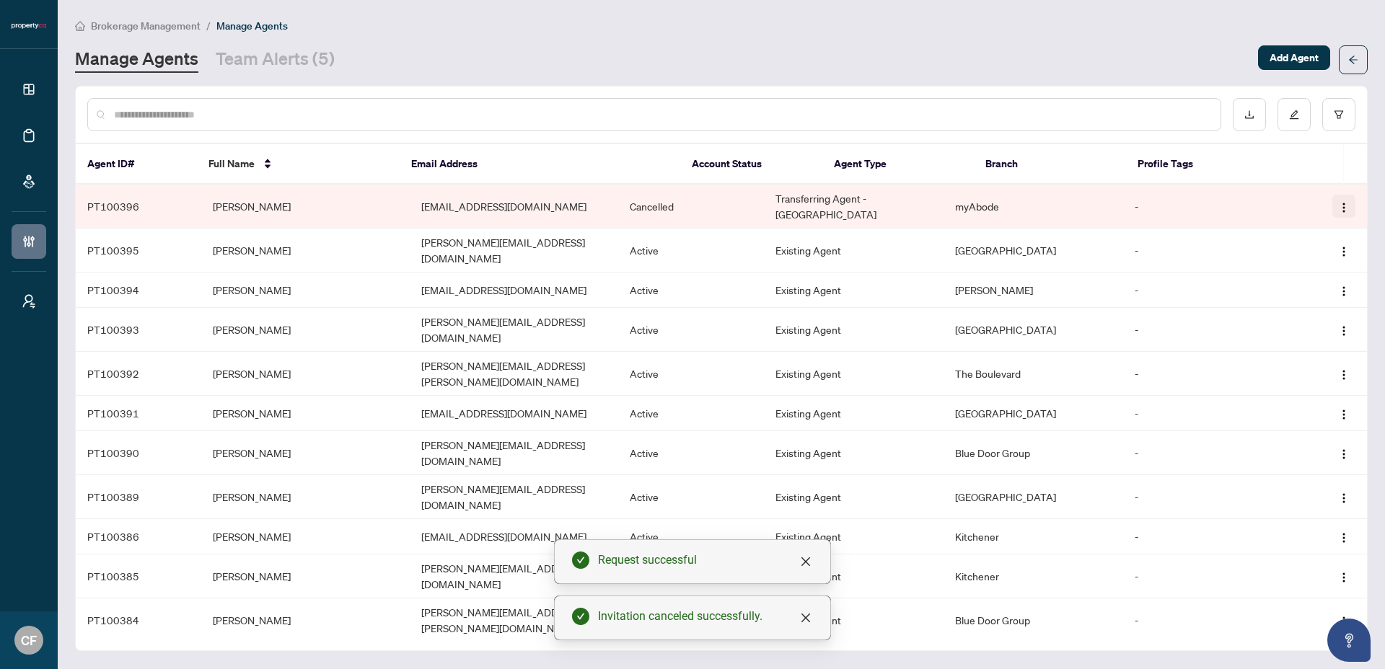
click at [1342, 202] on img "button" at bounding box center [1344, 208] width 12 height 12
click at [1277, 278] on span "Delete Agent" at bounding box center [1300, 276] width 79 height 16
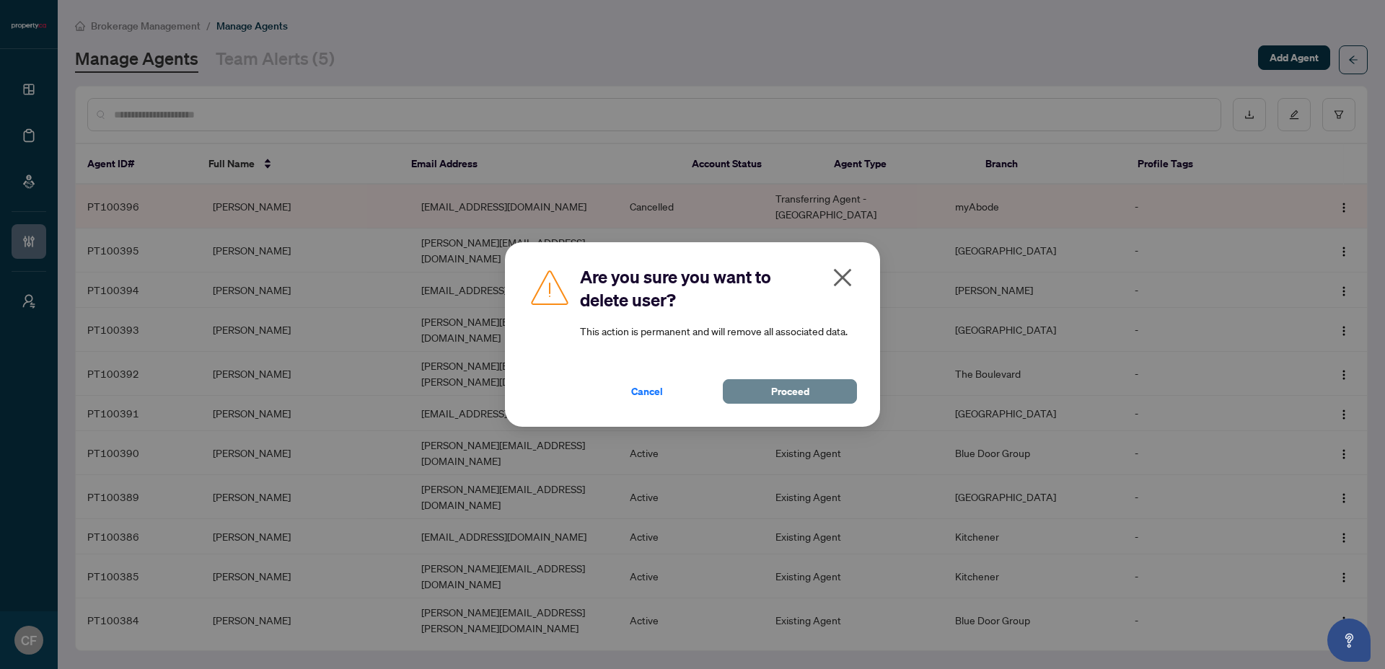
click at [783, 389] on span "Proceed" at bounding box center [790, 391] width 38 height 23
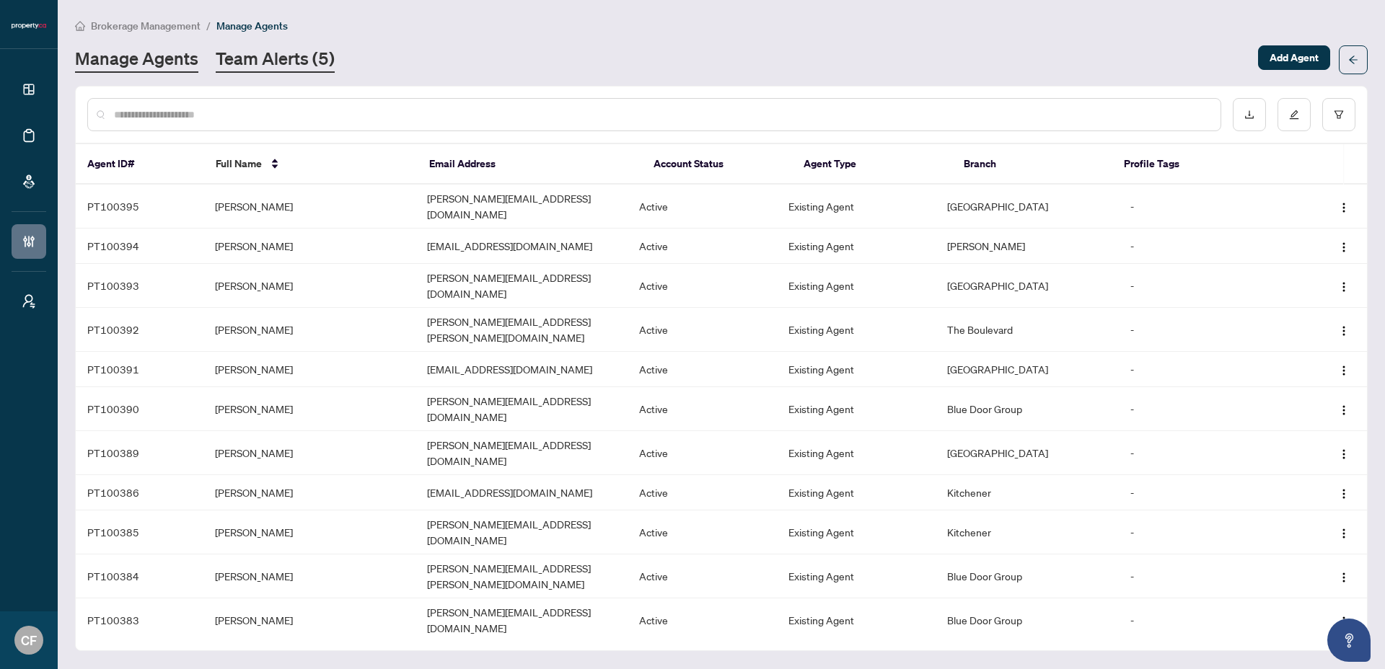
click at [318, 69] on link "Team Alerts (5)" at bounding box center [275, 60] width 119 height 26
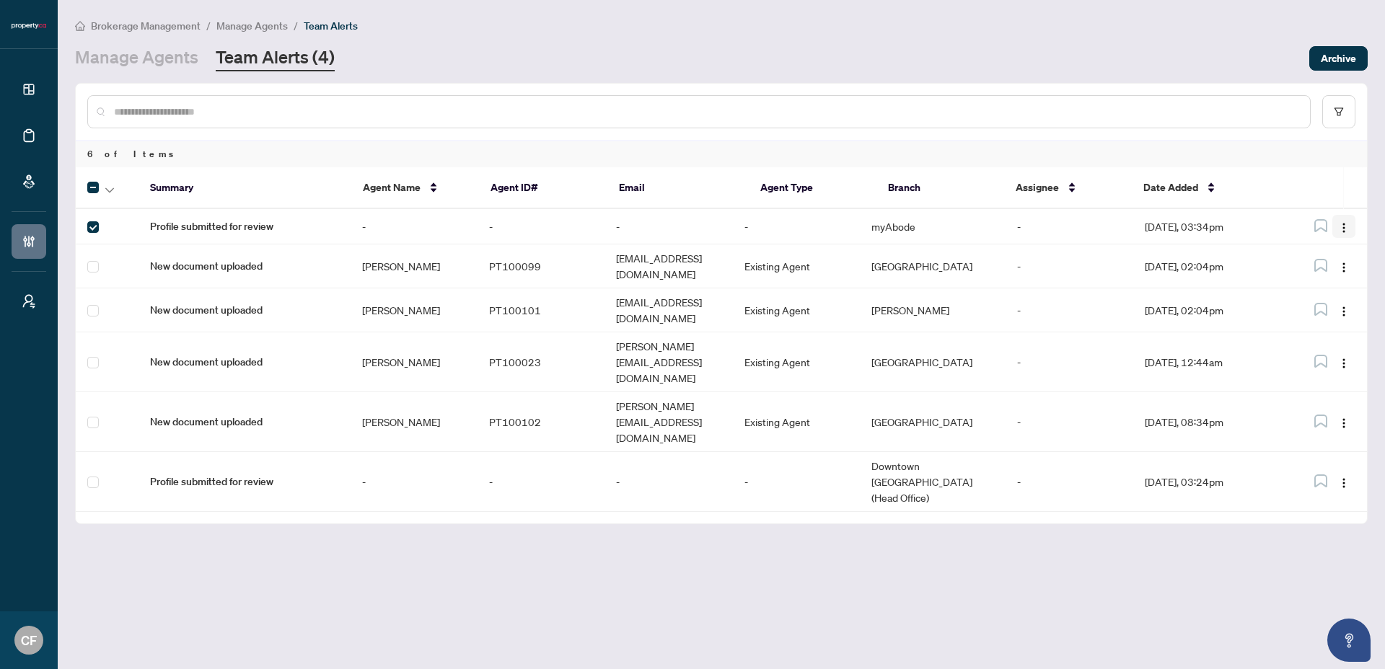
click at [1347, 232] on img "button" at bounding box center [1344, 228] width 12 height 12
click at [1329, 306] on span "Complete Item" at bounding box center [1310, 301] width 67 height 16
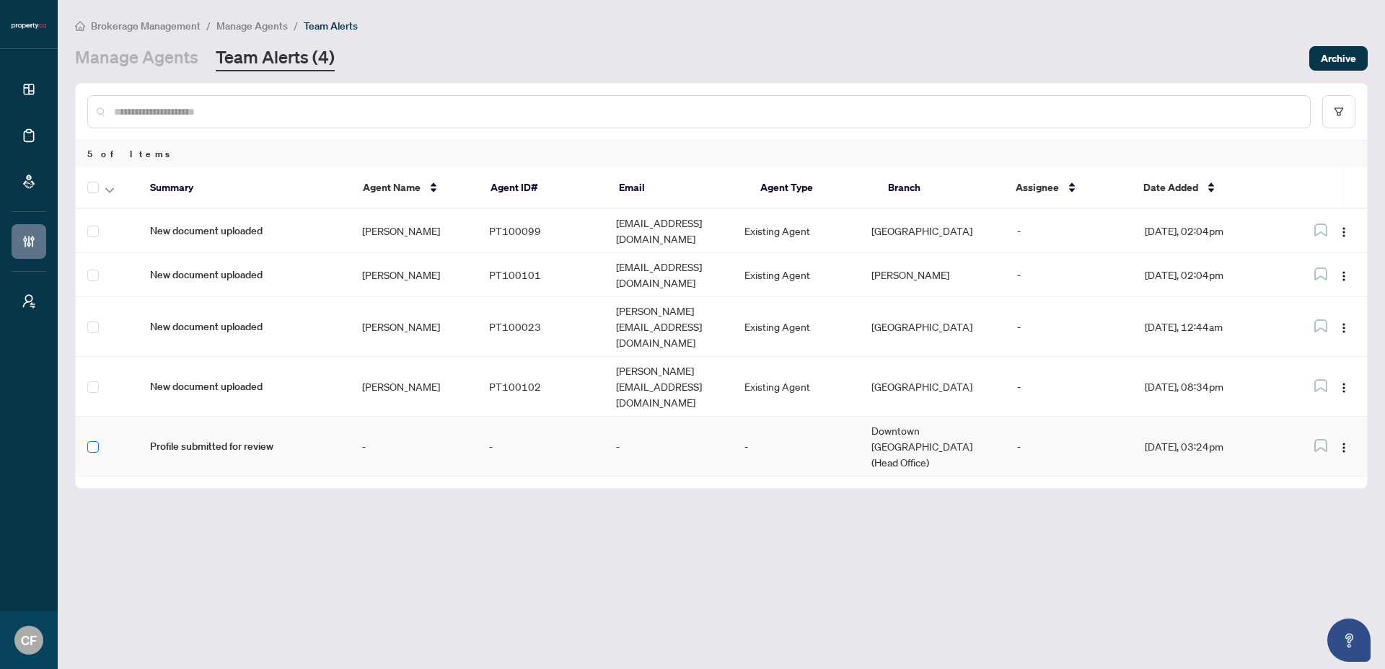
click at [93, 439] on label at bounding box center [93, 447] width 12 height 16
click at [1342, 442] on img "button" at bounding box center [1344, 448] width 12 height 12
click at [1329, 446] on span "Complete Item" at bounding box center [1310, 447] width 67 height 16
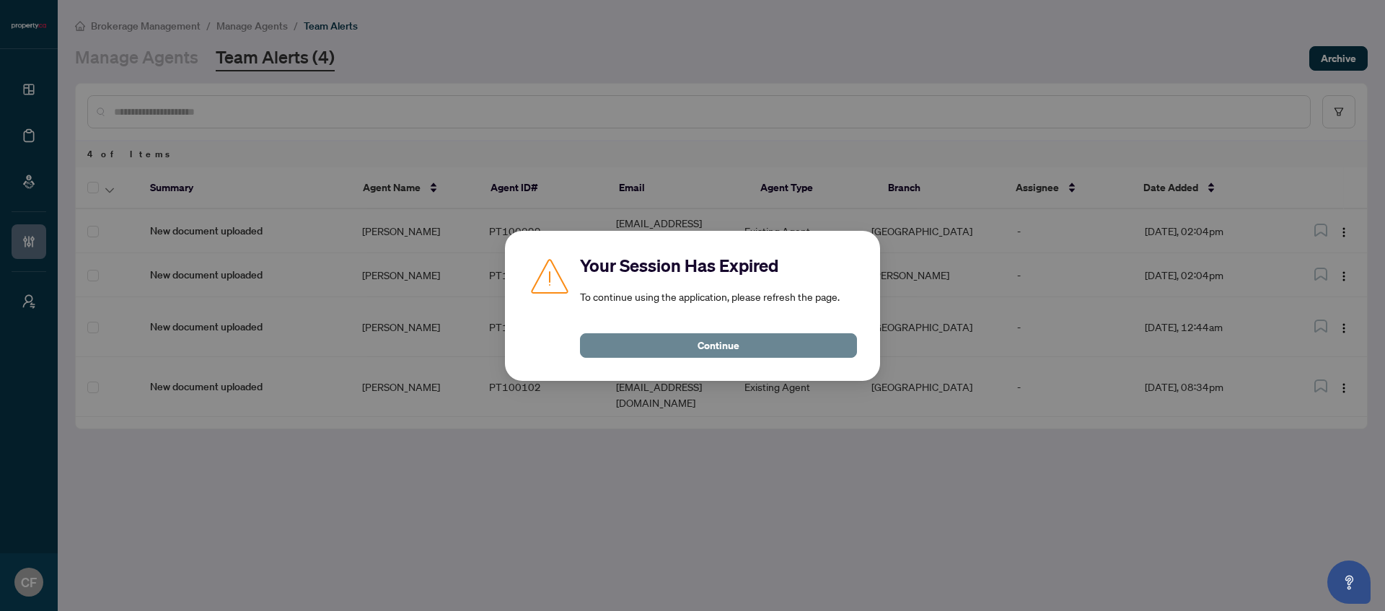
click at [742, 353] on button "Continue" at bounding box center [718, 345] width 277 height 25
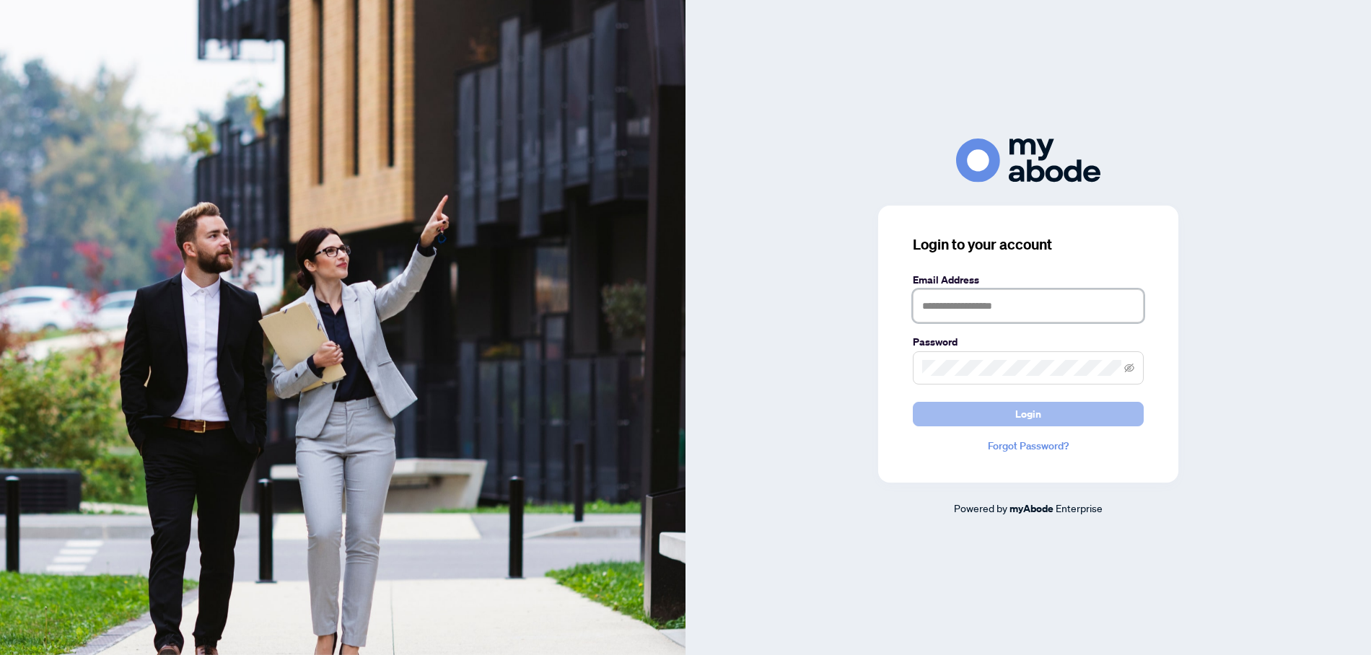
type input "**********"
click at [1020, 421] on span "Login" at bounding box center [1028, 413] width 26 height 23
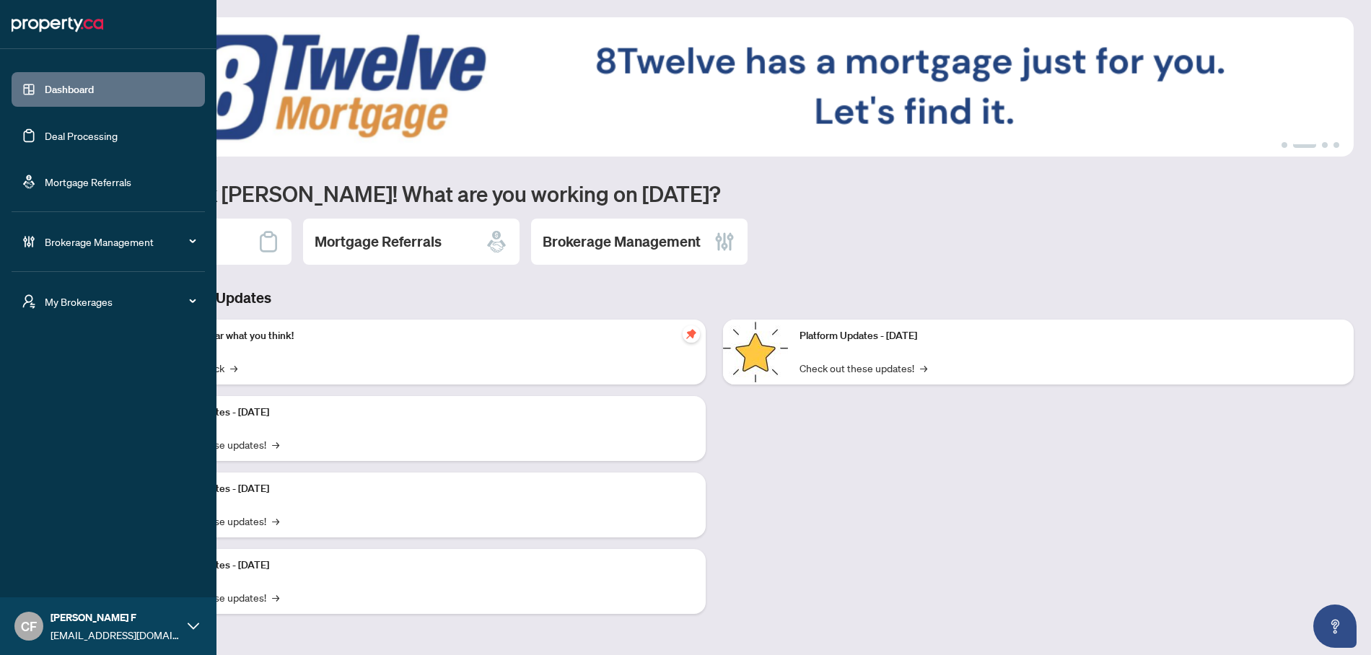
click at [55, 303] on span "My Brokerages" at bounding box center [120, 302] width 150 height 16
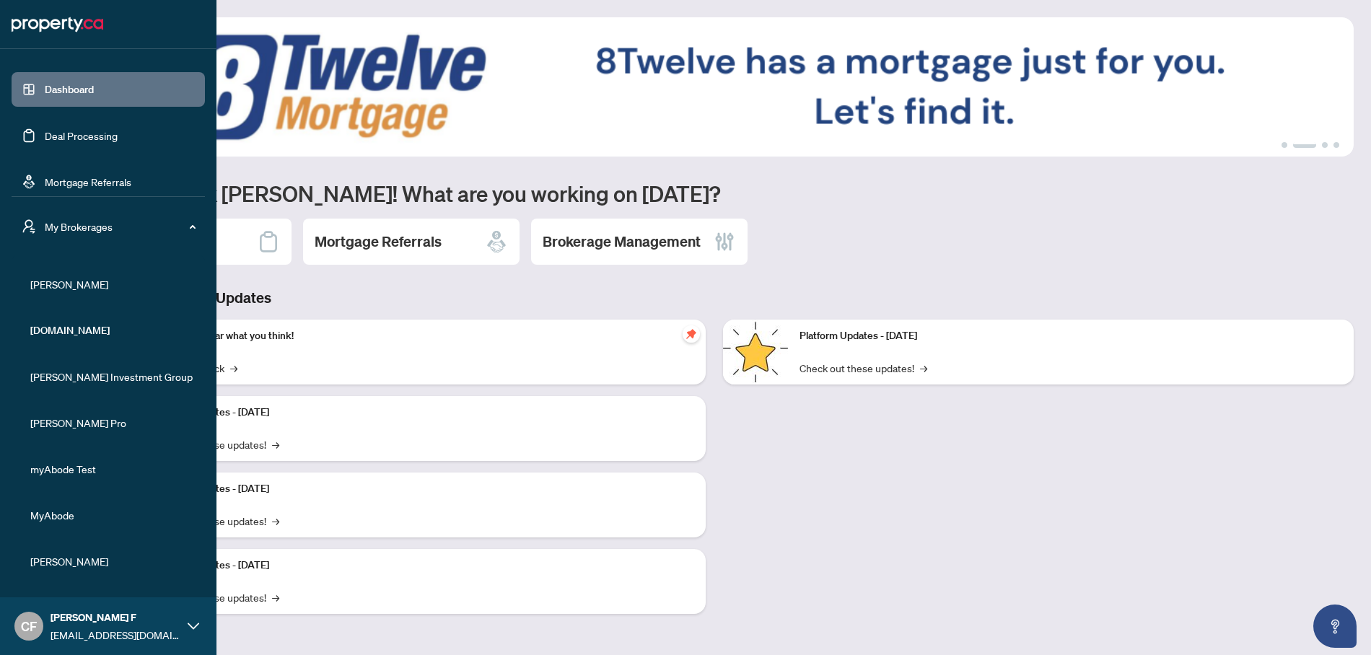
click at [74, 285] on span "[PERSON_NAME]" at bounding box center [112, 284] width 164 height 16
